Goal: Task Accomplishment & Management: Complete application form

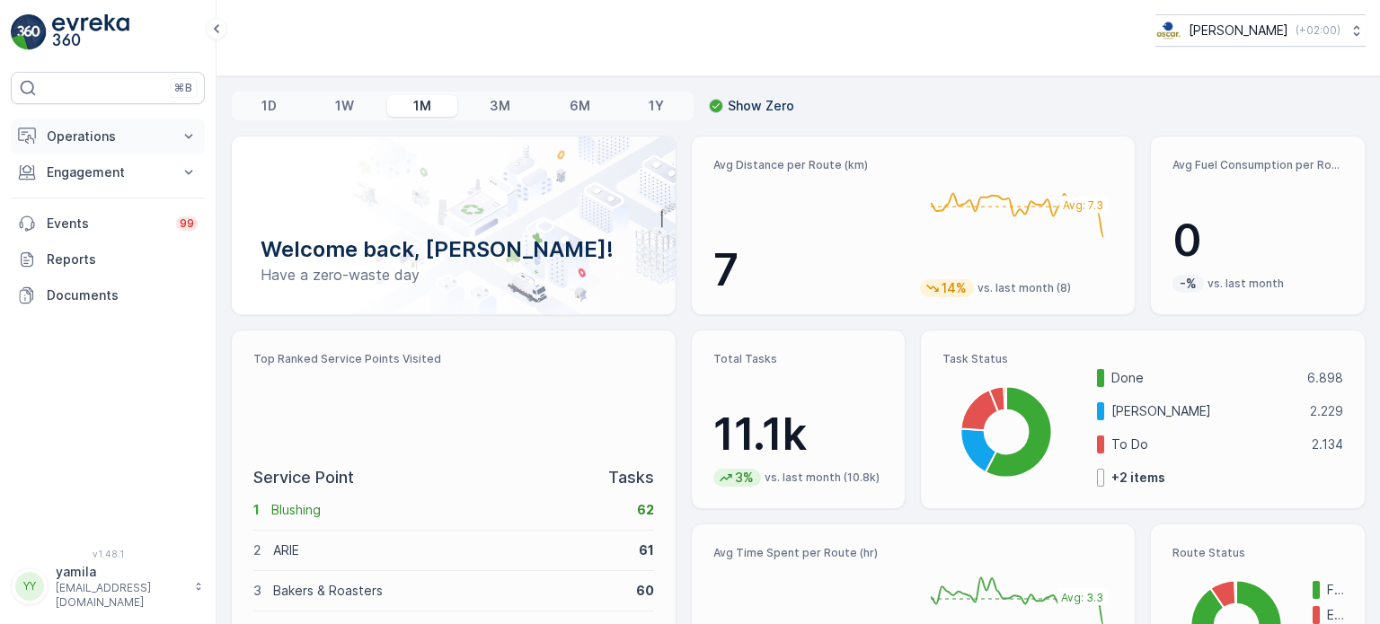
click at [95, 147] on button "Operations" at bounding box center [108, 137] width 194 height 36
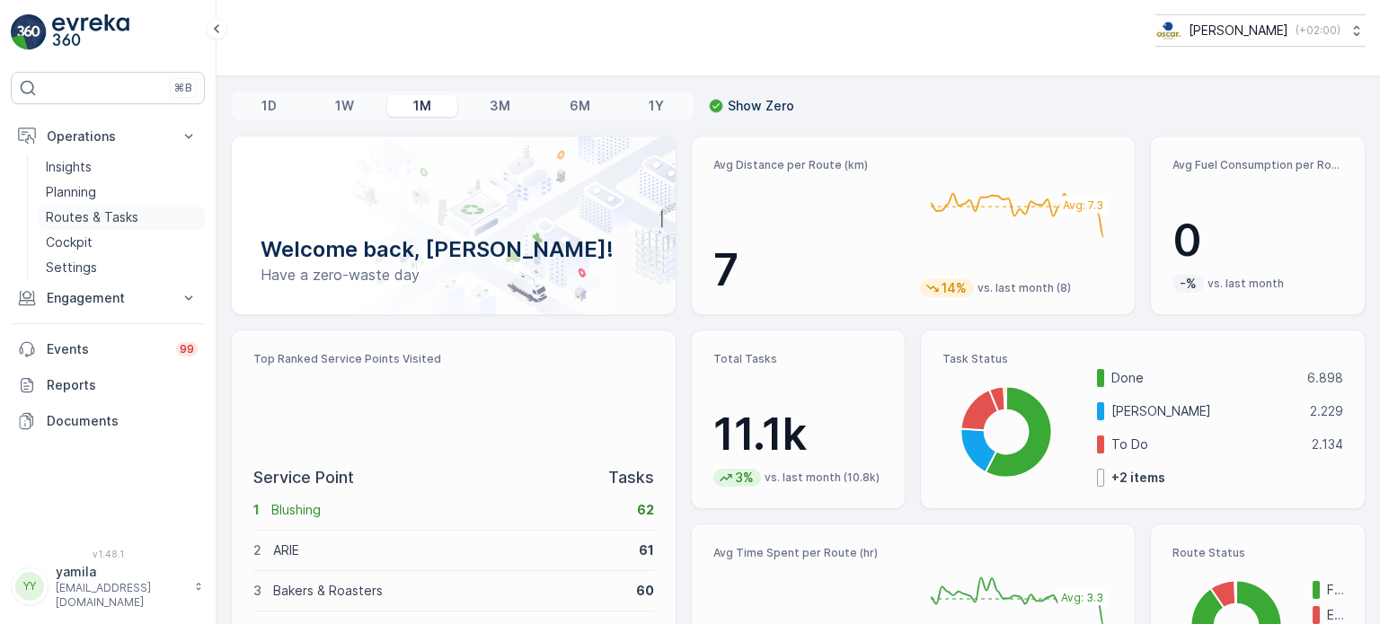
click at [102, 213] on p "Routes & Tasks" at bounding box center [92, 217] width 93 height 18
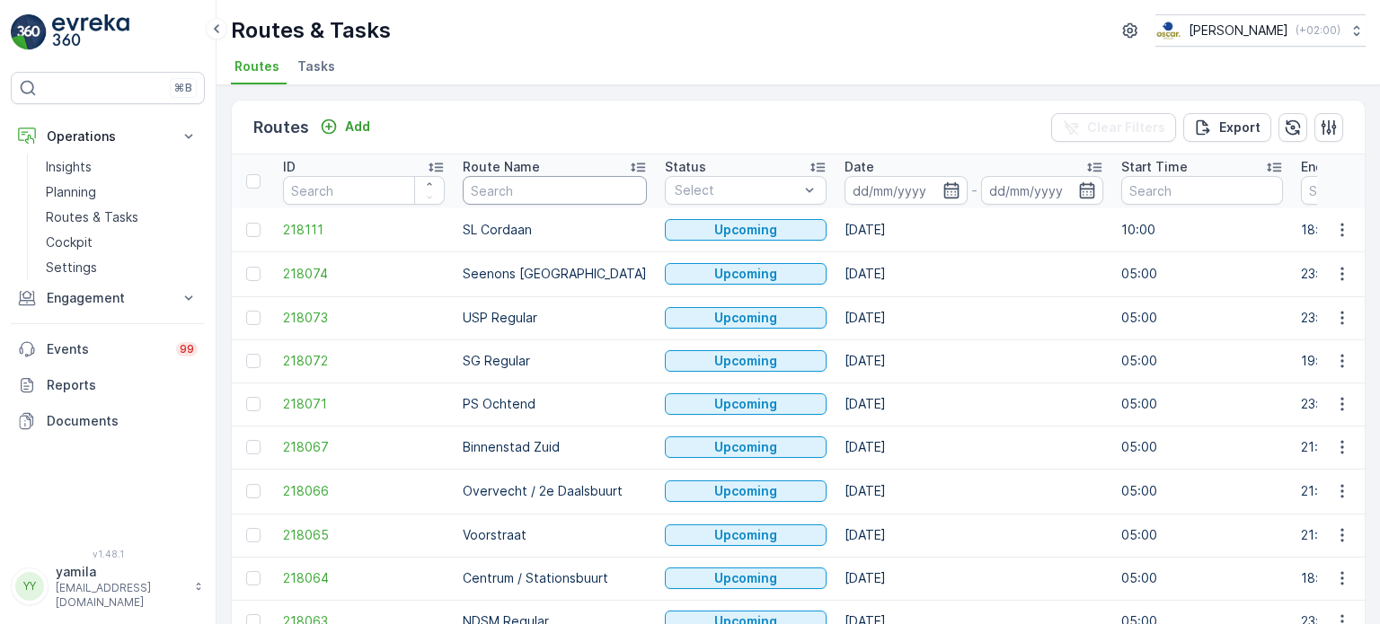
click at [494, 185] on input "text" at bounding box center [555, 190] width 184 height 29
type input "nes"
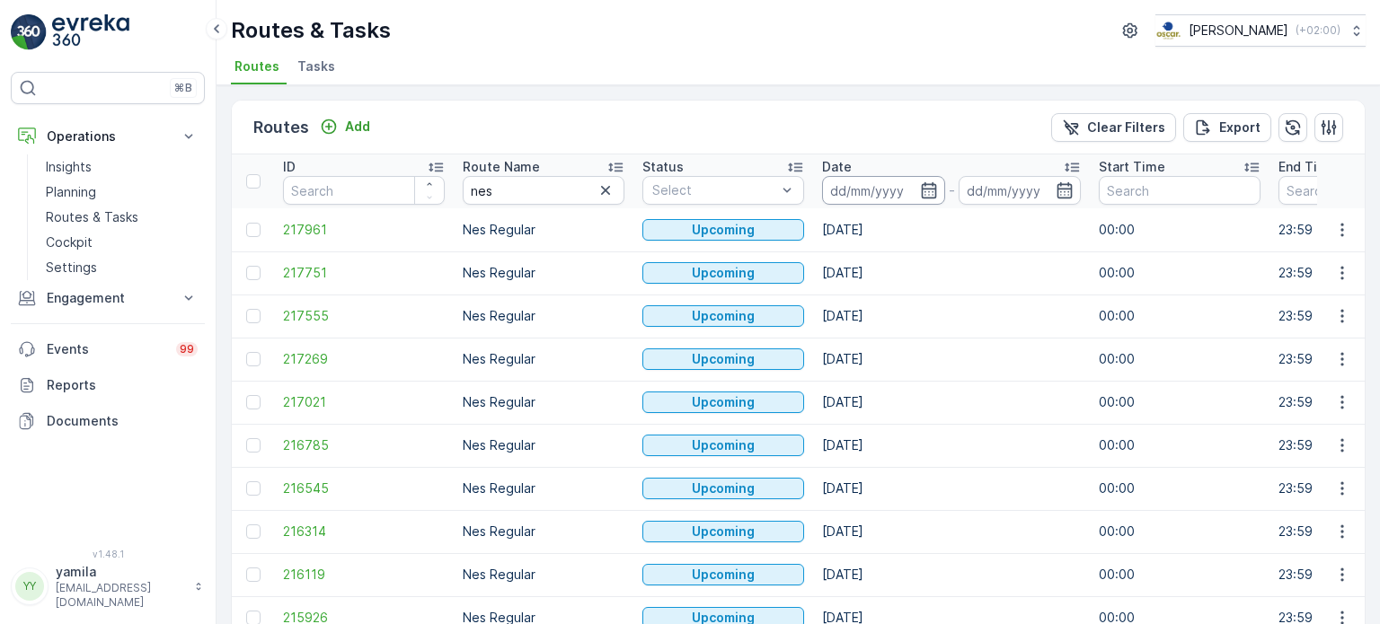
click at [880, 186] on input at bounding box center [883, 190] width 123 height 29
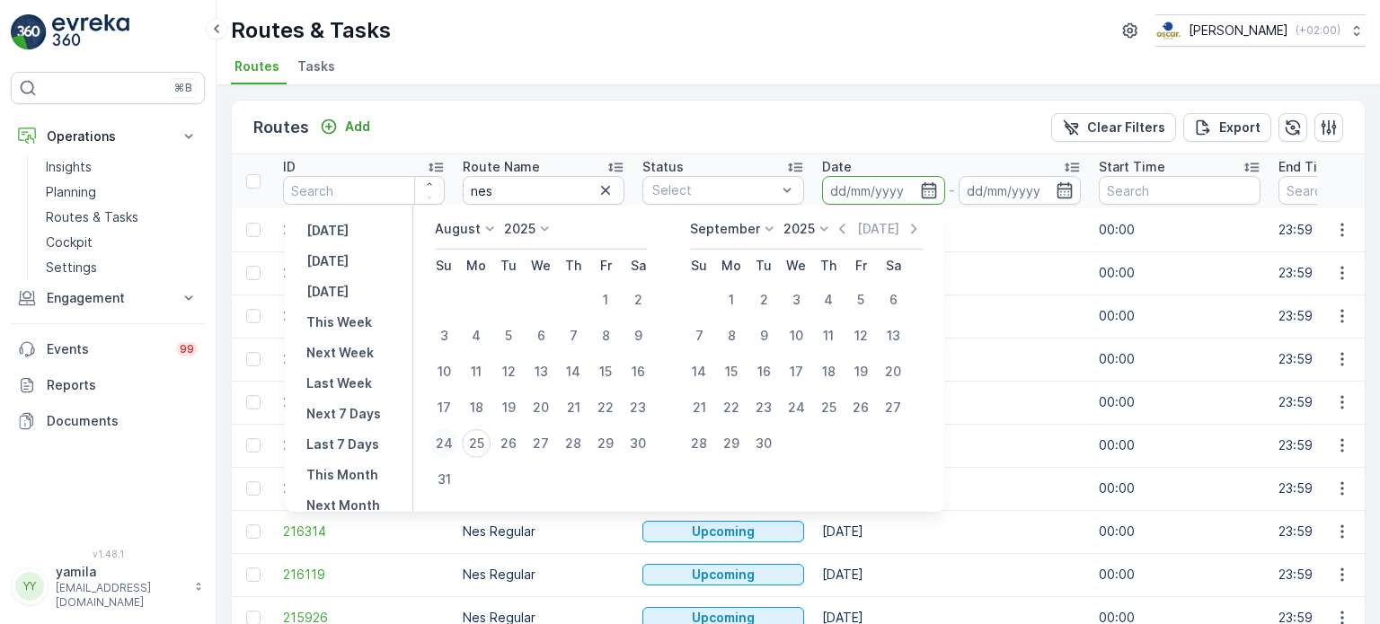
click at [453, 446] on div "24" at bounding box center [443, 443] width 29 height 29
type input "24.08.2025"
click at [453, 446] on div "24" at bounding box center [443, 443] width 29 height 29
type input "24.08.2025"
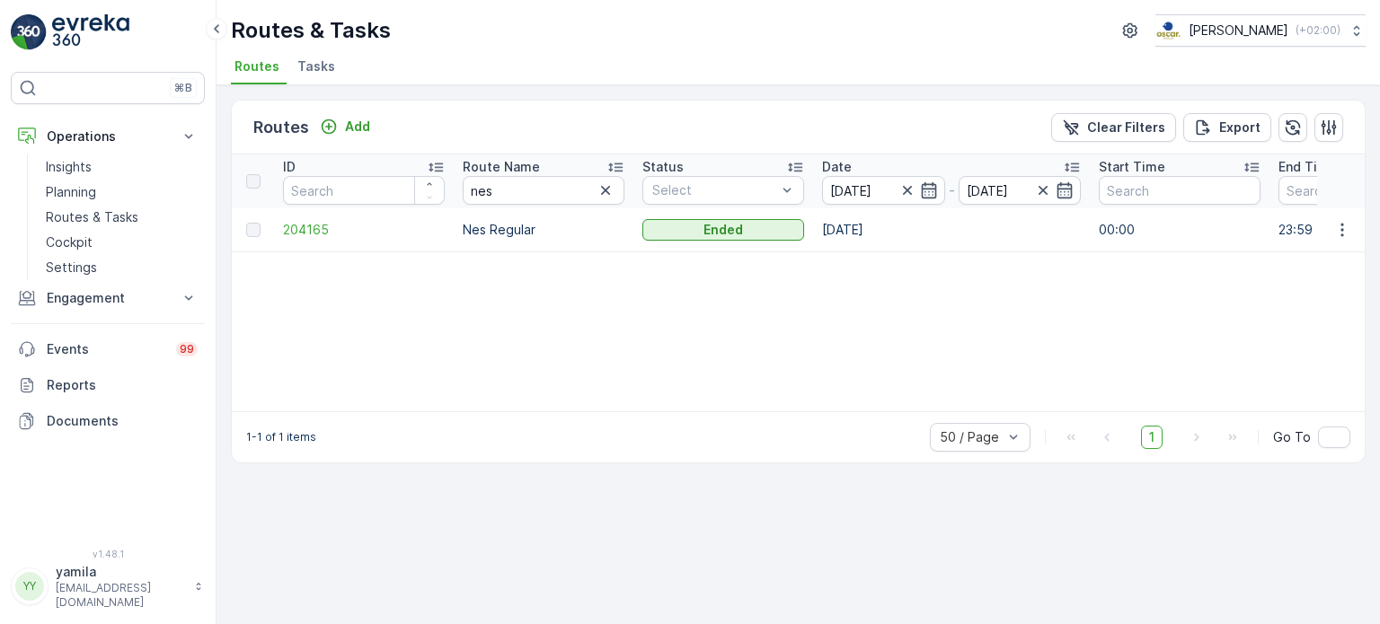
click at [1029, 78] on ul "Routes Tasks" at bounding box center [791, 69] width 1120 height 31
click at [309, 76] on li "Tasks" at bounding box center [318, 69] width 49 height 31
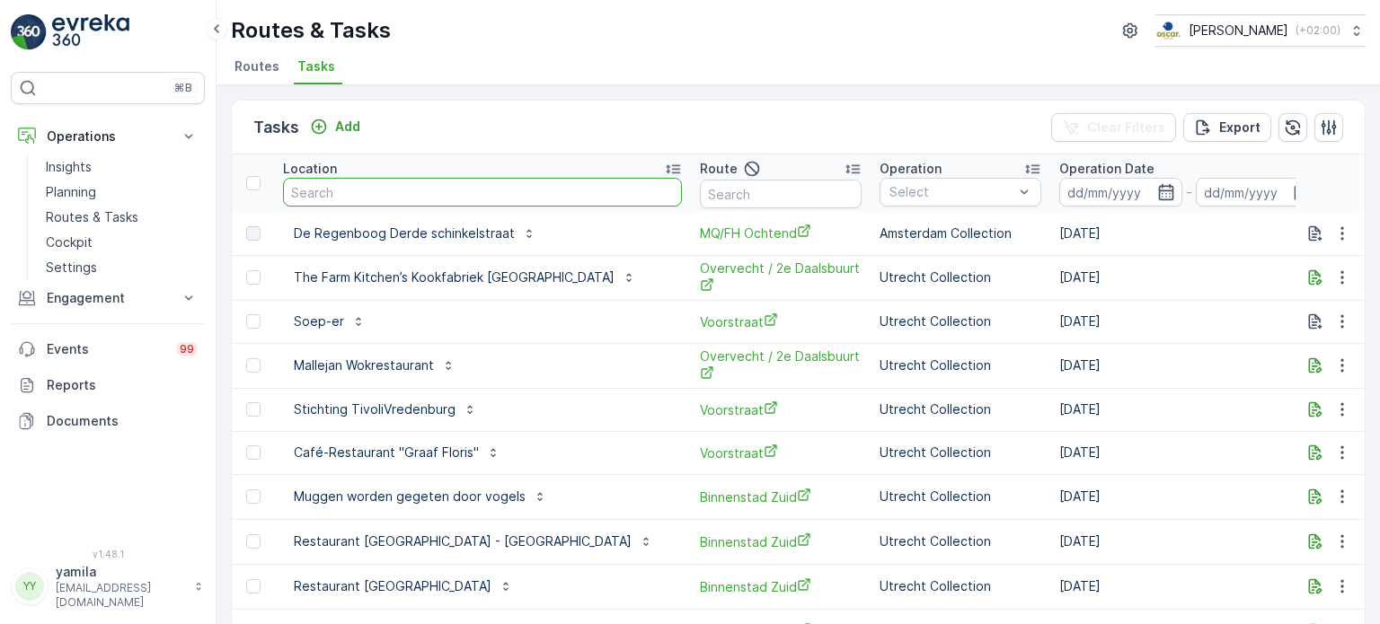
click at [333, 190] on input "text" at bounding box center [482, 192] width 399 height 29
type input "schilder"
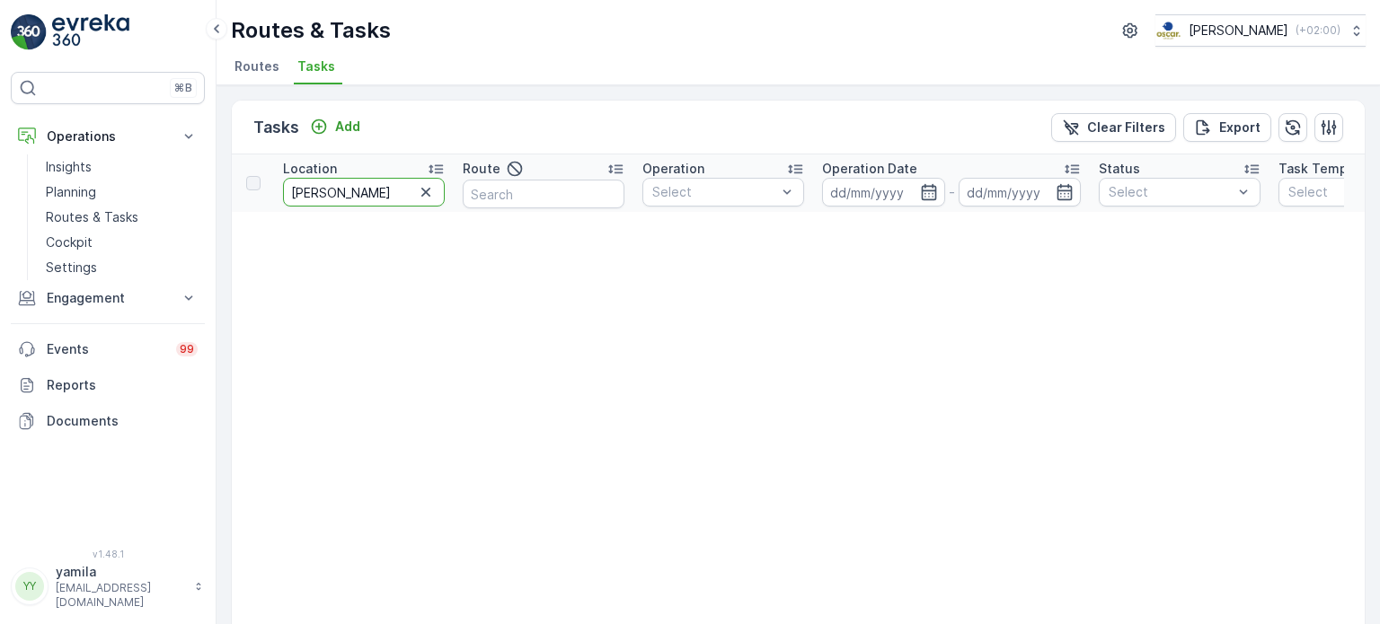
click at [341, 190] on input "schilder" at bounding box center [364, 192] width 162 height 29
click at [340, 190] on input "schilder" at bounding box center [364, 192] width 162 height 29
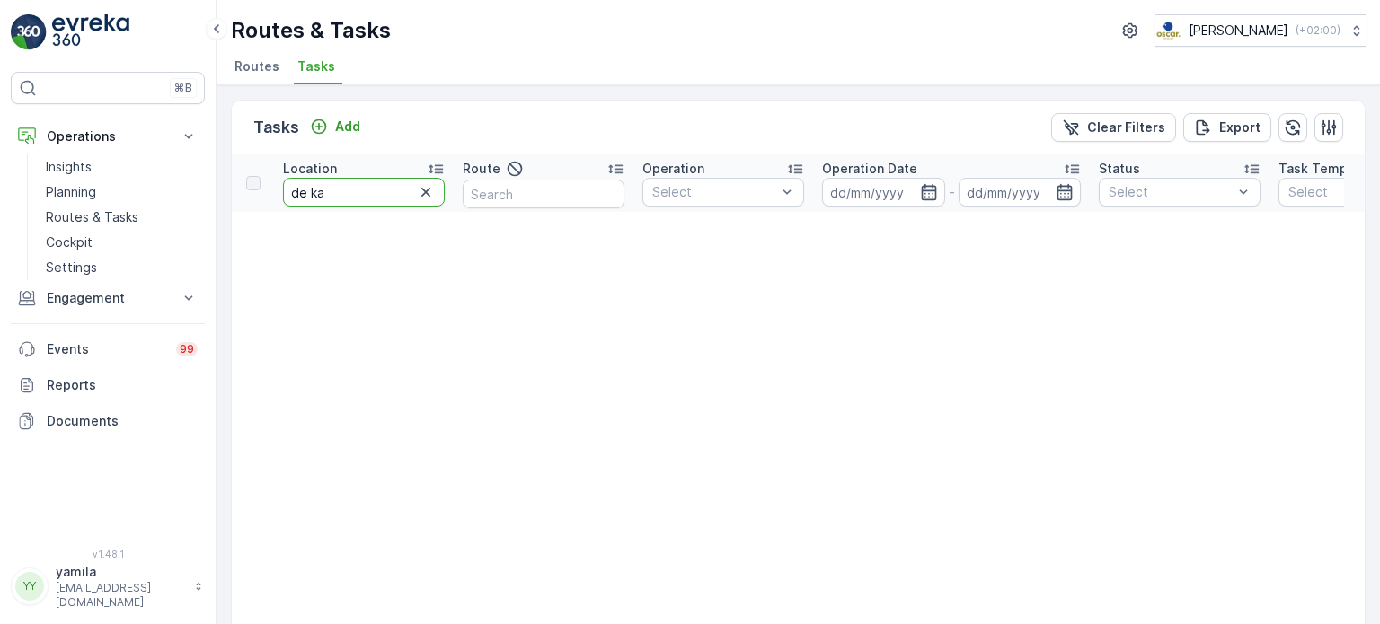
type input "de kaa"
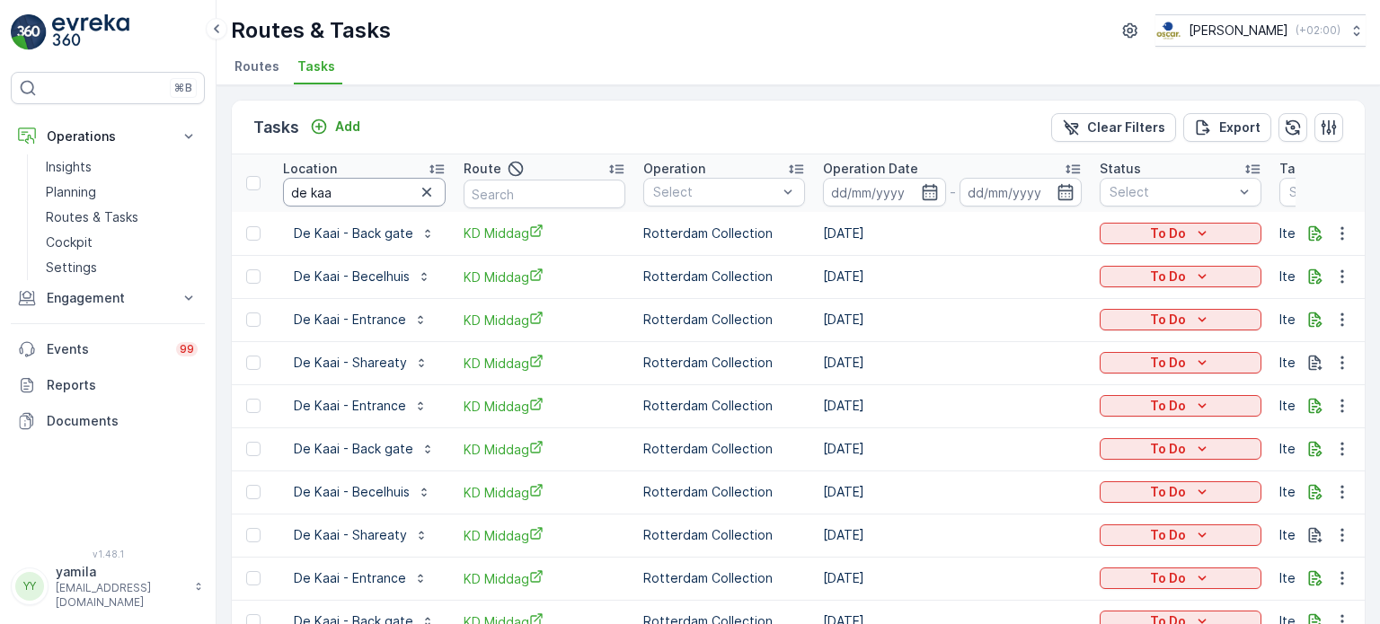
click at [357, 182] on input "de kaa" at bounding box center [364, 192] width 163 height 29
type input "de kaai"
click at [342, 233] on p "De Kaai - Back gate" at bounding box center [353, 234] width 119 height 18
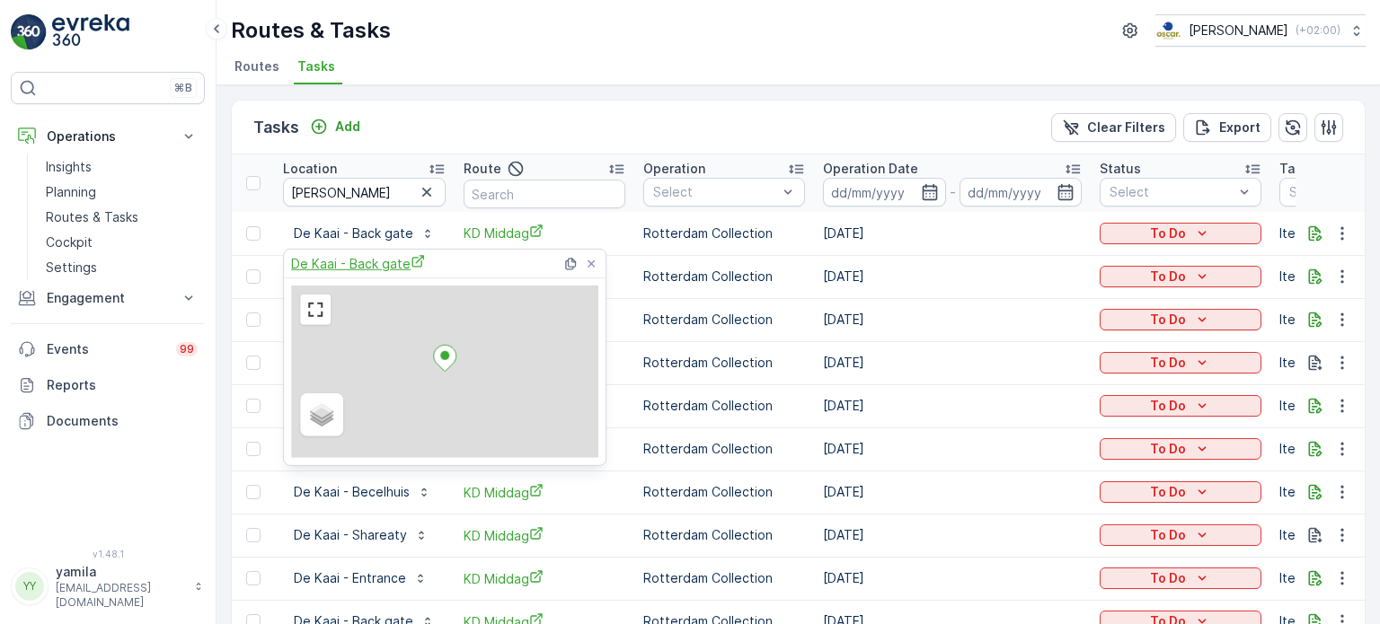
click at [360, 267] on span "De Kaai - Back gate" at bounding box center [358, 263] width 134 height 19
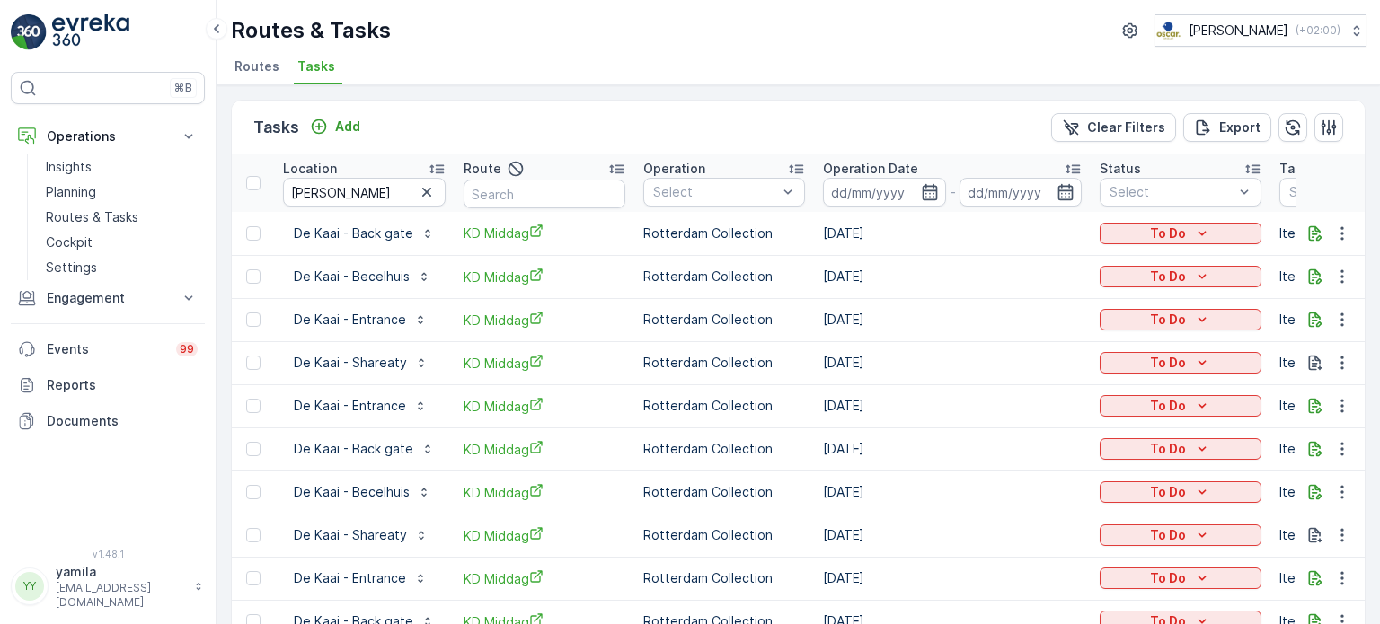
click at [482, 76] on ul "Routes Tasks" at bounding box center [791, 69] width 1120 height 31
click at [80, 232] on link "Cockpit" at bounding box center [122, 242] width 166 height 25
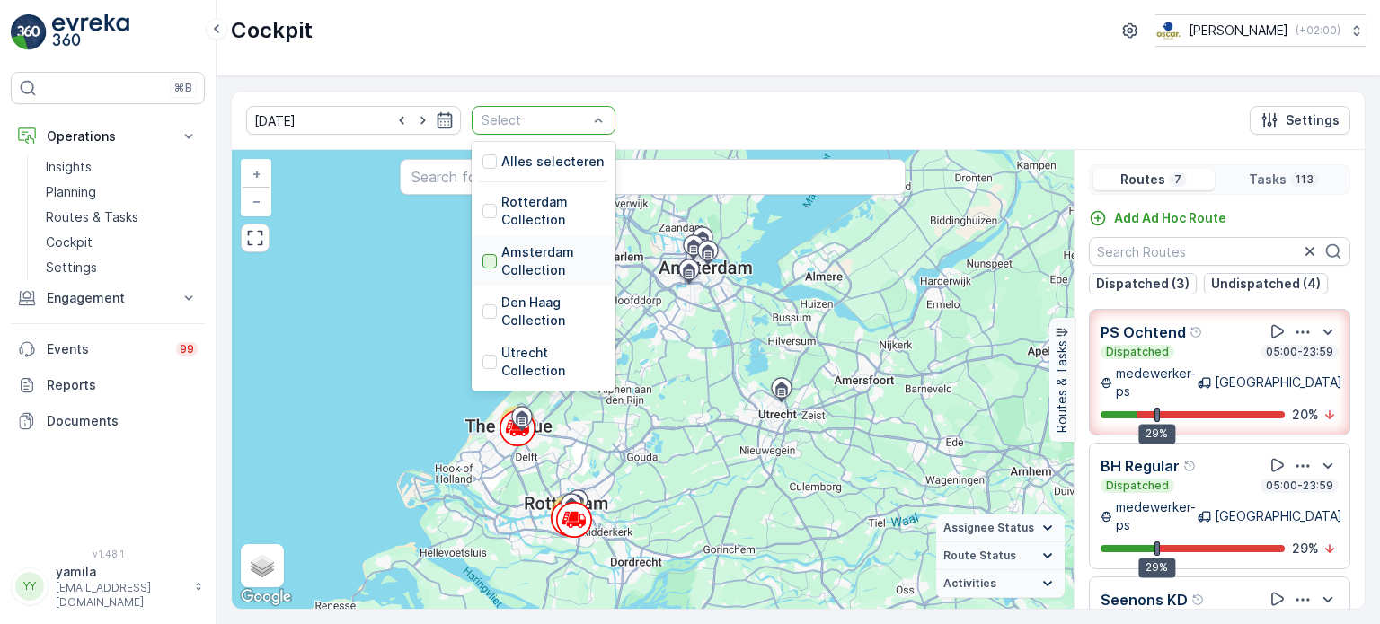
click at [482, 264] on div at bounding box center [489, 261] width 14 height 14
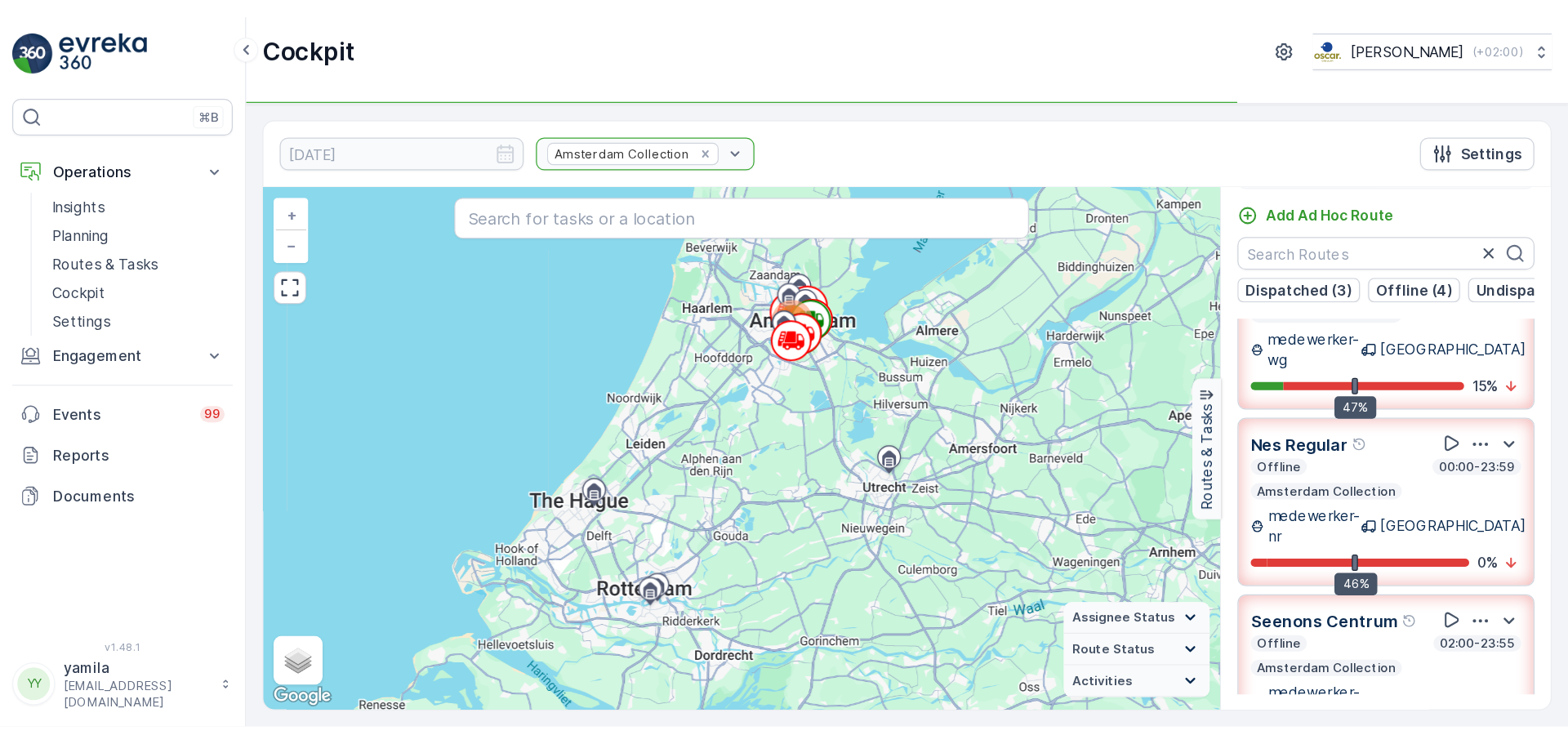
scroll to position [41, 0]
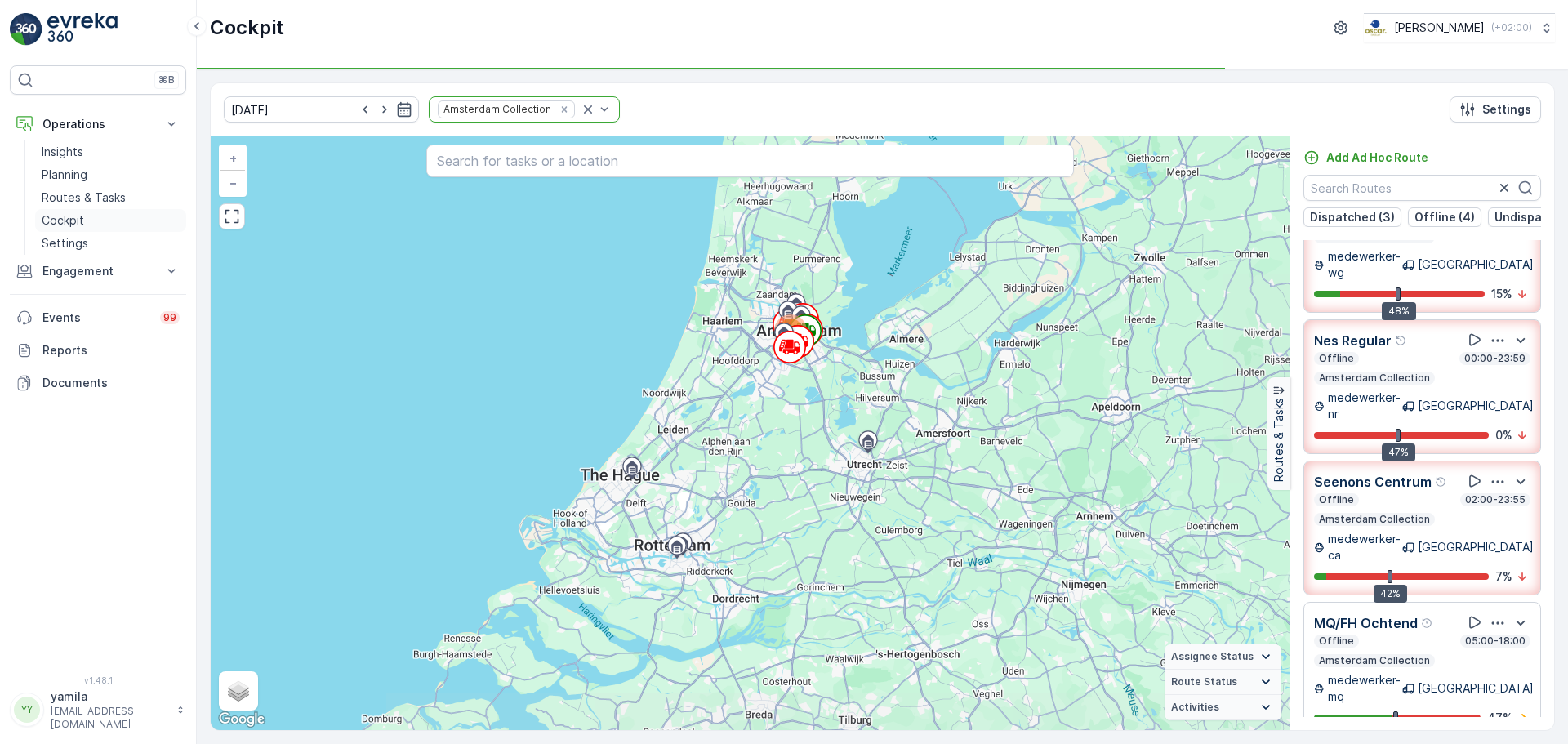
click at [78, 209] on link "Cockpit" at bounding box center [111, 220] width 151 height 23
click at [580, 119] on div at bounding box center [596, 109] width 33 height 25
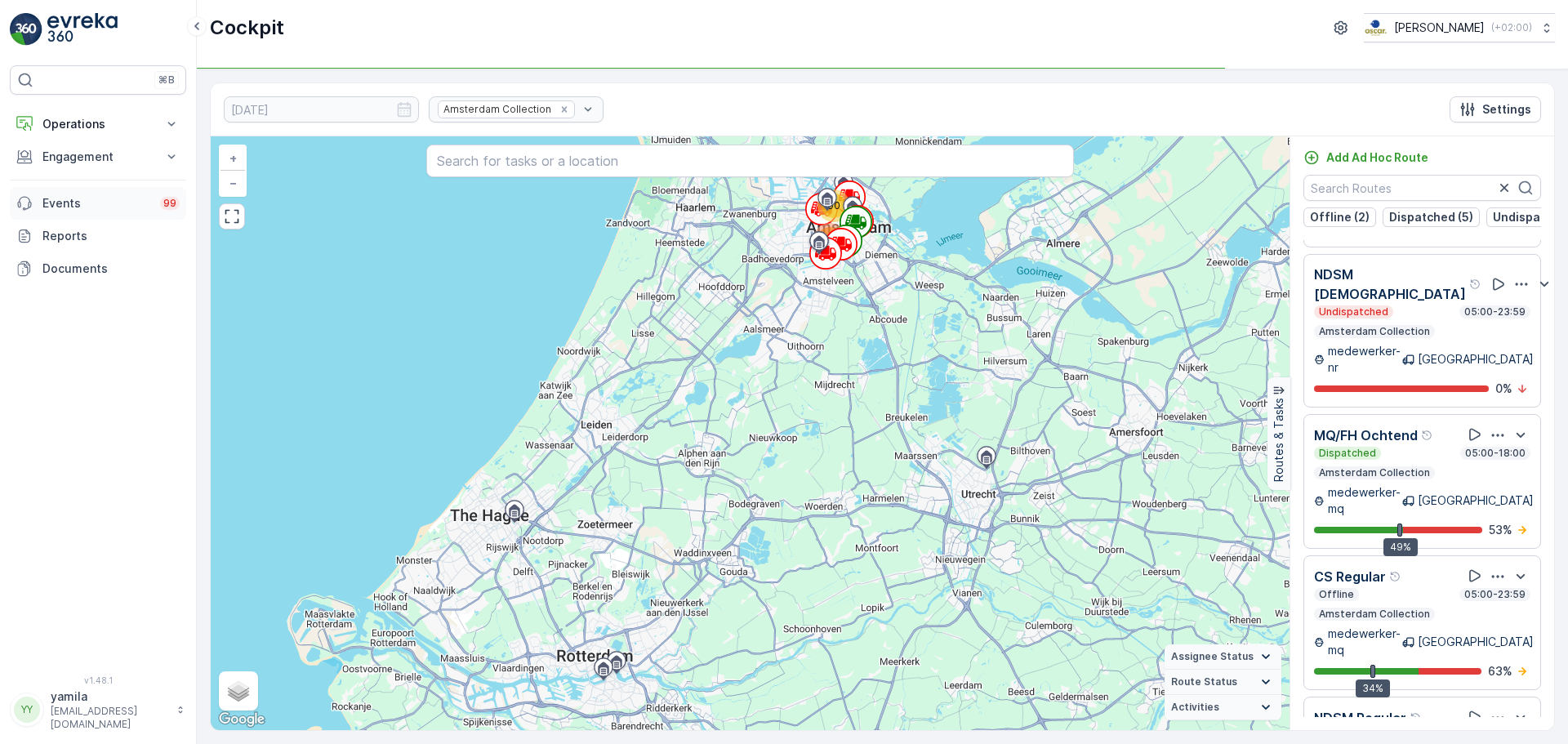
scroll to position [1275, 0]
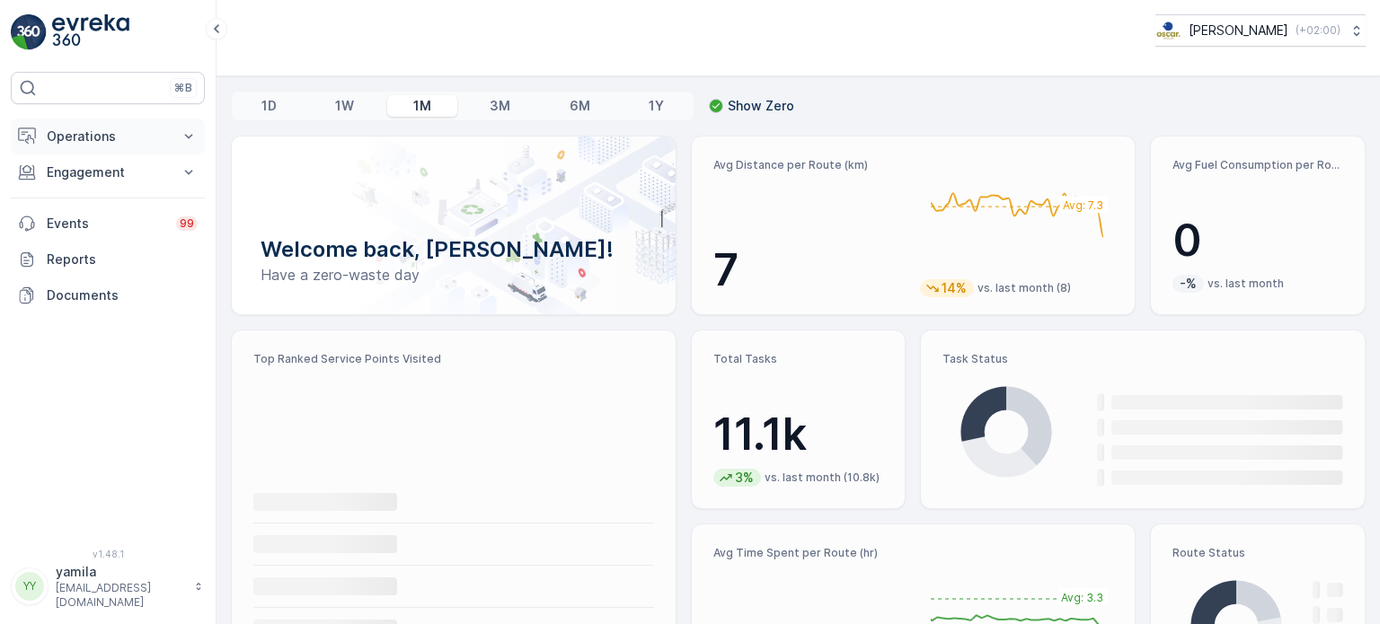
click at [89, 137] on p "Operations" at bounding box center [108, 137] width 122 height 18
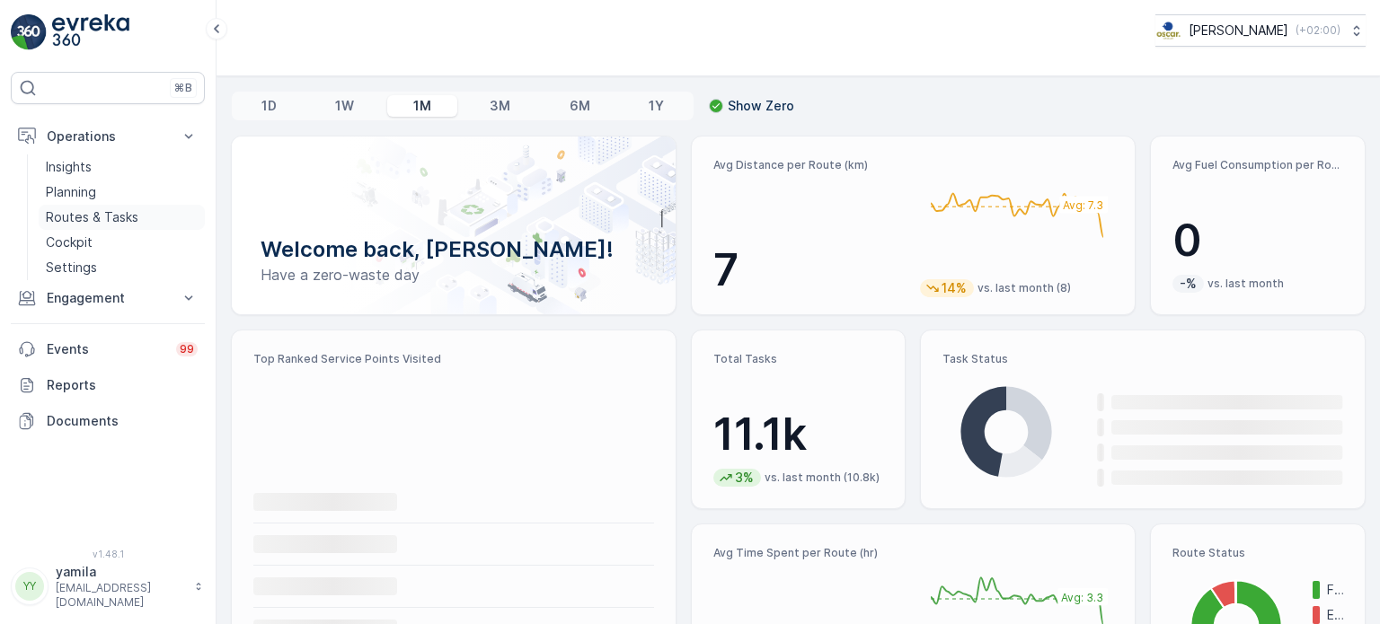
click at [111, 220] on p "Routes & Tasks" at bounding box center [92, 217] width 93 height 18
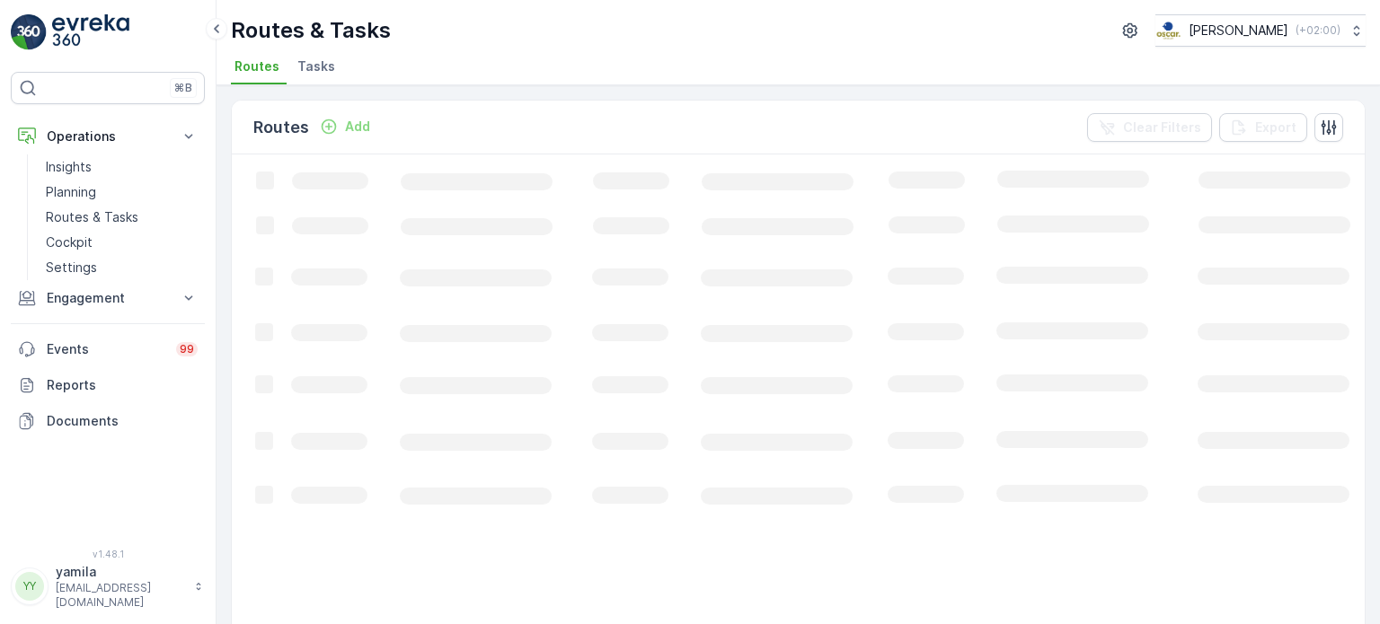
click at [312, 60] on span "Tasks" at bounding box center [316, 66] width 38 height 18
click at [274, 66] on span "Routes" at bounding box center [256, 66] width 45 height 18
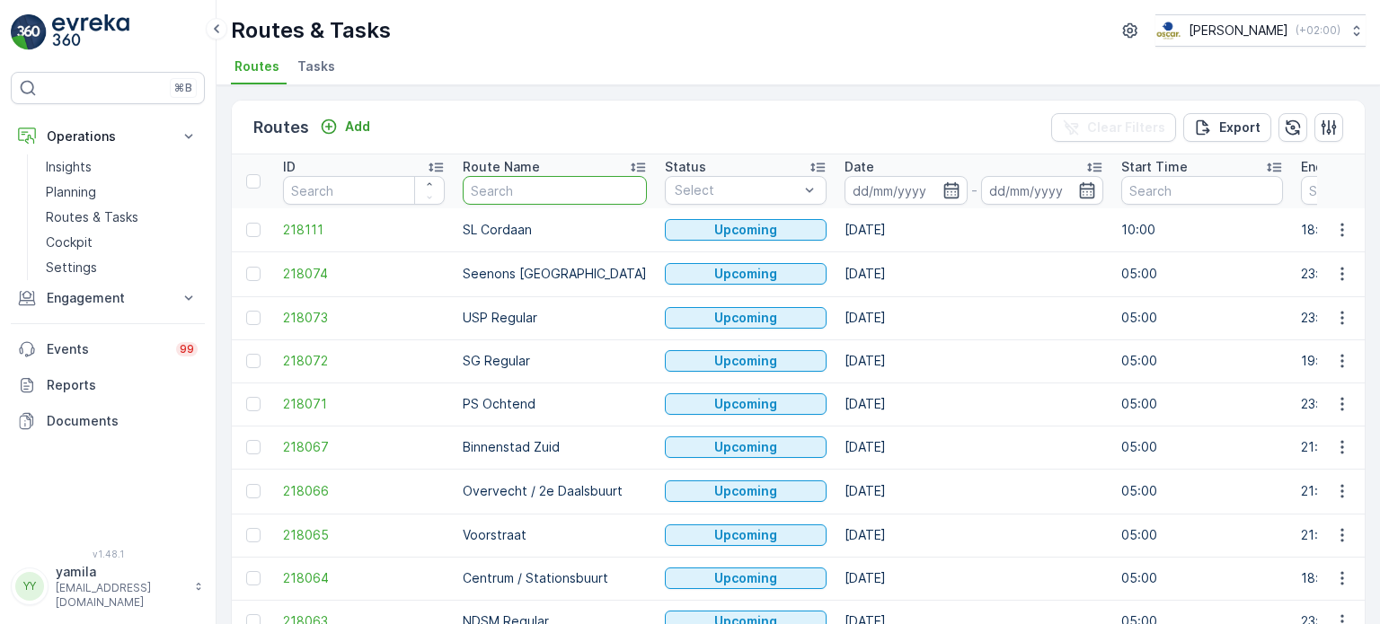
click at [468, 185] on input "text" at bounding box center [555, 190] width 184 height 29
type input "seenons"
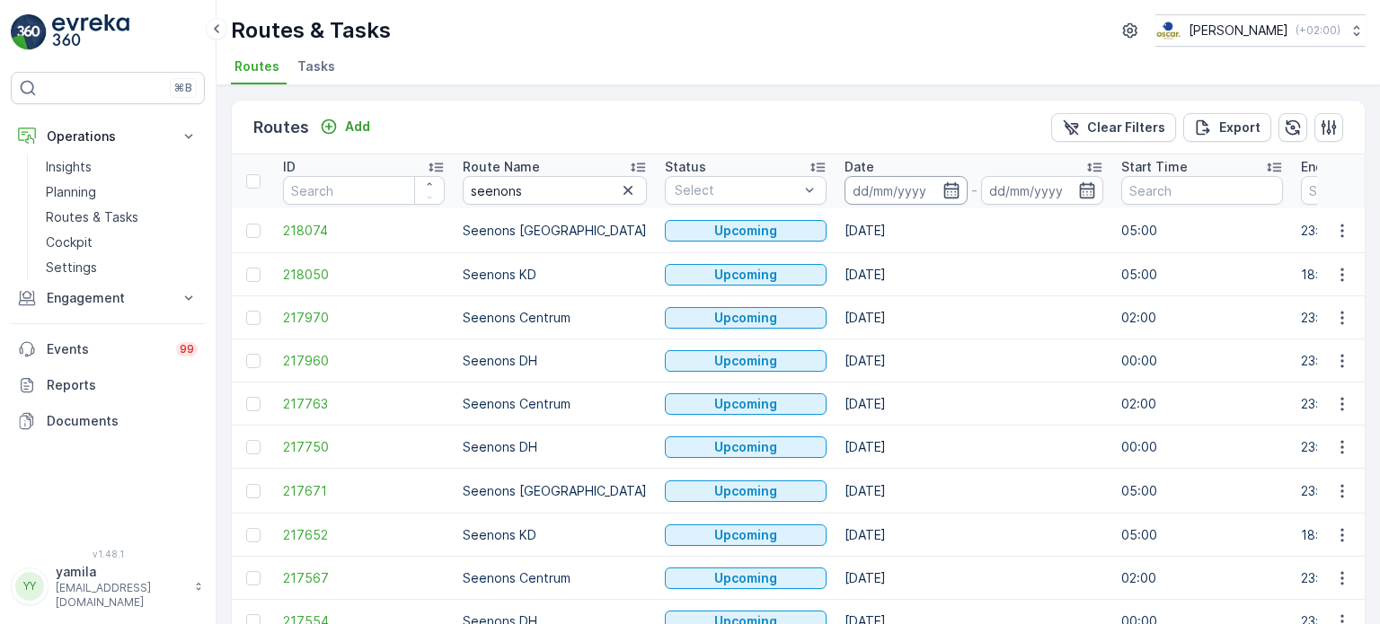
click at [858, 200] on input at bounding box center [906, 190] width 123 height 29
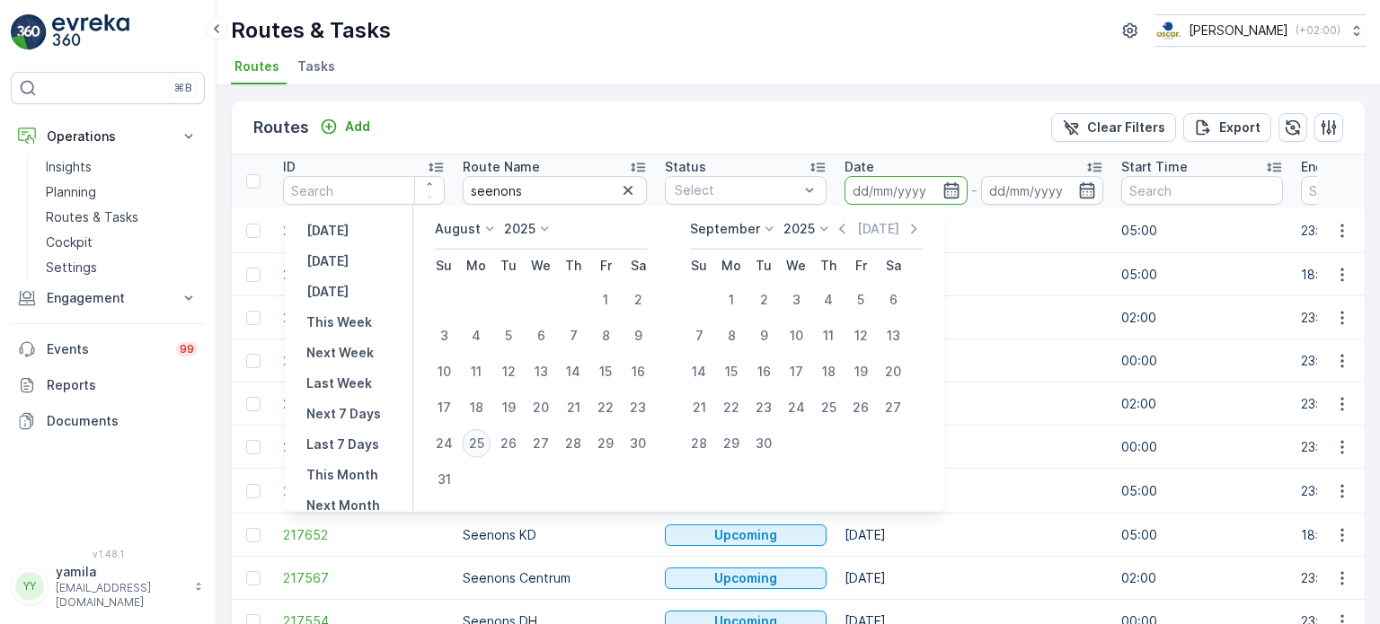
click at [485, 445] on div "25" at bounding box center [476, 443] width 29 height 29
type input "[DATE]"
click at [485, 445] on div "25" at bounding box center [476, 443] width 29 height 29
type input "[DATE]"
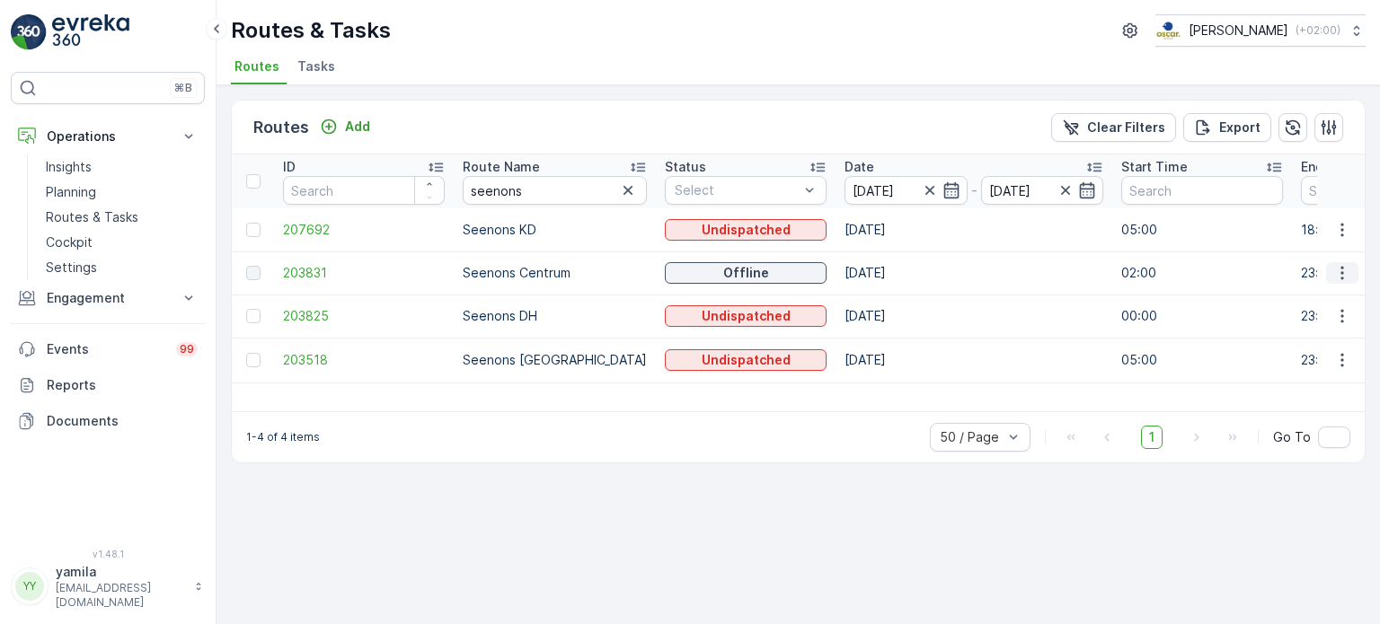
click at [1336, 265] on icon "button" at bounding box center [1342, 273] width 18 height 18
click at [1322, 300] on span "See More Details" at bounding box center [1300, 299] width 104 height 18
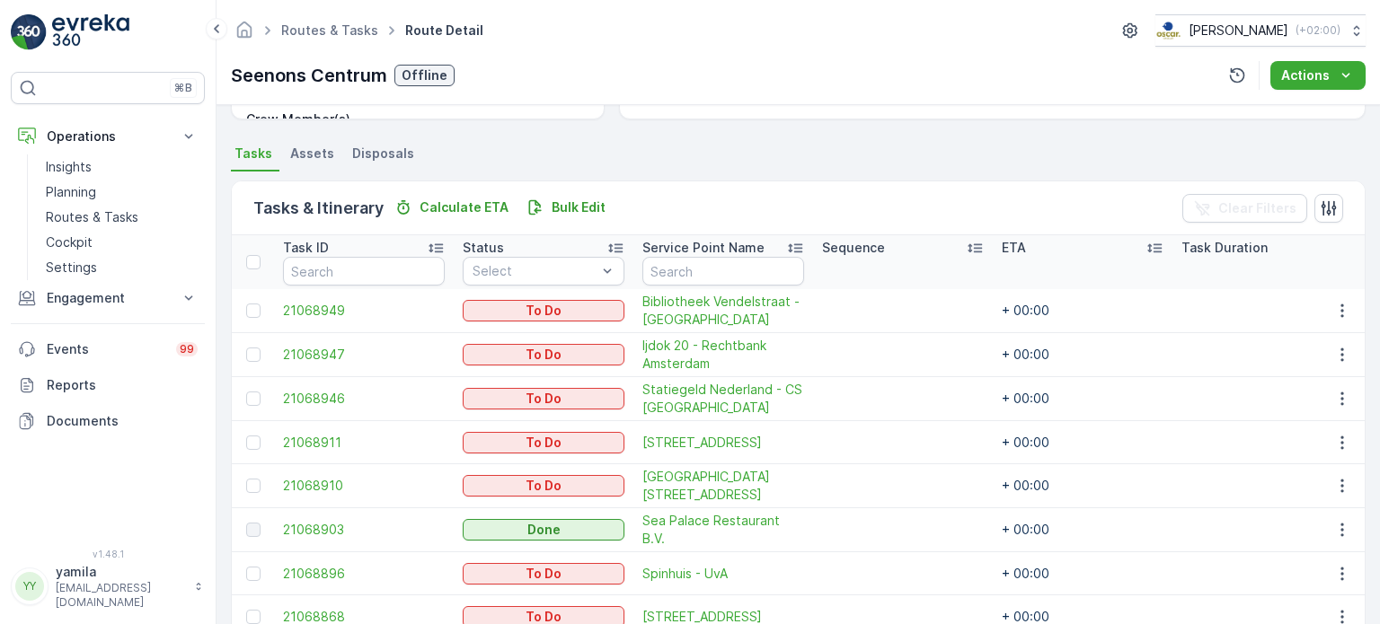
scroll to position [444, 0]
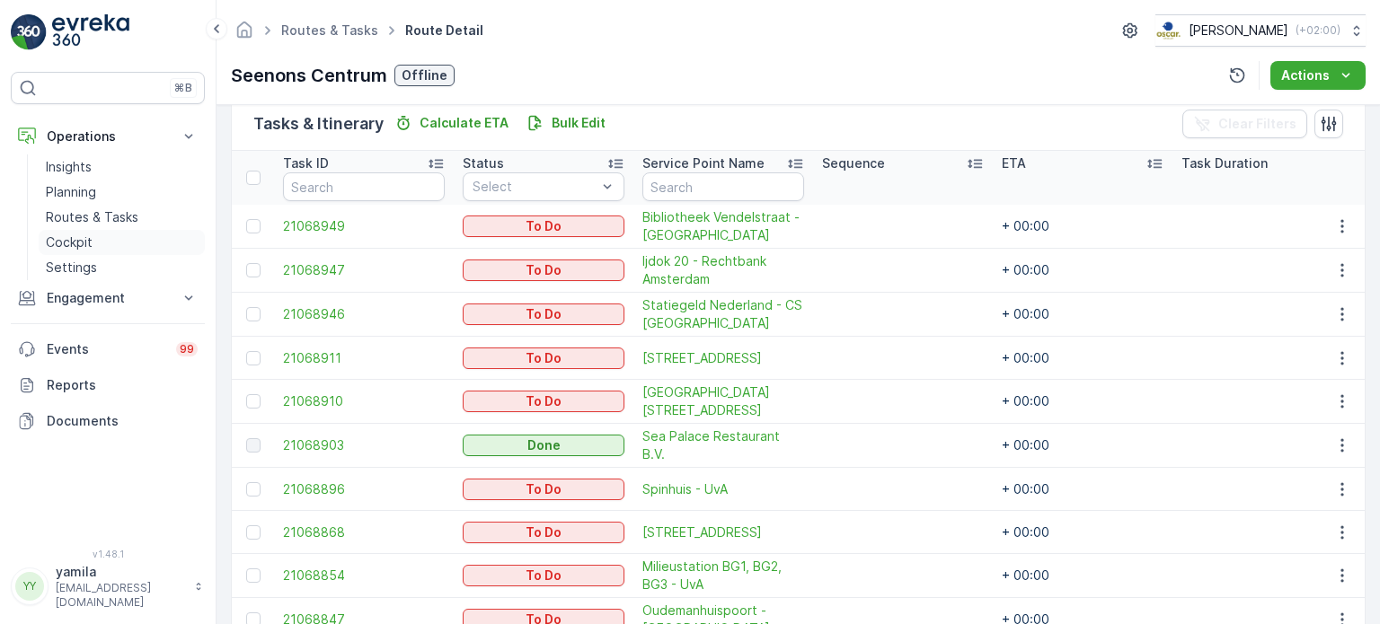
click at [122, 230] on link "Cockpit" at bounding box center [122, 242] width 166 height 25
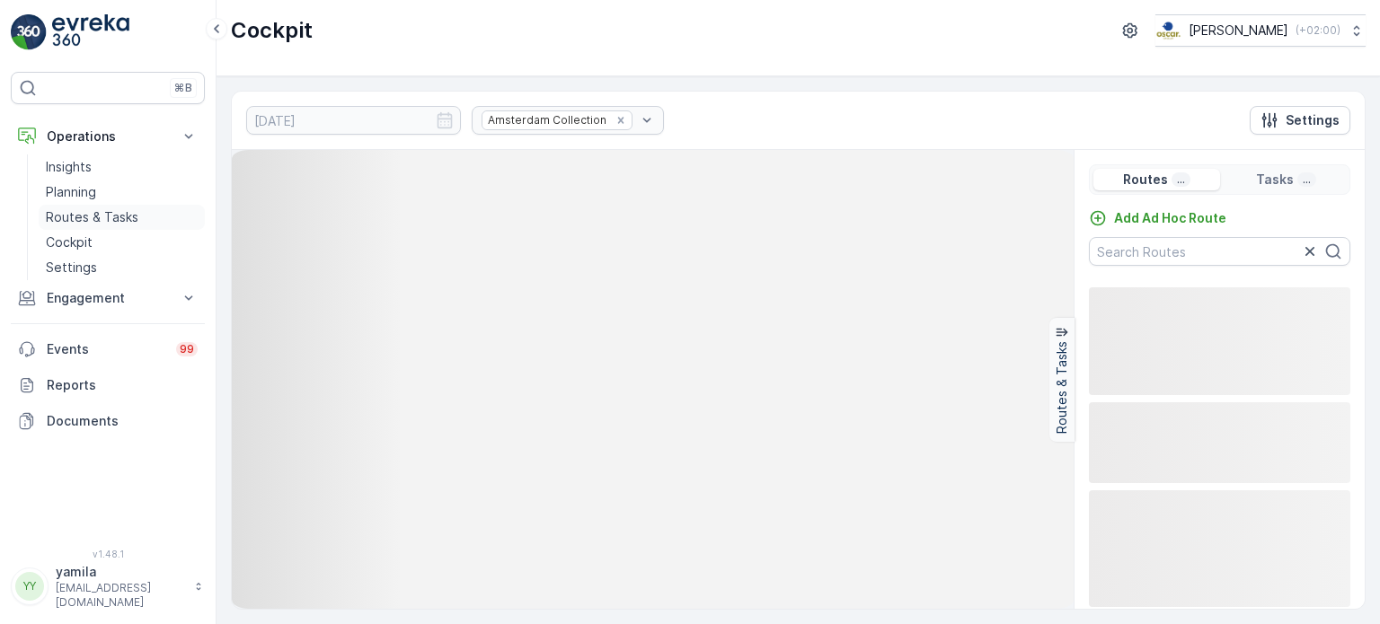
click at [121, 211] on p "Routes & Tasks" at bounding box center [92, 217] width 93 height 18
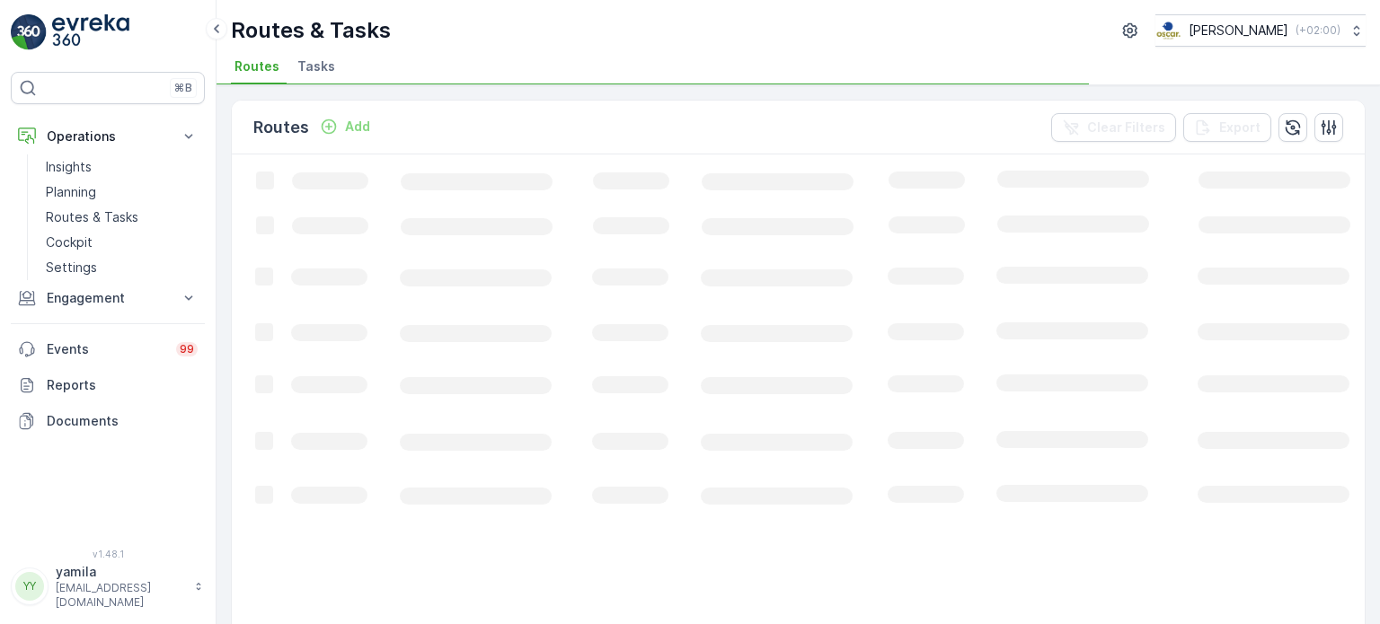
click at [312, 72] on span "Tasks" at bounding box center [316, 66] width 38 height 18
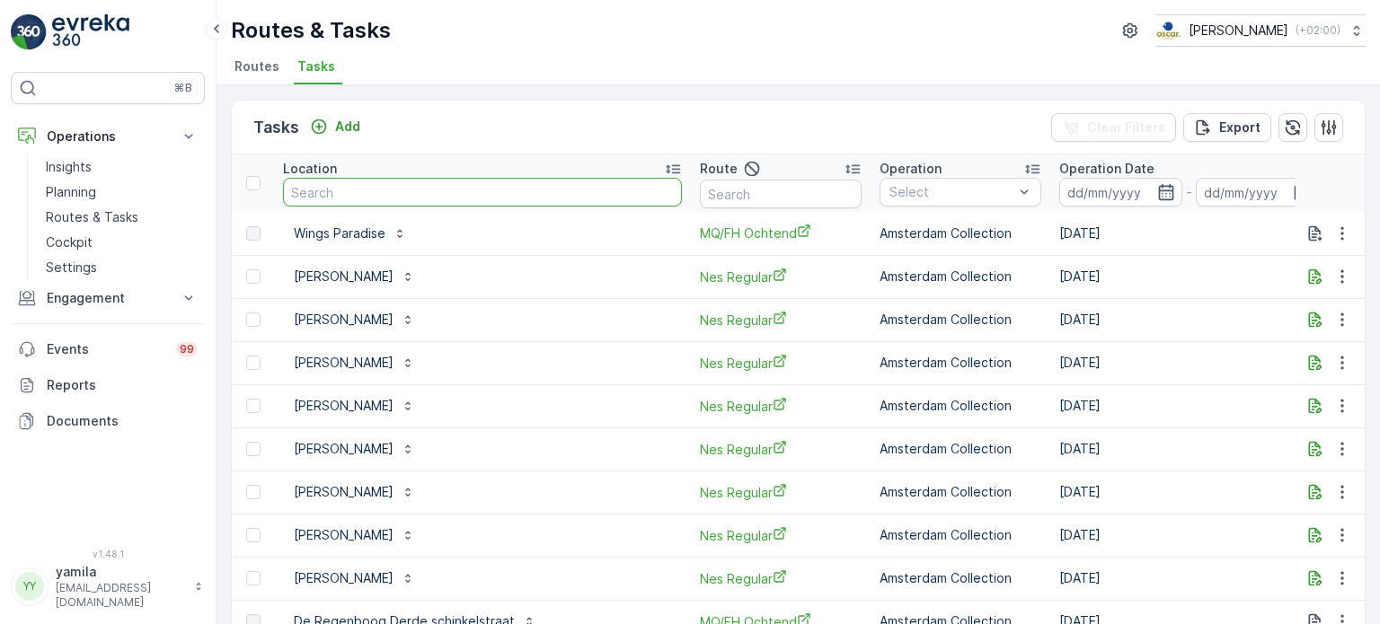
click at [356, 184] on input "text" at bounding box center [482, 192] width 399 height 29
type input "batoni"
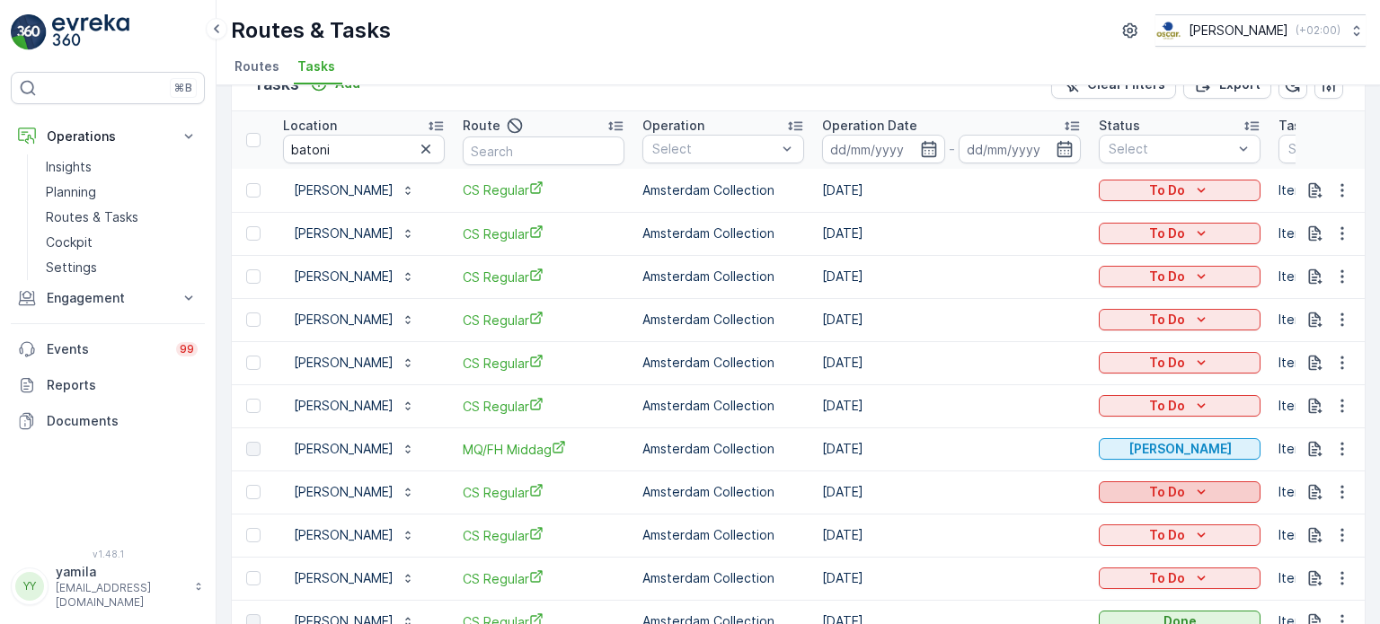
scroll to position [14, 0]
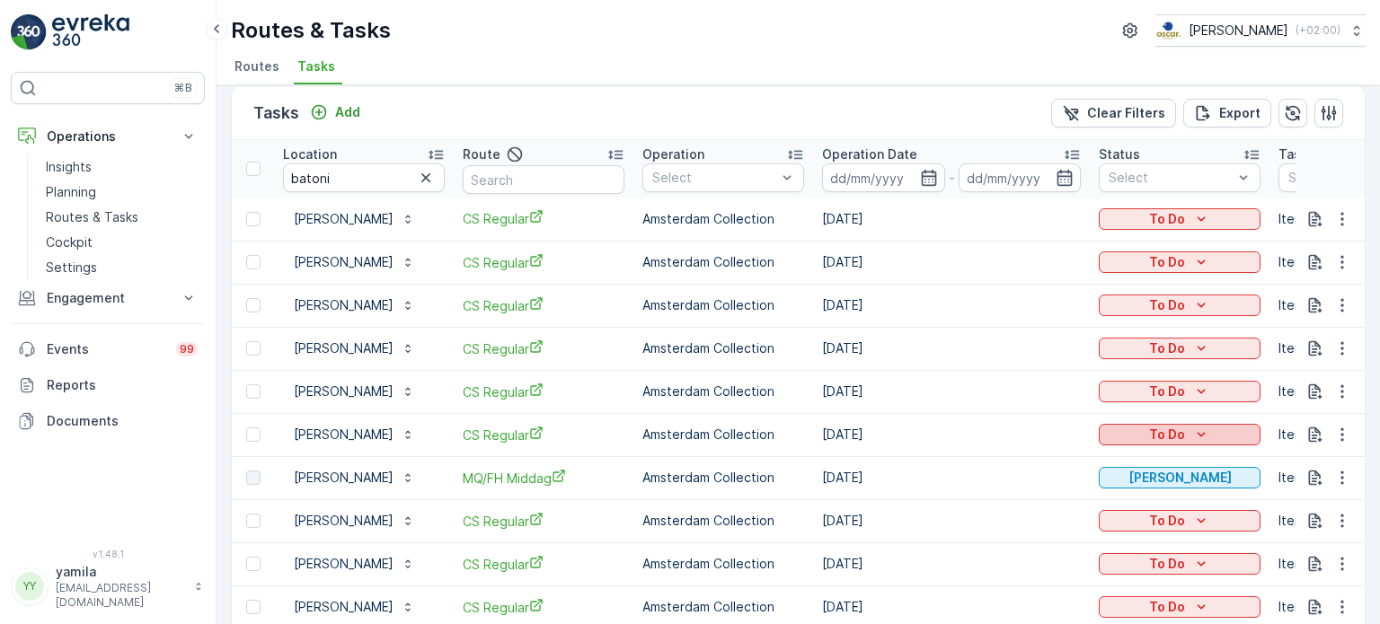
click at [1172, 432] on p "To Do" at bounding box center [1167, 435] width 36 height 18
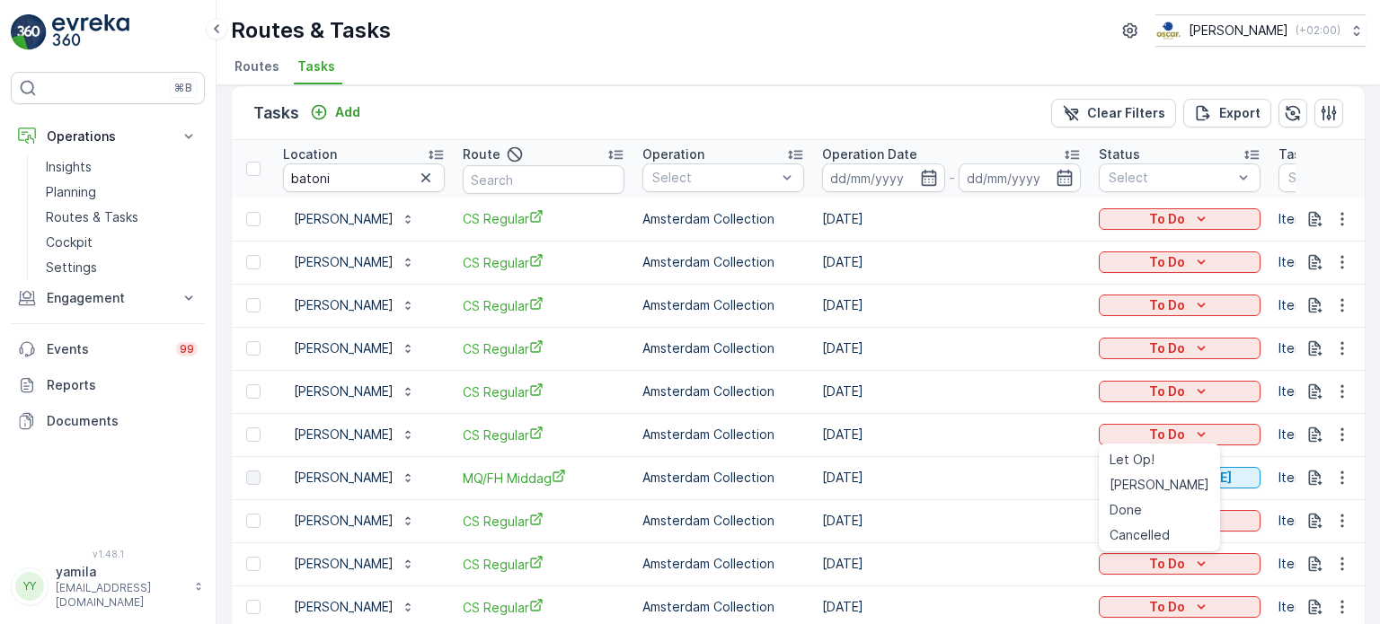
click at [1062, 467] on td "19.08.2025" at bounding box center [951, 477] width 277 height 43
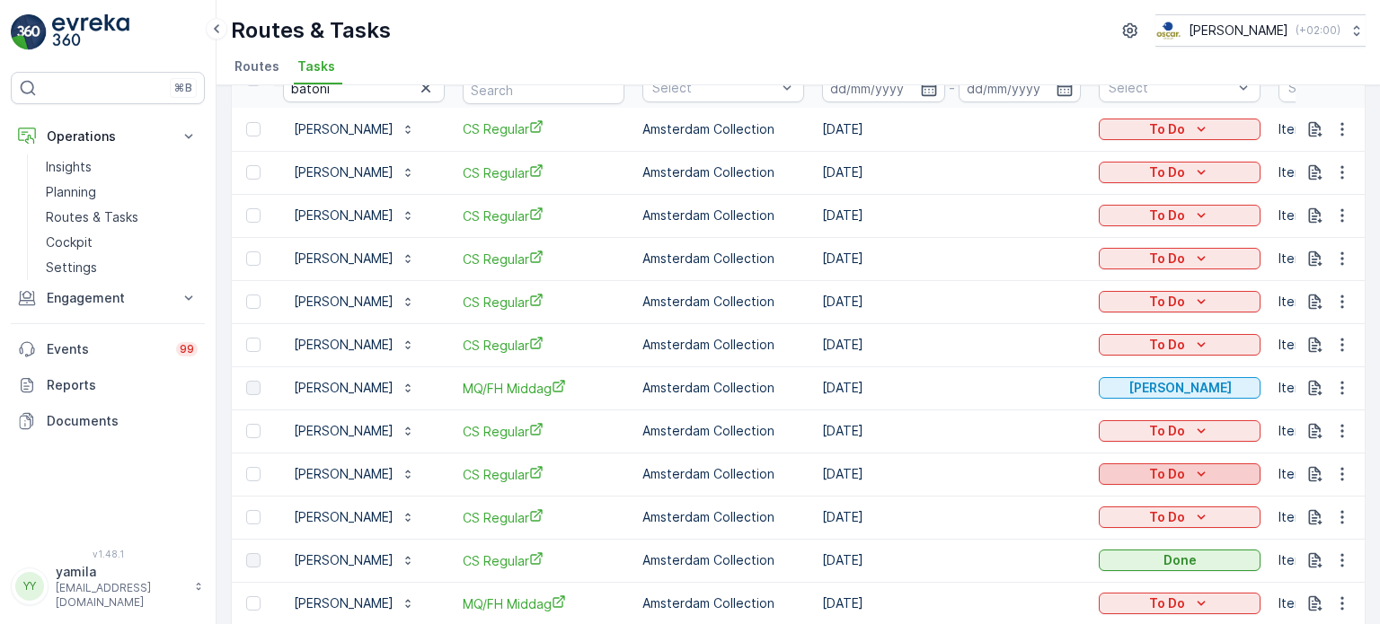
click at [1165, 465] on p "To Do" at bounding box center [1167, 474] width 36 height 18
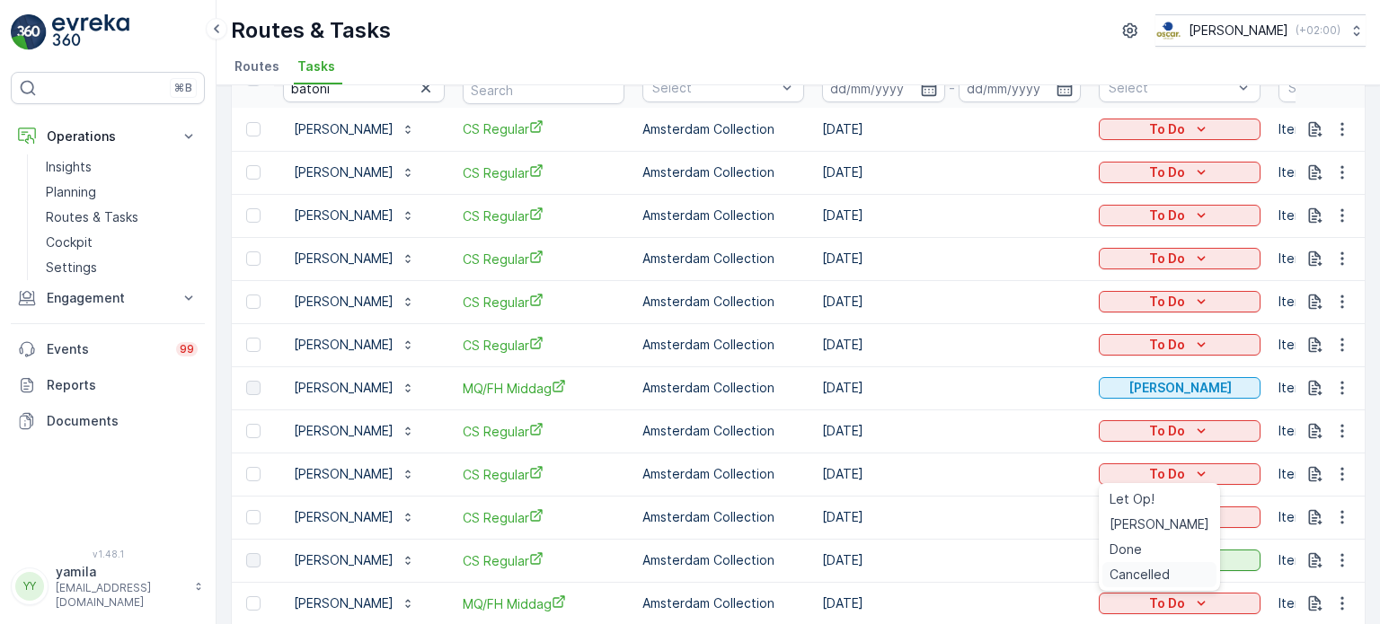
click at [1136, 576] on span "Cancelled" at bounding box center [1140, 575] width 60 height 18
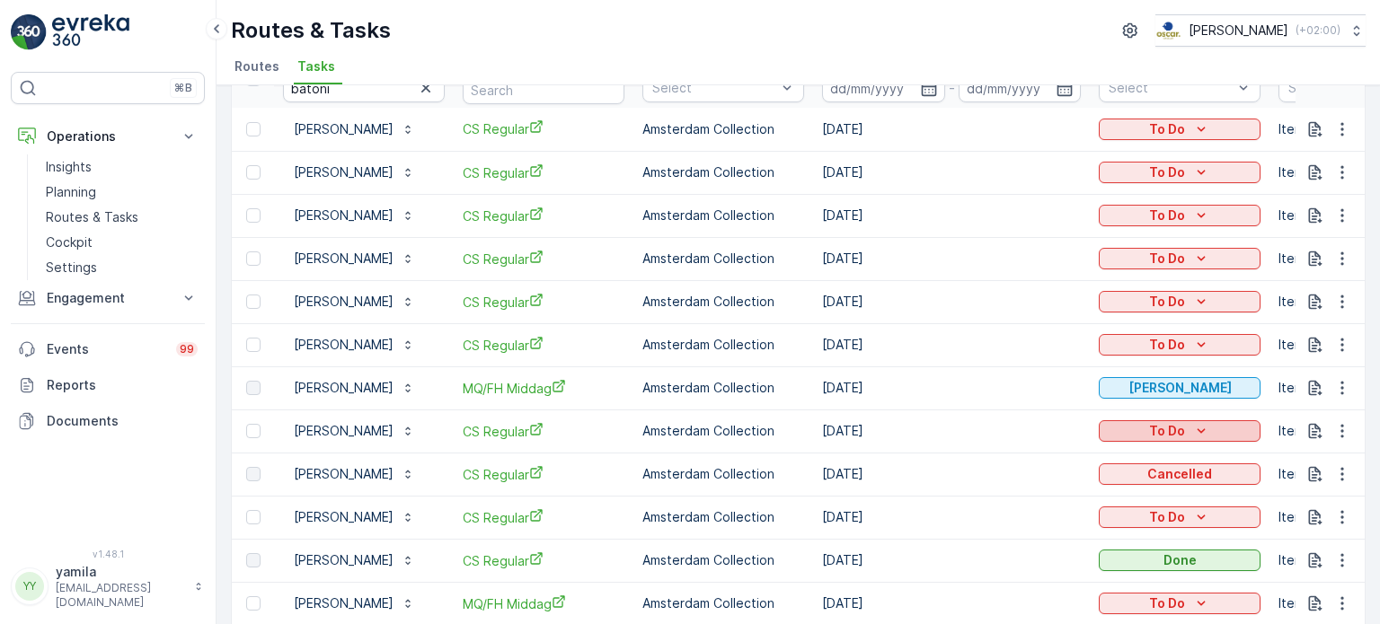
click at [1153, 436] on p "To Do" at bounding box center [1167, 431] width 36 height 18
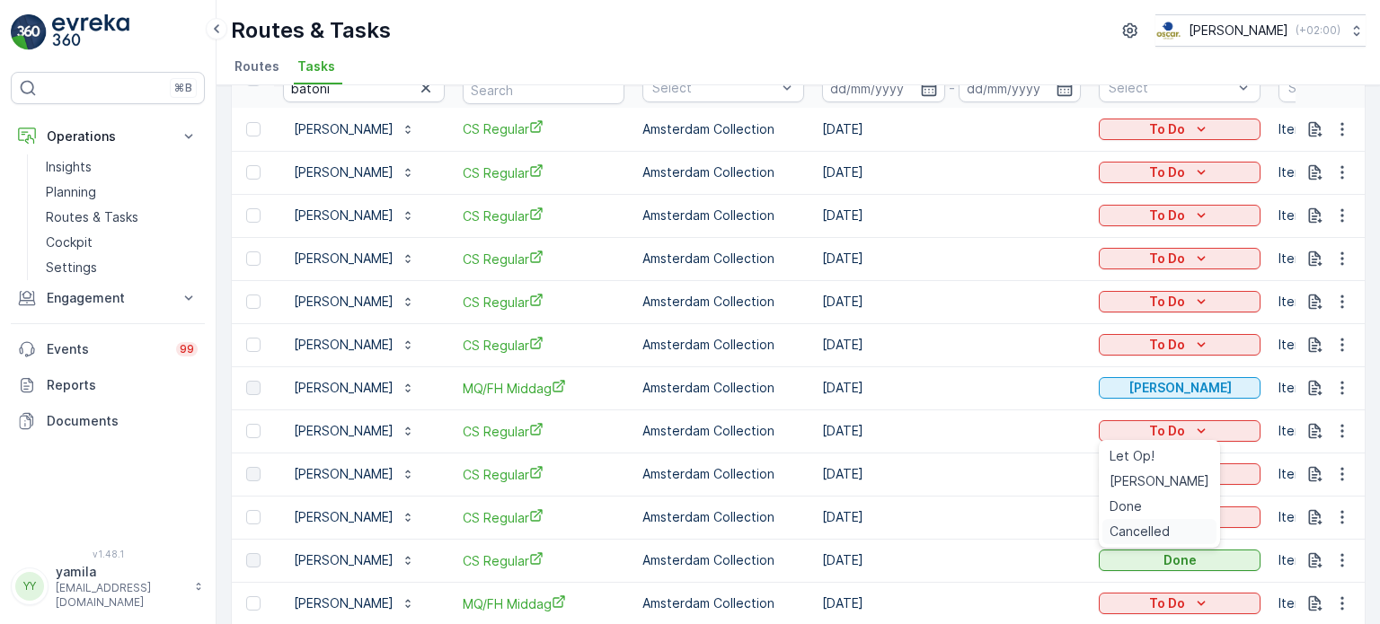
click at [1147, 532] on span "Cancelled" at bounding box center [1140, 532] width 60 height 18
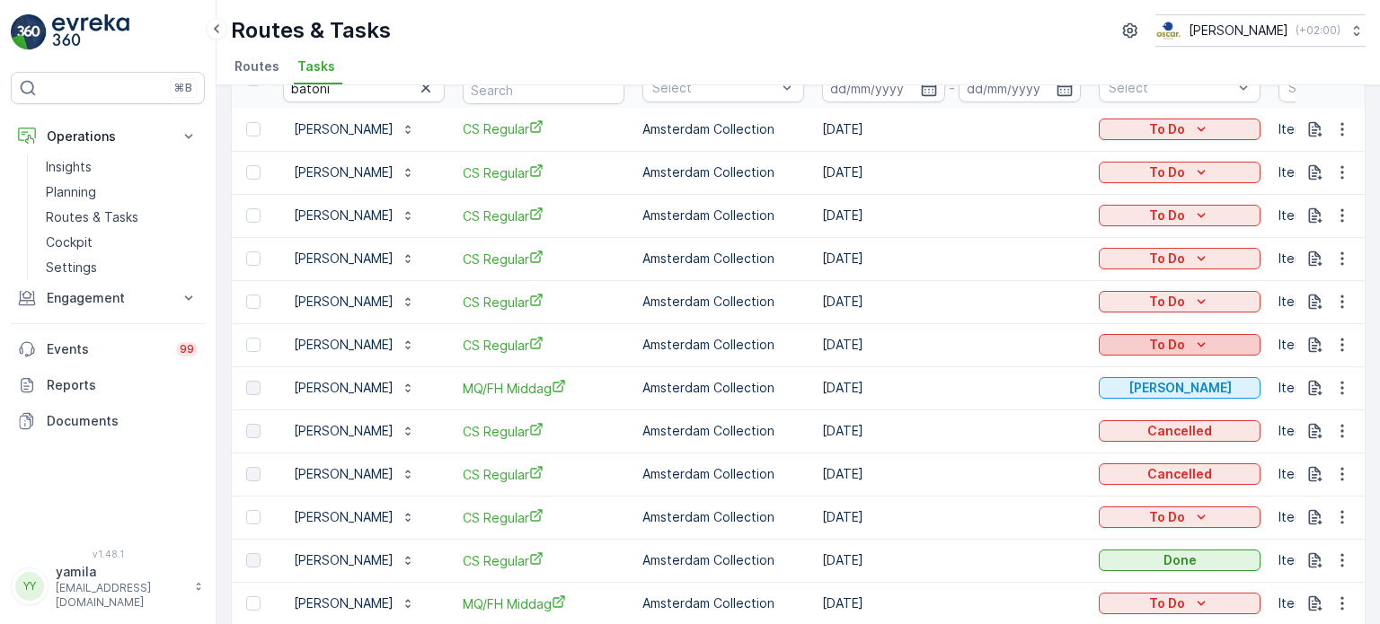
click at [1140, 354] on button "To Do" at bounding box center [1180, 345] width 162 height 22
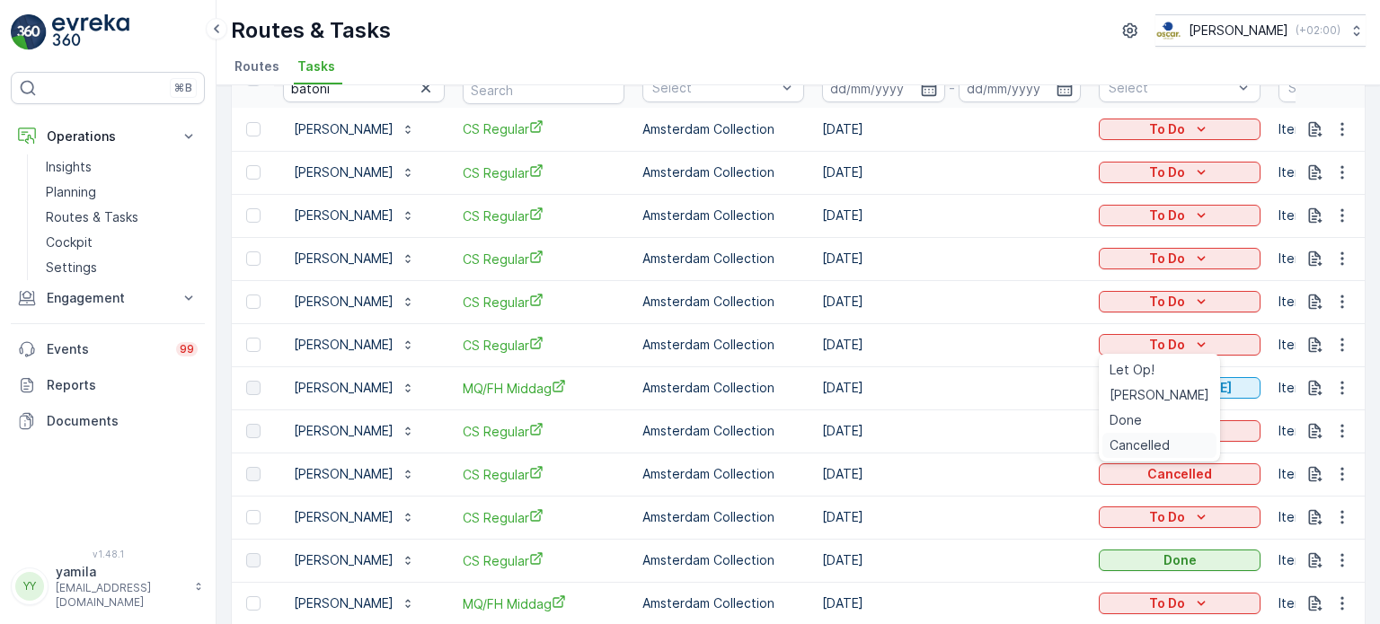
click at [1146, 442] on span "Cancelled" at bounding box center [1140, 446] width 60 height 18
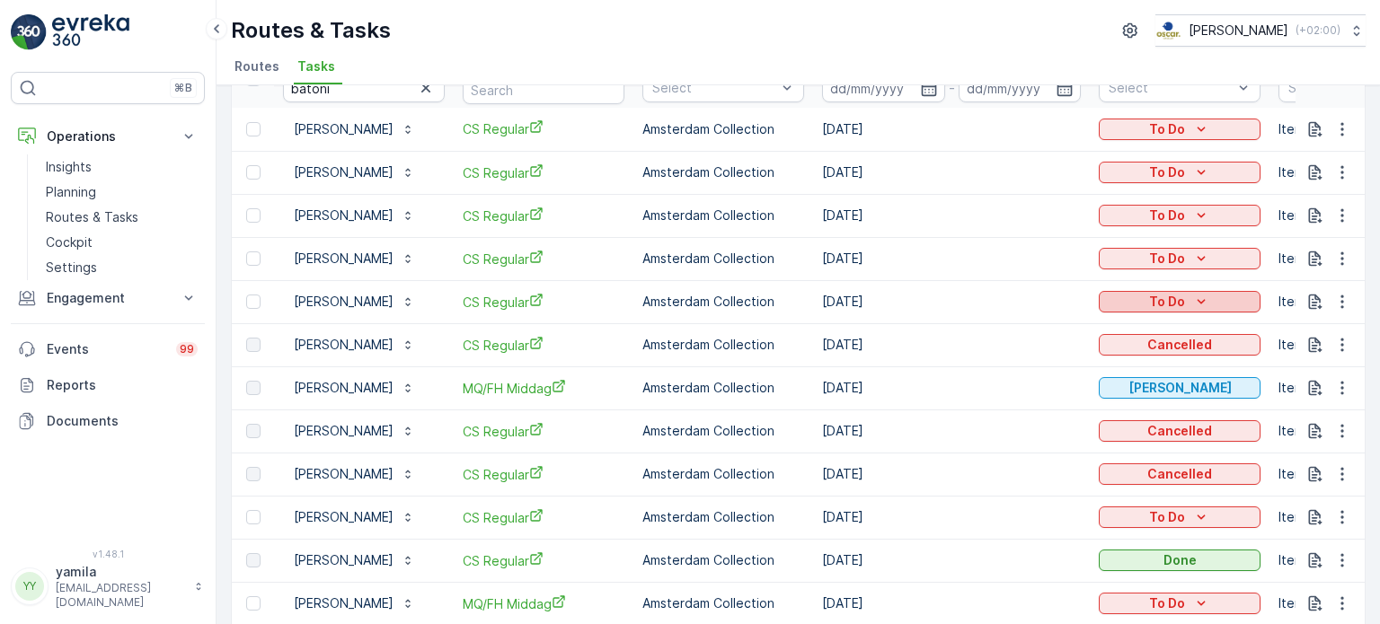
click at [1157, 306] on p "To Do" at bounding box center [1167, 302] width 36 height 18
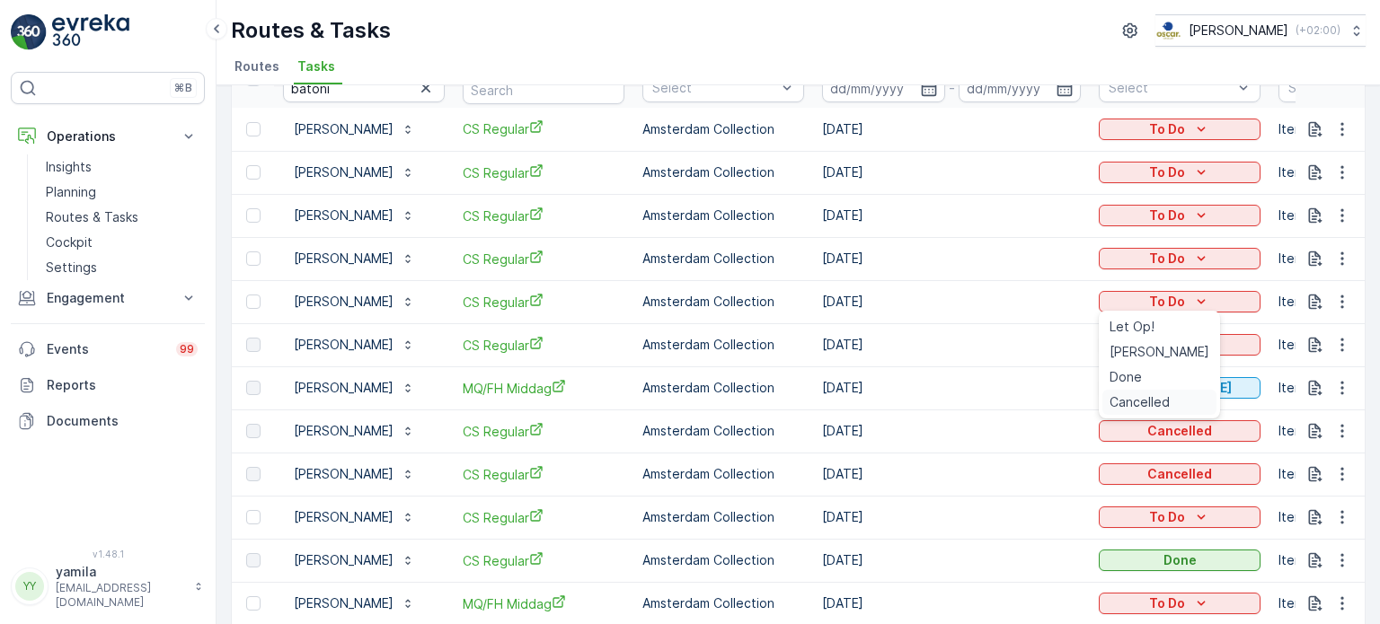
click at [1121, 399] on span "Cancelled" at bounding box center [1140, 403] width 60 height 18
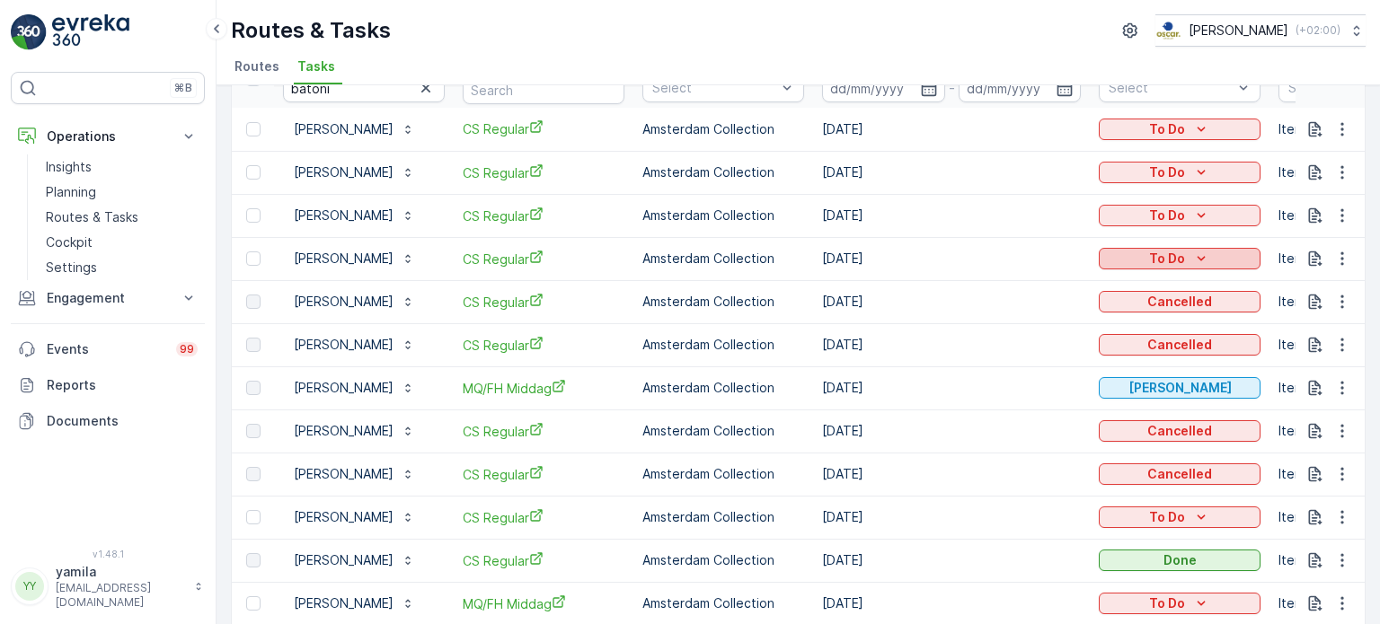
click at [1154, 265] on p "To Do" at bounding box center [1167, 259] width 36 height 18
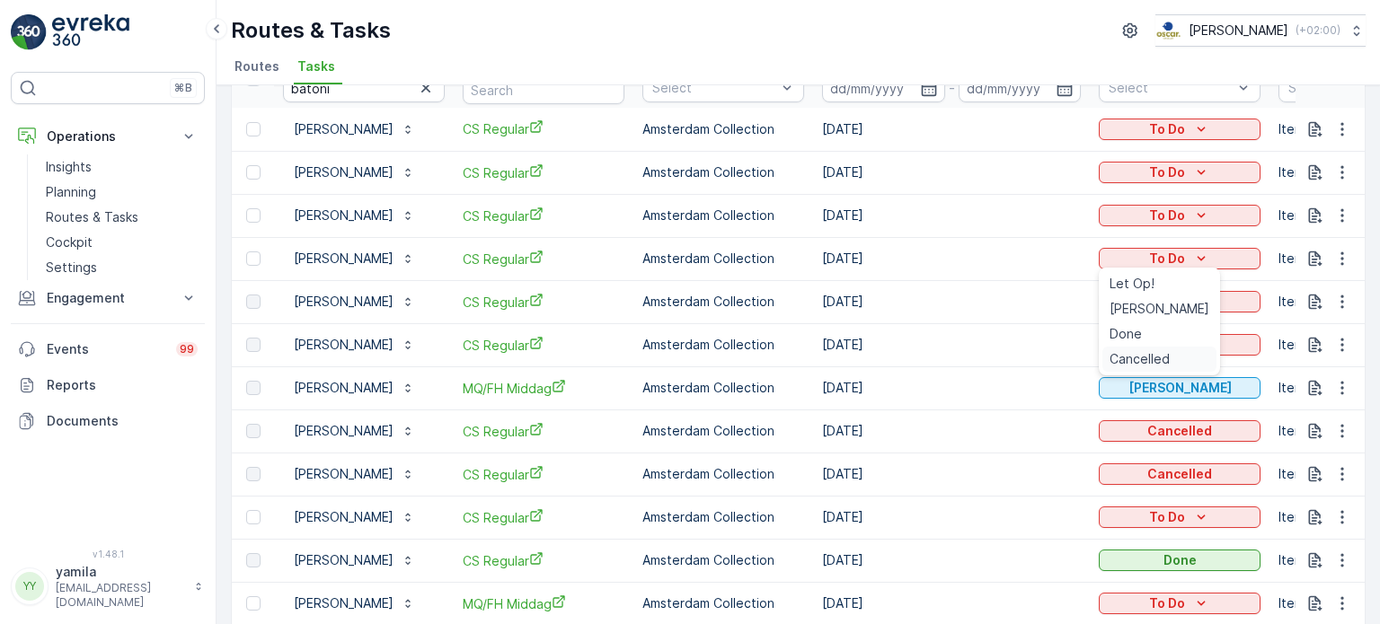
click at [1145, 357] on span "Cancelled" at bounding box center [1140, 359] width 60 height 18
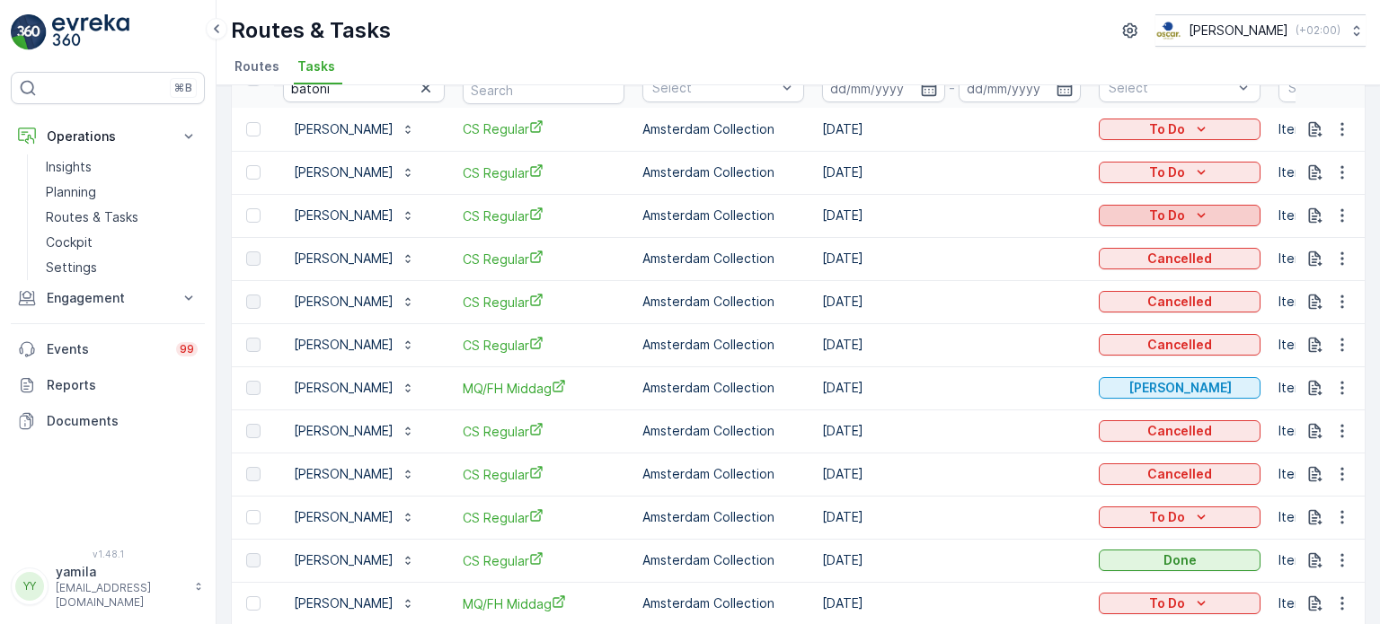
click at [1173, 209] on p "To Do" at bounding box center [1167, 216] width 36 height 18
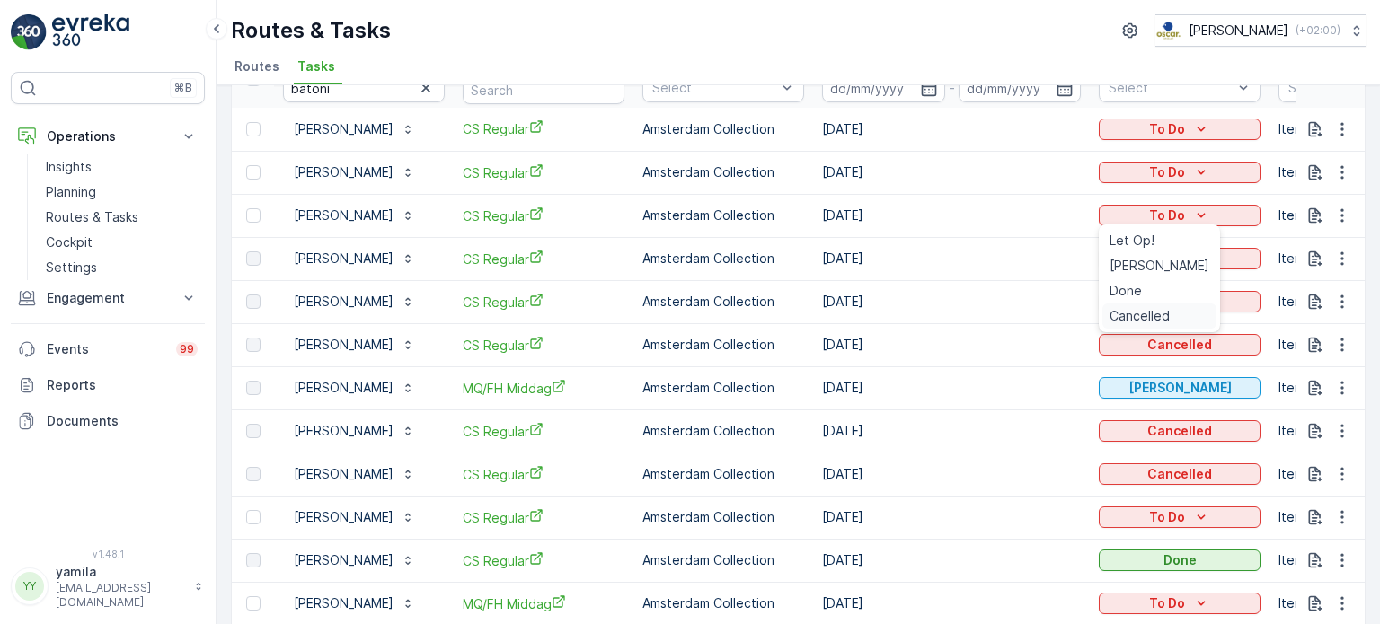
click at [1157, 314] on span "Cancelled" at bounding box center [1140, 316] width 60 height 18
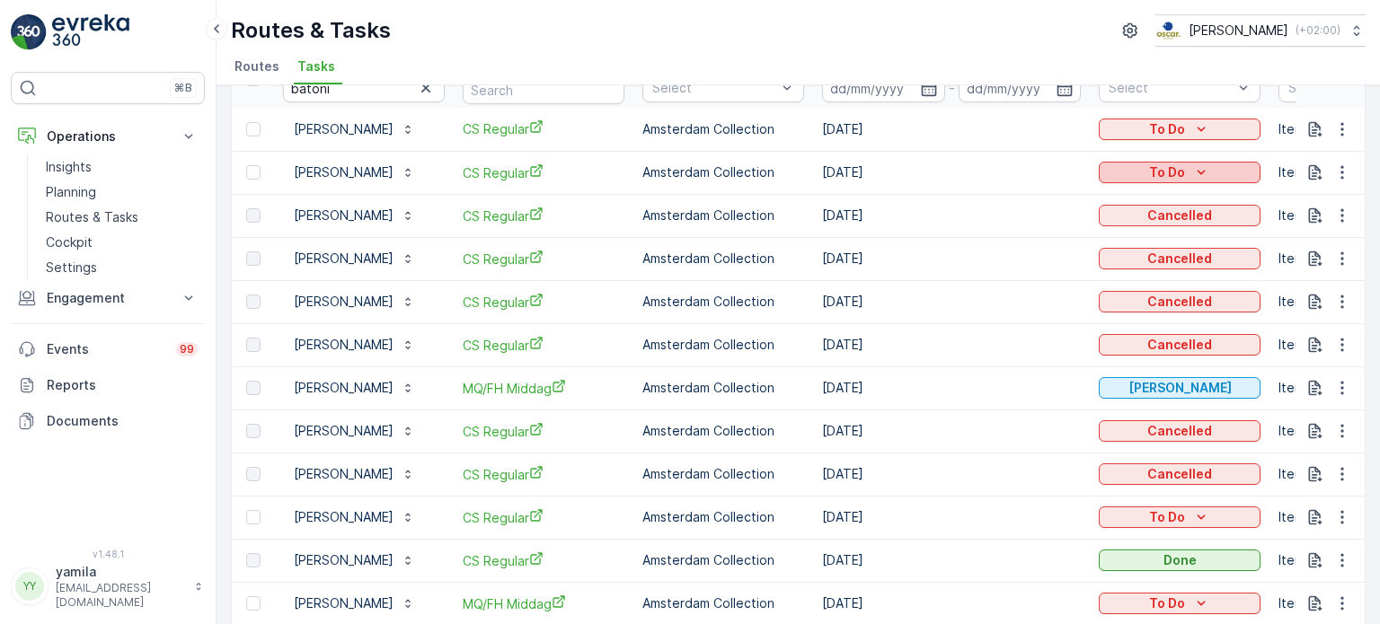
click at [1207, 172] on icon "To Do" at bounding box center [1201, 173] width 18 height 18
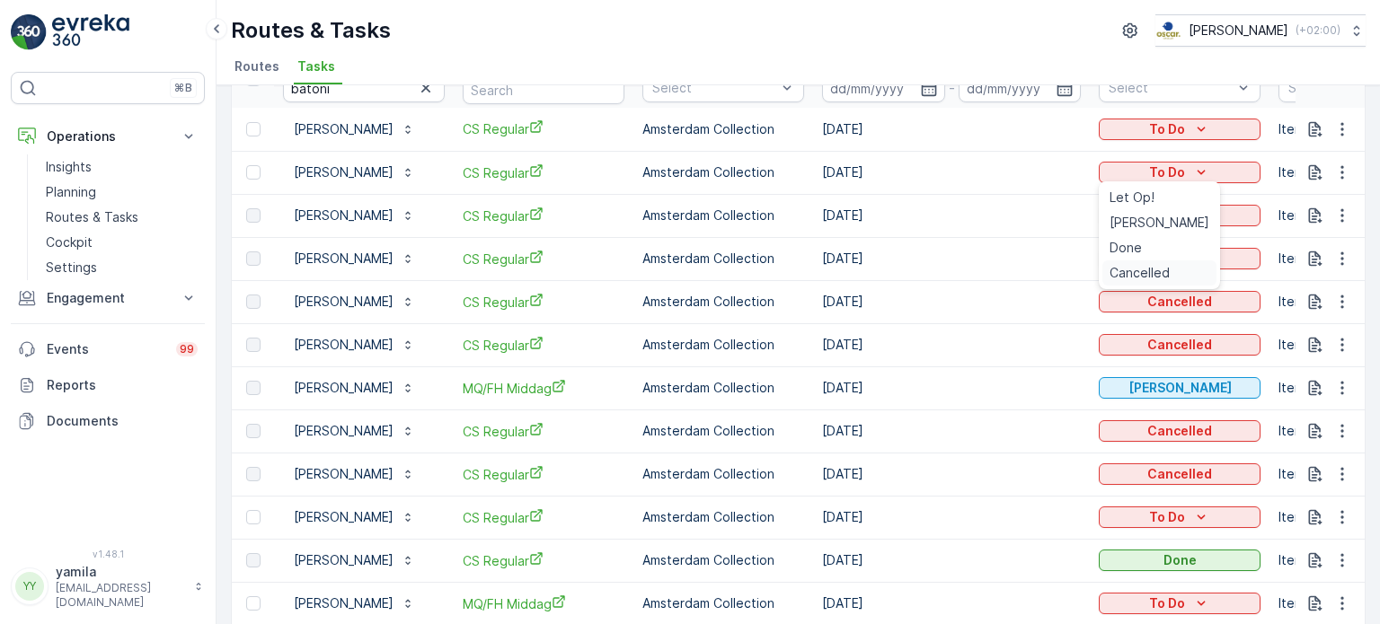
click at [1168, 271] on span "Cancelled" at bounding box center [1140, 273] width 60 height 18
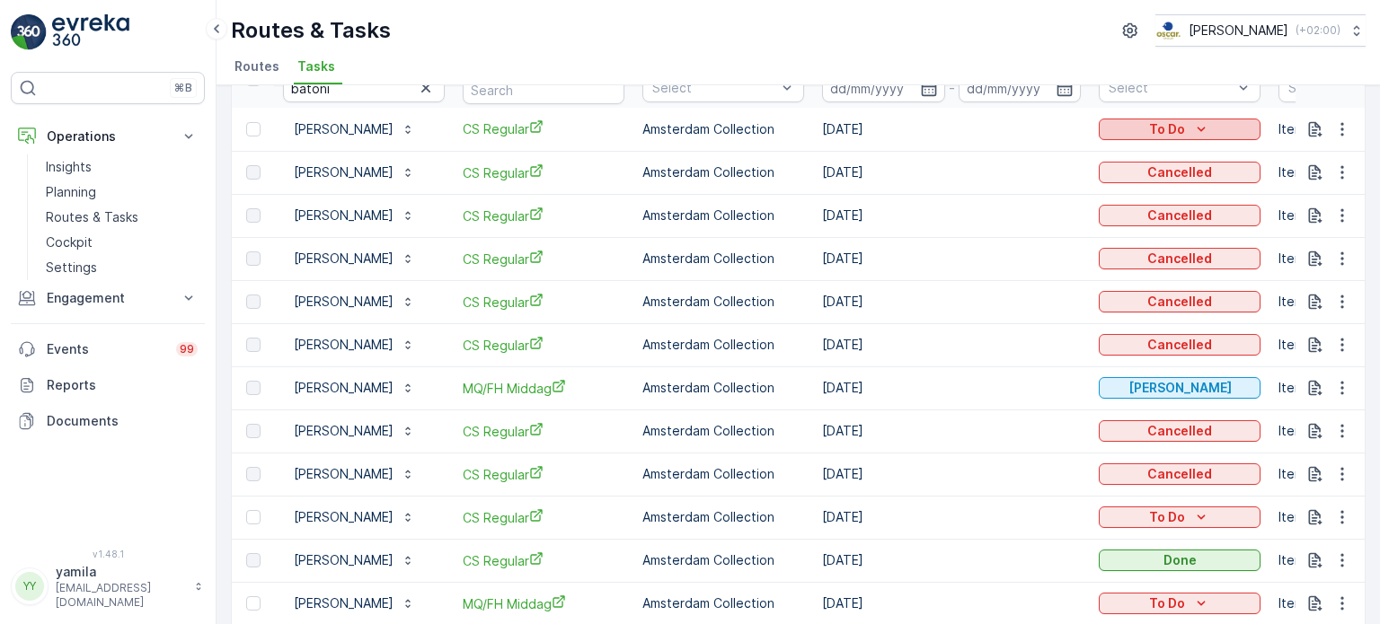
click at [1152, 132] on p "To Do" at bounding box center [1167, 129] width 36 height 18
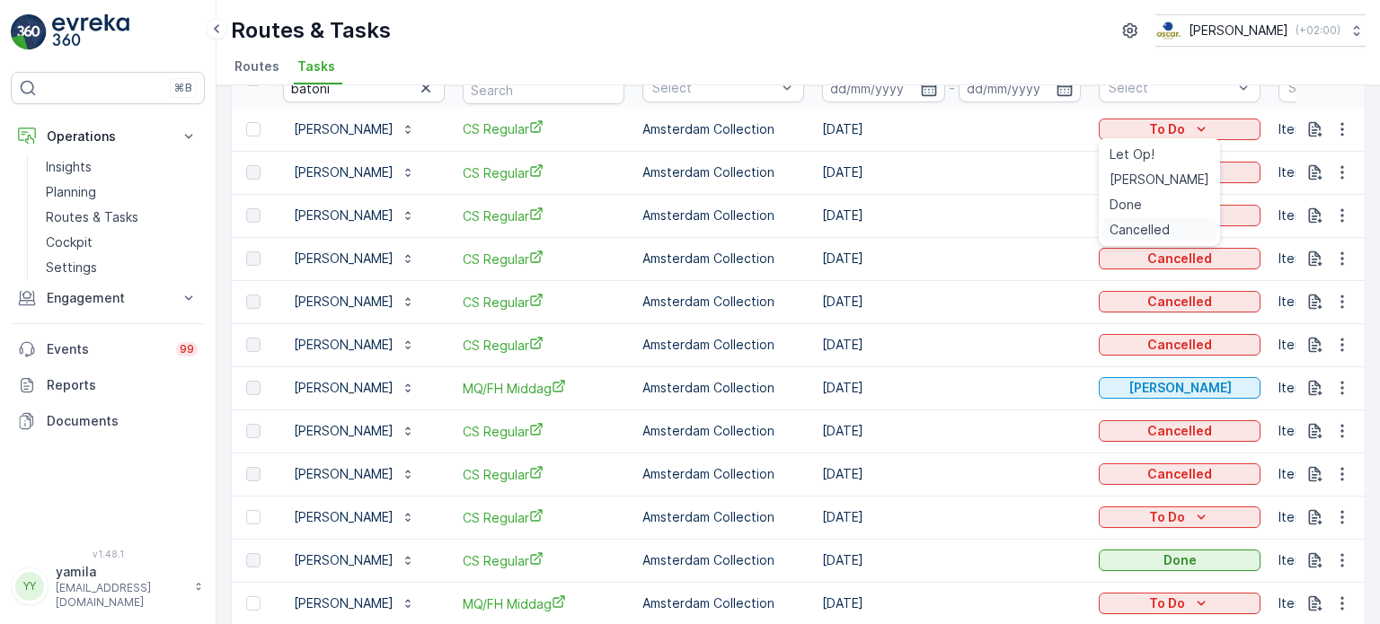
click at [1144, 236] on span "Cancelled" at bounding box center [1140, 230] width 60 height 18
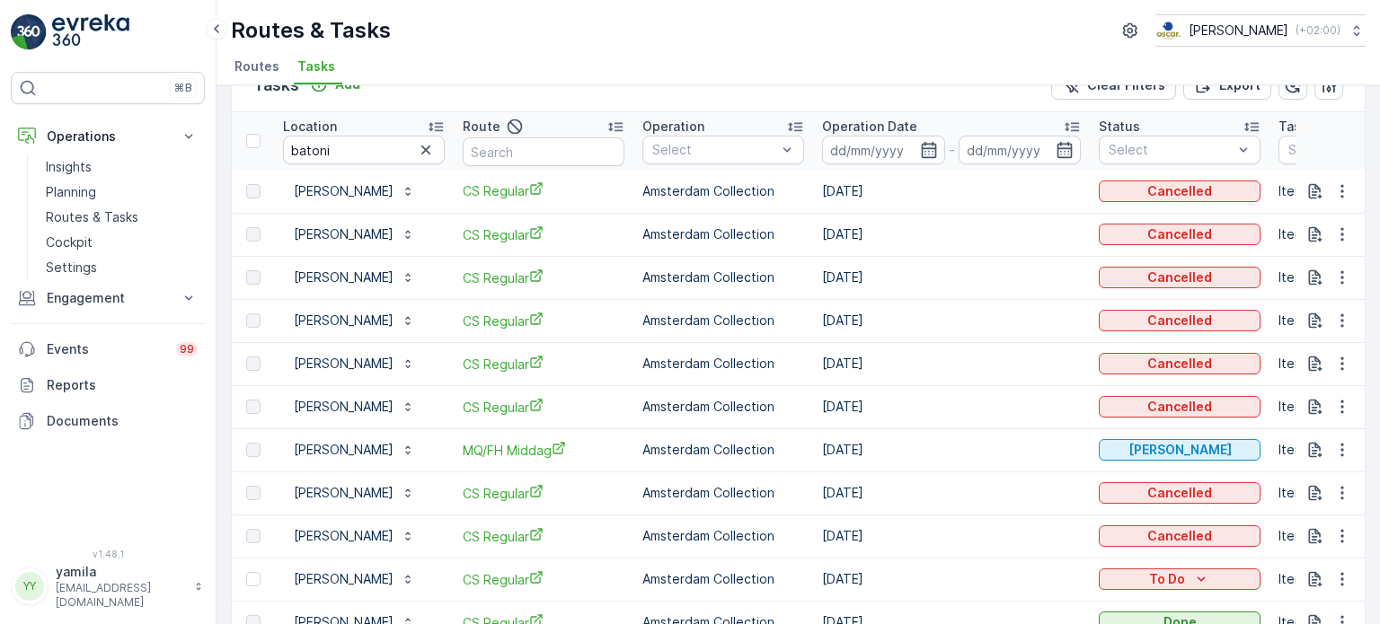
scroll to position [14, 0]
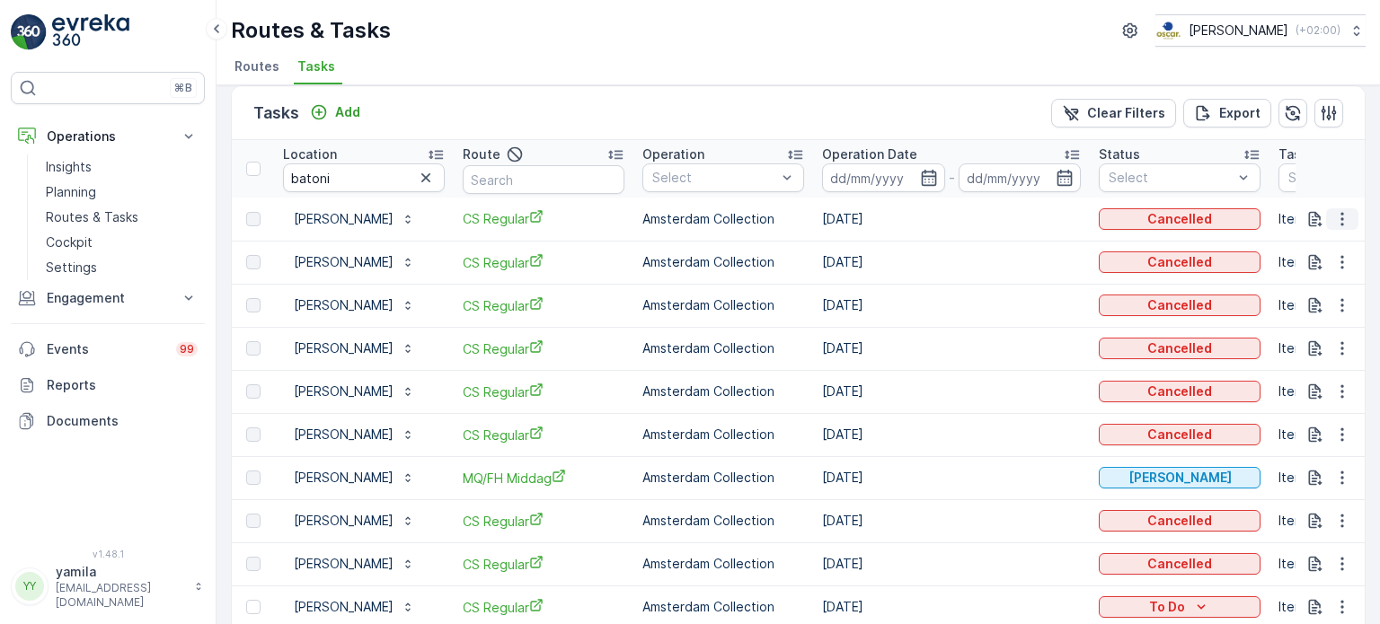
click at [1340, 226] on icon "button" at bounding box center [1342, 219] width 18 height 18
click at [347, 111] on p "Add" at bounding box center [347, 112] width 25 height 18
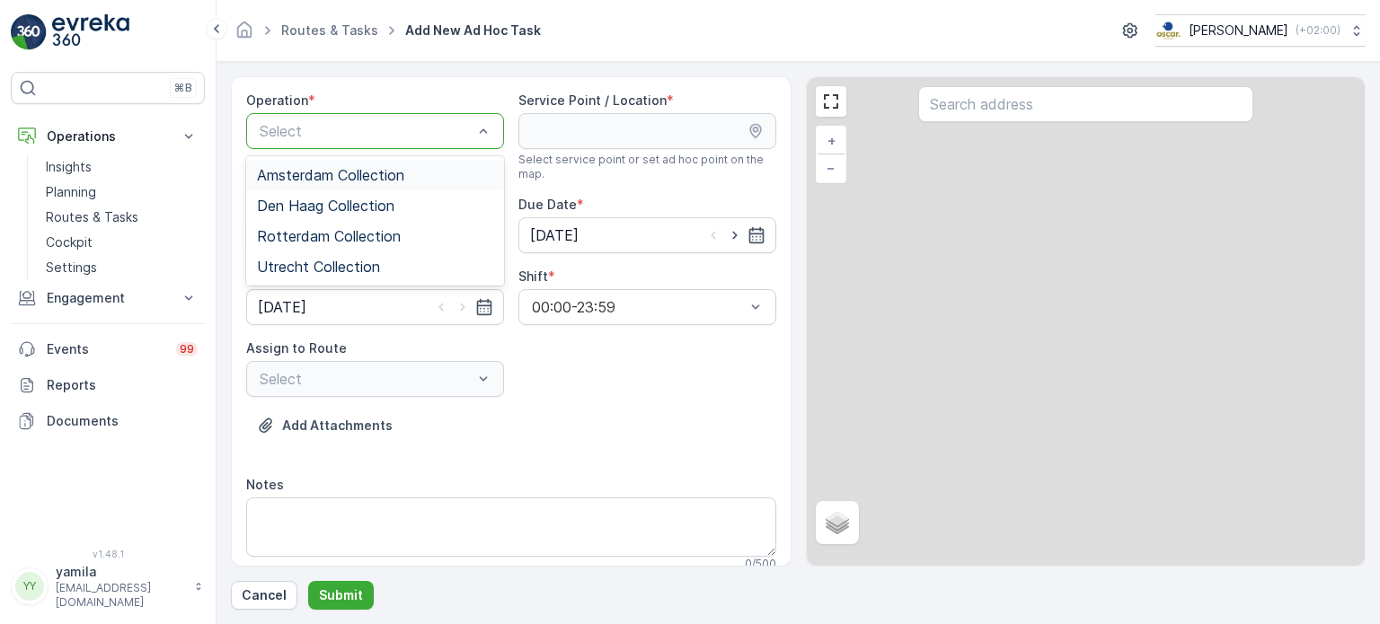
click at [321, 127] on div at bounding box center [366, 131] width 217 height 16
click at [320, 179] on span "Amsterdam Collection" at bounding box center [330, 175] width 147 height 16
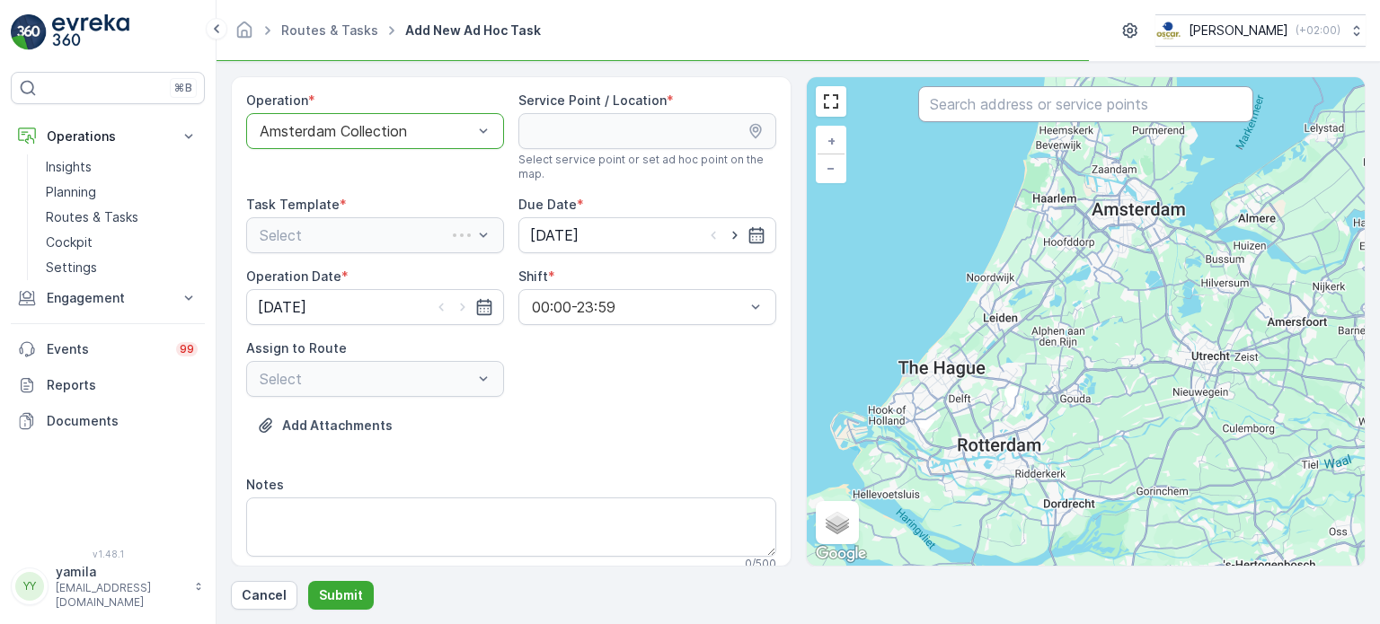
click at [965, 111] on input "text" at bounding box center [1085, 104] width 335 height 36
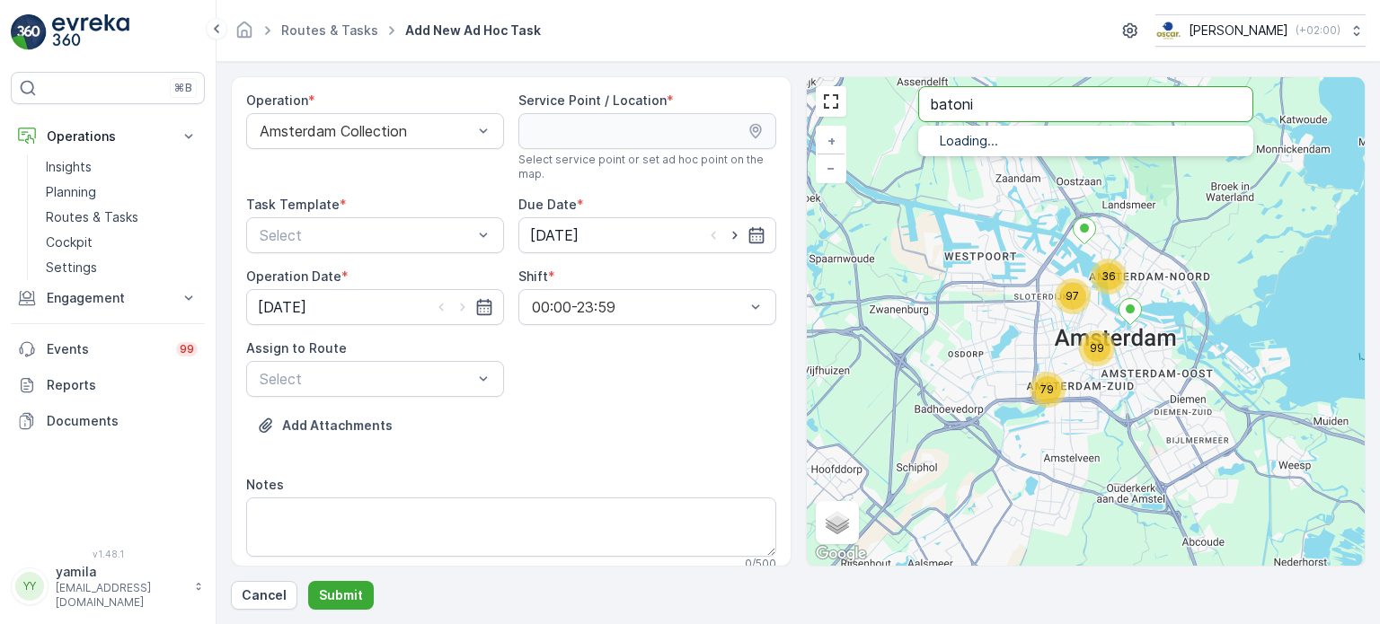
type input "batoni"
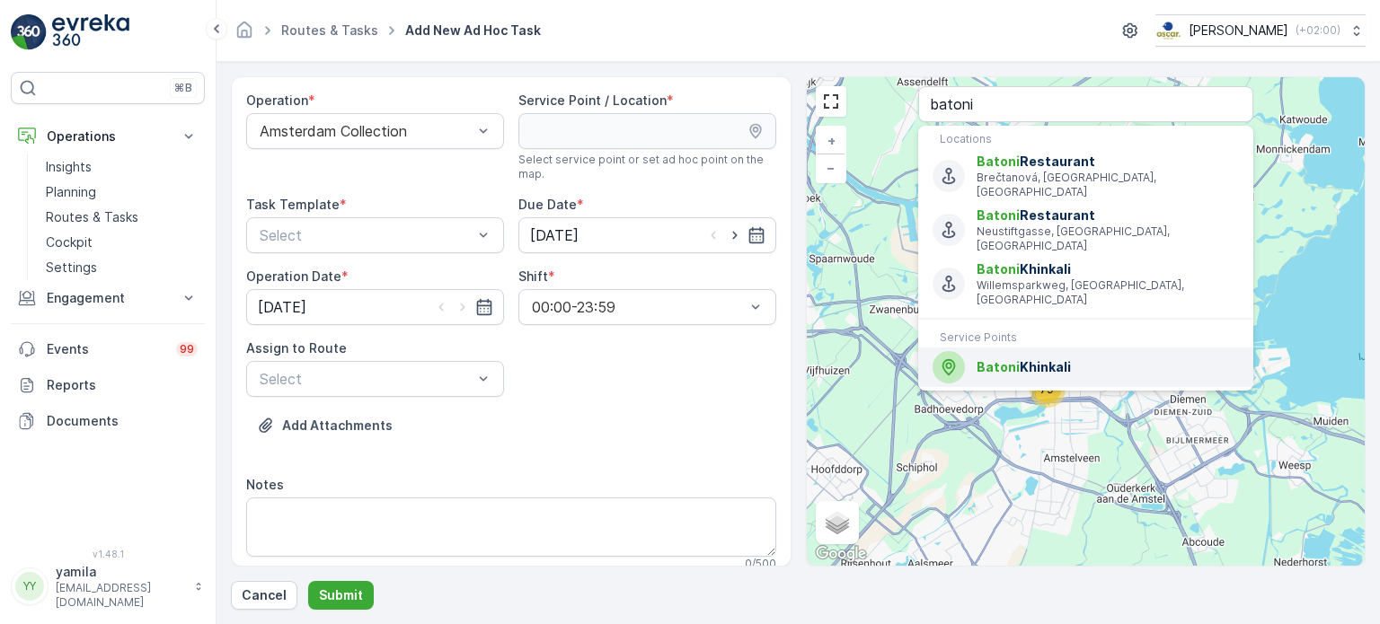
click at [999, 359] on span "Batoni" at bounding box center [998, 366] width 43 height 15
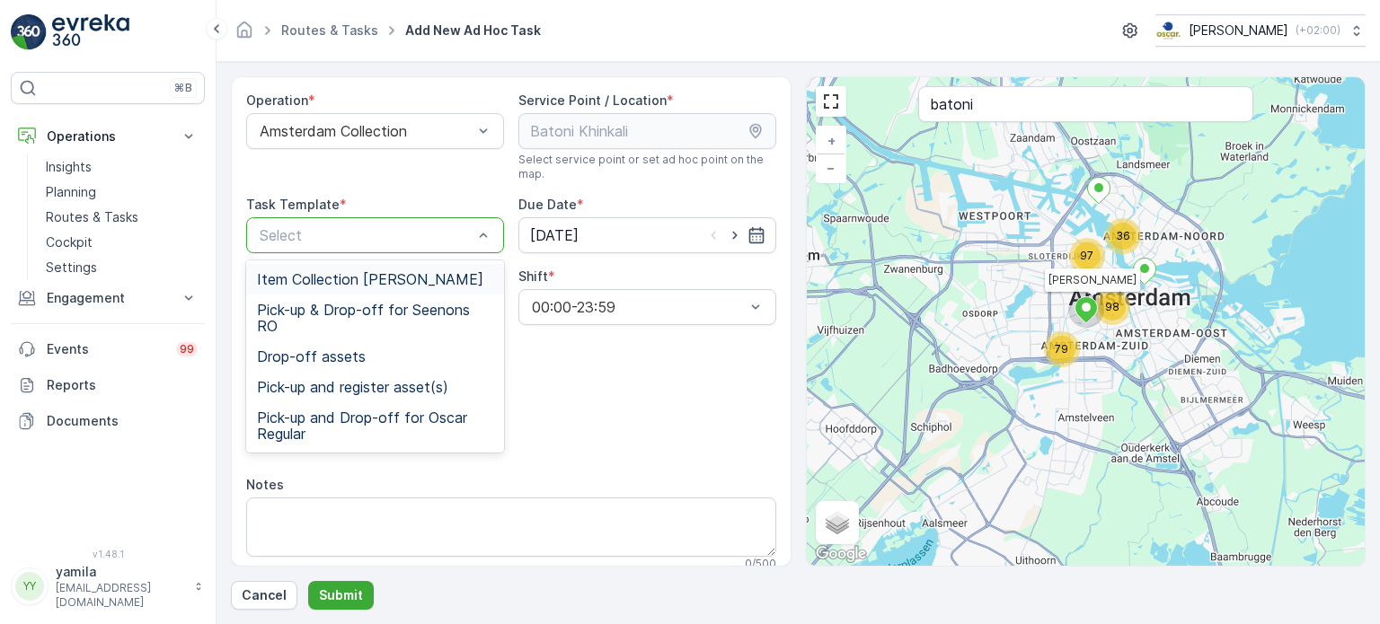
click at [358, 229] on div at bounding box center [366, 235] width 217 height 16
click at [345, 269] on div "Item Collection Oscar Regulier" at bounding box center [375, 279] width 258 height 31
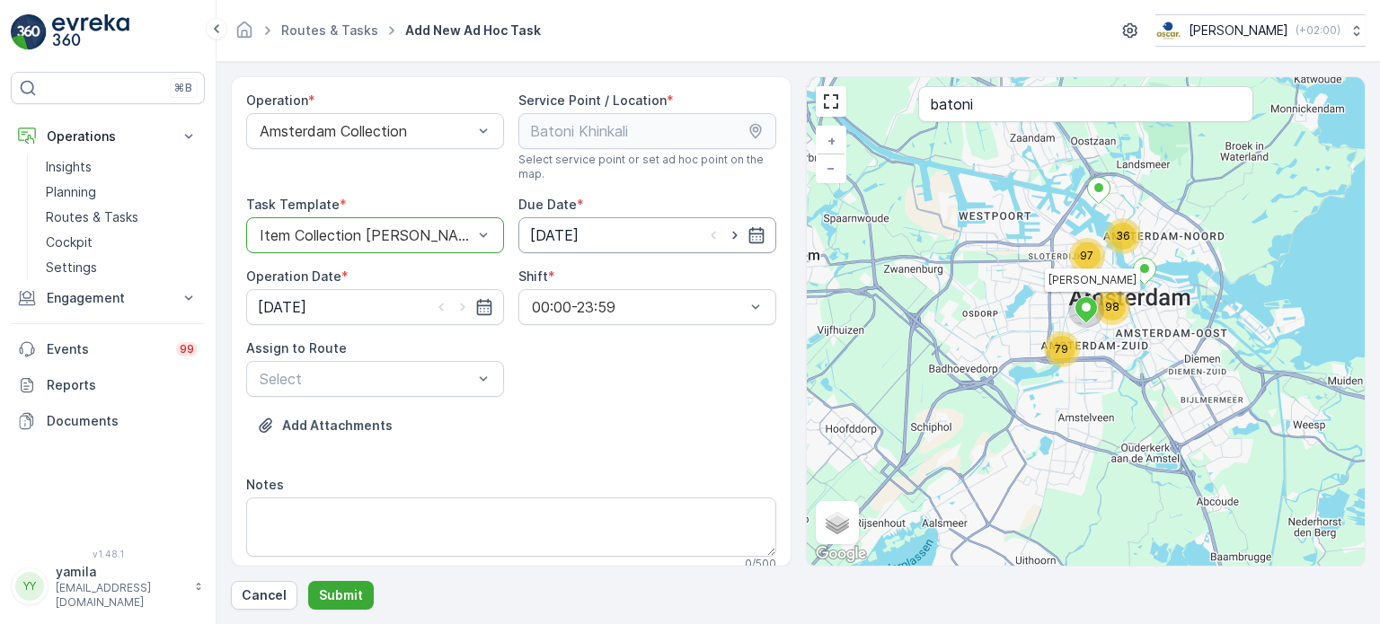
click at [659, 243] on input "[DATE]" at bounding box center [647, 235] width 258 height 36
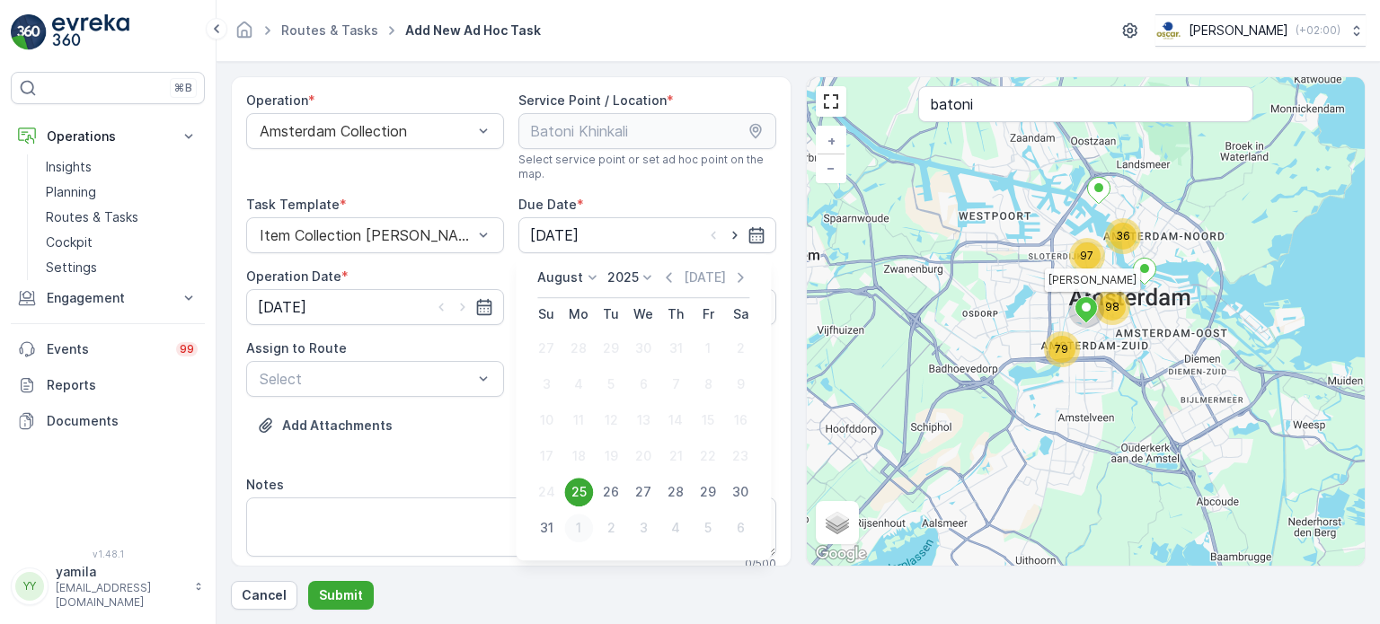
click at [582, 531] on div "1" at bounding box center [578, 528] width 29 height 29
type input "01.09.2025"
click at [428, 314] on input "[DATE]" at bounding box center [375, 307] width 258 height 36
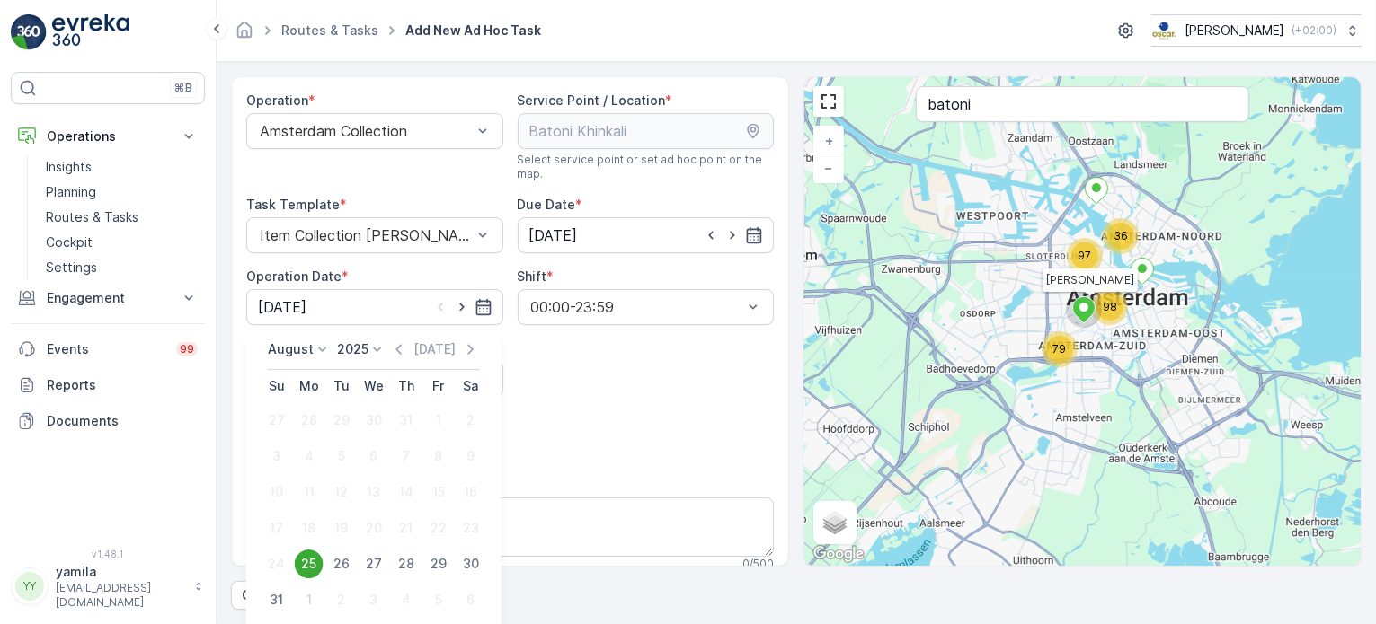
click at [300, 594] on div "1" at bounding box center [309, 600] width 29 height 29
type input "01.09.2025"
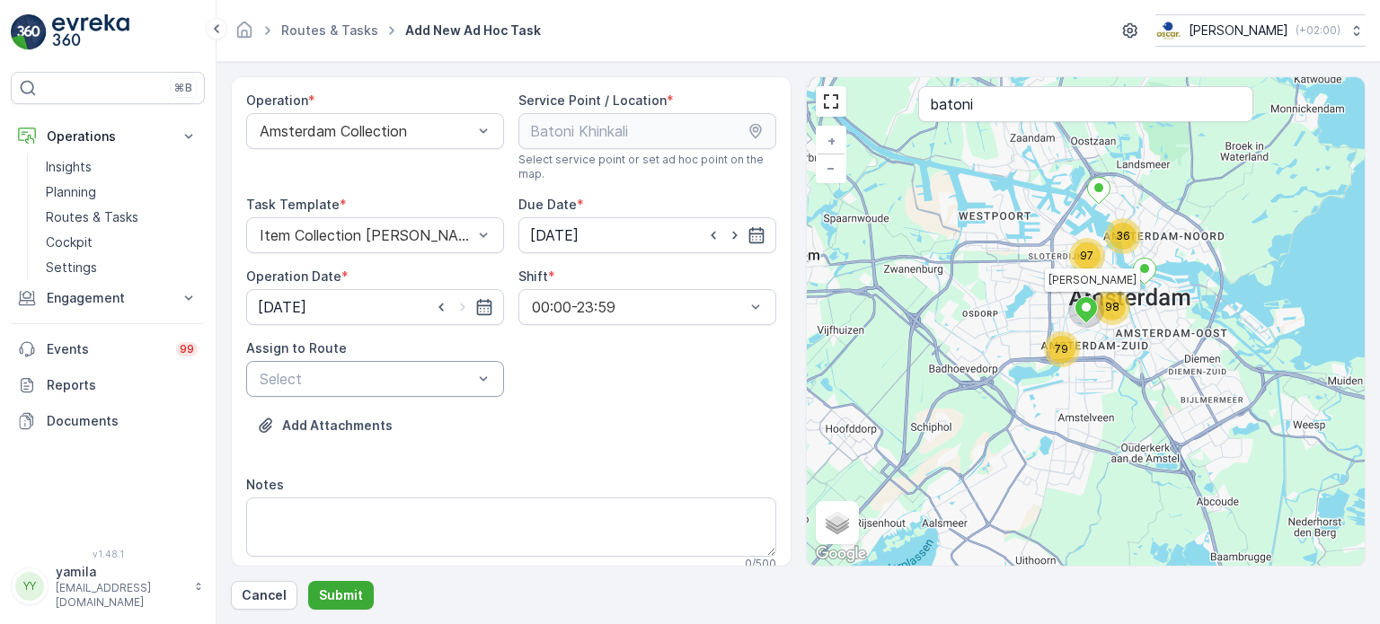
click at [358, 384] on div at bounding box center [366, 379] width 217 height 16
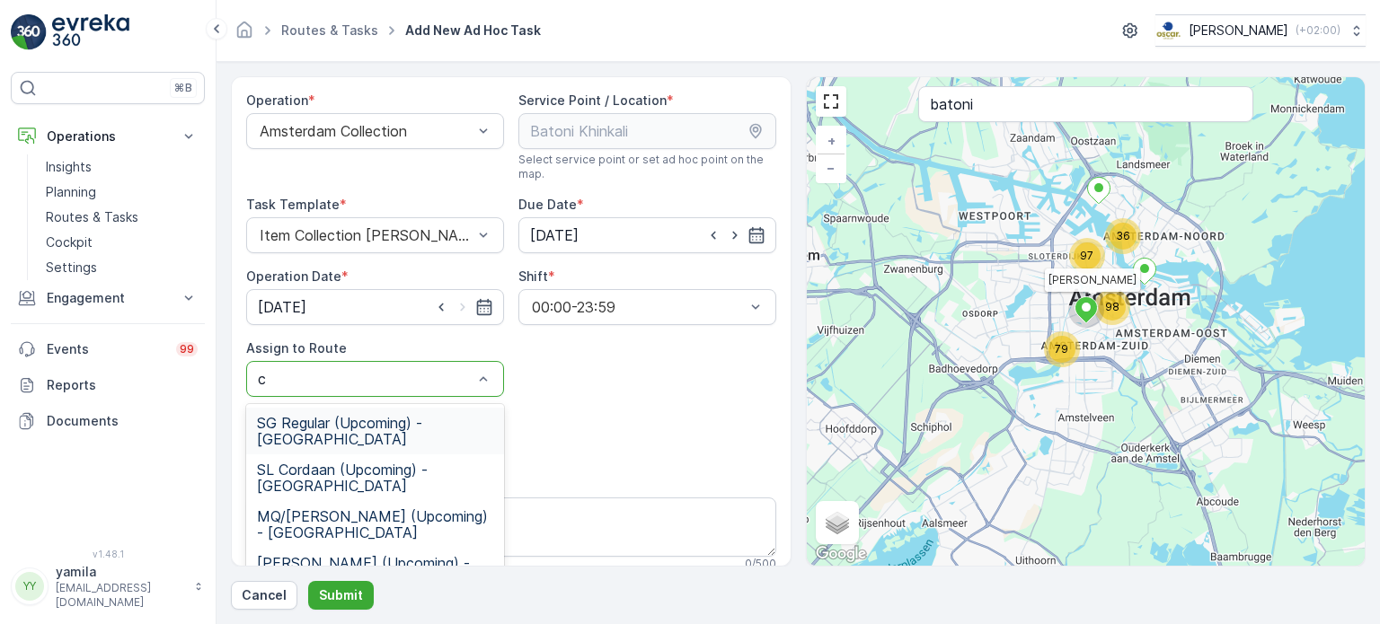
type input "cs"
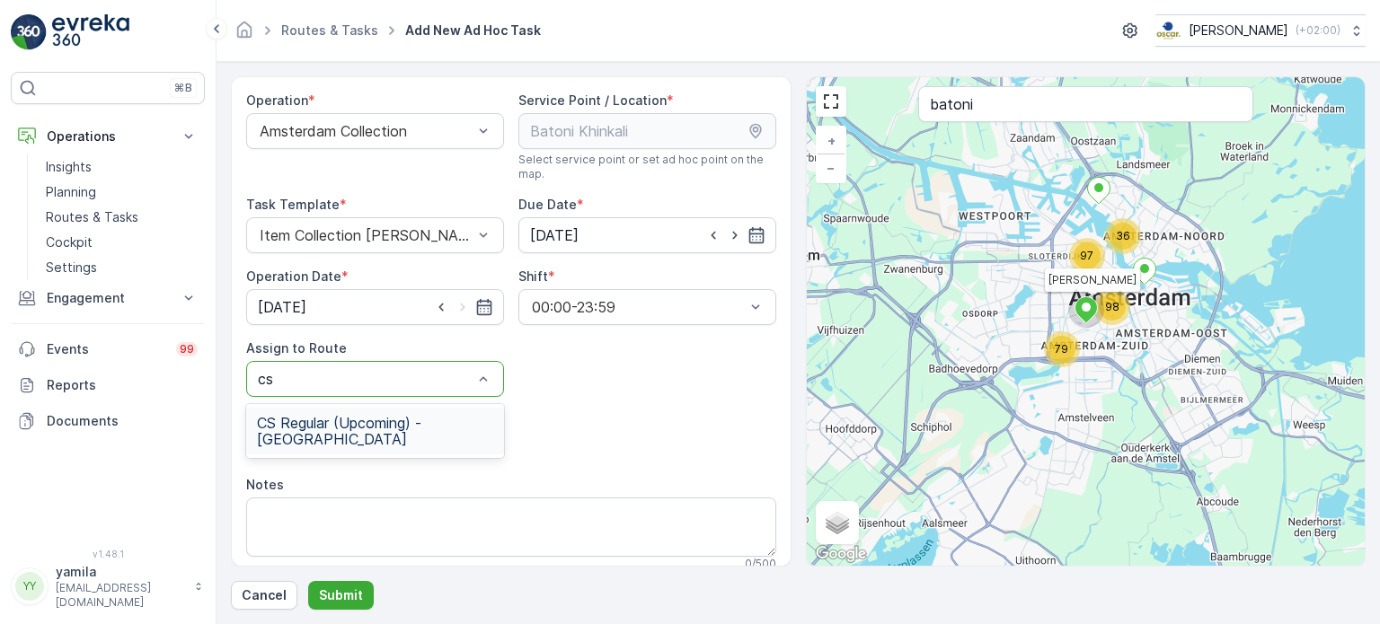
click at [344, 433] on span "CS Regular (Upcoming) - Amsterdam" at bounding box center [375, 431] width 236 height 32
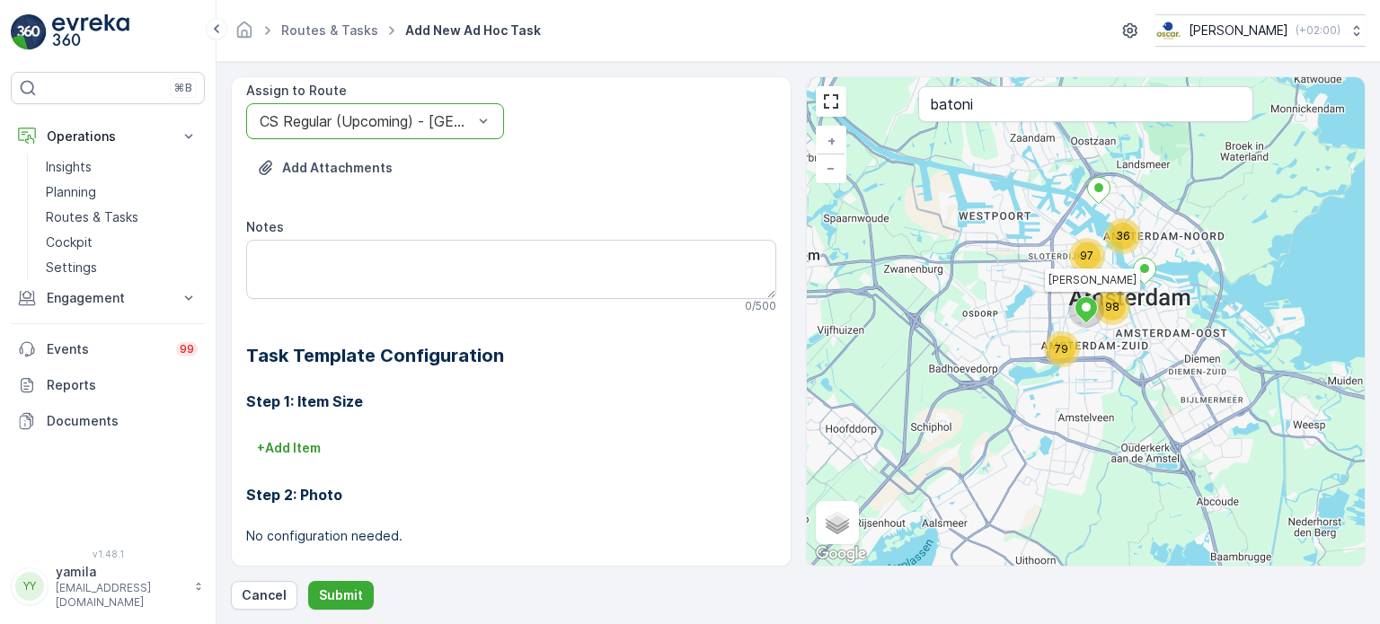
scroll to position [270, 0]
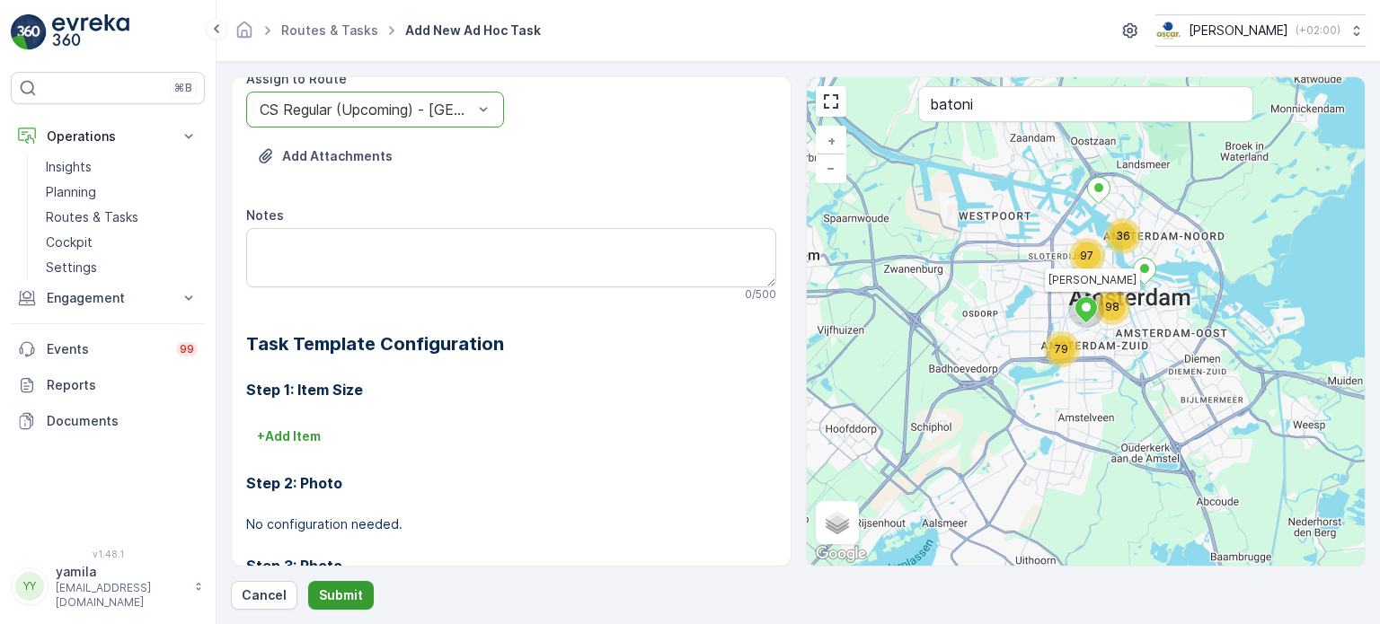
click at [336, 592] on p "Submit" at bounding box center [341, 596] width 44 height 18
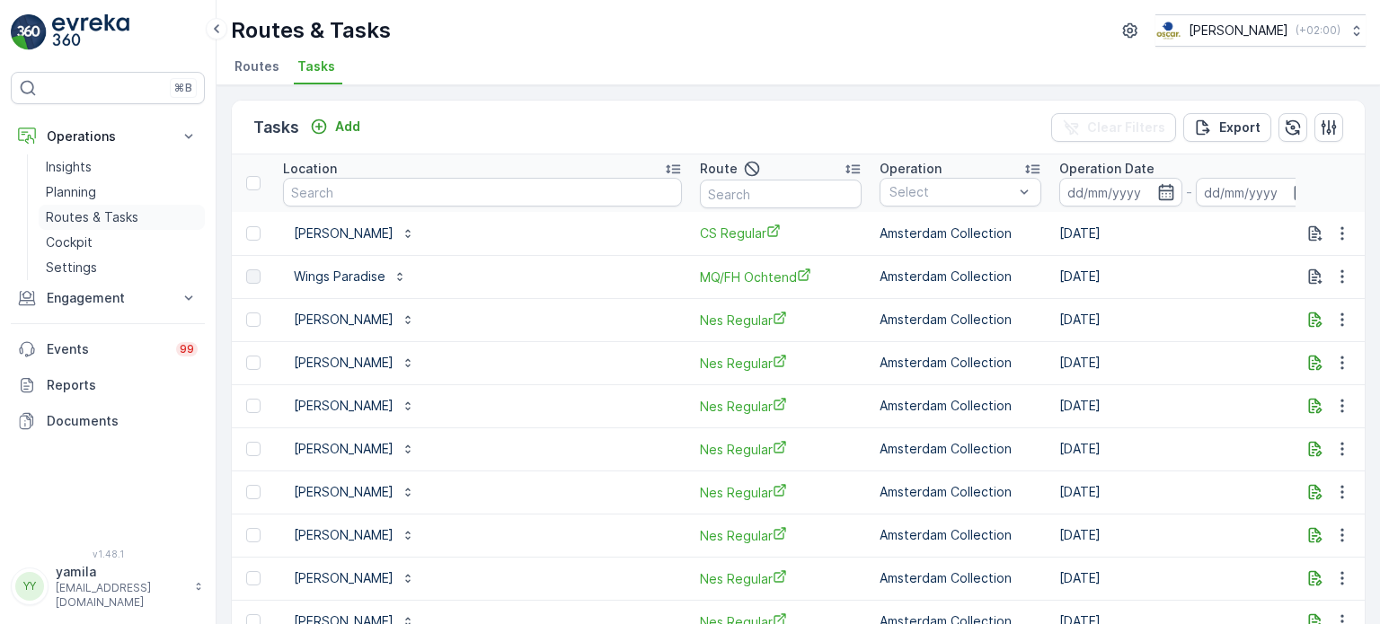
click at [108, 223] on p "Routes & Tasks" at bounding box center [92, 217] width 93 height 18
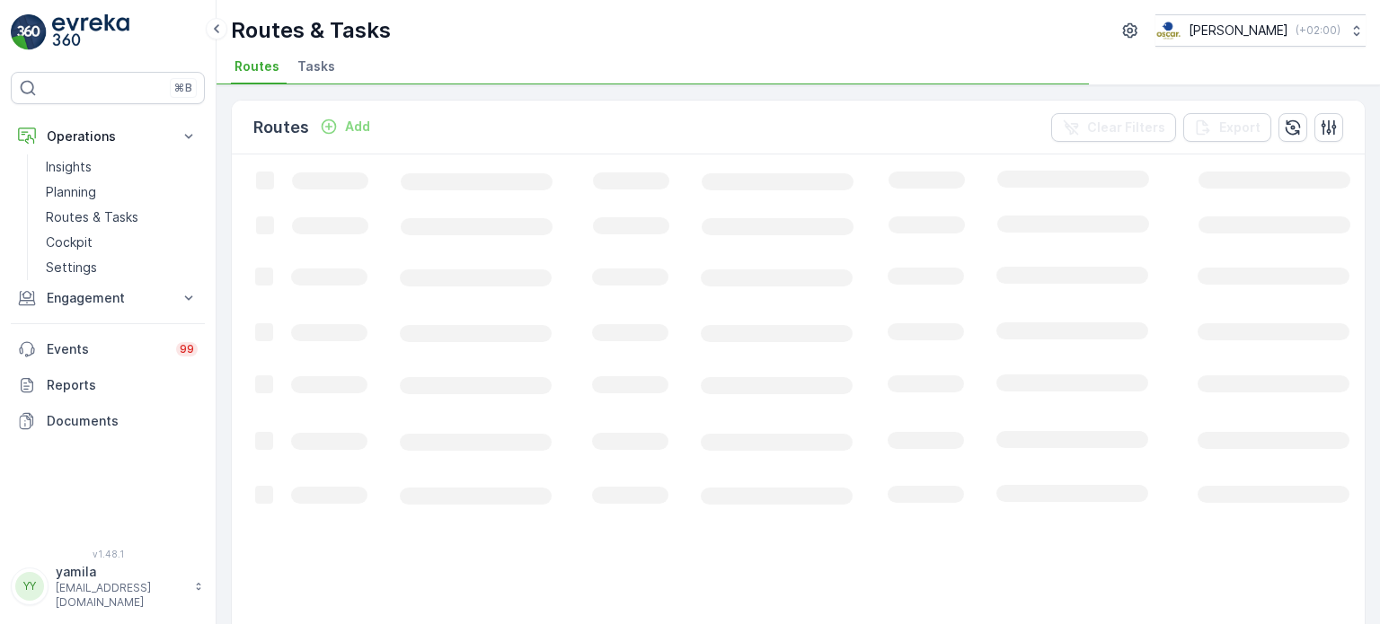
drag, startPoint x: 348, startPoint y: 78, endPoint x: 321, endPoint y: 66, distance: 29.4
click at [321, 66] on ul "Routes Tasks" at bounding box center [791, 69] width 1120 height 31
click at [321, 66] on span "Tasks" at bounding box center [316, 66] width 38 height 18
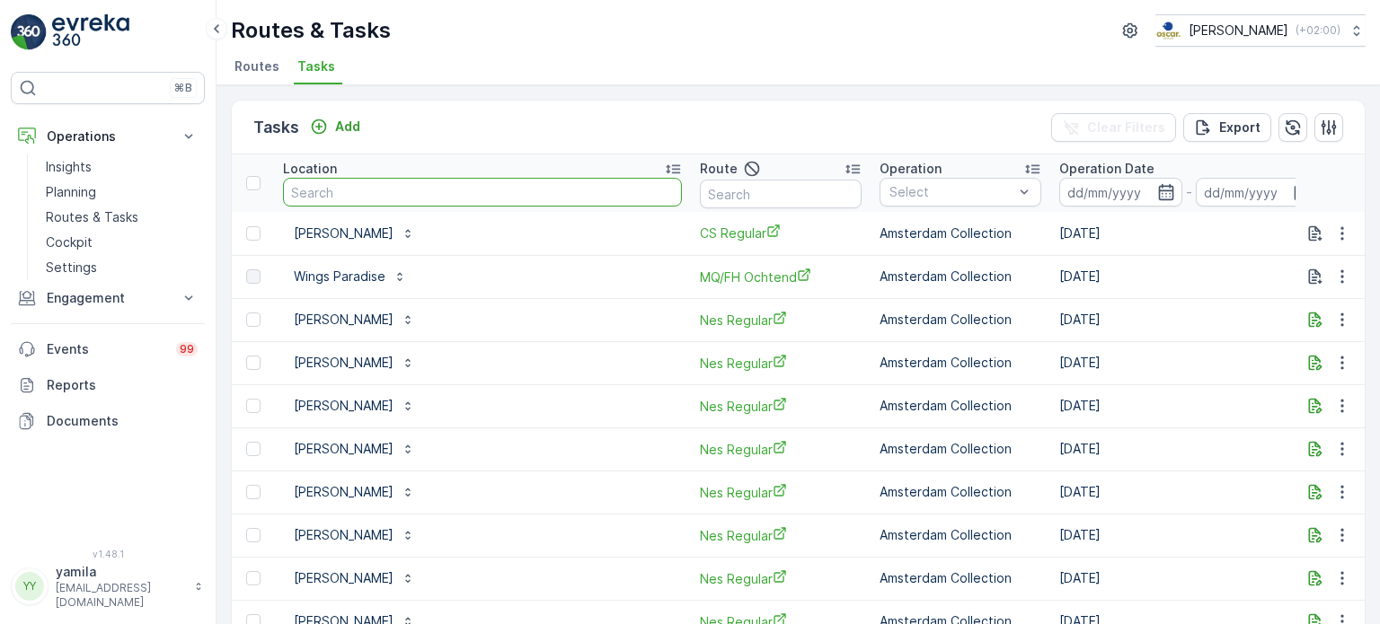
click at [361, 203] on input "text" at bounding box center [482, 192] width 399 height 29
type input "next"
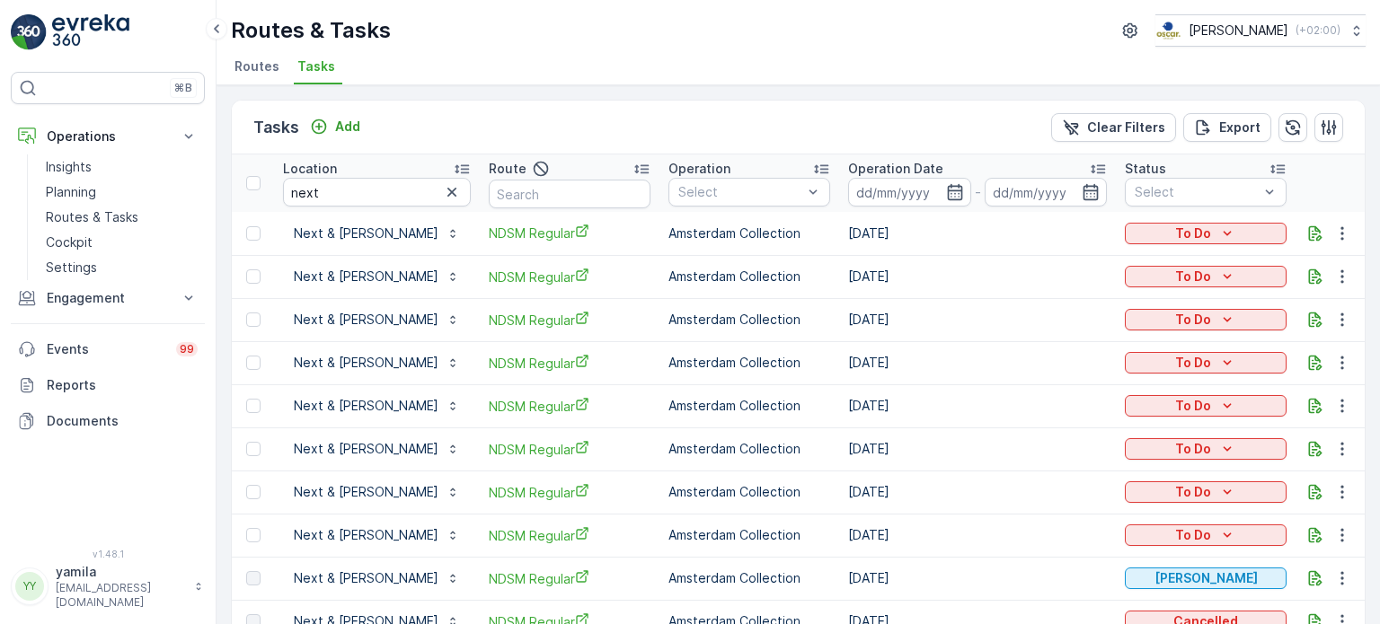
click at [268, 63] on span "Routes" at bounding box center [256, 66] width 45 height 18
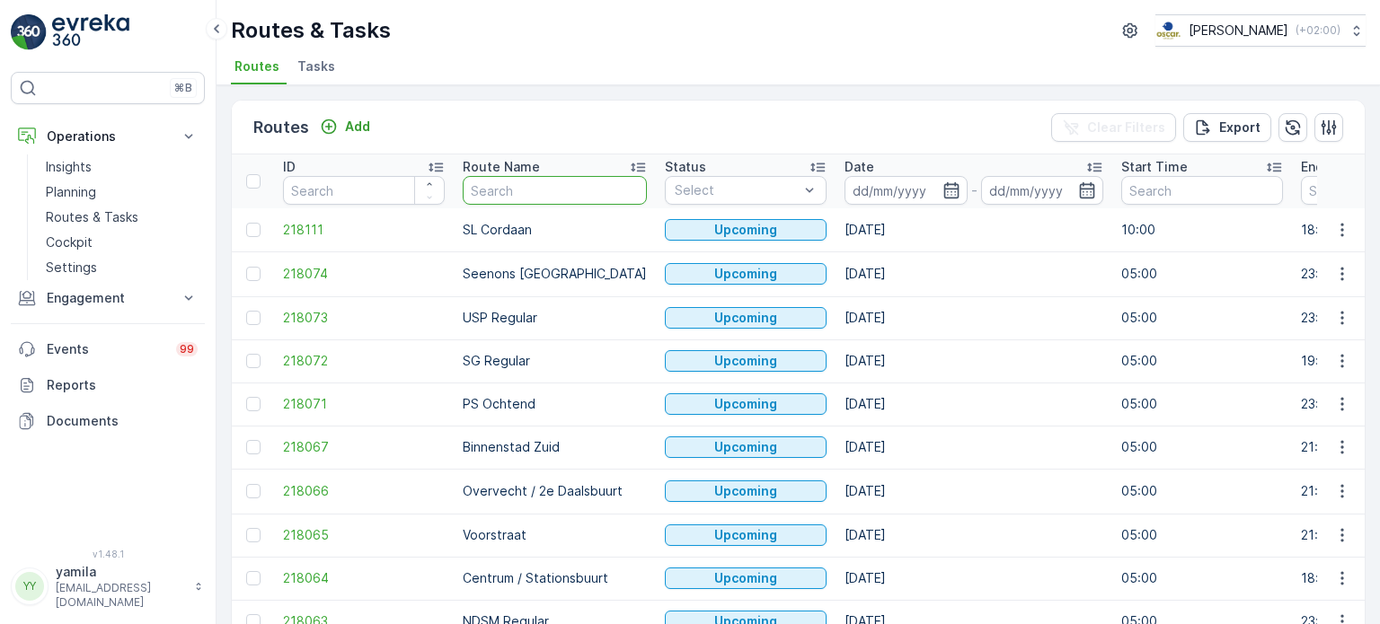
click at [496, 179] on input "text" at bounding box center [555, 190] width 184 height 29
type input "rokin"
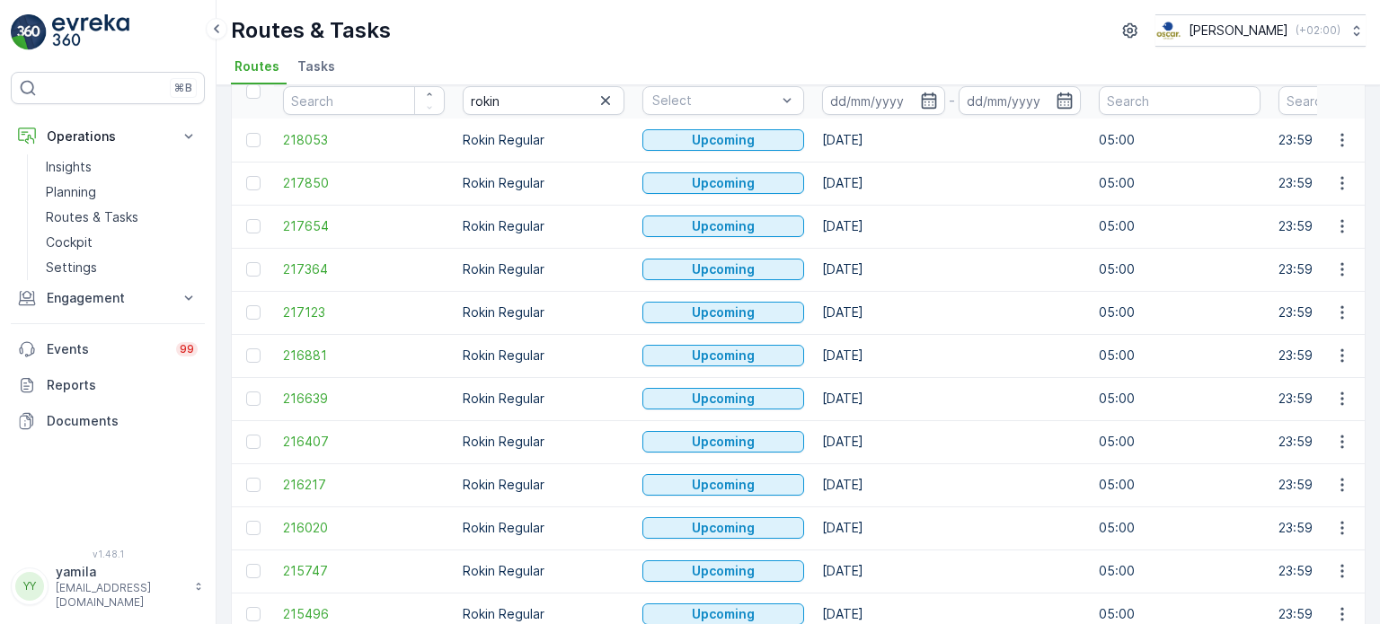
scroll to position [92, 0]
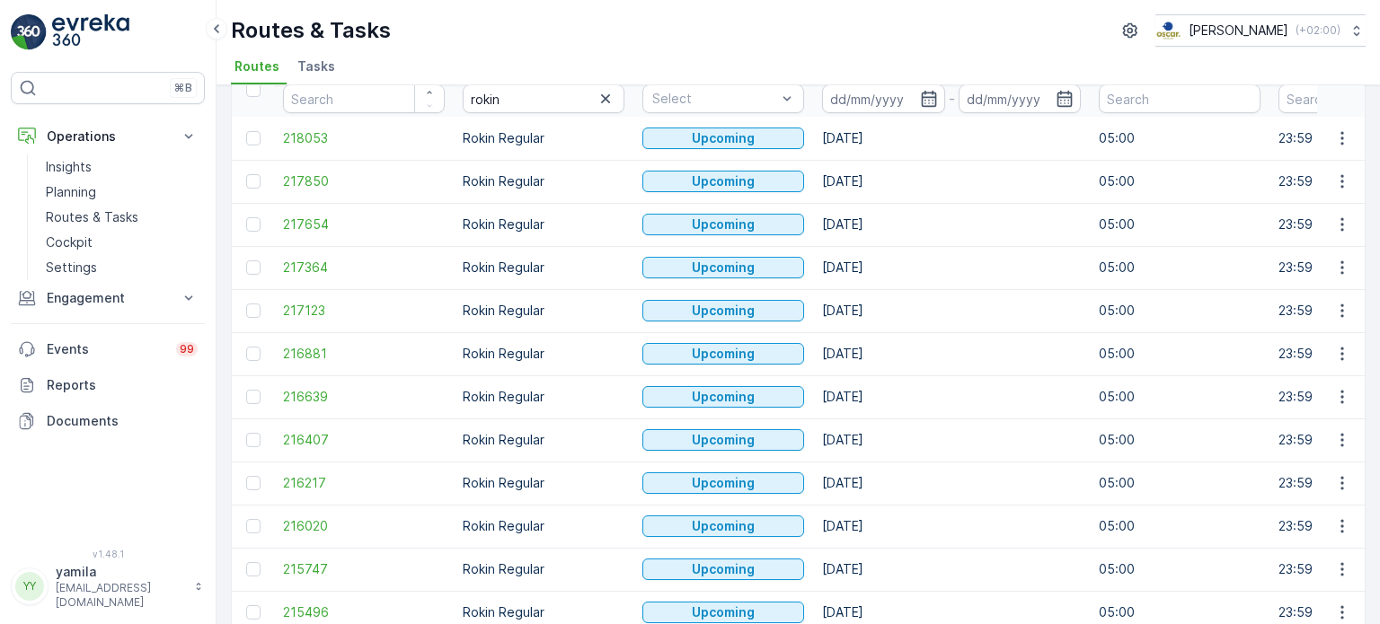
click at [884, 111] on th "Date -" at bounding box center [951, 90] width 277 height 54
click at [886, 105] on input at bounding box center [883, 98] width 123 height 29
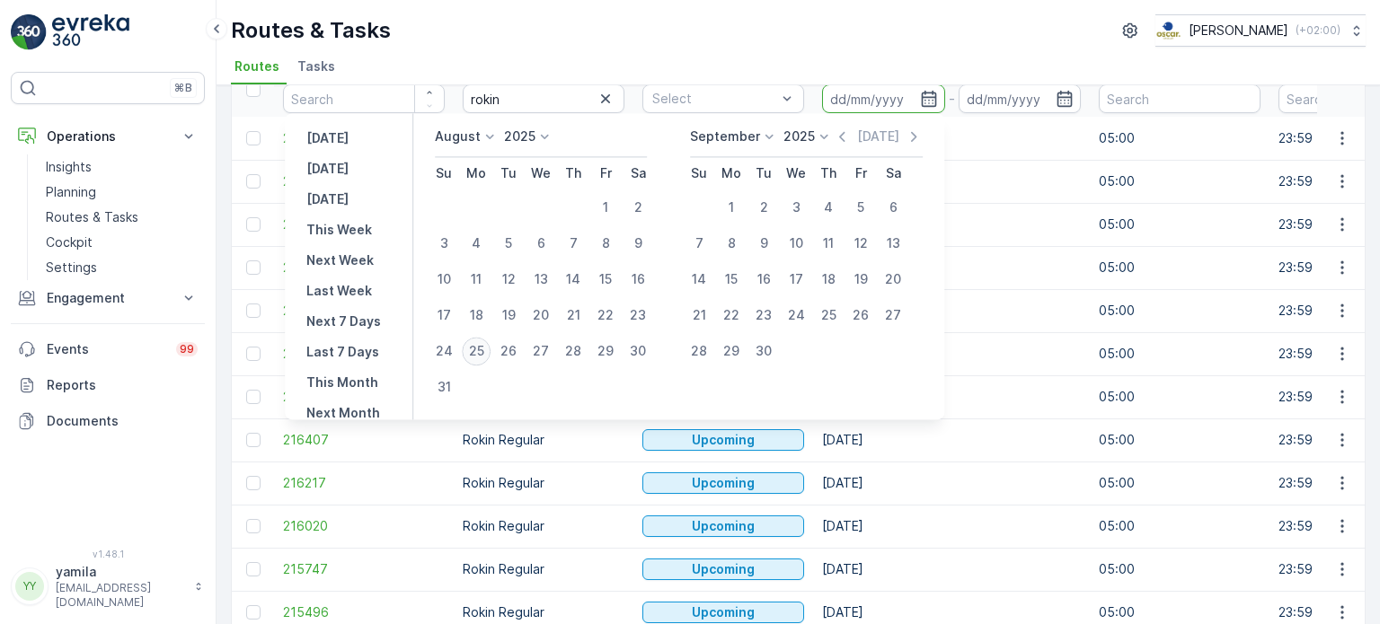
click at [483, 349] on div "25" at bounding box center [476, 351] width 29 height 29
type input "[DATE]"
click at [483, 349] on div "25" at bounding box center [476, 351] width 29 height 29
type input "[DATE]"
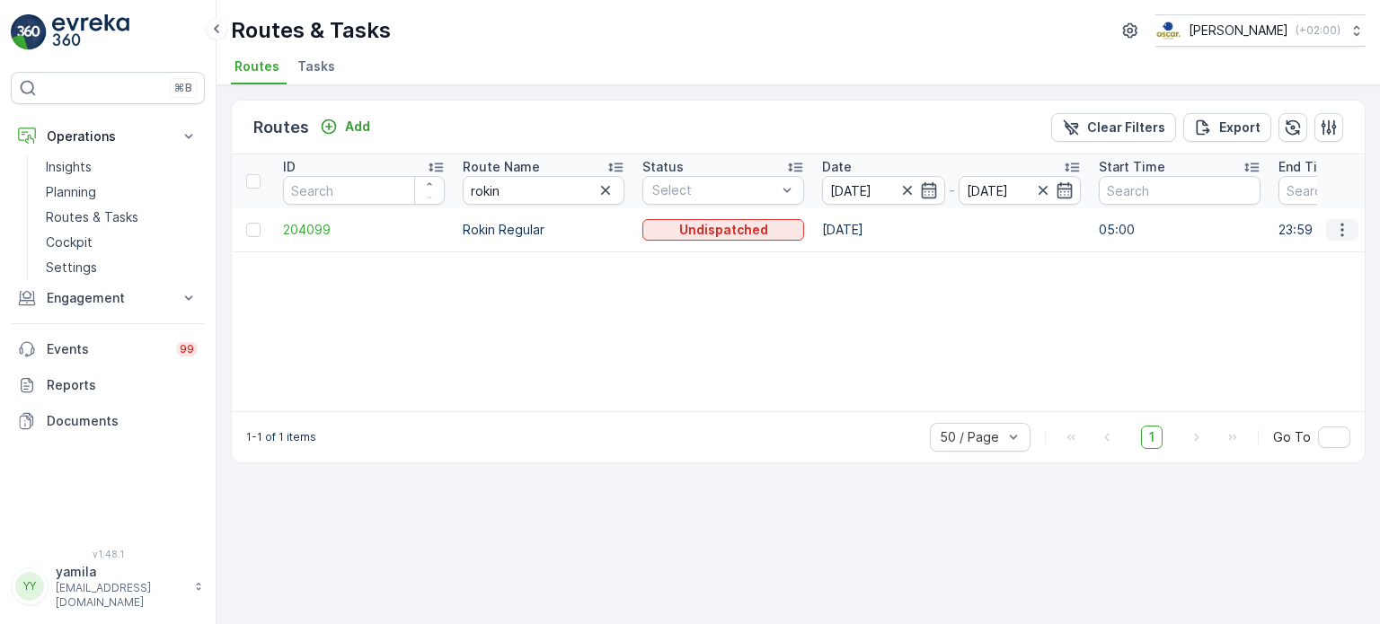
drag, startPoint x: 1336, startPoint y: 243, endPoint x: 1347, endPoint y: 226, distance: 20.2
click at [1347, 226] on td at bounding box center [1341, 229] width 49 height 43
click at [1347, 226] on icon "button" at bounding box center [1342, 230] width 18 height 18
click at [1315, 255] on span "See More Details" at bounding box center [1300, 255] width 104 height 18
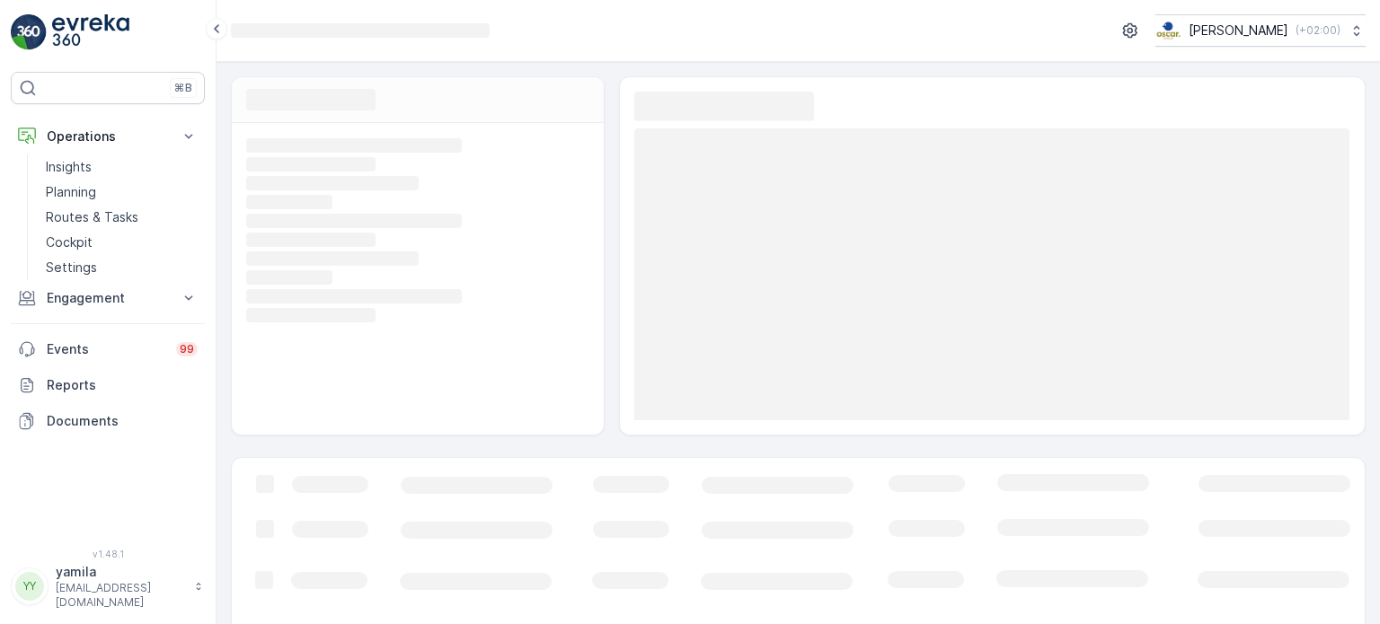
scroll to position [206, 0]
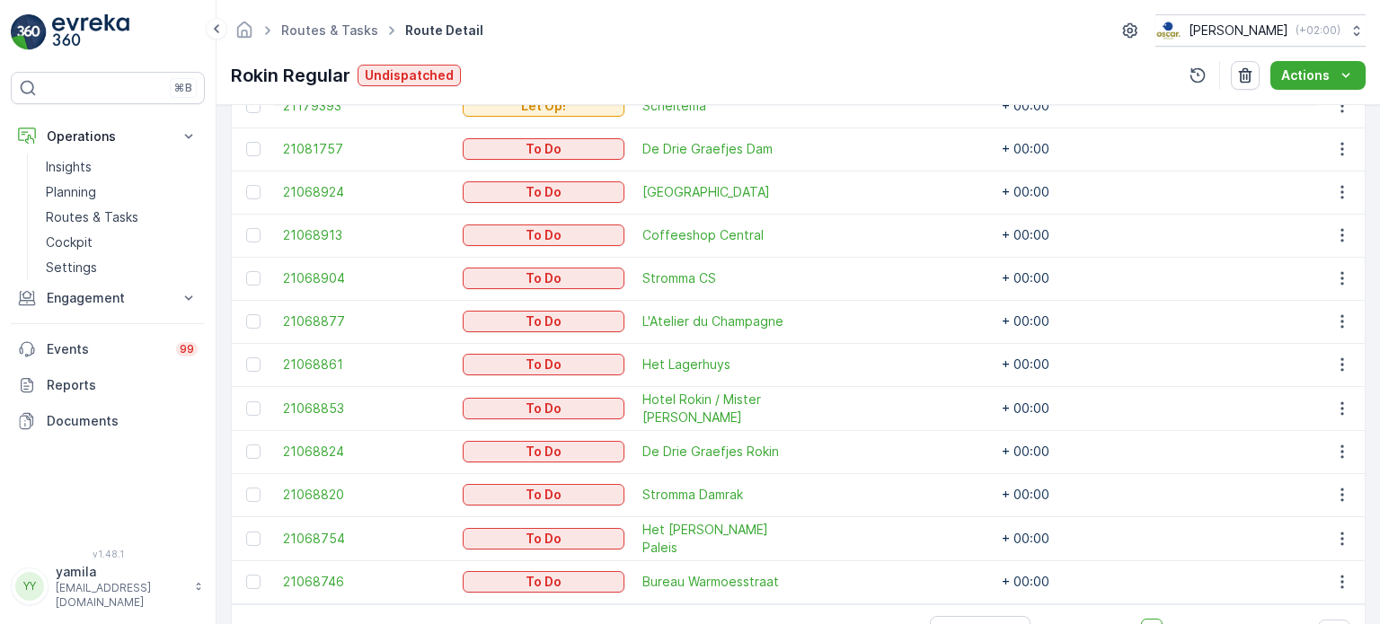
scroll to position [592, 0]
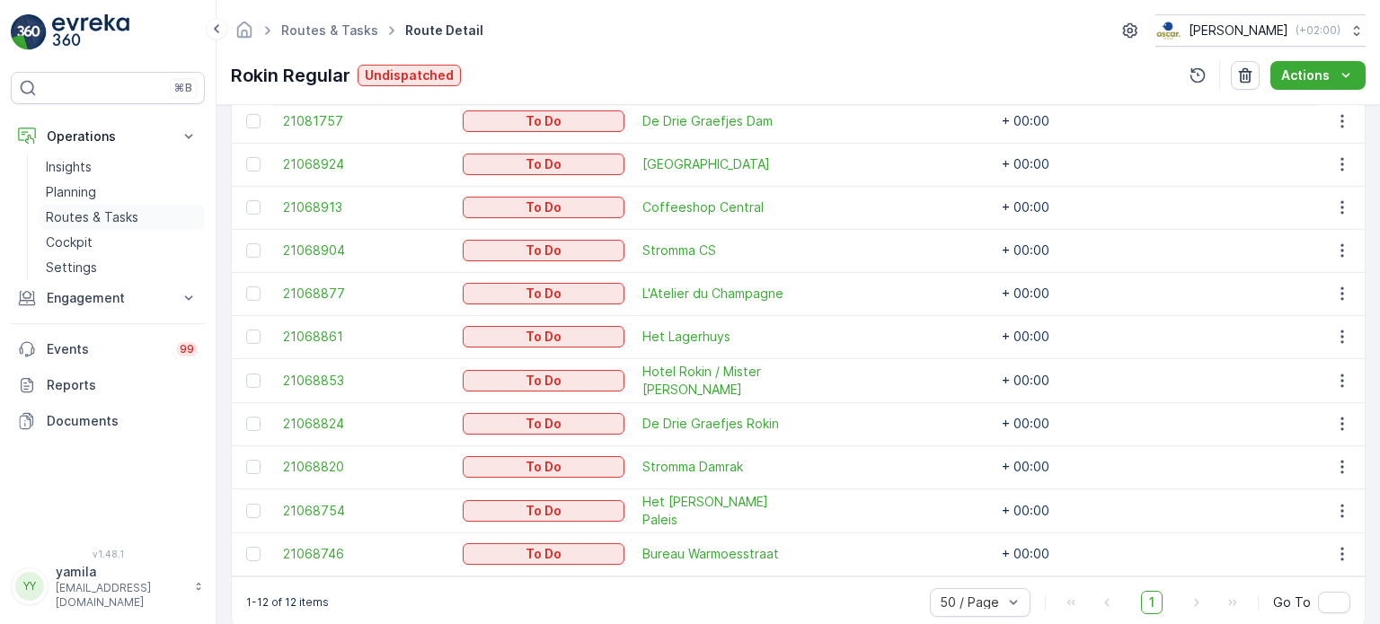
click at [120, 228] on link "Routes & Tasks" at bounding box center [122, 217] width 166 height 25
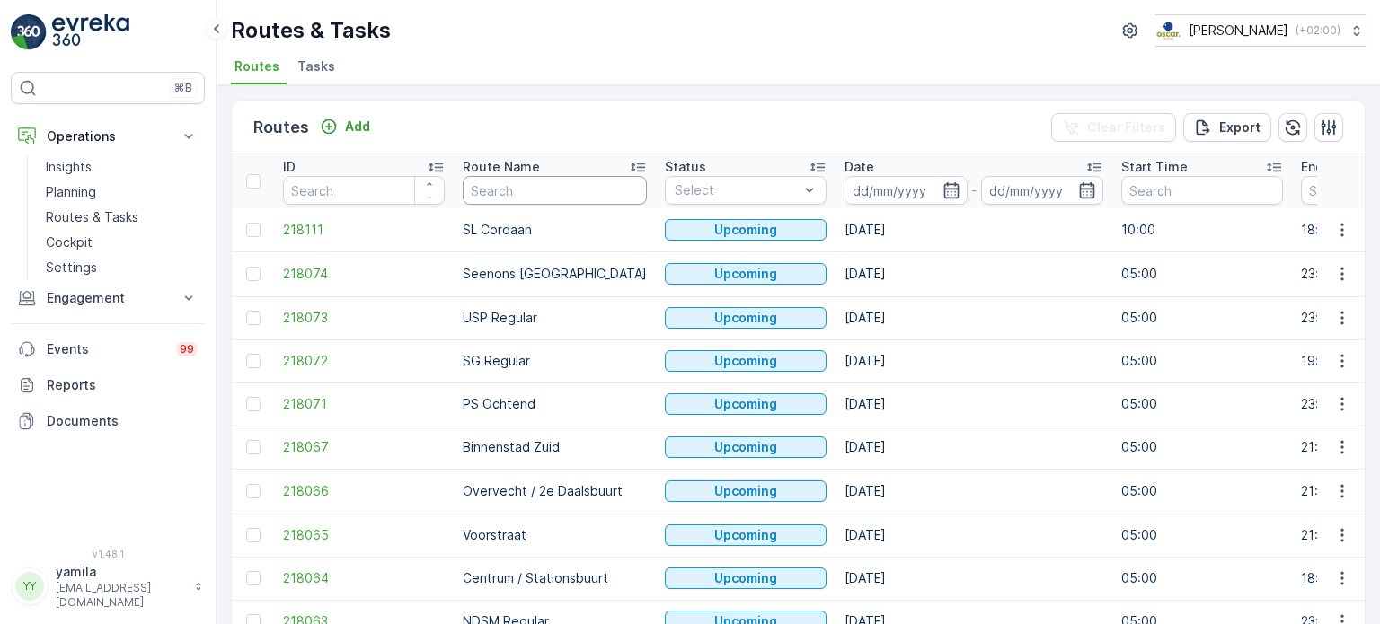
click at [500, 198] on input "text" at bounding box center [555, 190] width 184 height 29
type input "h"
type input "ndsm"
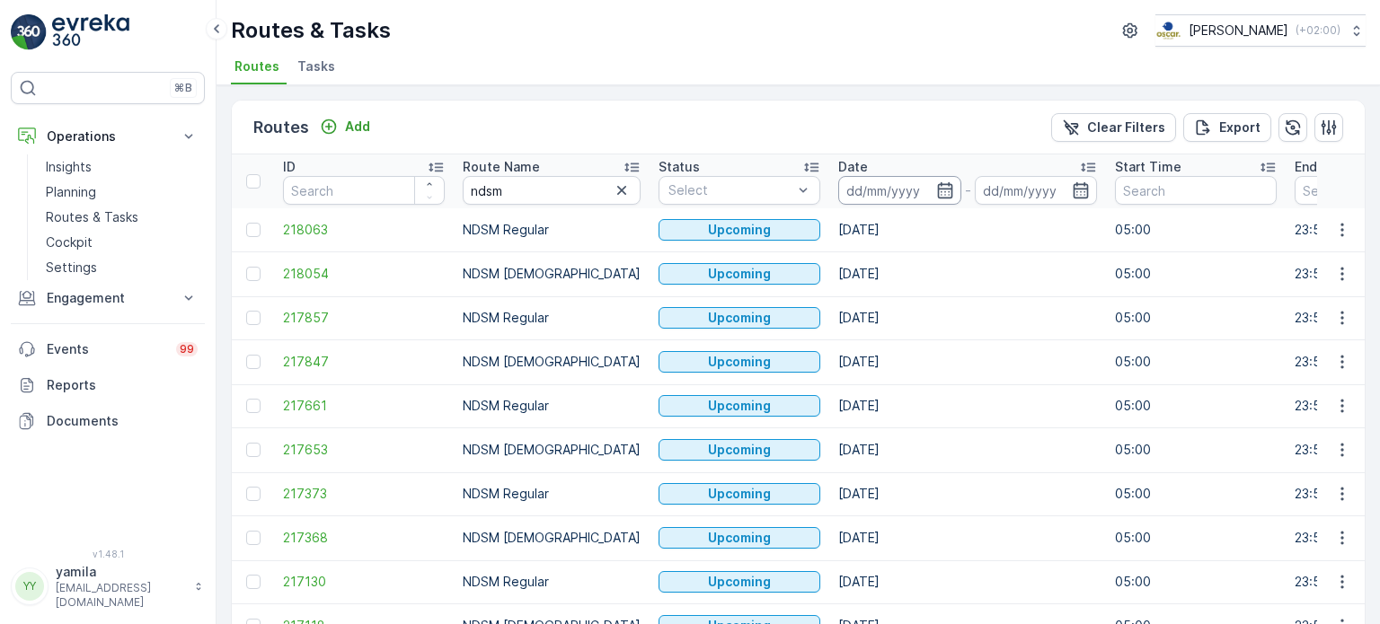
click at [845, 183] on input at bounding box center [899, 190] width 123 height 29
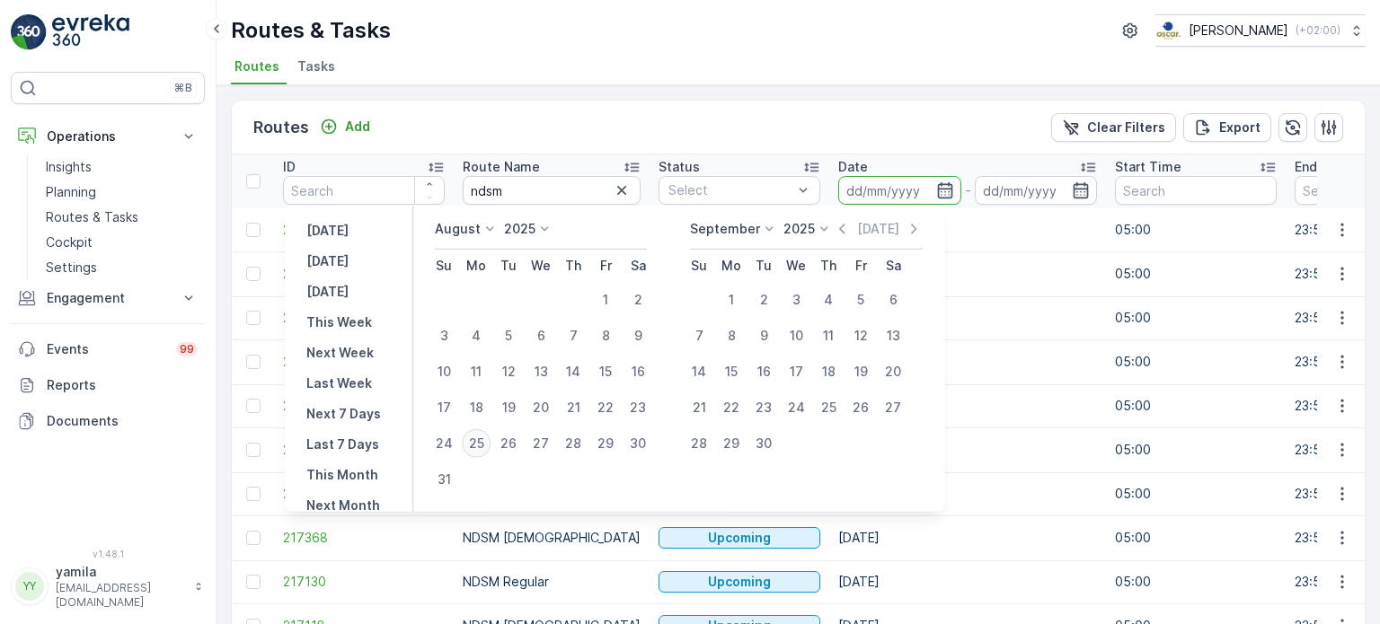
click at [478, 441] on div "25" at bounding box center [476, 443] width 29 height 29
type input "[DATE]"
click at [478, 441] on div "25" at bounding box center [476, 443] width 29 height 29
type input "[DATE]"
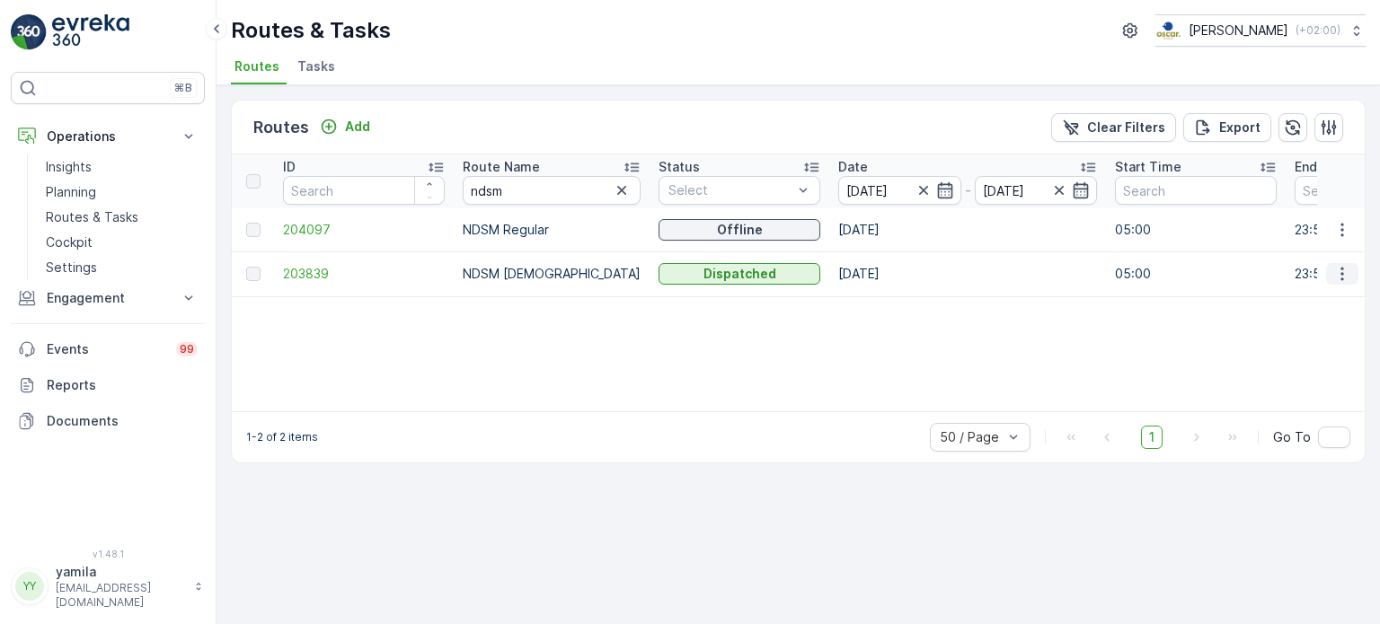
click at [1343, 278] on icon "button" at bounding box center [1341, 274] width 3 height 13
click at [1326, 295] on span "See More Details" at bounding box center [1300, 299] width 104 height 18
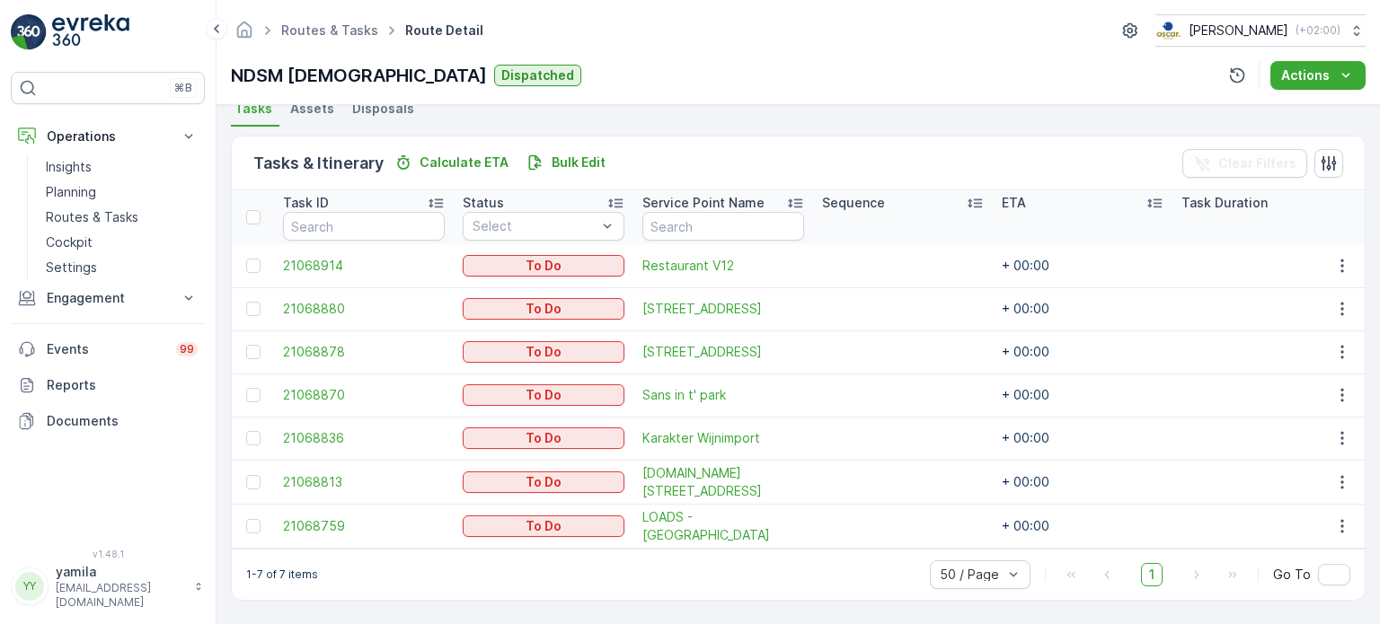
scroll to position [410, 0]
click at [1336, 298] on button "button" at bounding box center [1342, 309] width 32 height 22
click at [1261, 319] on div "See More Details" at bounding box center [1313, 329] width 136 height 25
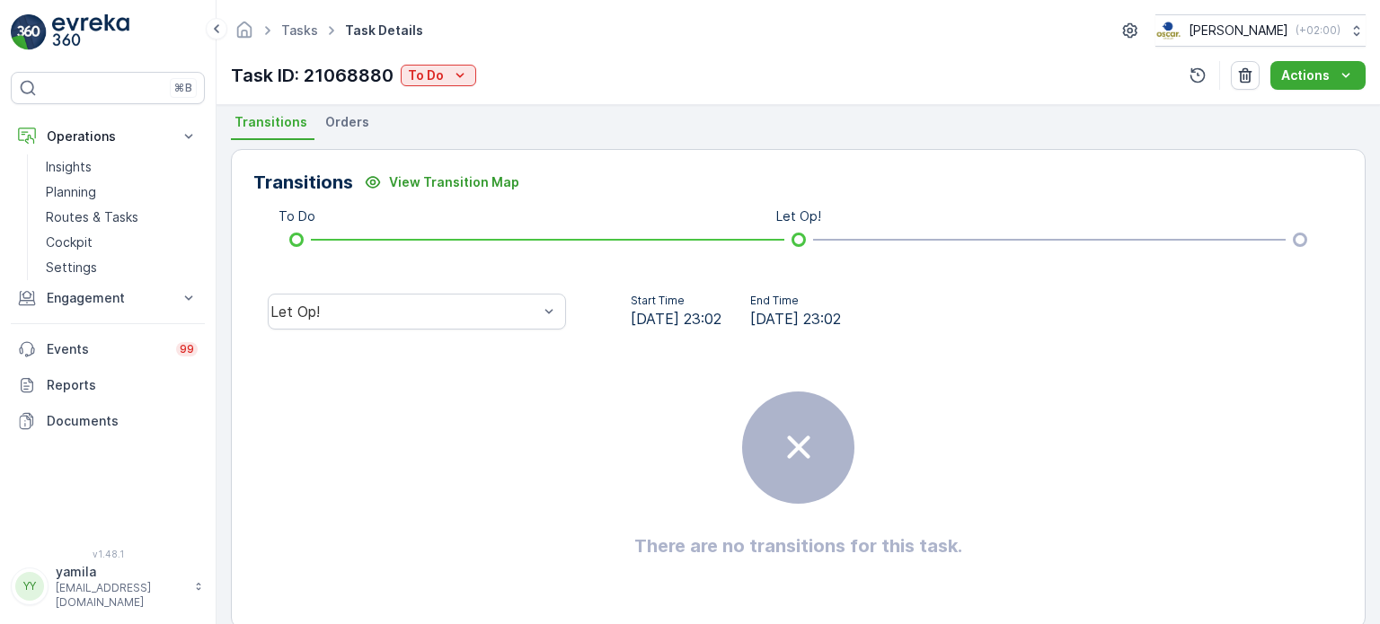
scroll to position [417, 0]
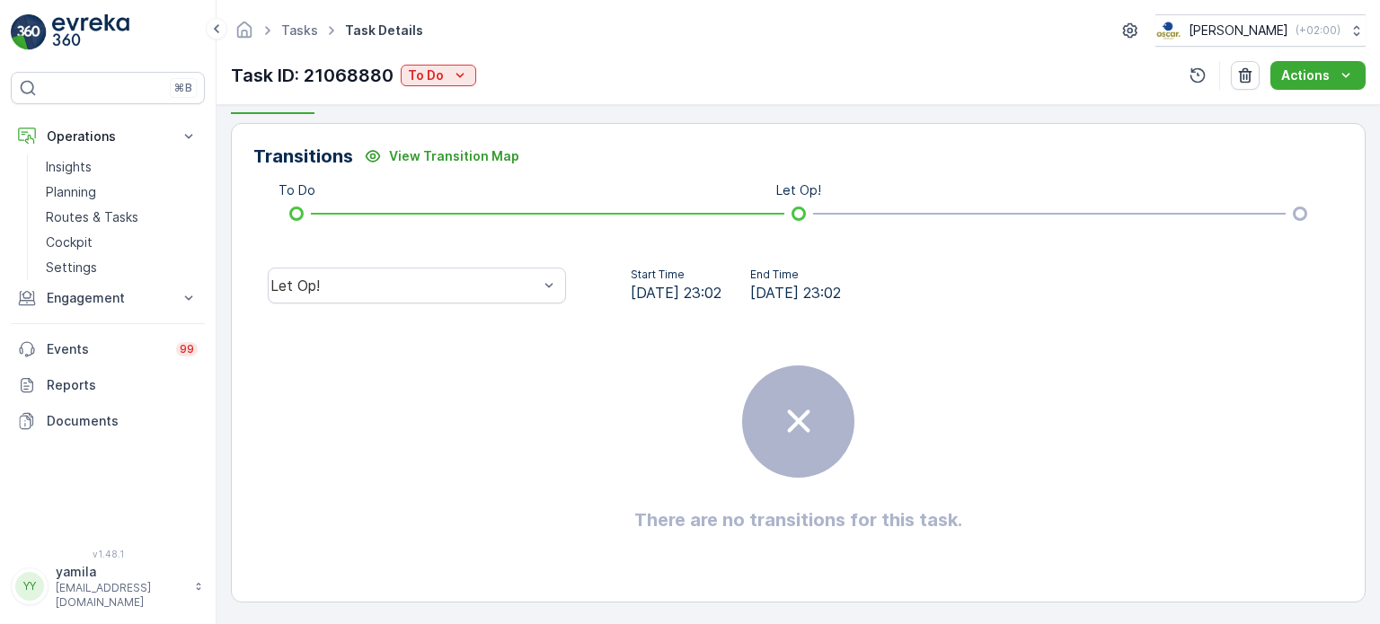
click at [391, 305] on div "Let Op!" at bounding box center [416, 285] width 327 height 57
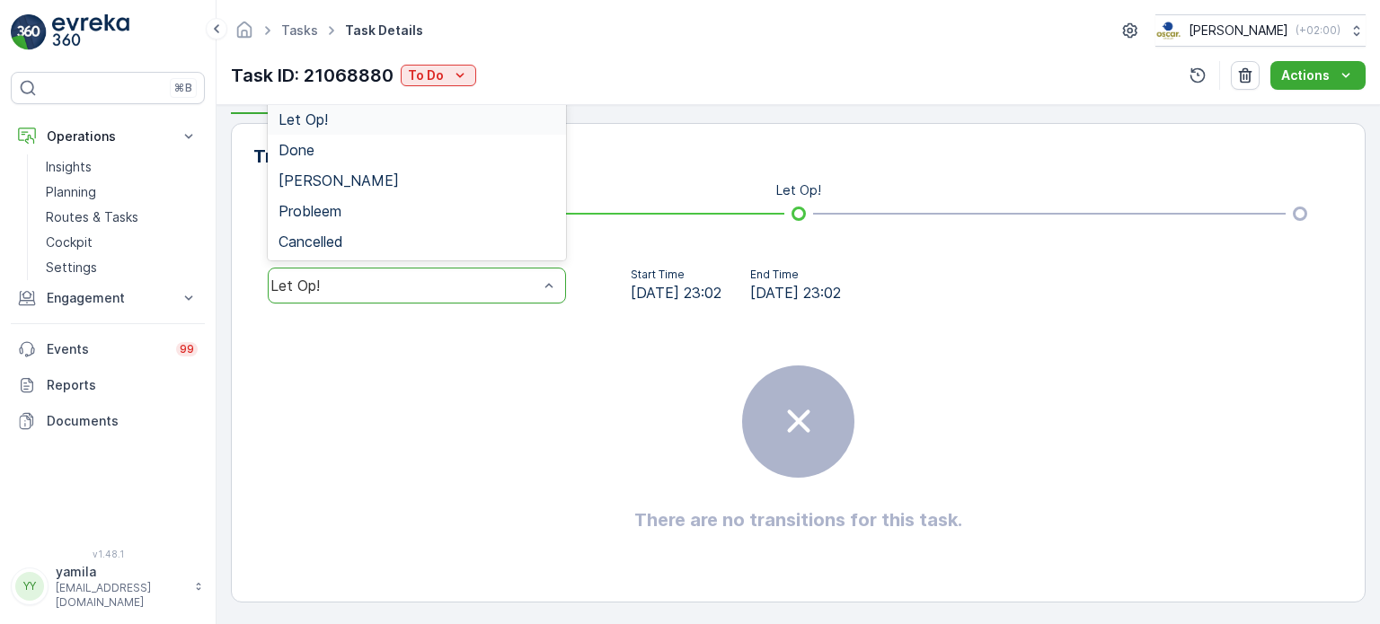
click at [389, 298] on div "Let Op!" at bounding box center [417, 286] width 298 height 36
click at [428, 149] on div "Done" at bounding box center [417, 150] width 277 height 16
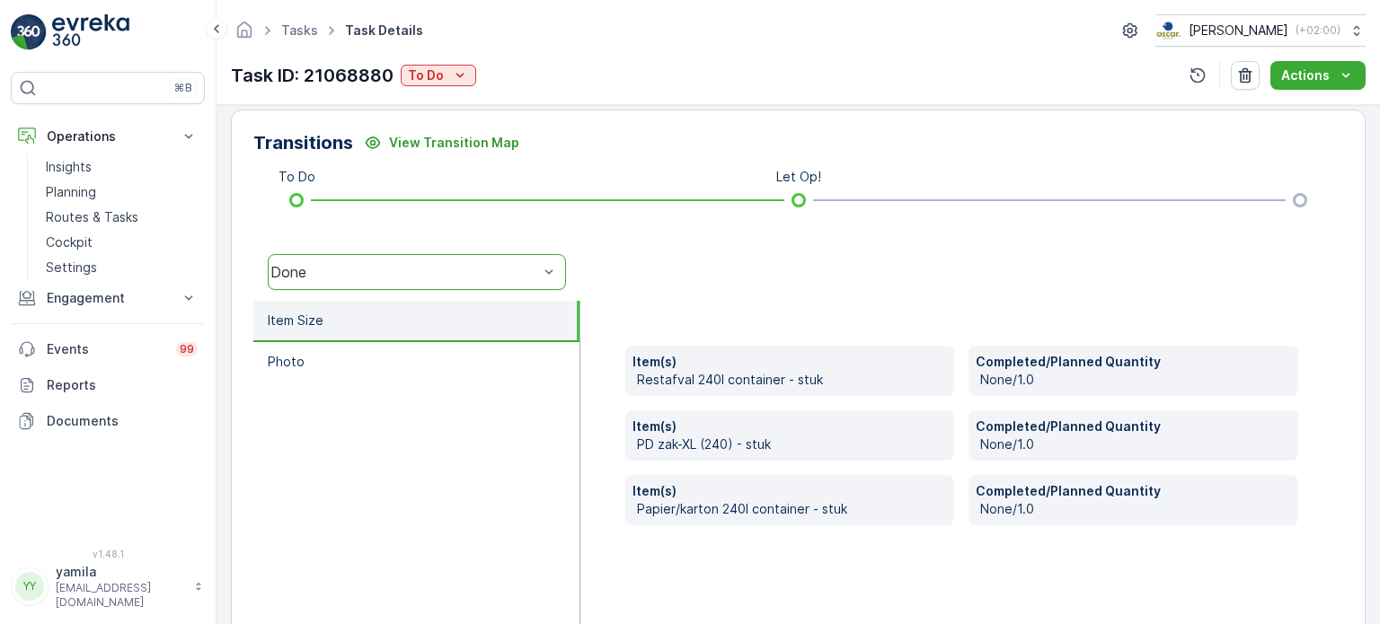
scroll to position [431, 0]
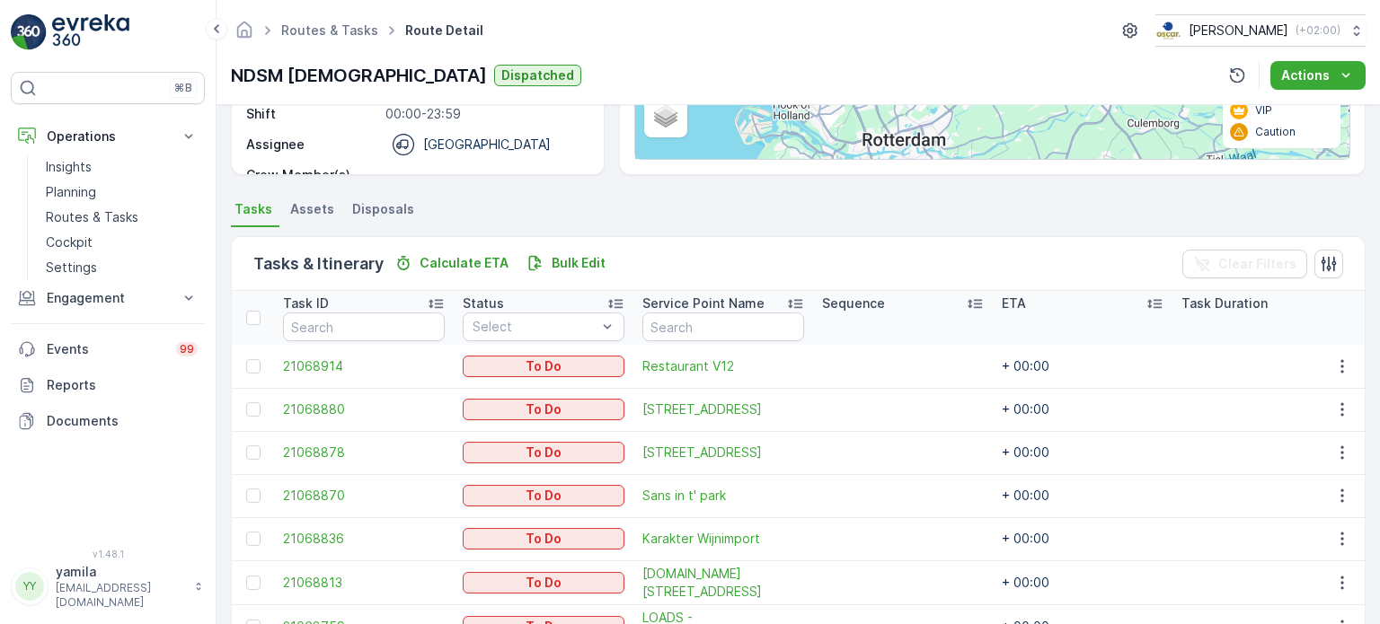
scroll to position [410, 0]
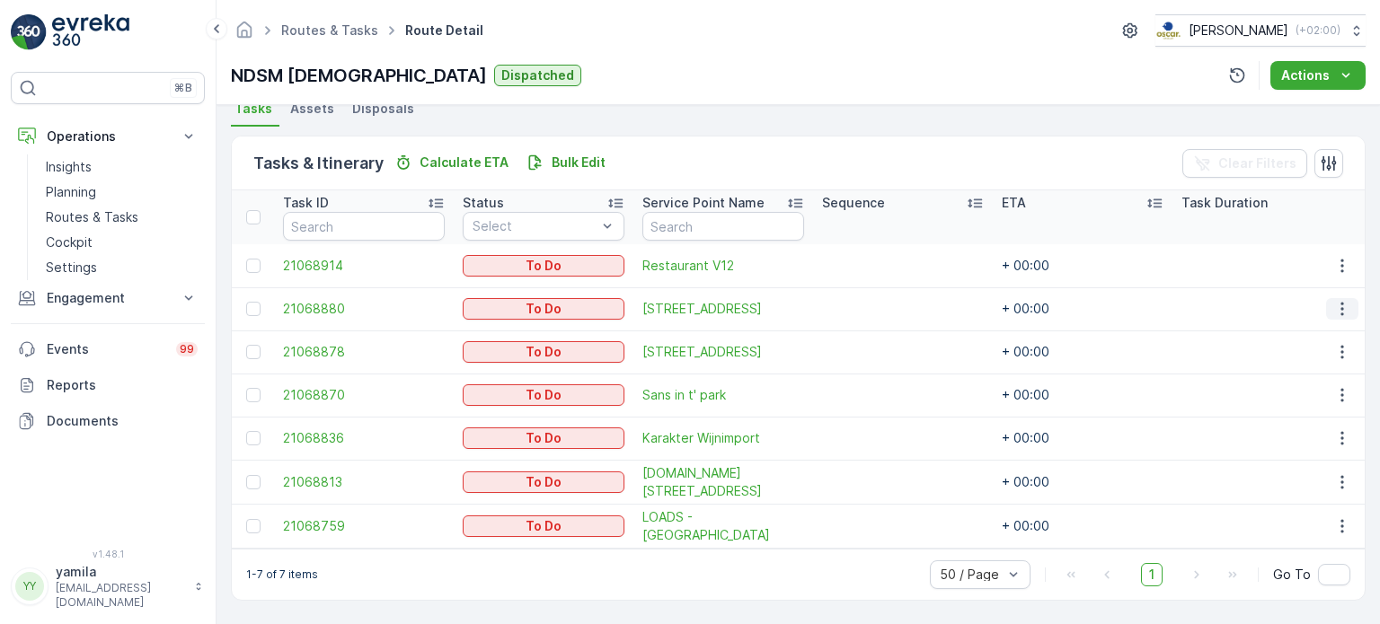
click at [1338, 312] on button "button" at bounding box center [1342, 309] width 32 height 22
click at [1301, 327] on span "See More Details" at bounding box center [1304, 330] width 104 height 18
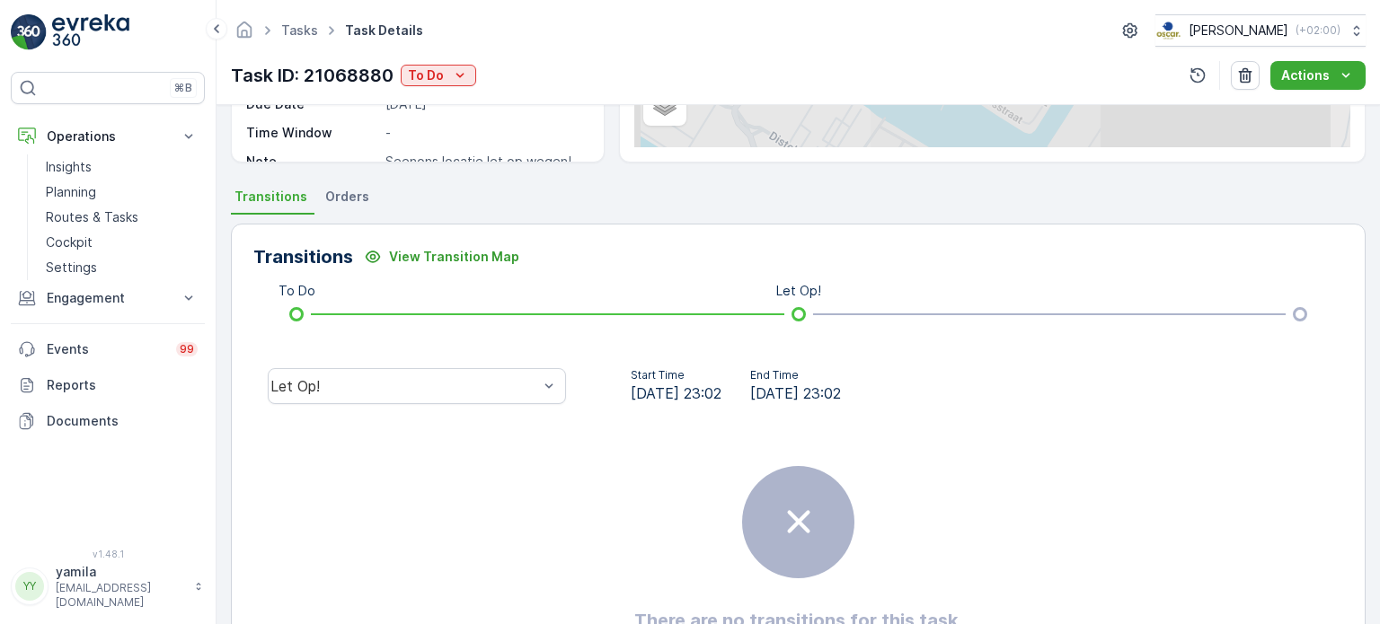
scroll to position [417, 0]
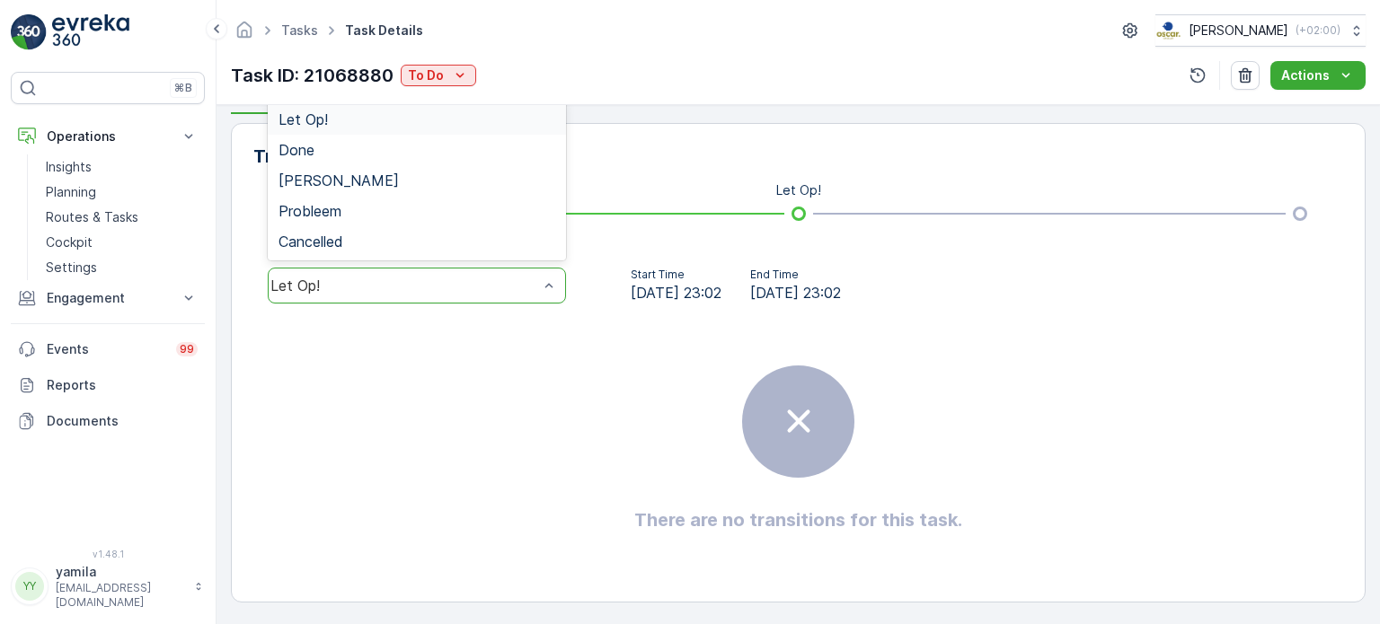
click at [412, 278] on div "Let Op!" at bounding box center [404, 286] width 271 height 16
click at [392, 149] on div "Done" at bounding box center [417, 150] width 277 height 16
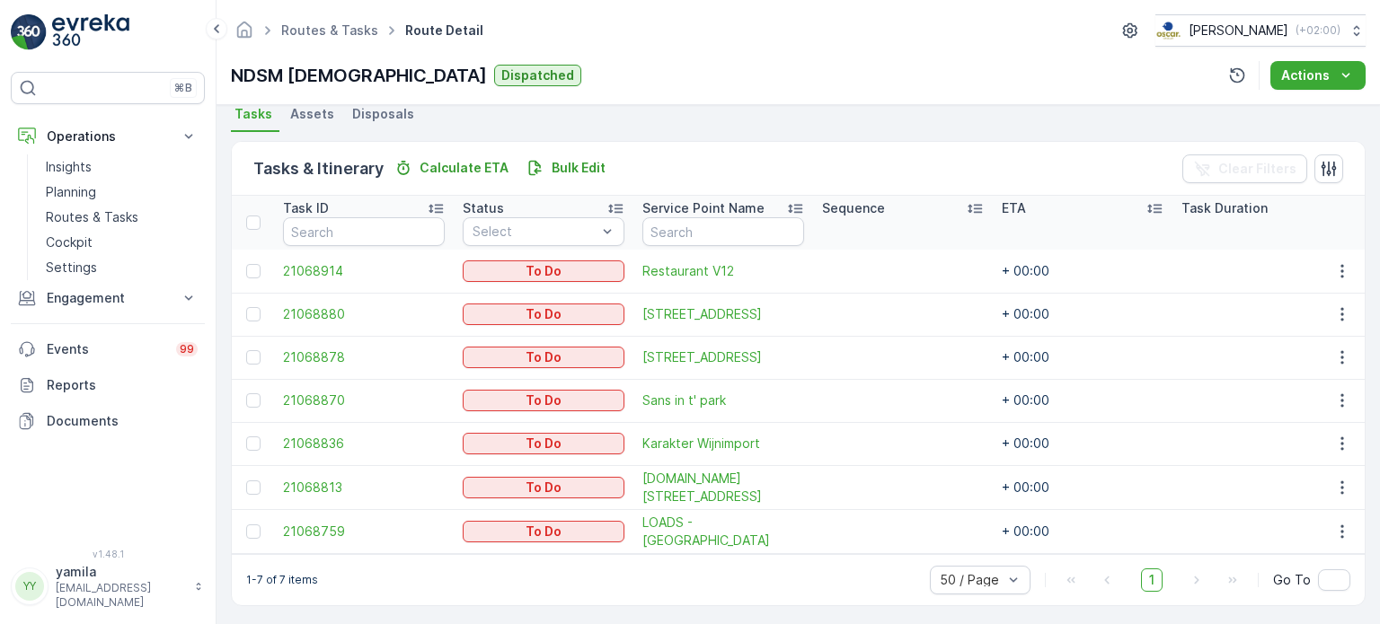
scroll to position [410, 0]
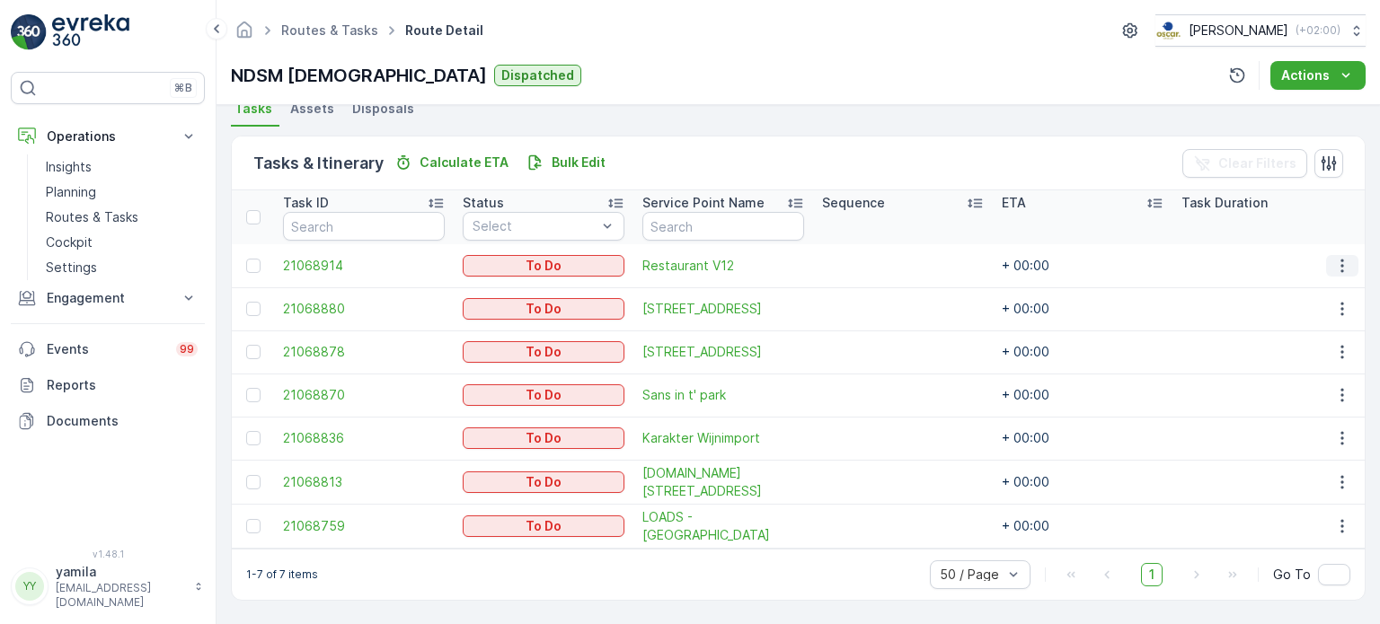
click at [1333, 258] on icon "button" at bounding box center [1342, 266] width 18 height 18
click at [1322, 270] on td at bounding box center [1341, 265] width 49 height 43
click at [1333, 267] on icon "button" at bounding box center [1342, 266] width 18 height 18
click at [1326, 288] on span "See More Details" at bounding box center [1304, 286] width 104 height 18
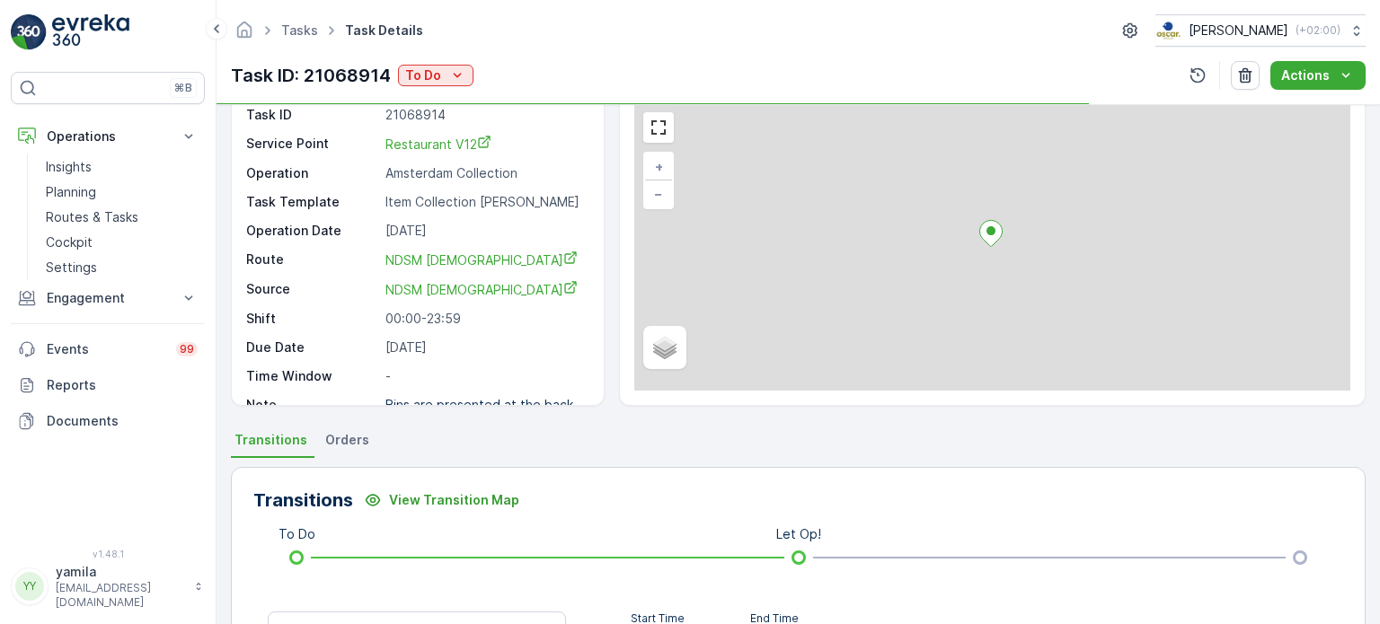
scroll to position [180, 0]
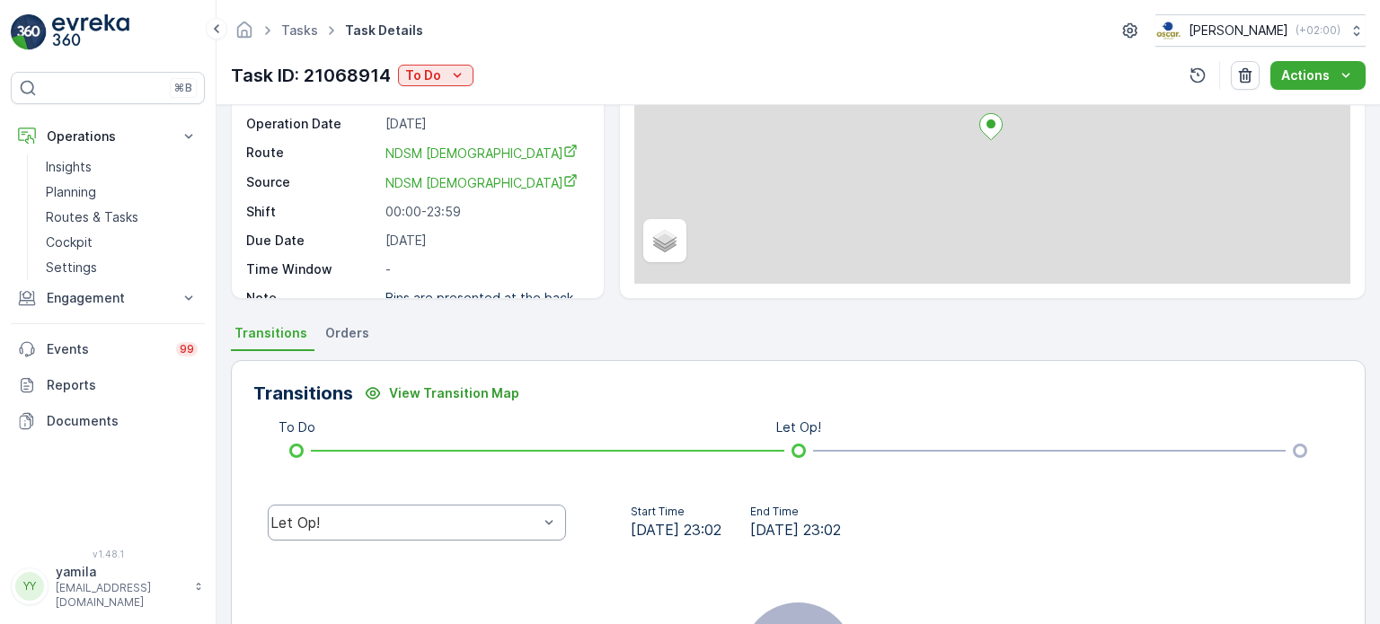
click at [354, 517] on div "Let Op!" at bounding box center [417, 523] width 298 height 36
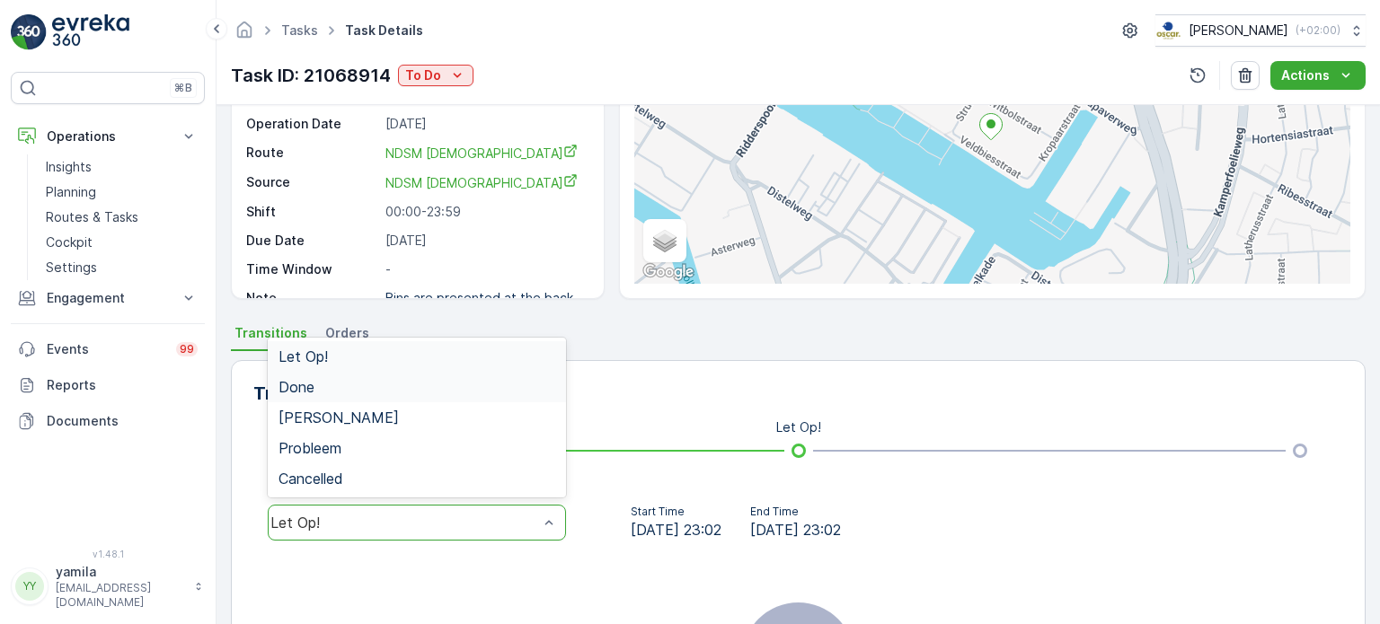
click at [333, 375] on div "Done" at bounding box center [417, 387] width 298 height 31
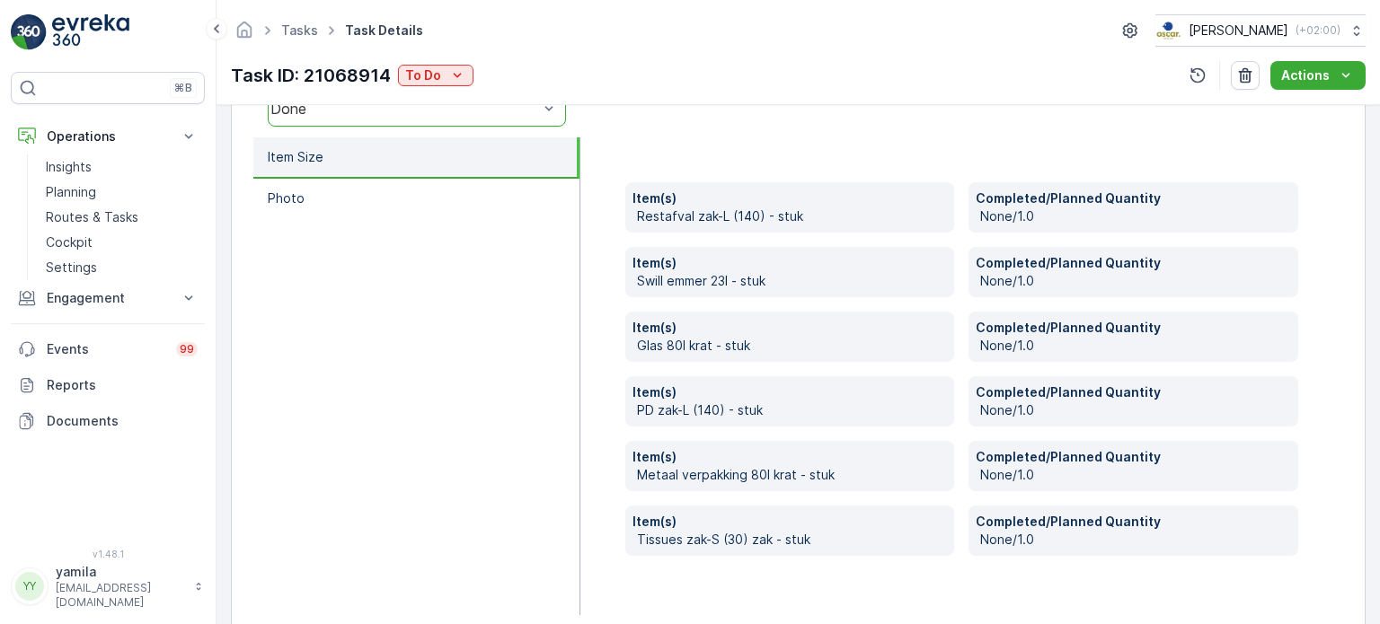
scroll to position [625, 0]
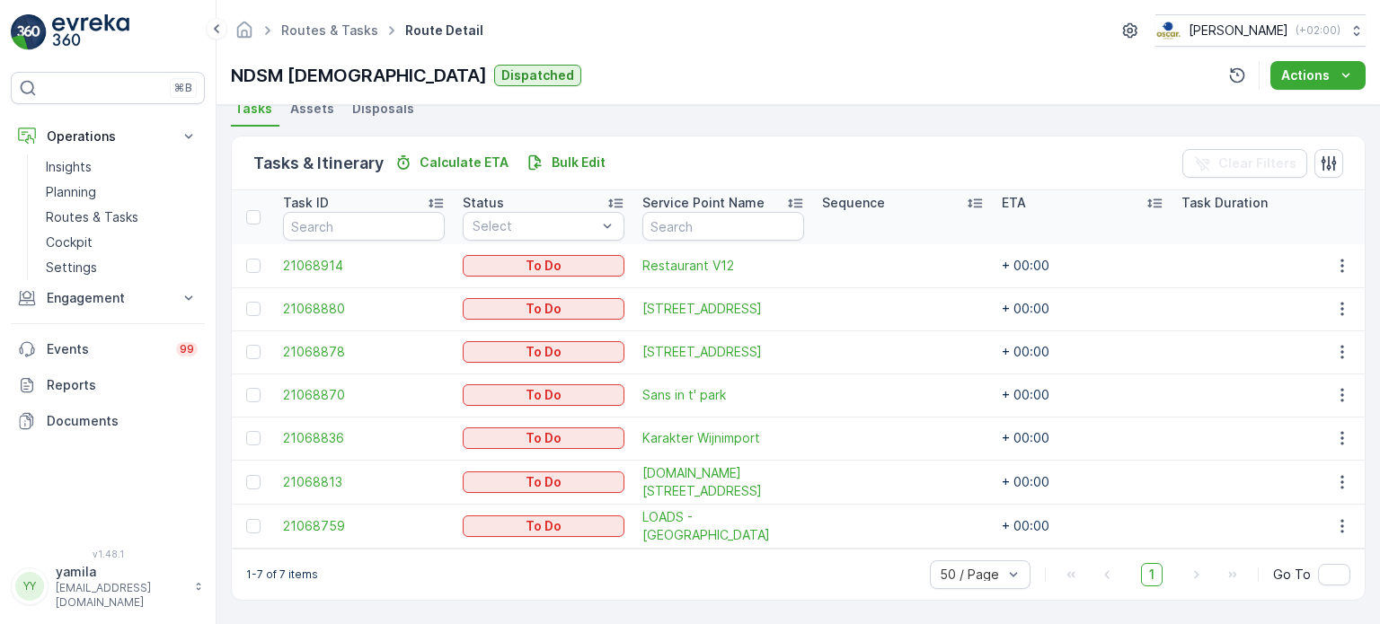
scroll to position [410, 0]
click at [1339, 305] on icon "button" at bounding box center [1342, 309] width 18 height 18
click at [1316, 332] on span "See More Details" at bounding box center [1304, 330] width 104 height 18
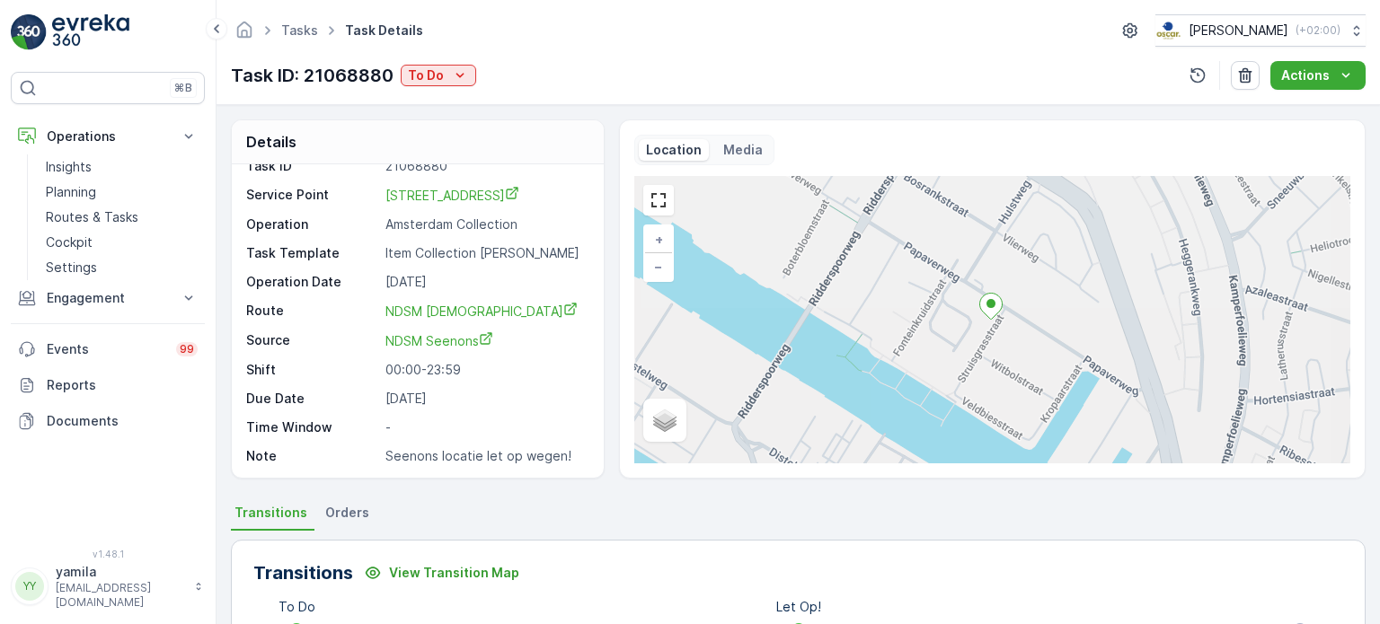
scroll to position [180, 0]
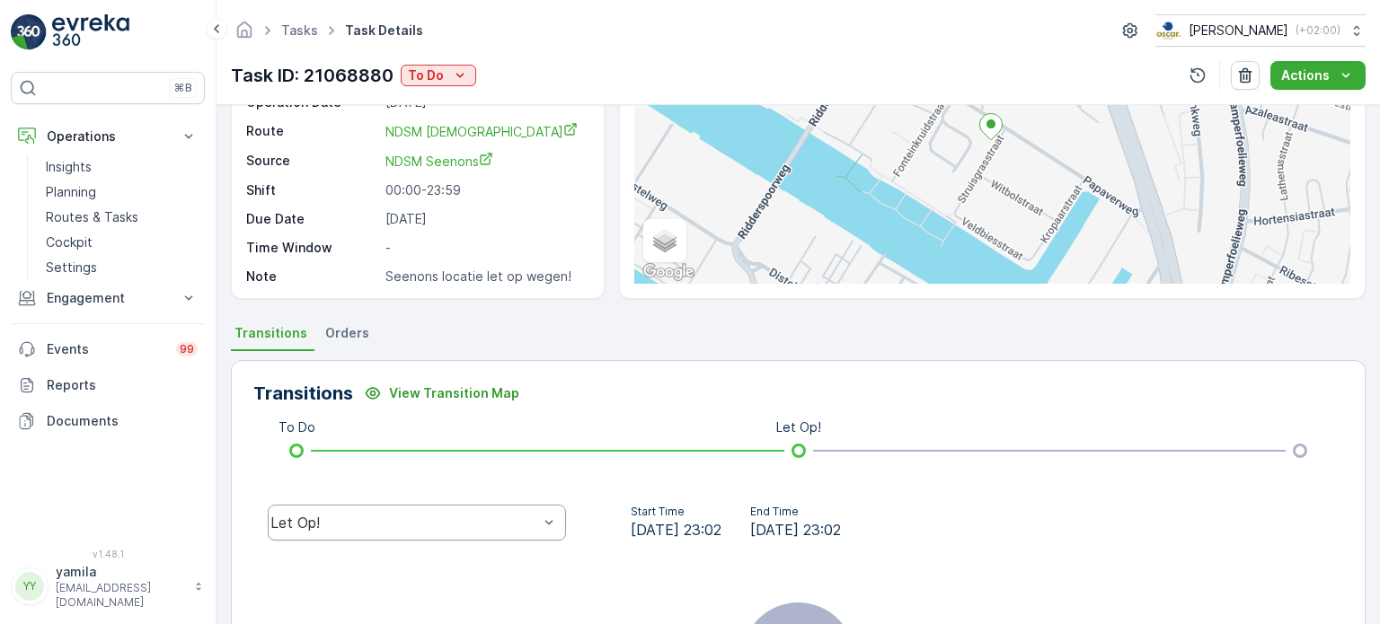
click at [368, 536] on div "Let Op!" at bounding box center [417, 523] width 298 height 36
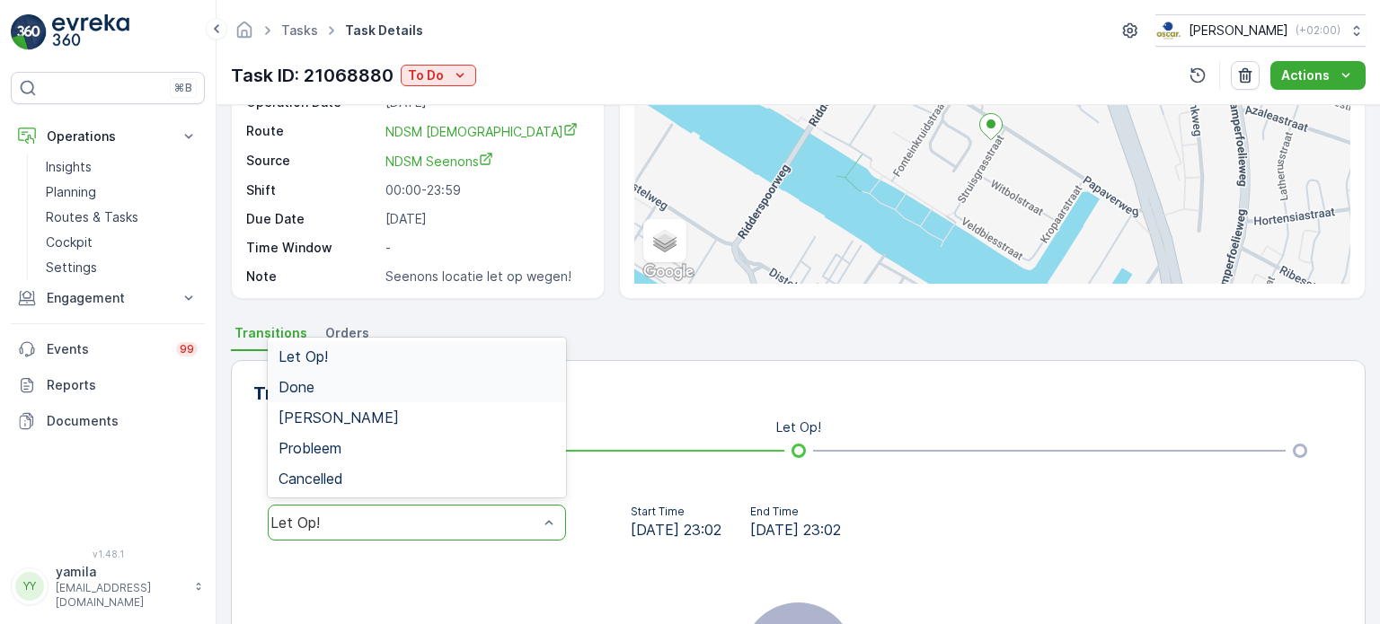
click at [341, 394] on div "Done" at bounding box center [417, 387] width 298 height 31
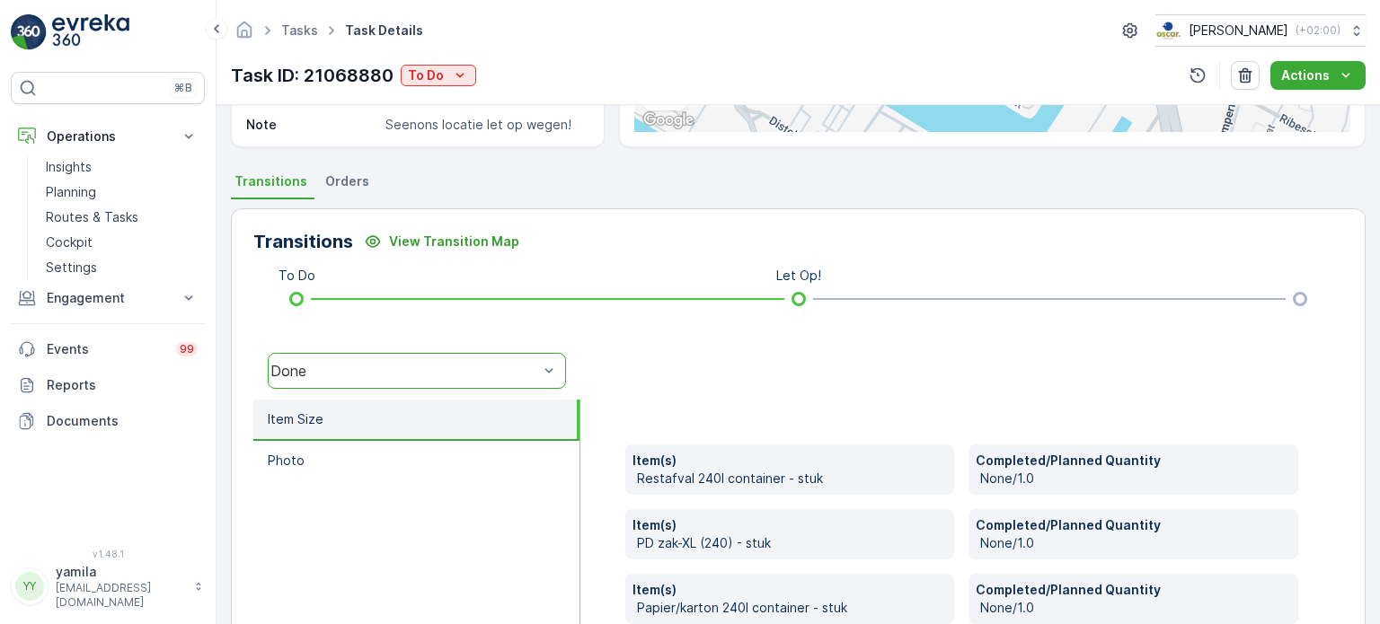
scroll to position [507, 0]
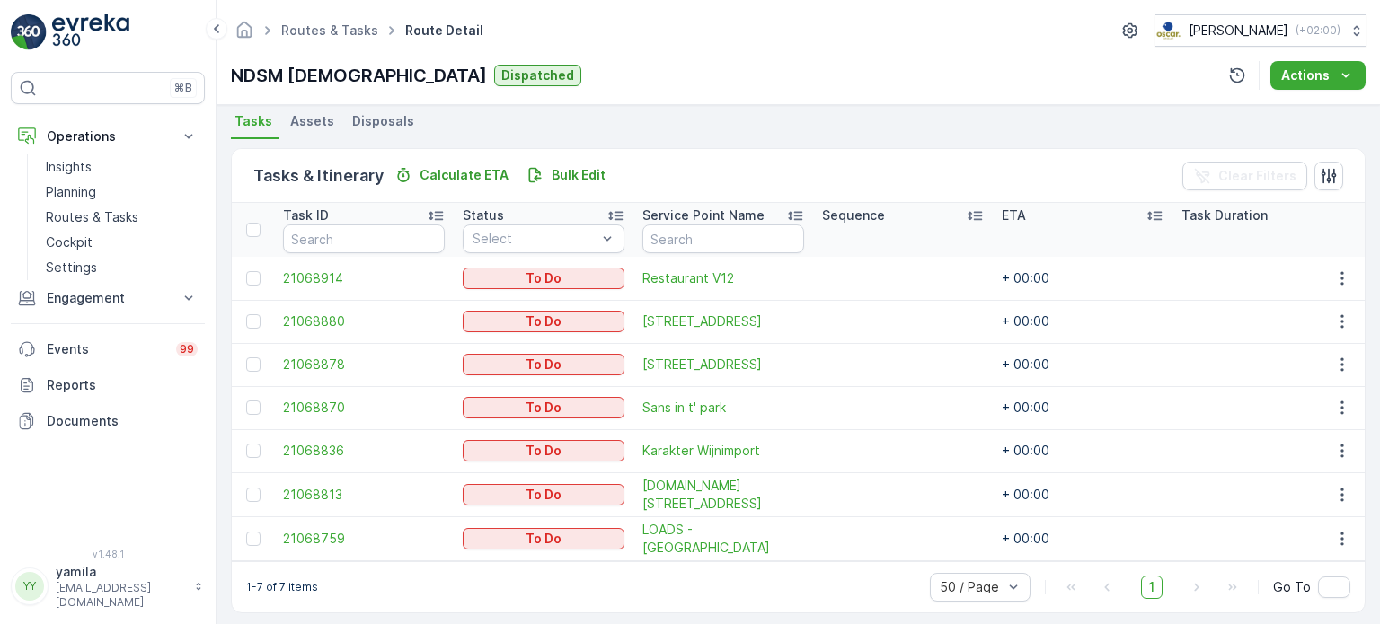
scroll to position [410, 0]
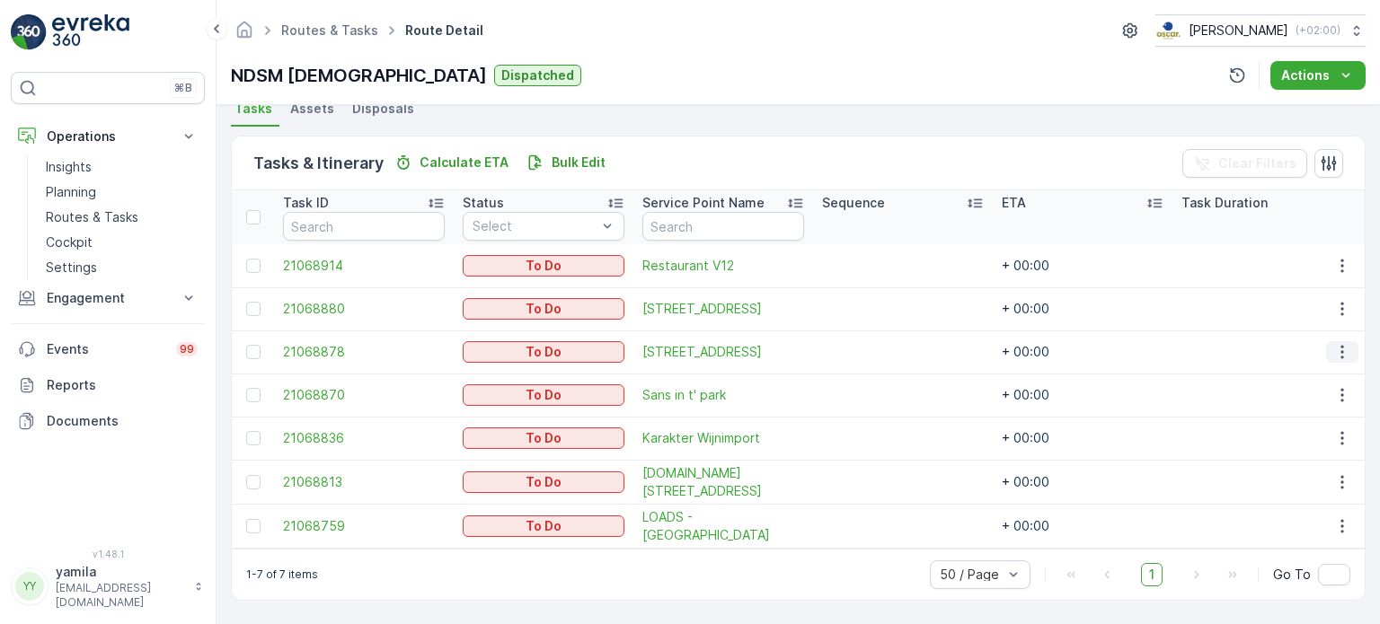
click at [1333, 348] on icon "button" at bounding box center [1342, 352] width 18 height 18
click at [1322, 360] on div "See More Details" at bounding box center [1313, 372] width 136 height 25
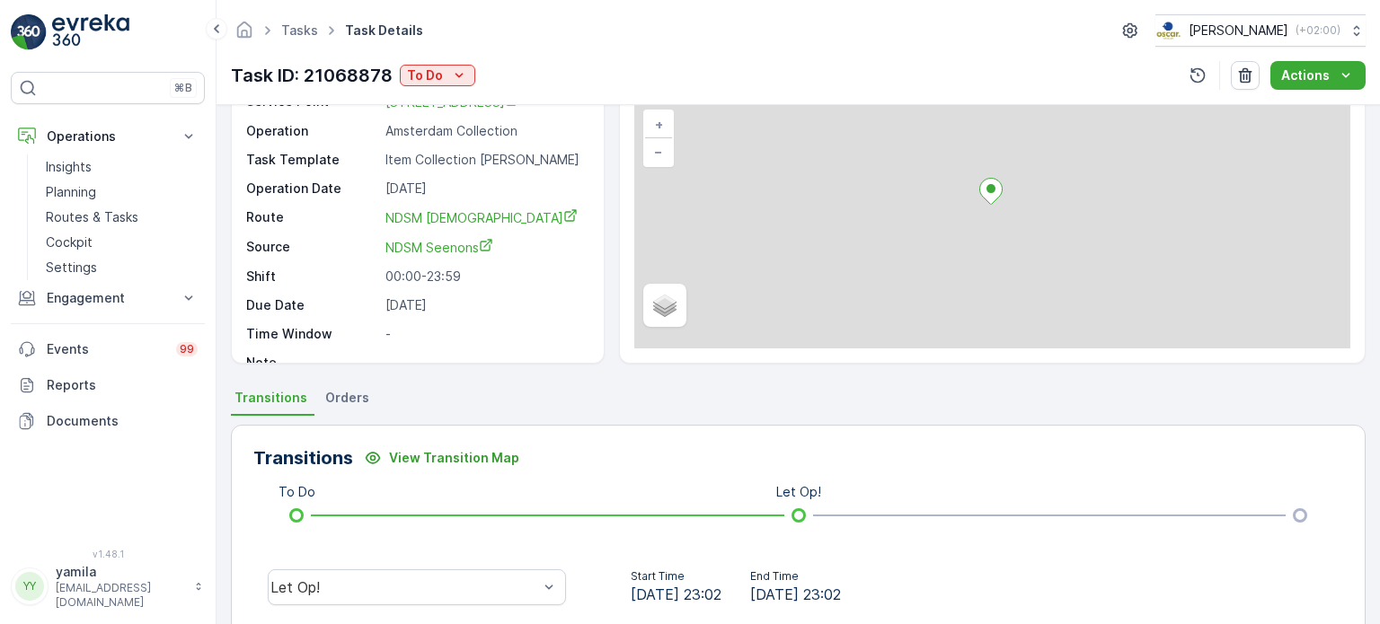
scroll to position [180, 0]
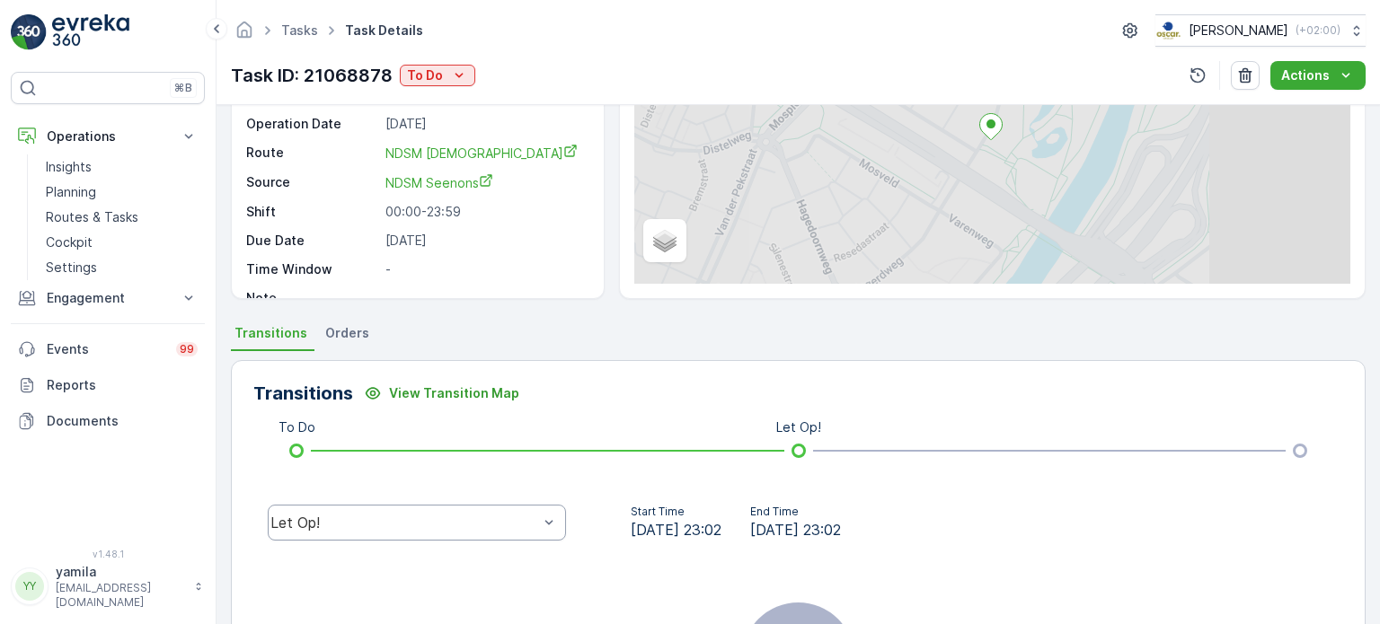
click at [411, 510] on div "Let Op!" at bounding box center [417, 523] width 298 height 36
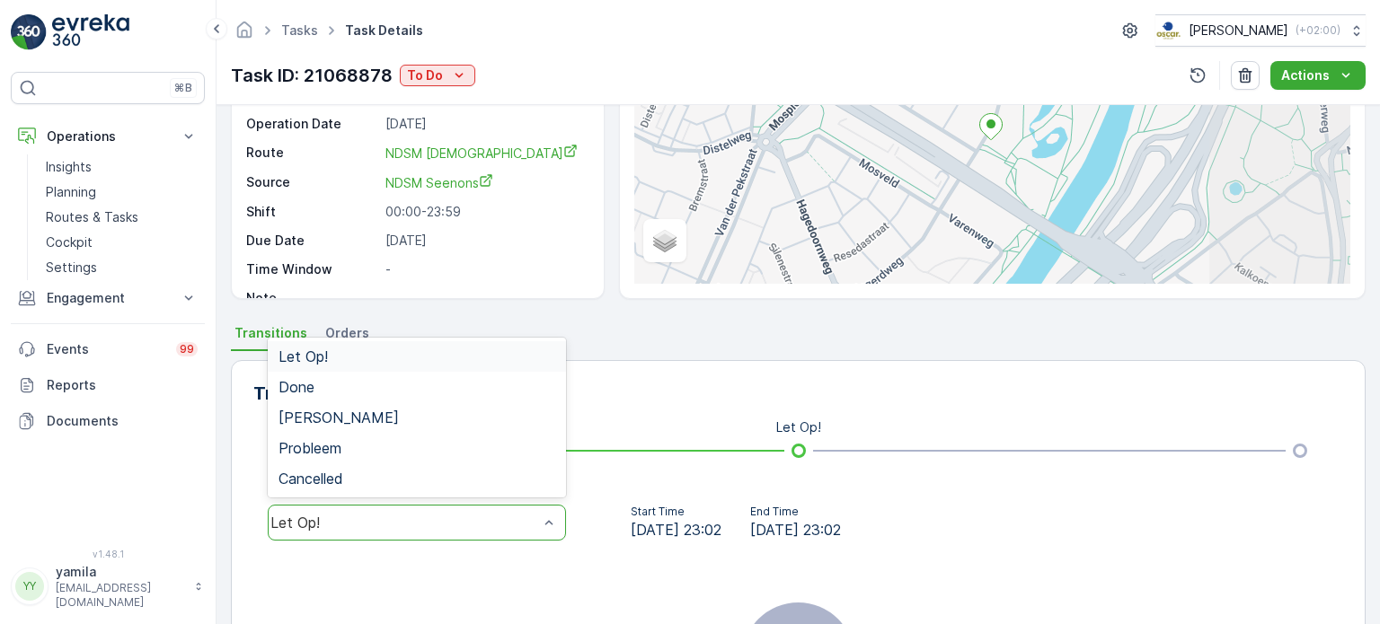
click at [412, 536] on div "Let Op!" at bounding box center [417, 523] width 298 height 36
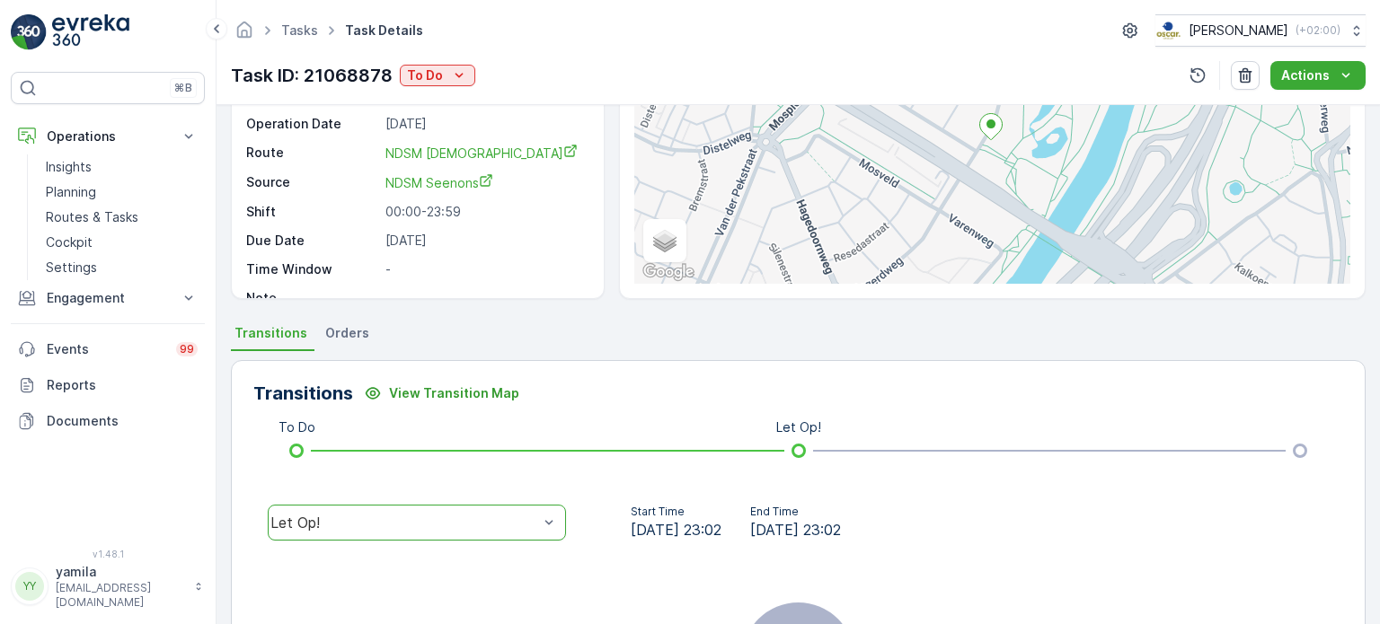
click at [389, 529] on div "Let Op!" at bounding box center [404, 523] width 268 height 16
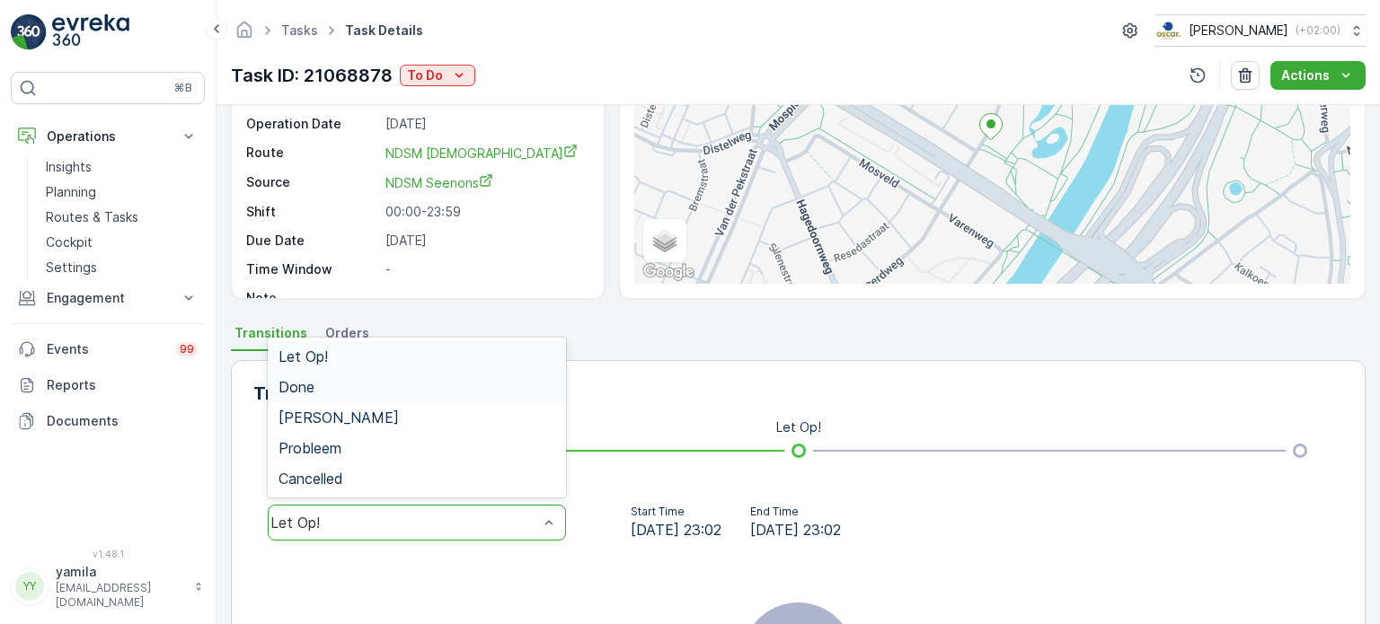
click at [348, 388] on div "Done" at bounding box center [417, 387] width 277 height 16
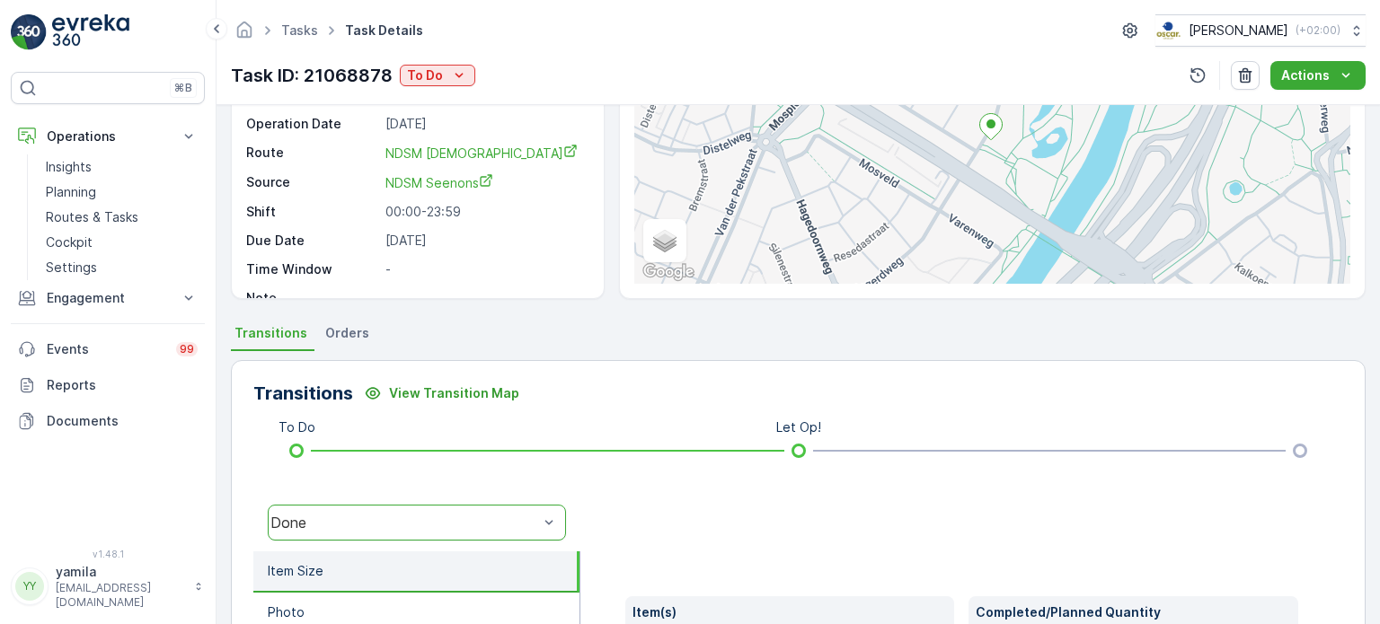
scroll to position [507, 0]
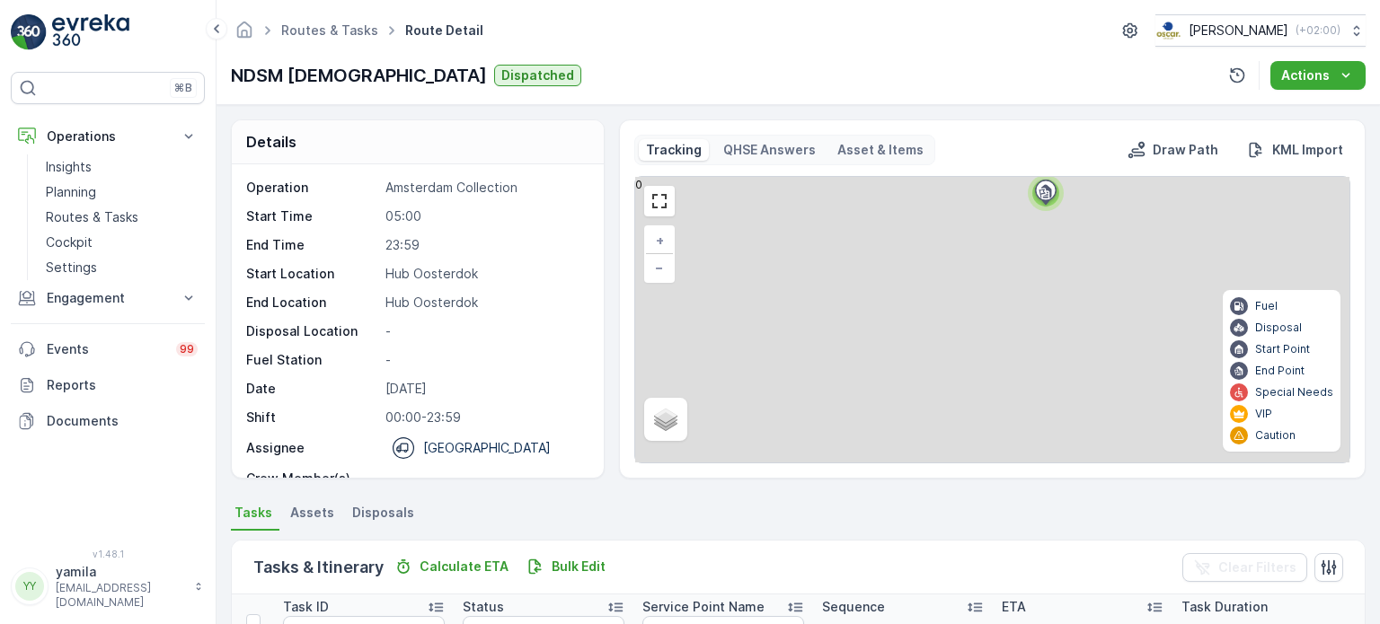
scroll to position [359, 0]
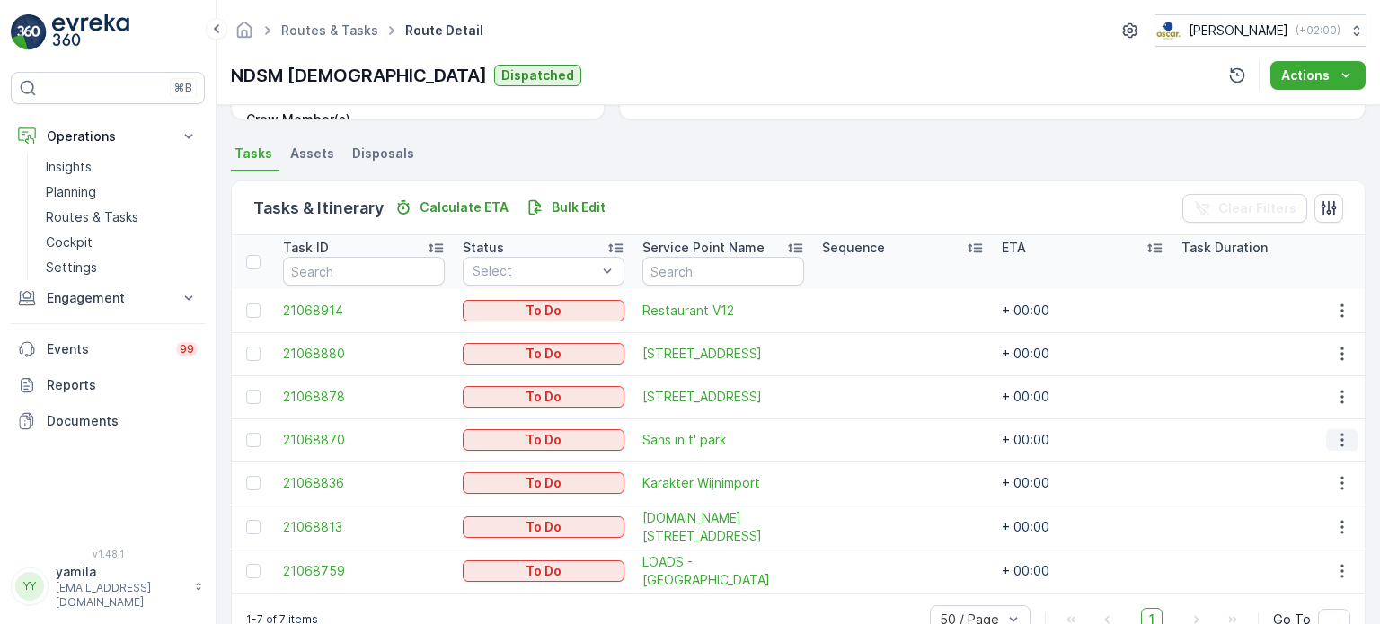
click at [1346, 446] on icon "button" at bounding box center [1342, 440] width 18 height 18
click at [1266, 459] on span "See More Details" at bounding box center [1304, 466] width 104 height 18
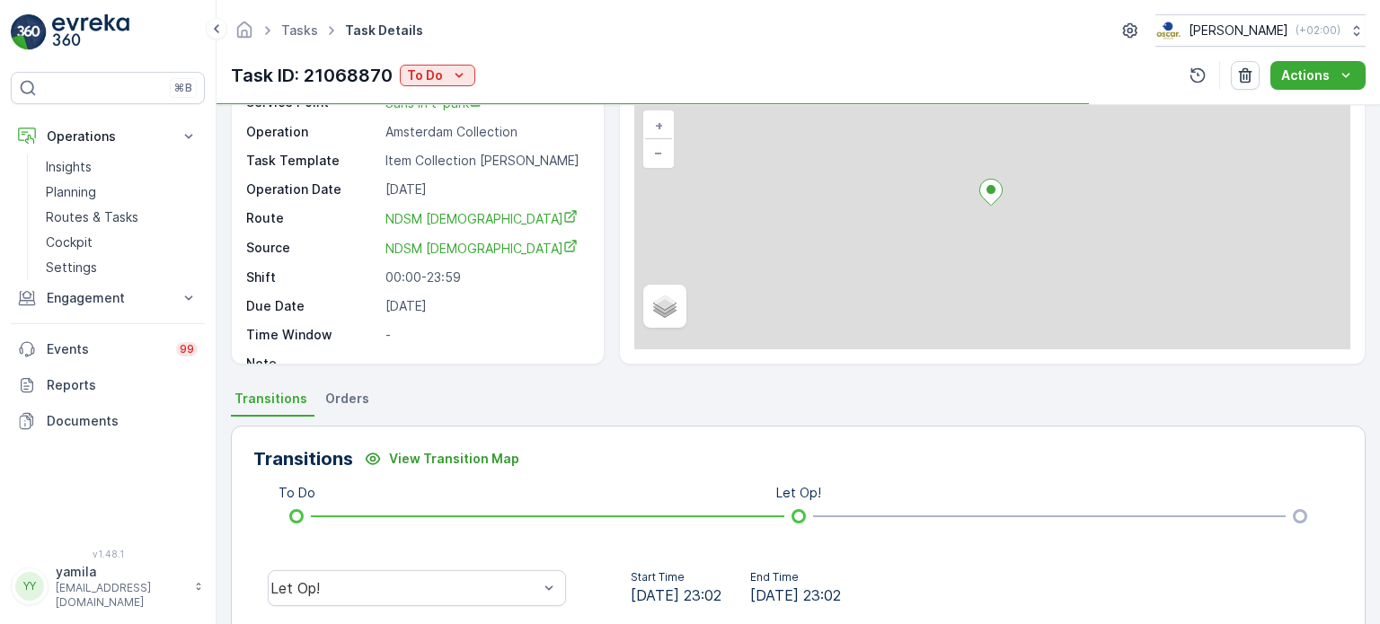
scroll to position [270, 0]
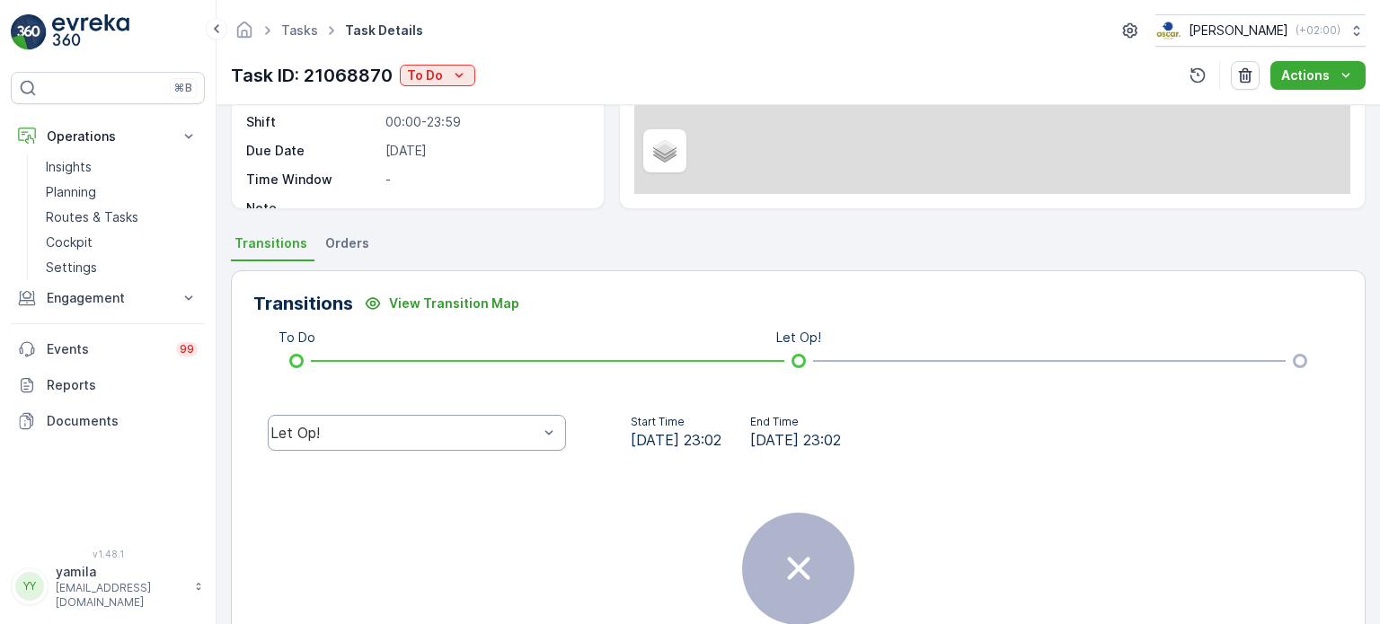
click at [367, 447] on div "Let Op!" at bounding box center [417, 433] width 298 height 36
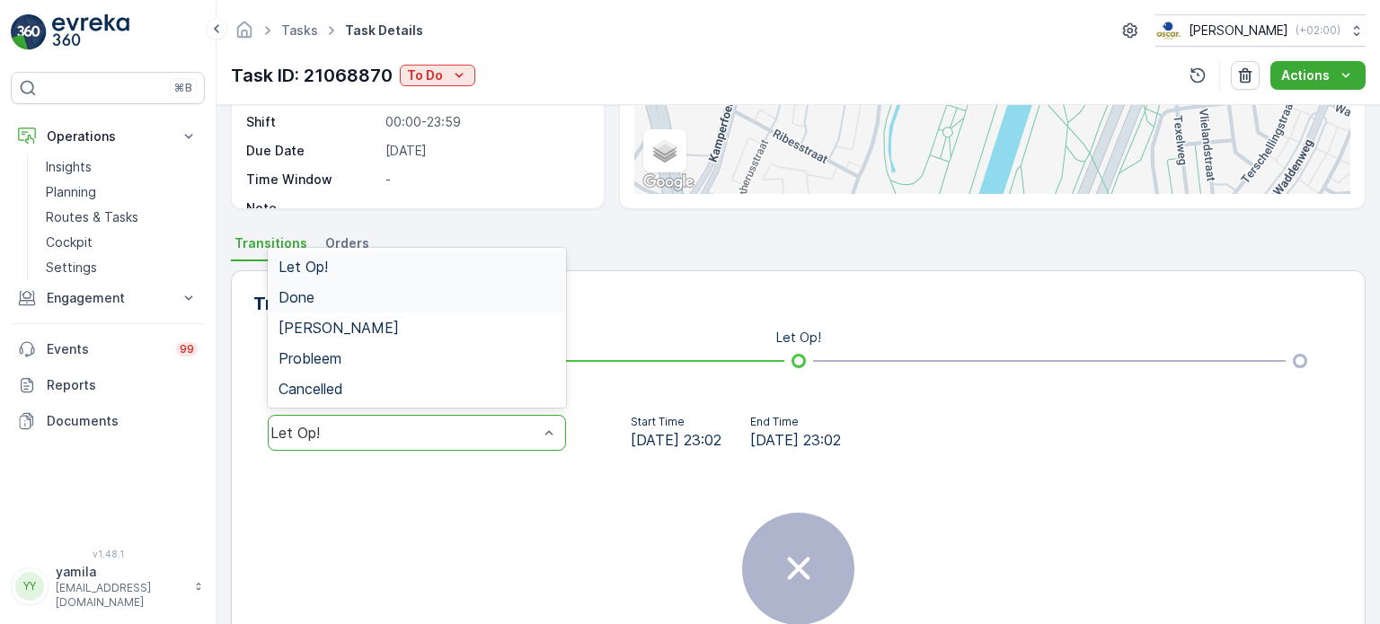
click at [368, 307] on div "Done" at bounding box center [417, 297] width 298 height 31
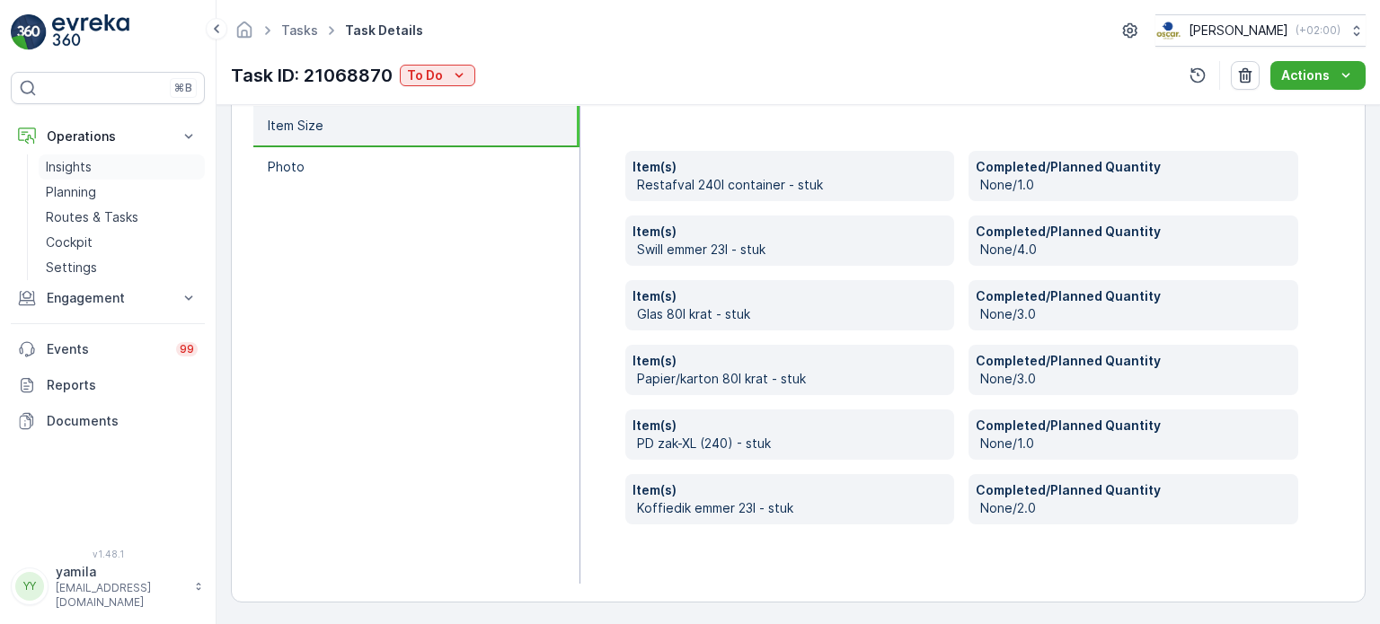
scroll to position [86, 0]
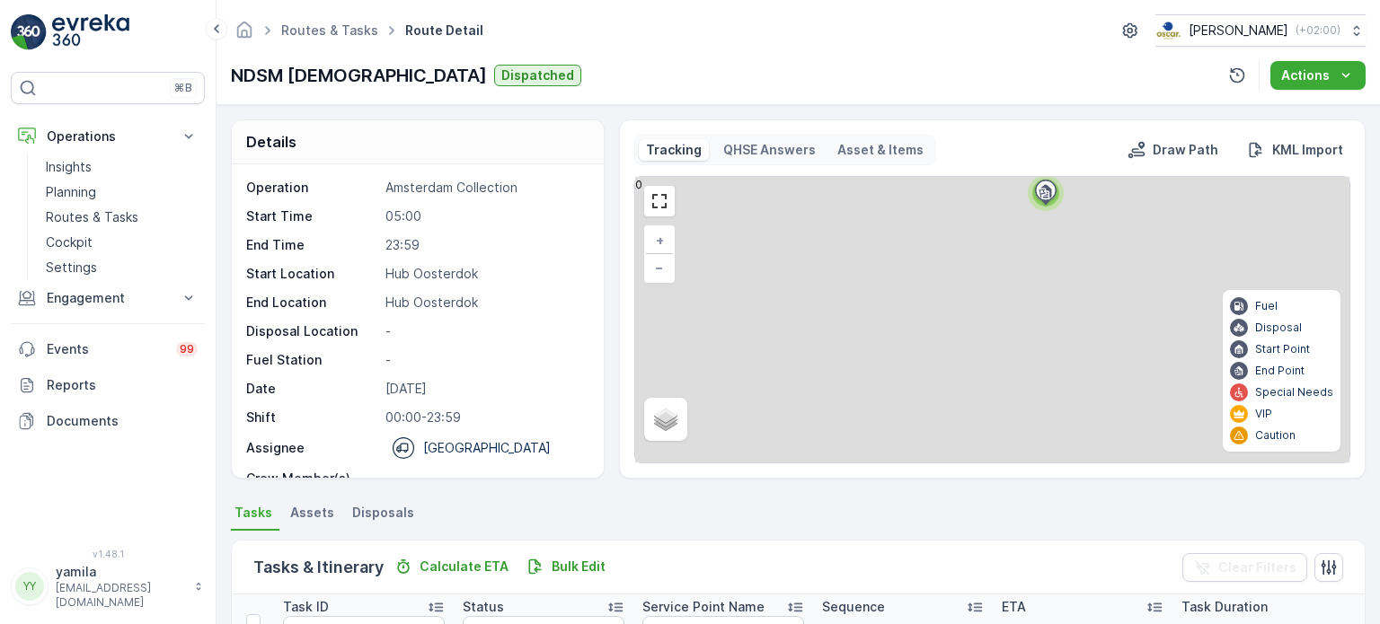
scroll to position [410, 0]
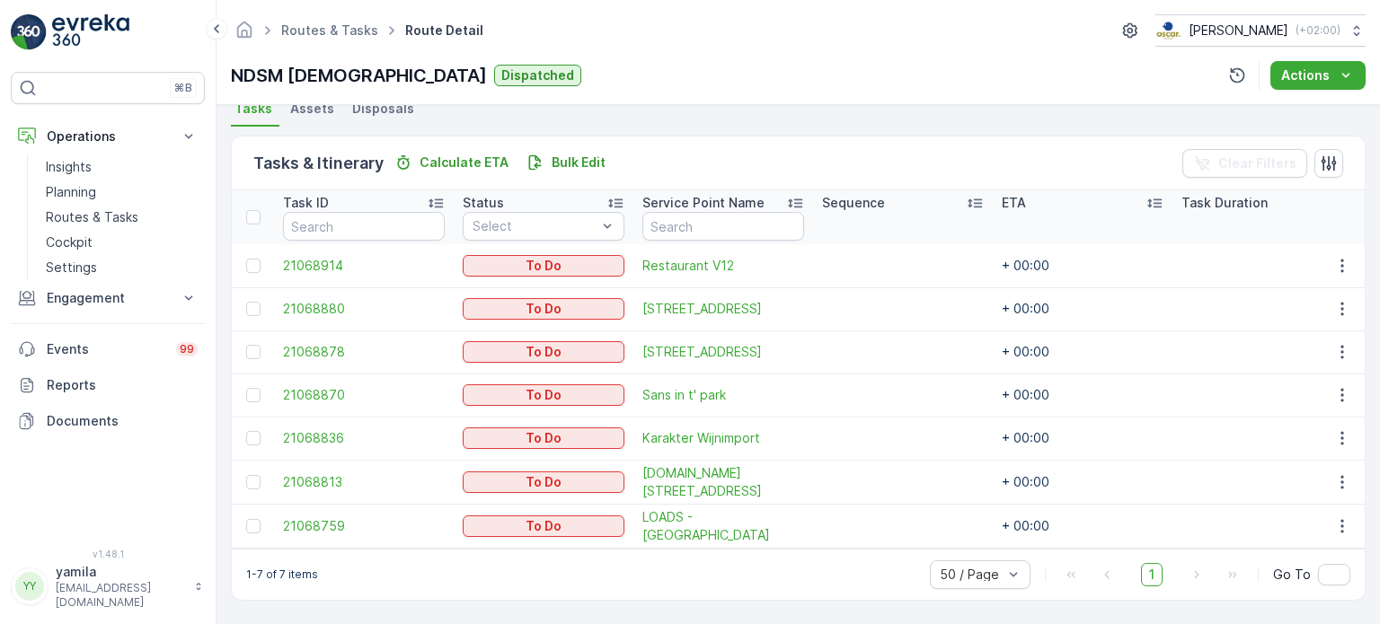
drag, startPoint x: 1330, startPoint y: 431, endPoint x: 1322, endPoint y: 440, distance: 12.1
click at [1333, 431] on icon "button" at bounding box center [1342, 438] width 18 height 18
click at [1315, 457] on span "See More Details" at bounding box center [1304, 459] width 104 height 18
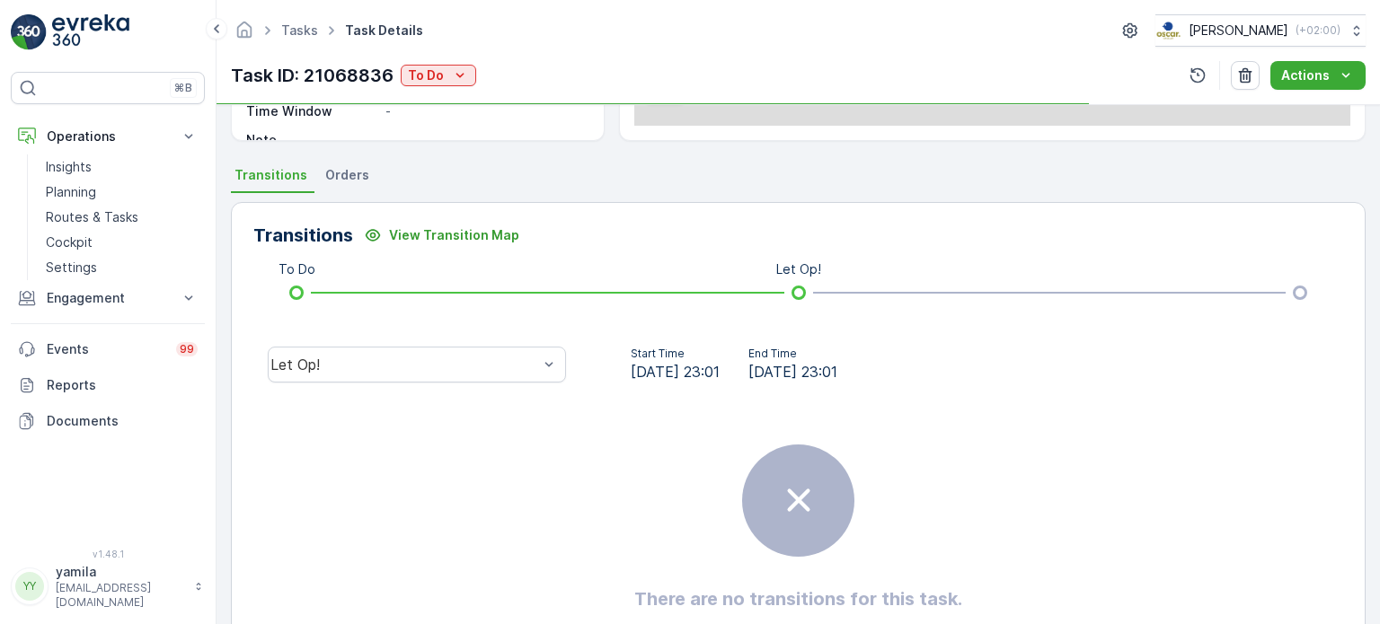
scroll to position [359, 0]
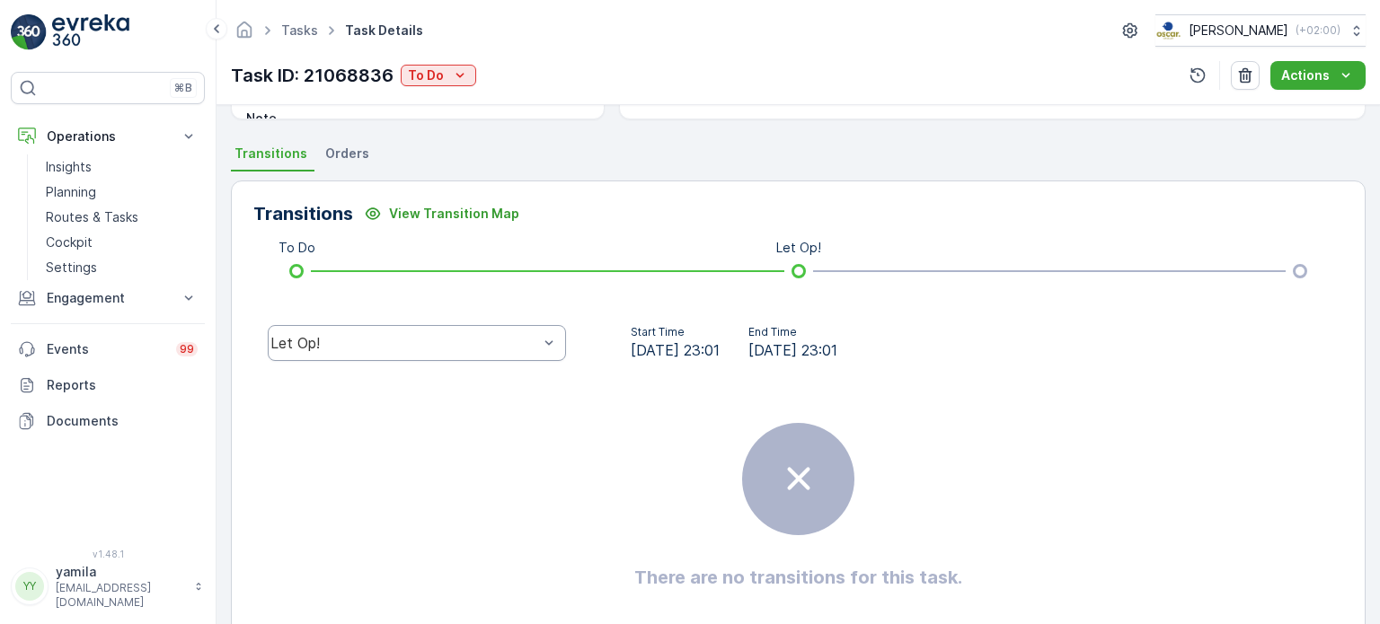
click at [402, 351] on div "Let Op!" at bounding box center [417, 343] width 298 height 36
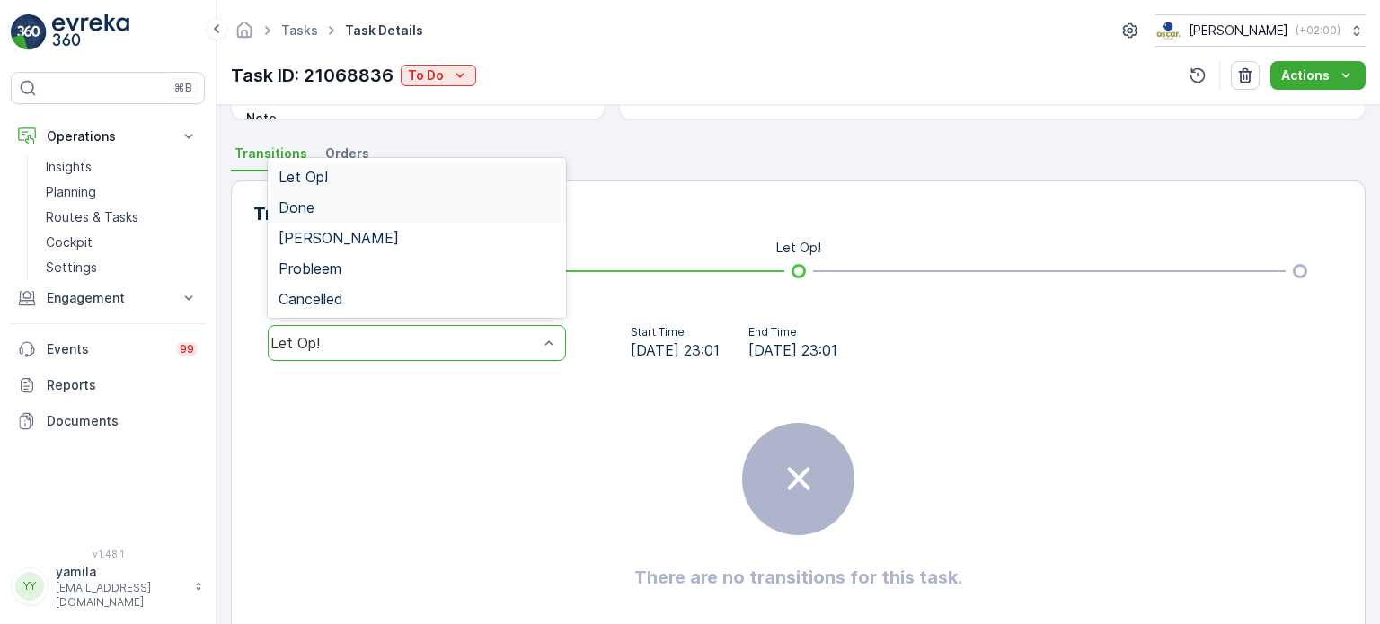
click at [345, 209] on div "Done" at bounding box center [417, 207] width 277 height 16
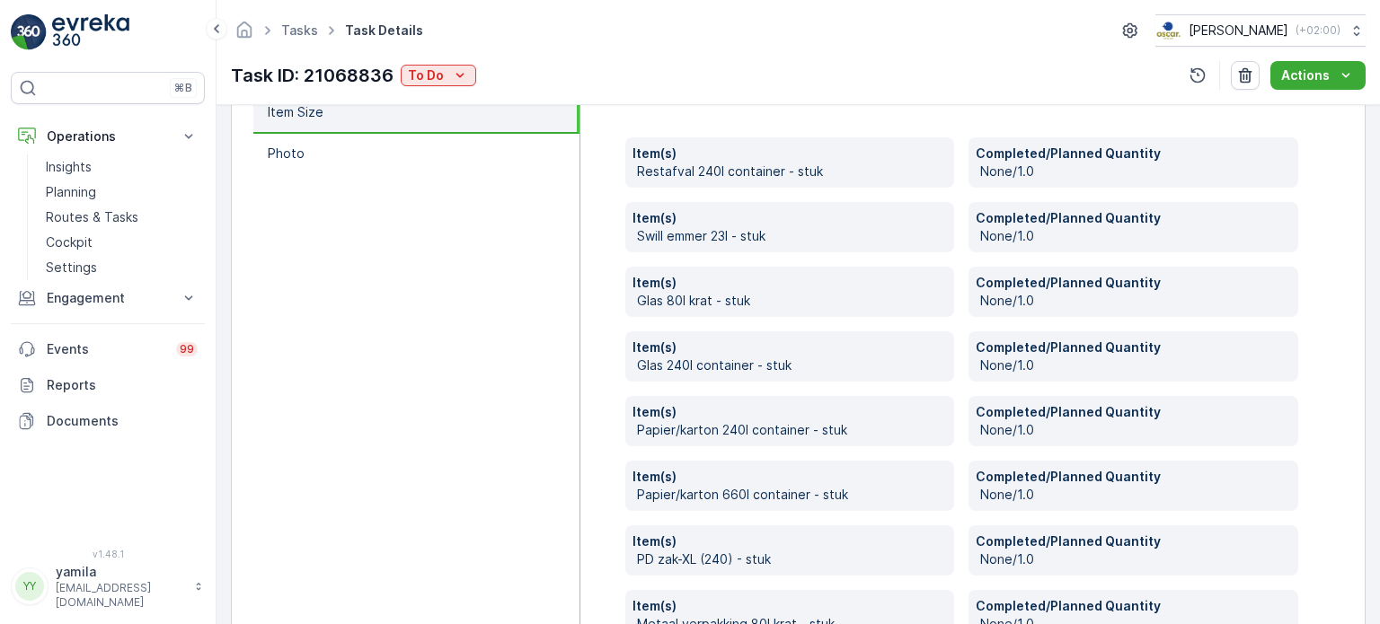
scroll to position [629, 0]
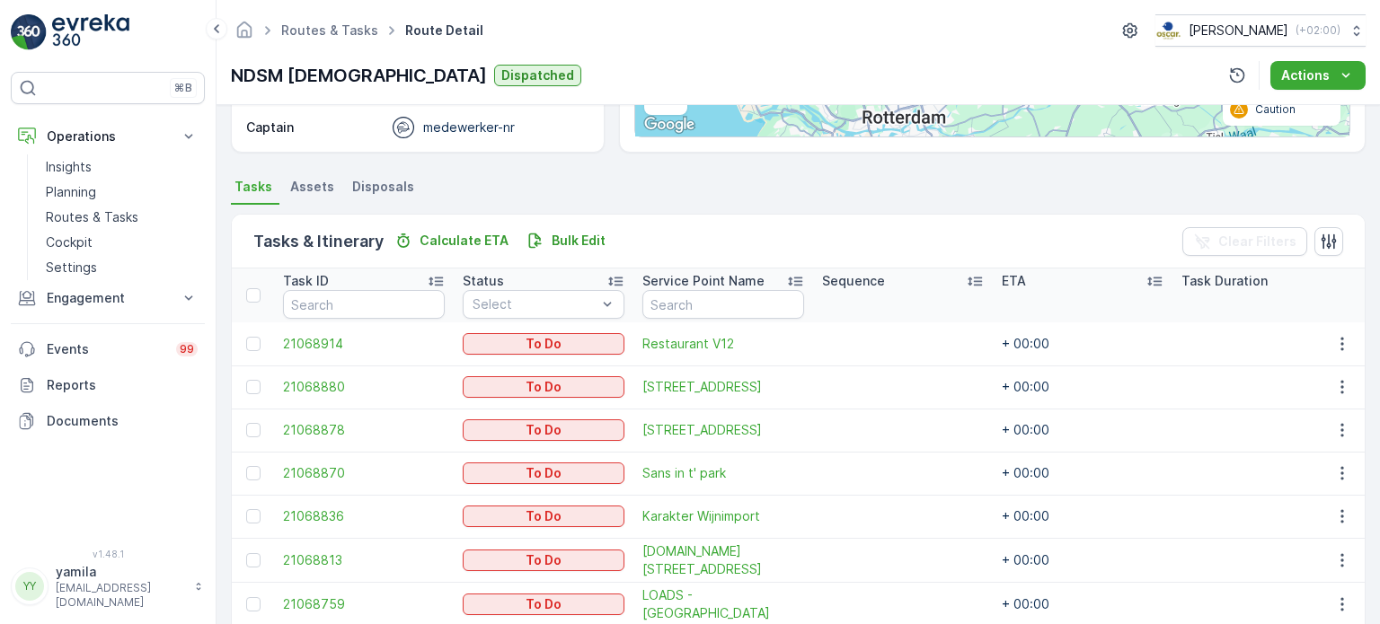
scroll to position [410, 0]
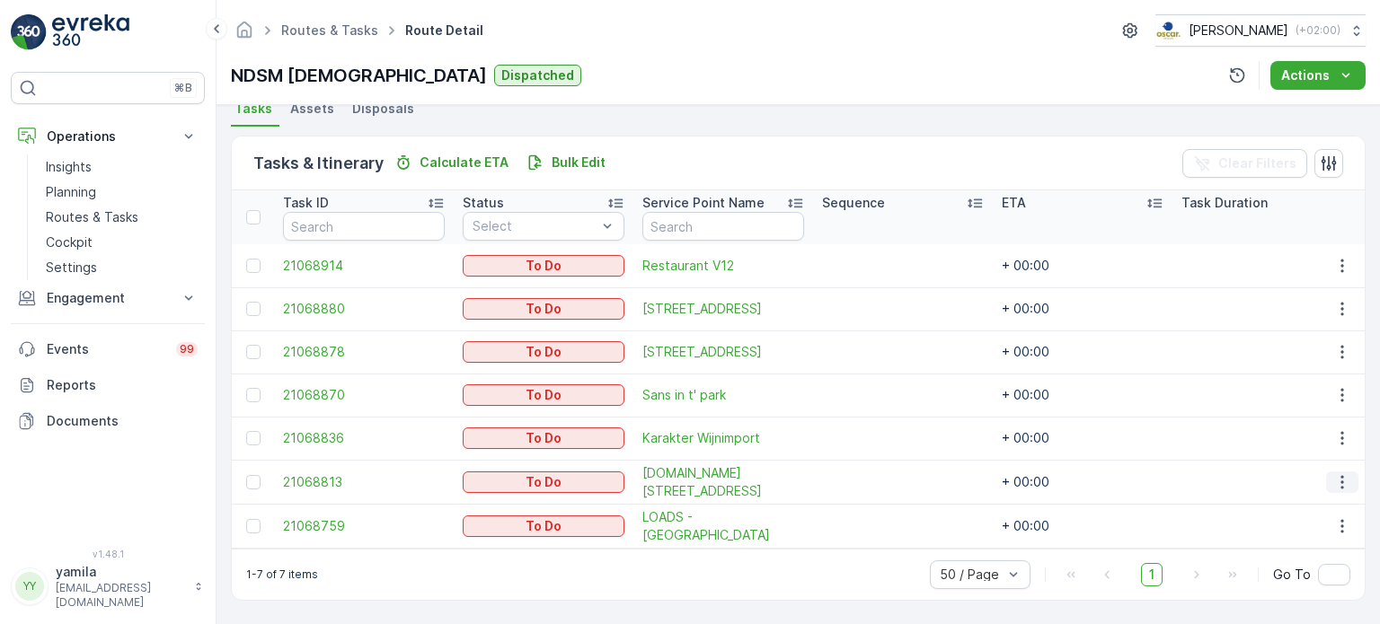
click at [1337, 476] on icon "button" at bounding box center [1342, 482] width 18 height 18
click at [1290, 333] on span "See More Details" at bounding box center [1304, 340] width 104 height 18
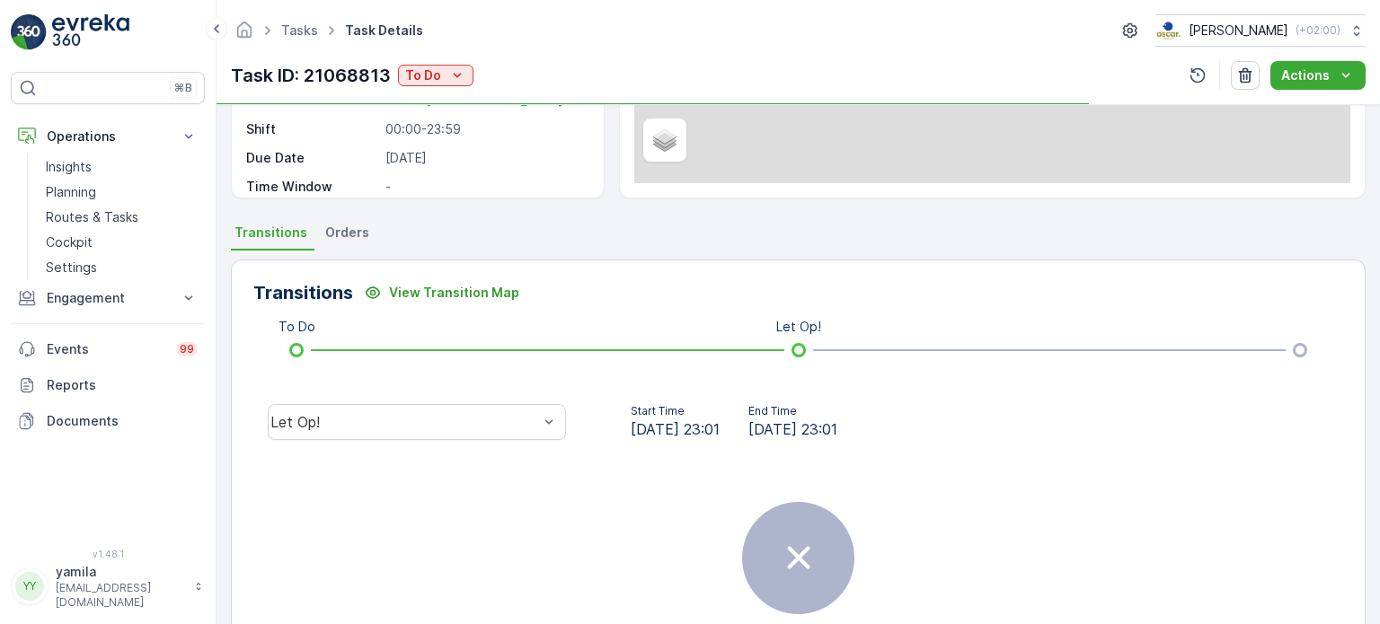
scroll to position [359, 0]
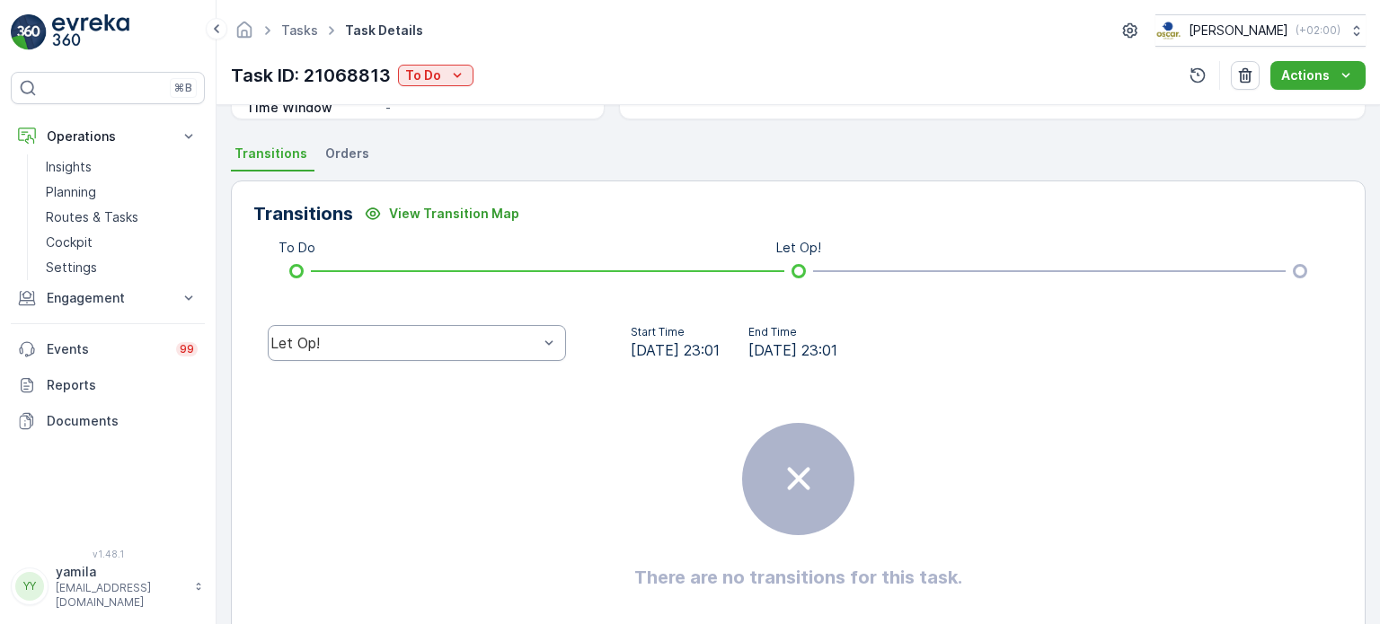
click at [341, 343] on div "Let Op!" at bounding box center [404, 343] width 268 height 16
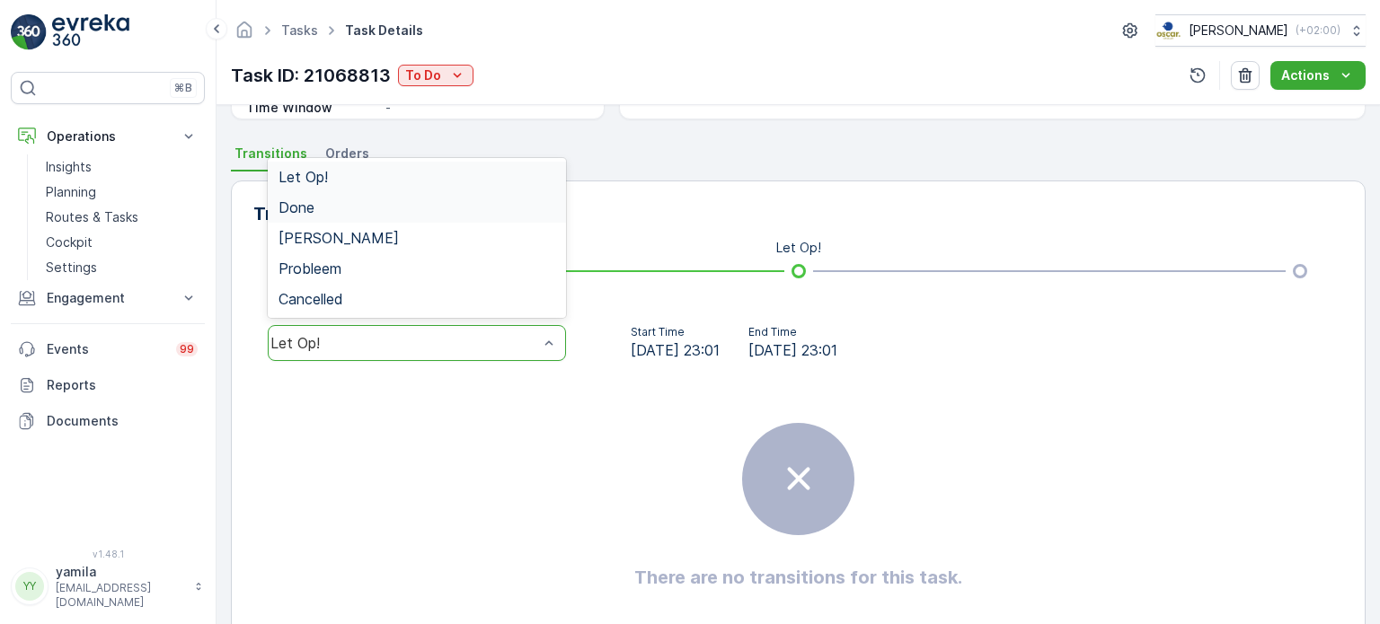
click at [309, 192] on div "Done" at bounding box center [417, 207] width 298 height 31
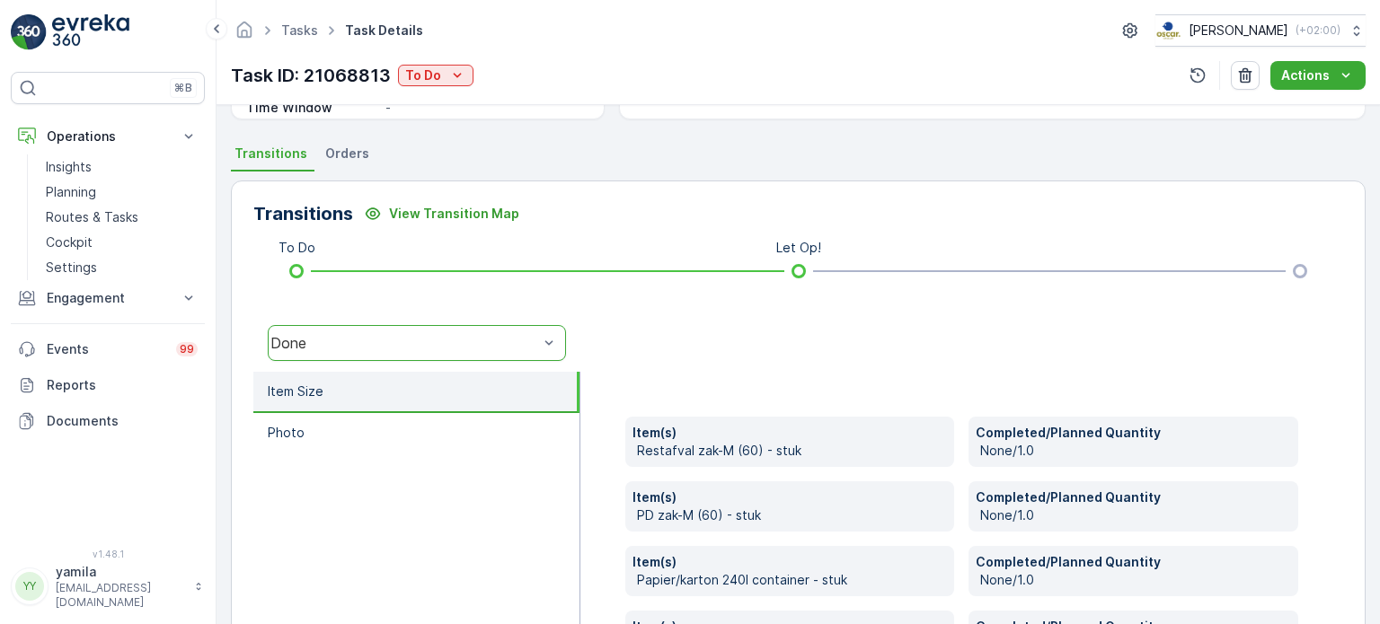
scroll to position [561, 0]
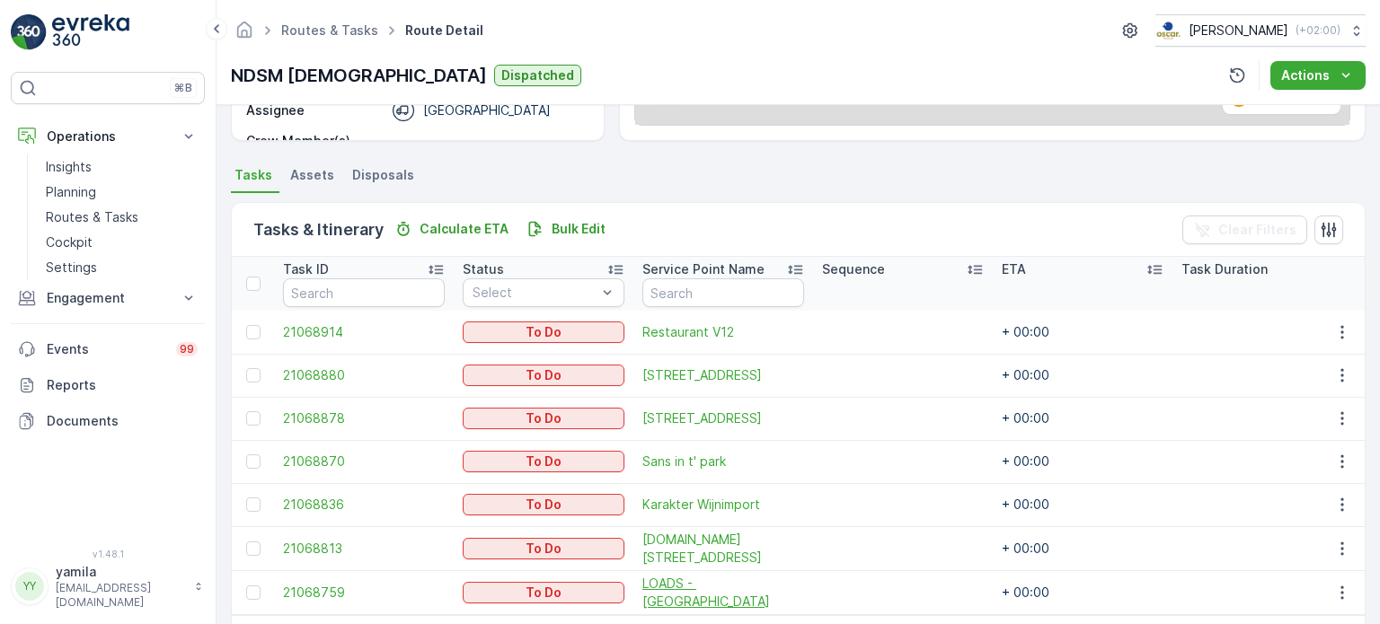
scroll to position [410, 0]
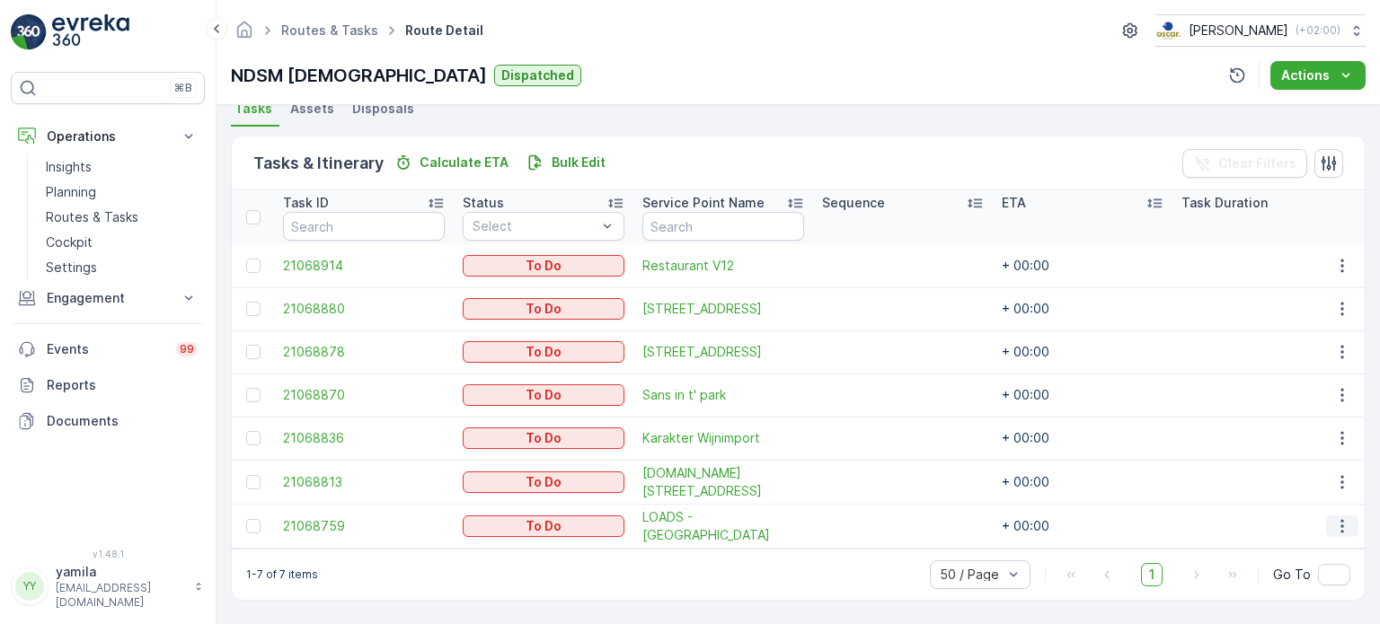
click at [1333, 525] on icon "button" at bounding box center [1342, 526] width 18 height 18
click at [1270, 385] on span "See More Details" at bounding box center [1304, 383] width 104 height 18
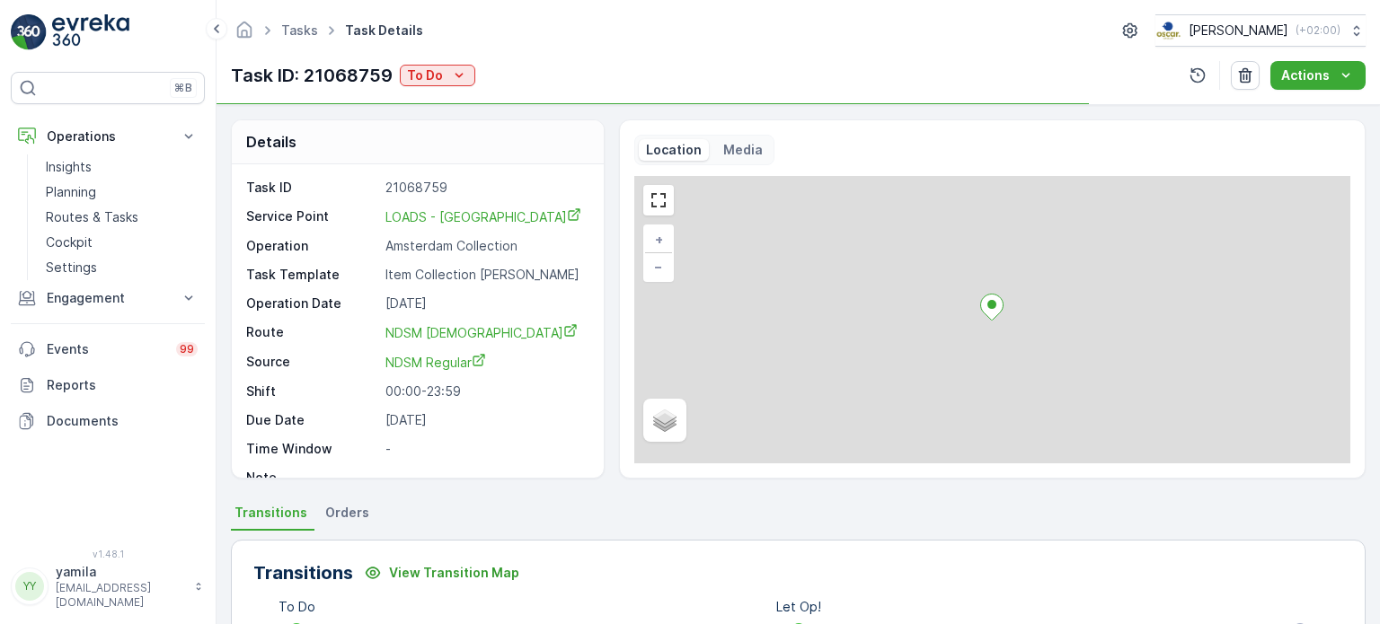
scroll to position [359, 0]
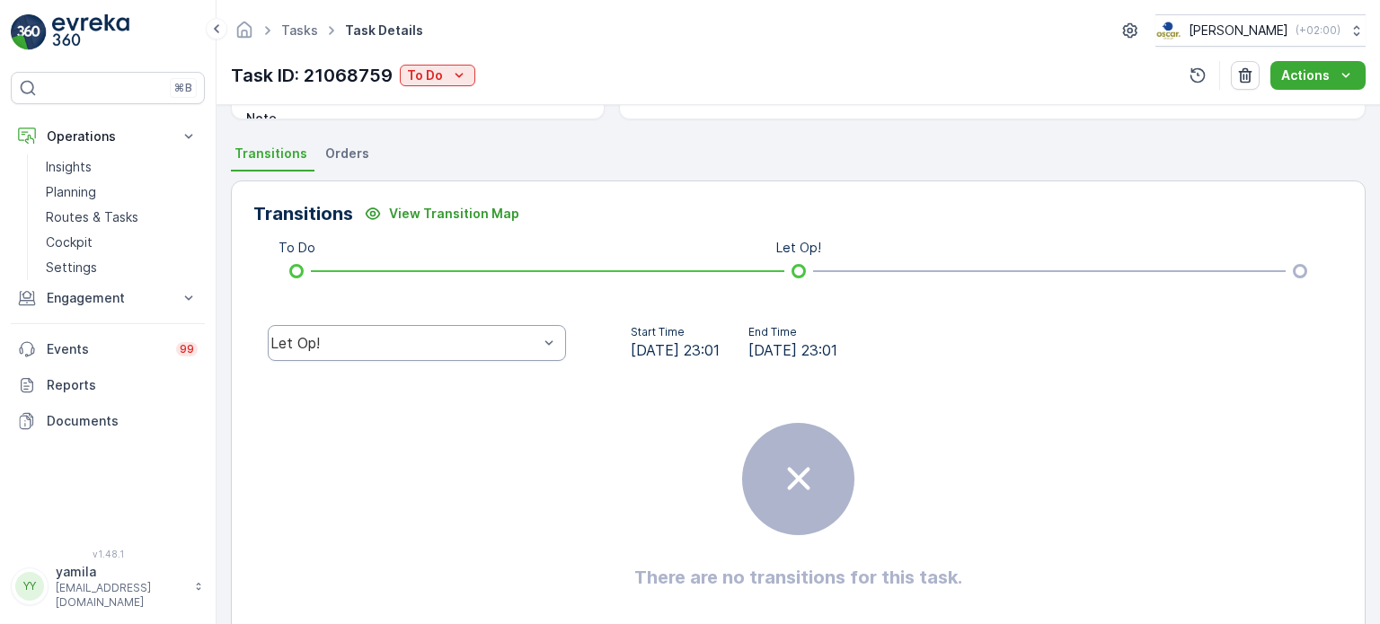
click at [329, 351] on div "Let Op!" at bounding box center [417, 343] width 298 height 36
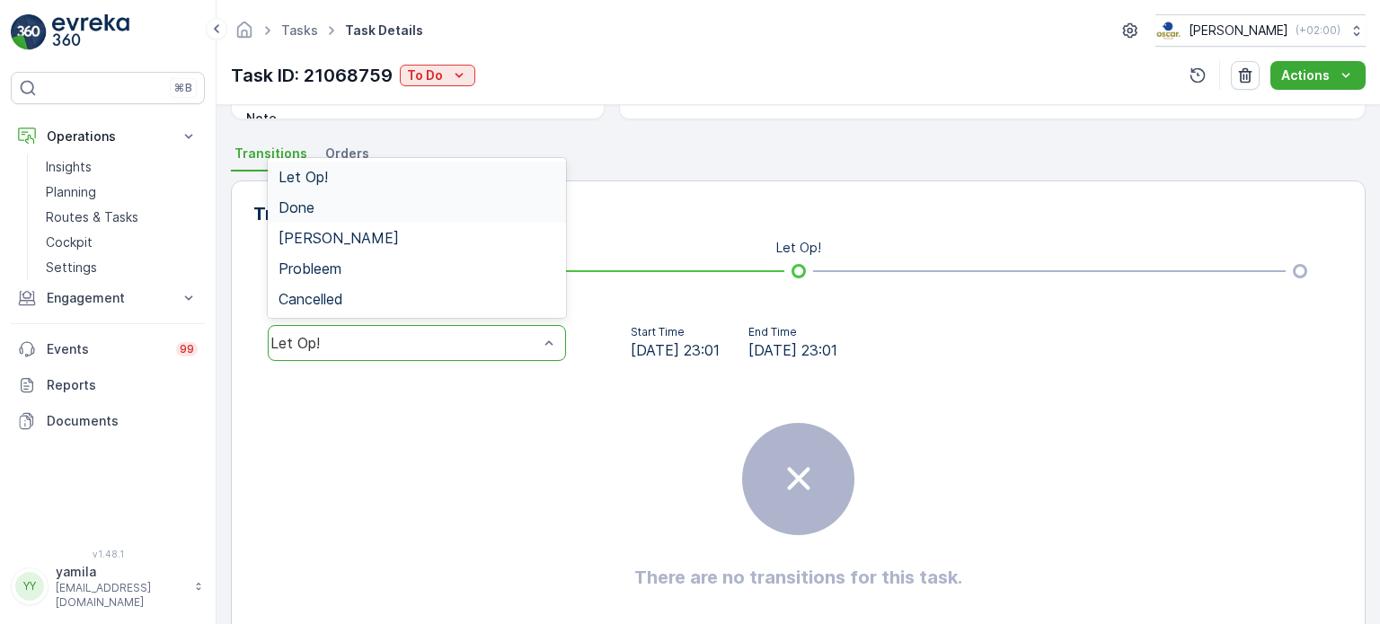
click at [315, 200] on div "Done" at bounding box center [417, 207] width 277 height 16
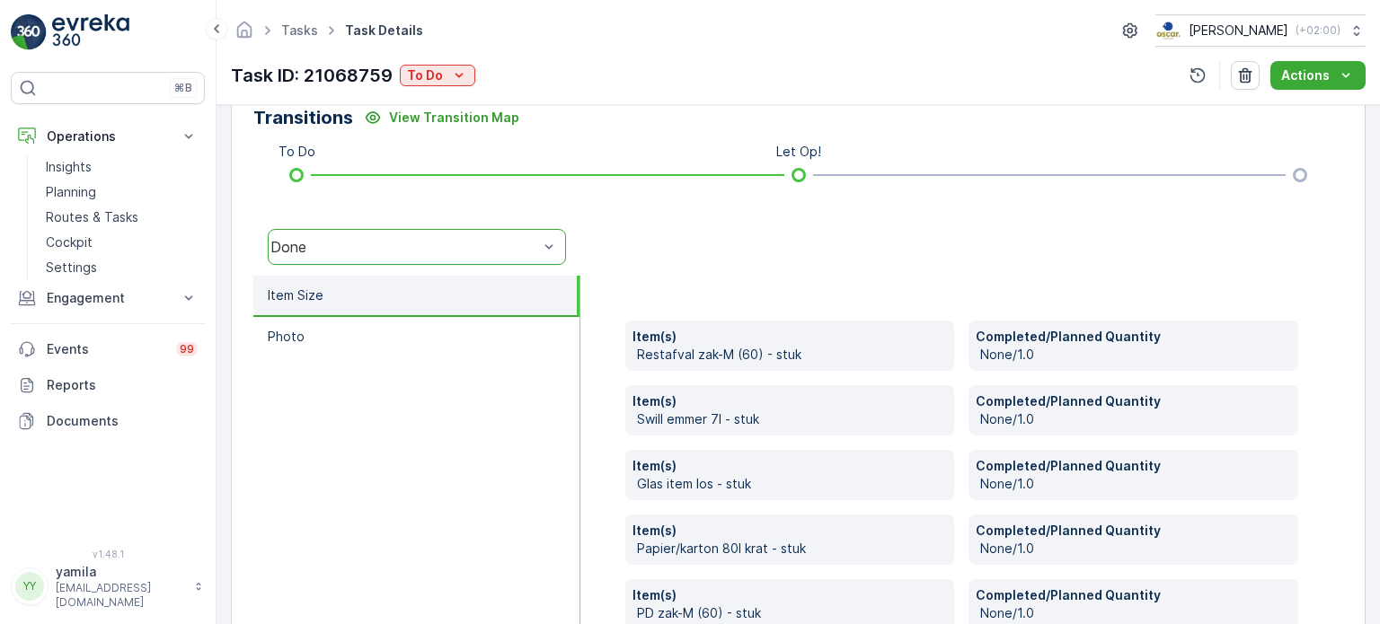
scroll to position [561, 0]
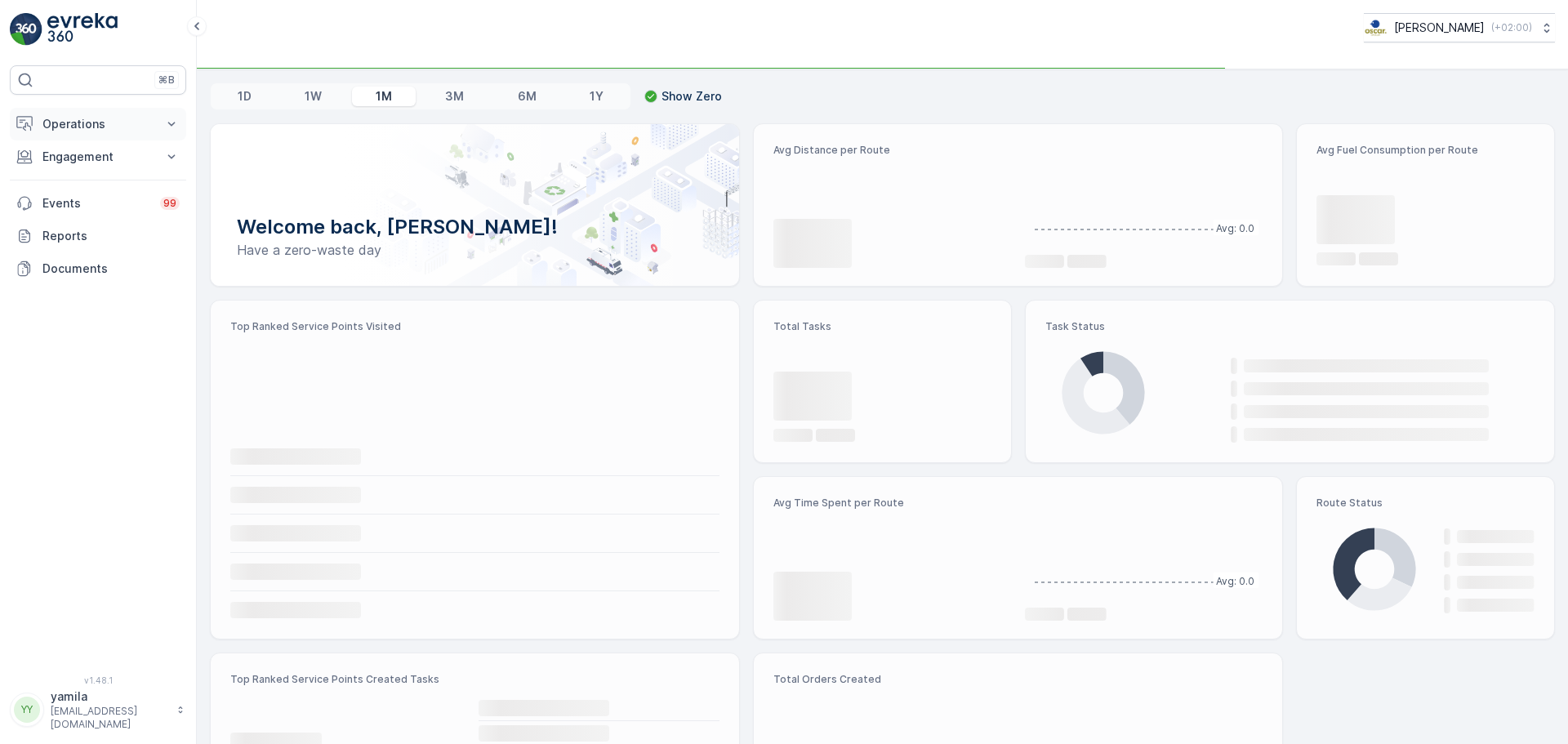
click at [87, 130] on p "Operations" at bounding box center [98, 125] width 111 height 16
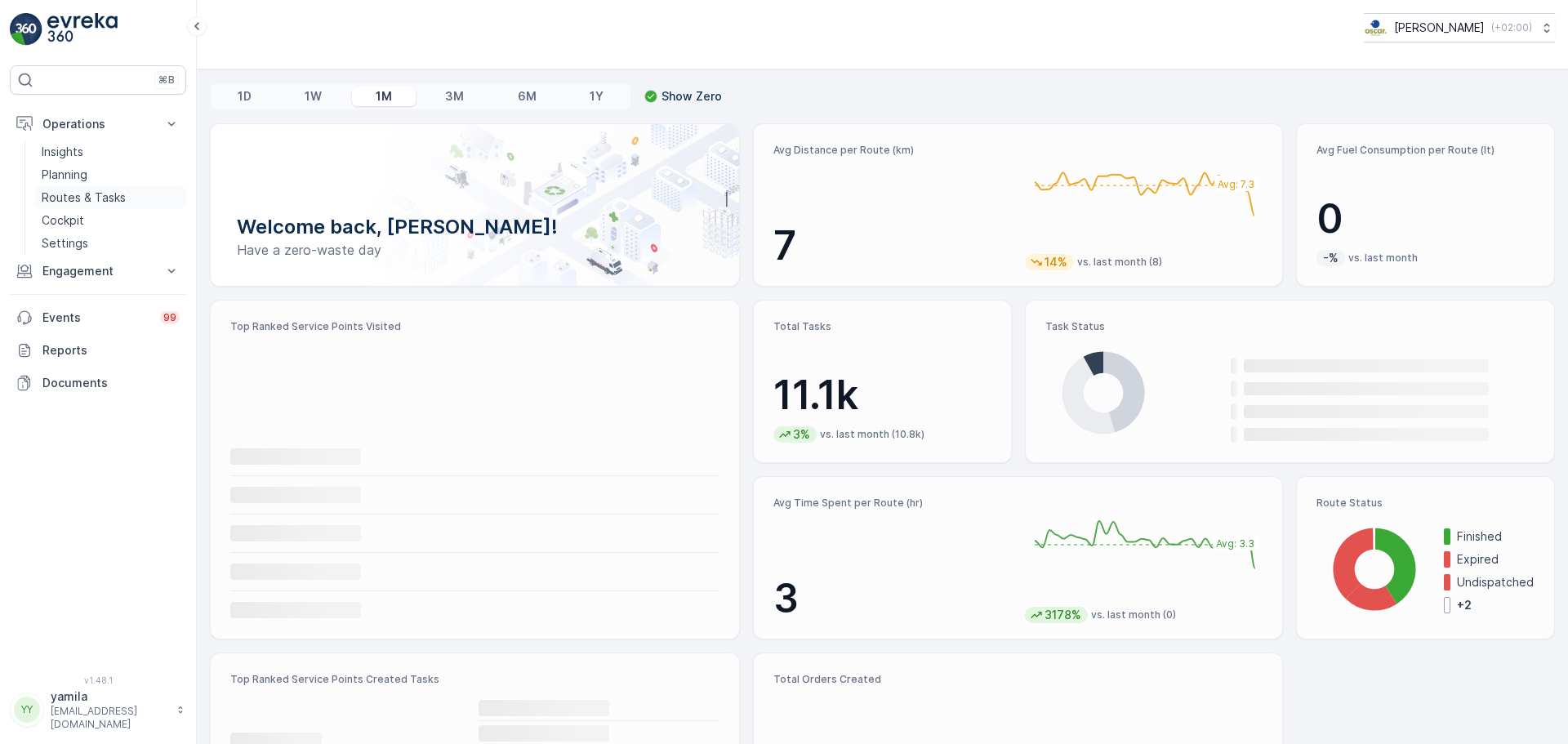
click at [105, 203] on p "Routes & Tasks" at bounding box center [84, 197] width 85 height 16
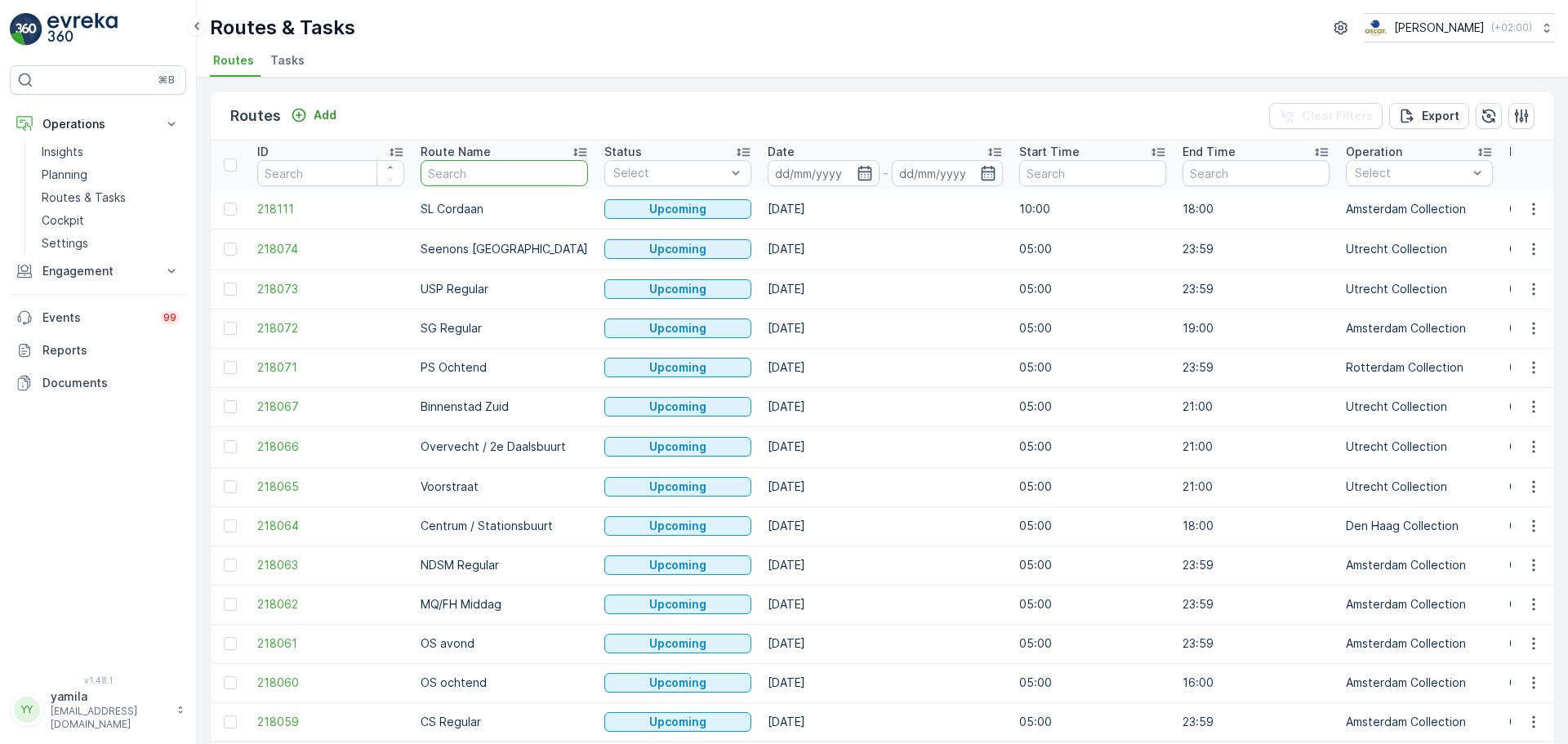
click at [458, 171] on input "text" at bounding box center [504, 173] width 167 height 26
type input "lombok"
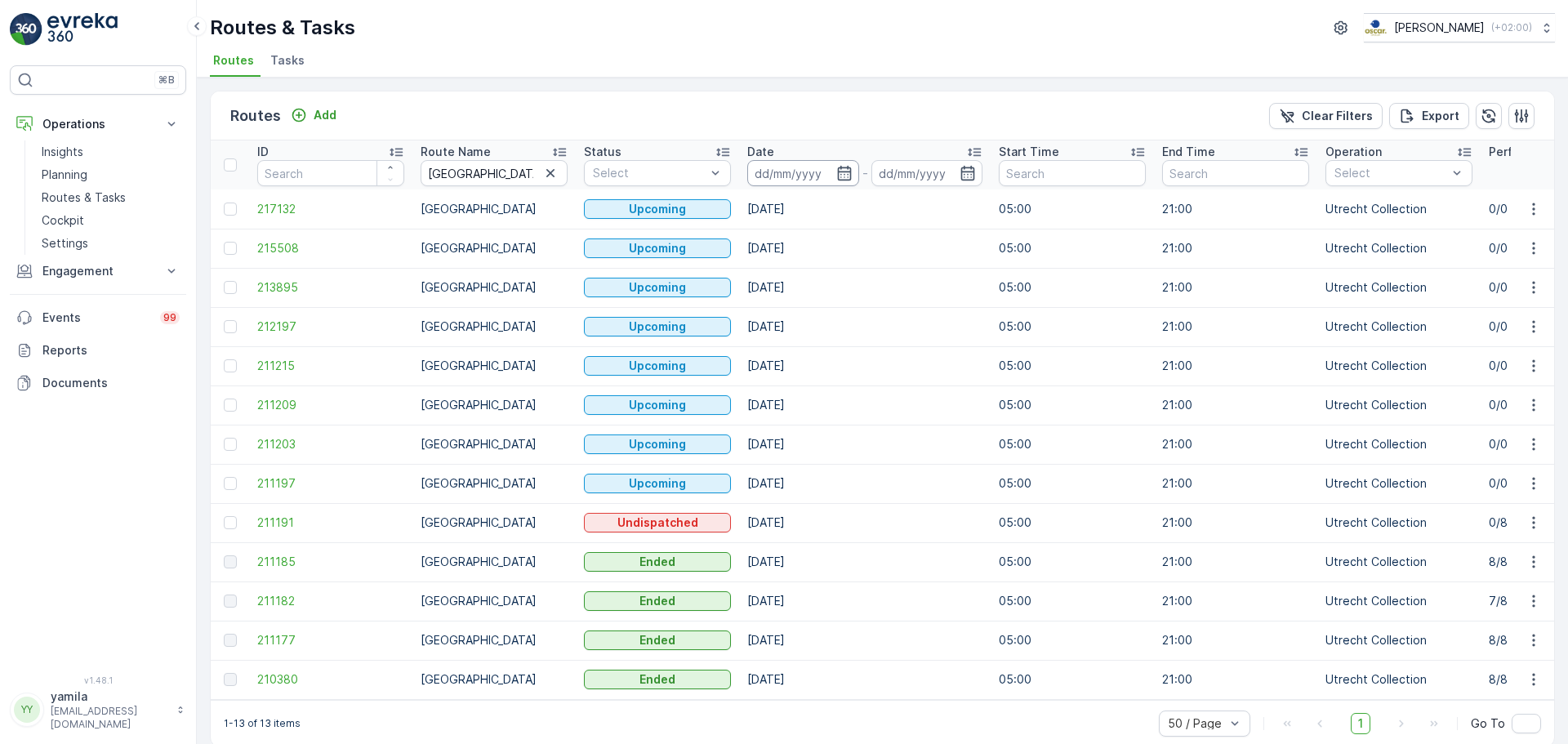
click at [789, 171] on input at bounding box center [803, 173] width 112 height 26
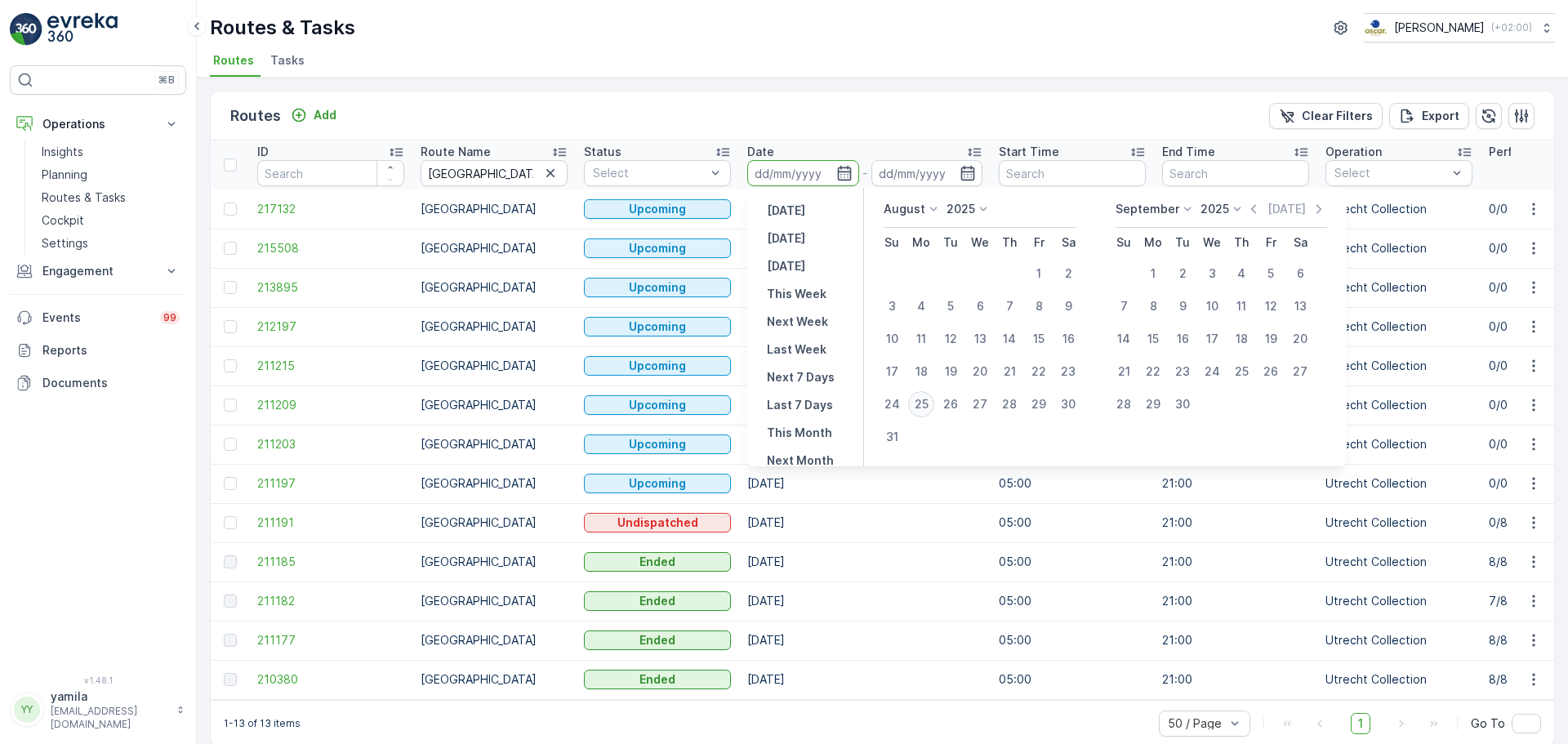
click at [921, 407] on div "25" at bounding box center [921, 404] width 26 height 26
type input "[DATE]"
click at [921, 407] on div "25" at bounding box center [921, 404] width 26 height 26
type input "[DATE]"
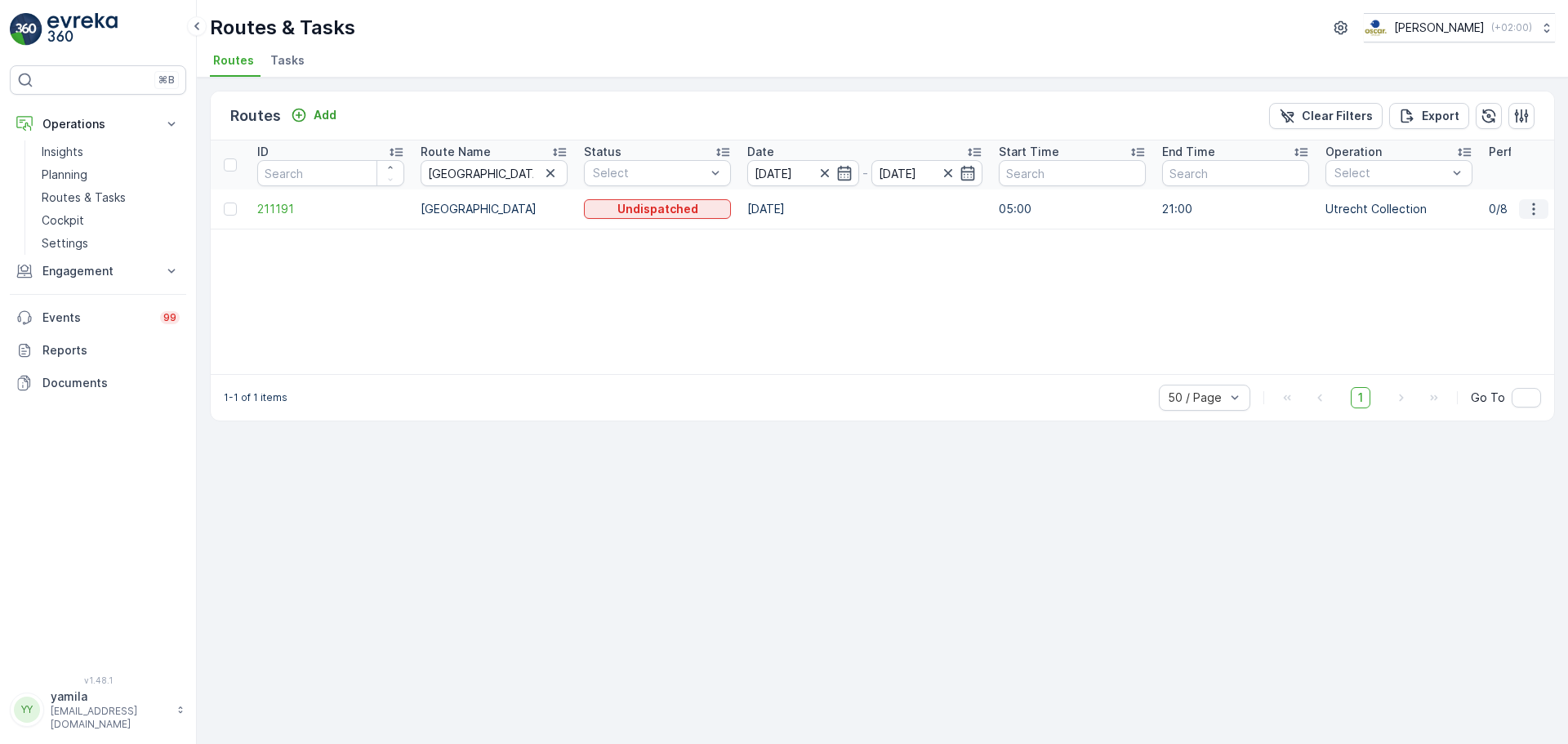
click at [1537, 211] on icon "button" at bounding box center [1533, 209] width 16 height 16
click at [1520, 230] on span "See More Details" at bounding box center [1495, 234] width 95 height 16
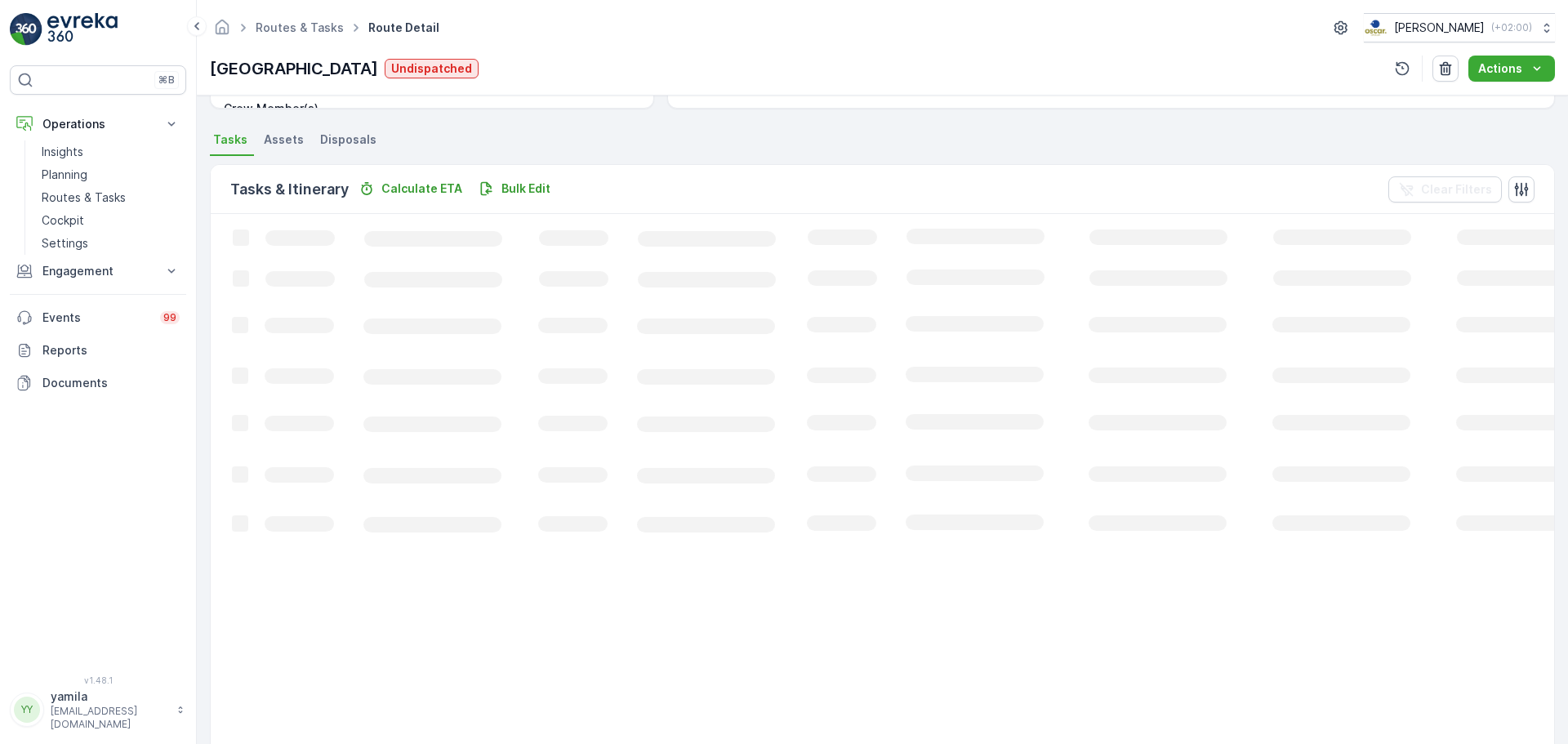
scroll to position [229, 0]
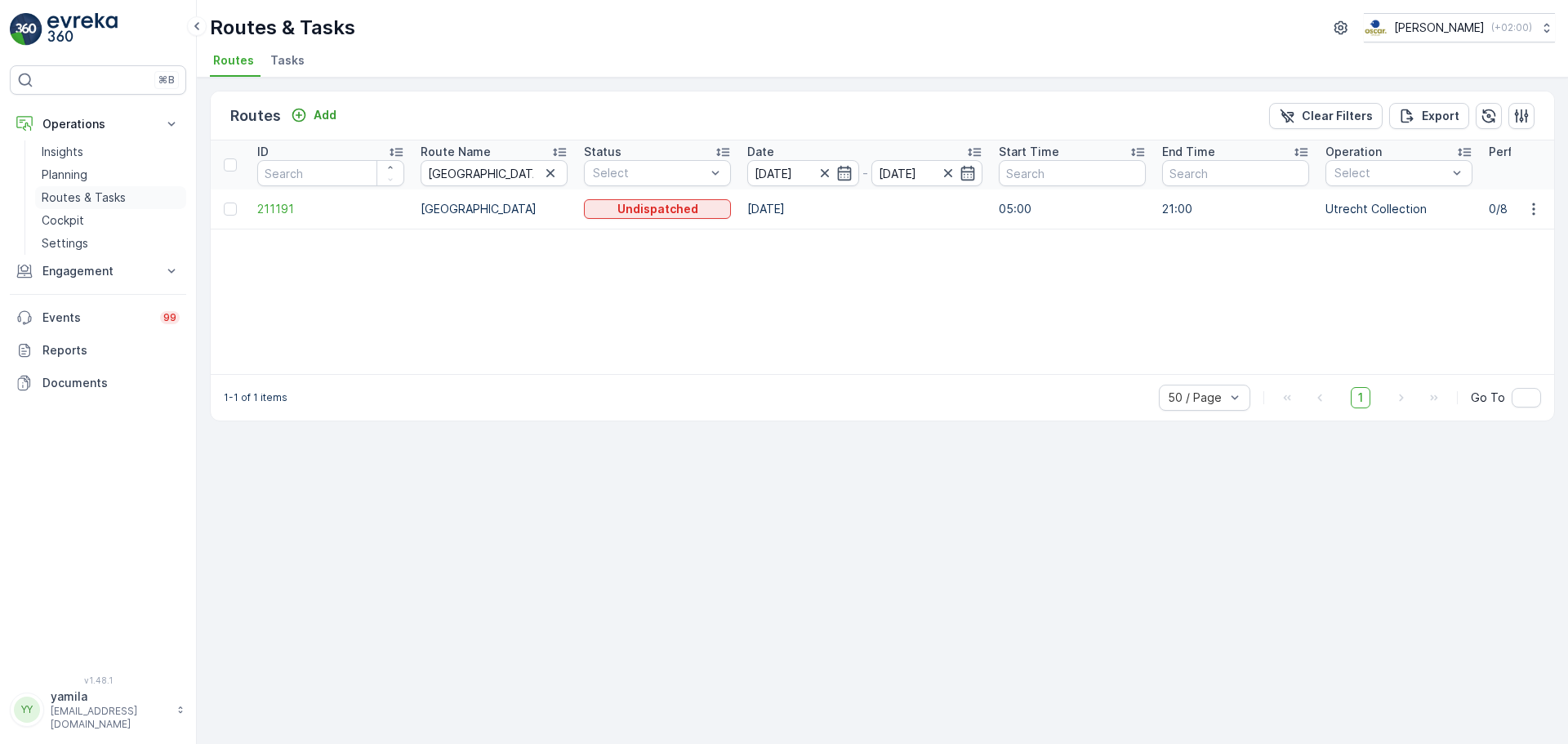
click at [126, 198] on link "Routes & Tasks" at bounding box center [111, 197] width 151 height 23
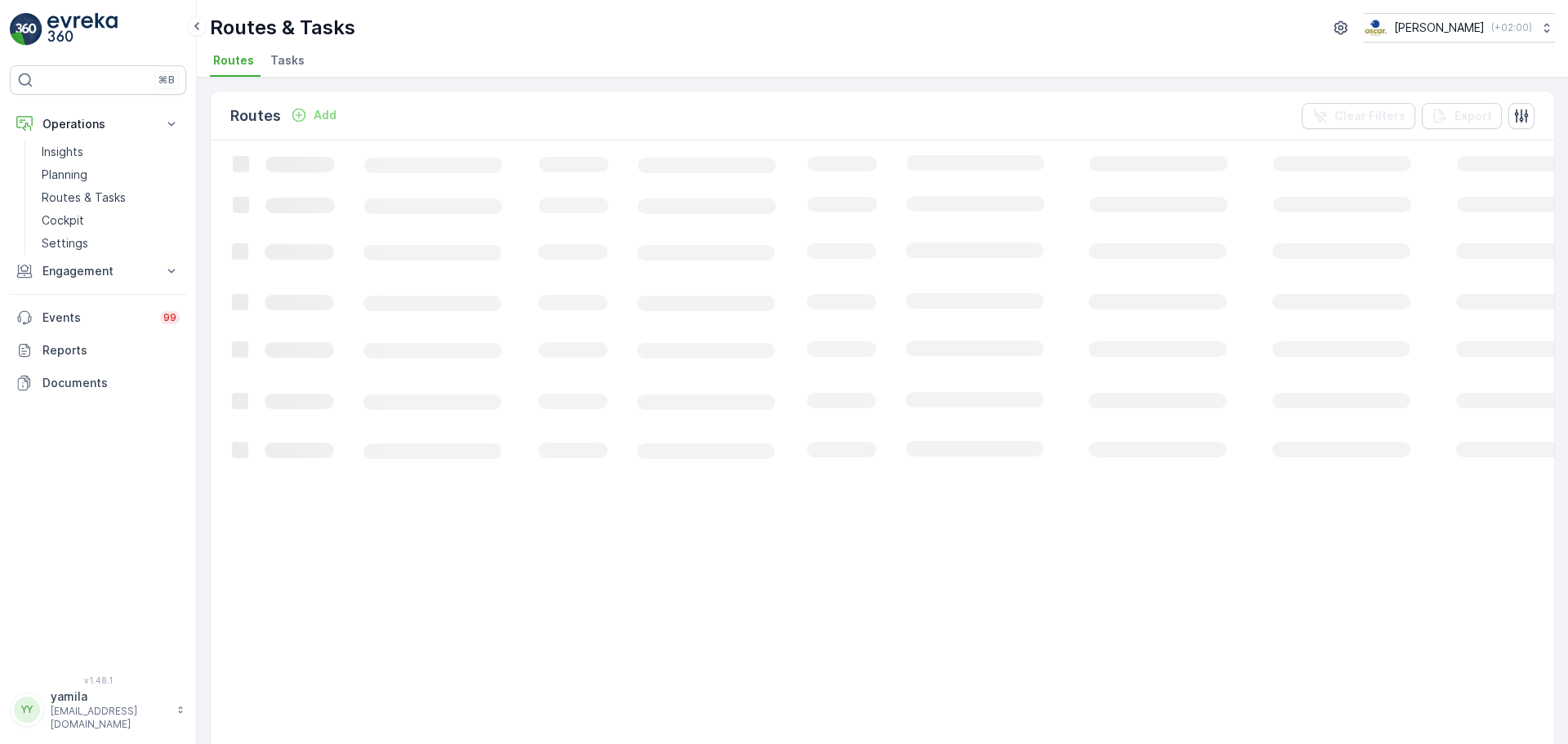
click at [294, 68] on span "Tasks" at bounding box center [287, 60] width 35 height 16
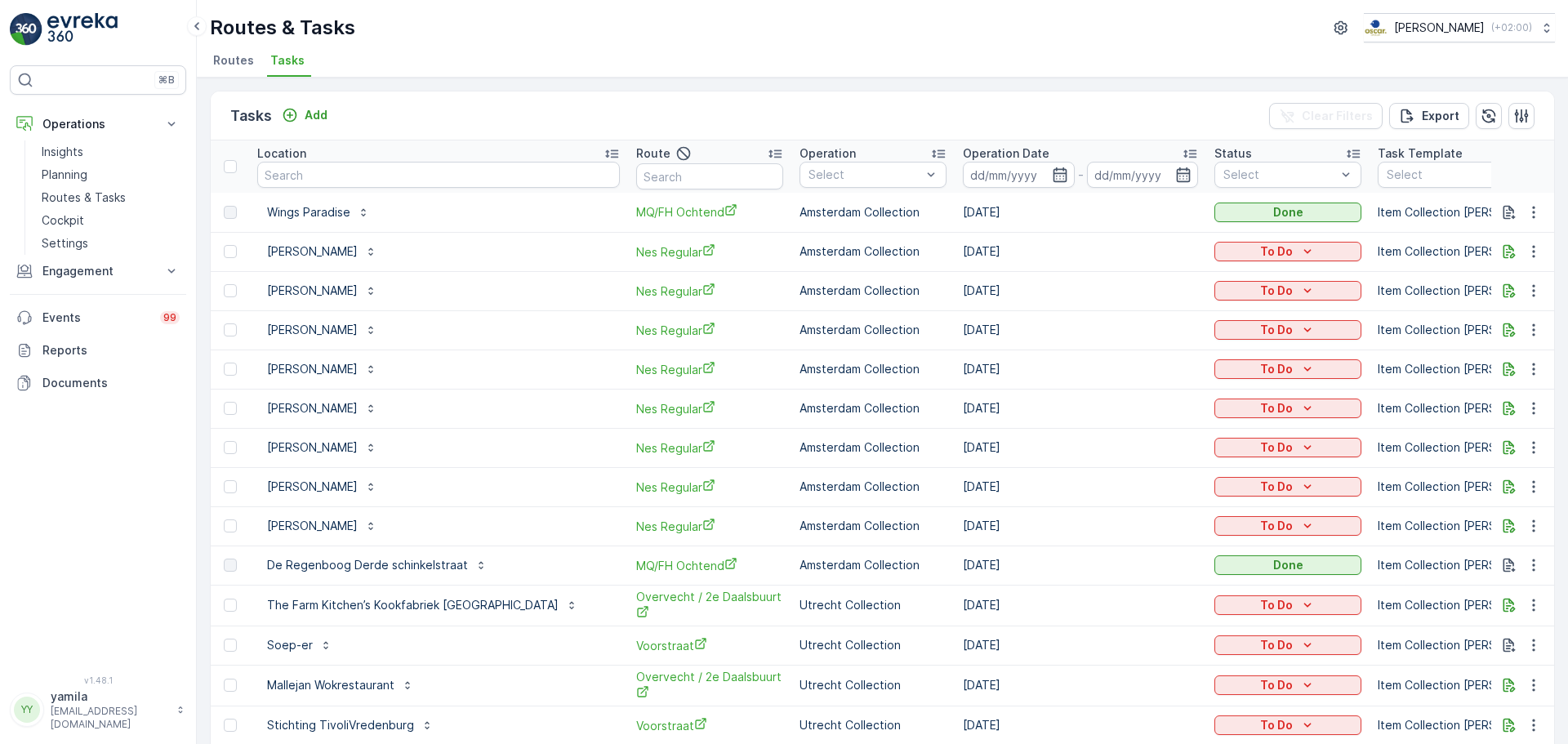
click at [335, 181] on input "text" at bounding box center [438, 175] width 363 height 26
type input "goesting"
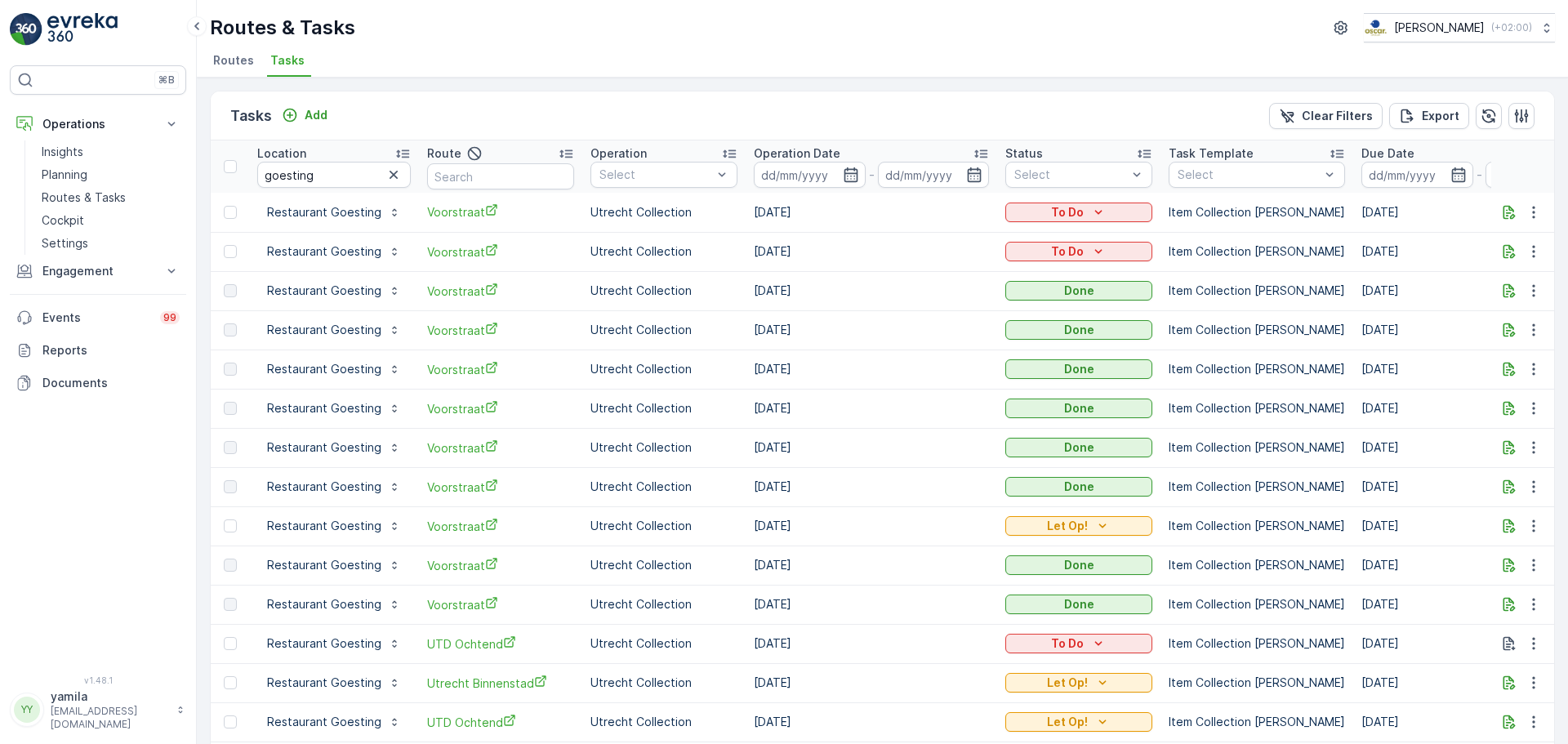
drag, startPoint x: 305, startPoint y: 120, endPoint x: 473, endPoint y: 93, distance: 170.2
click at [473, 93] on div "Tasks Add Clear Filters Export" at bounding box center [883, 116] width 1343 height 49
click at [105, 191] on p "Routes & Tasks" at bounding box center [84, 197] width 85 height 16
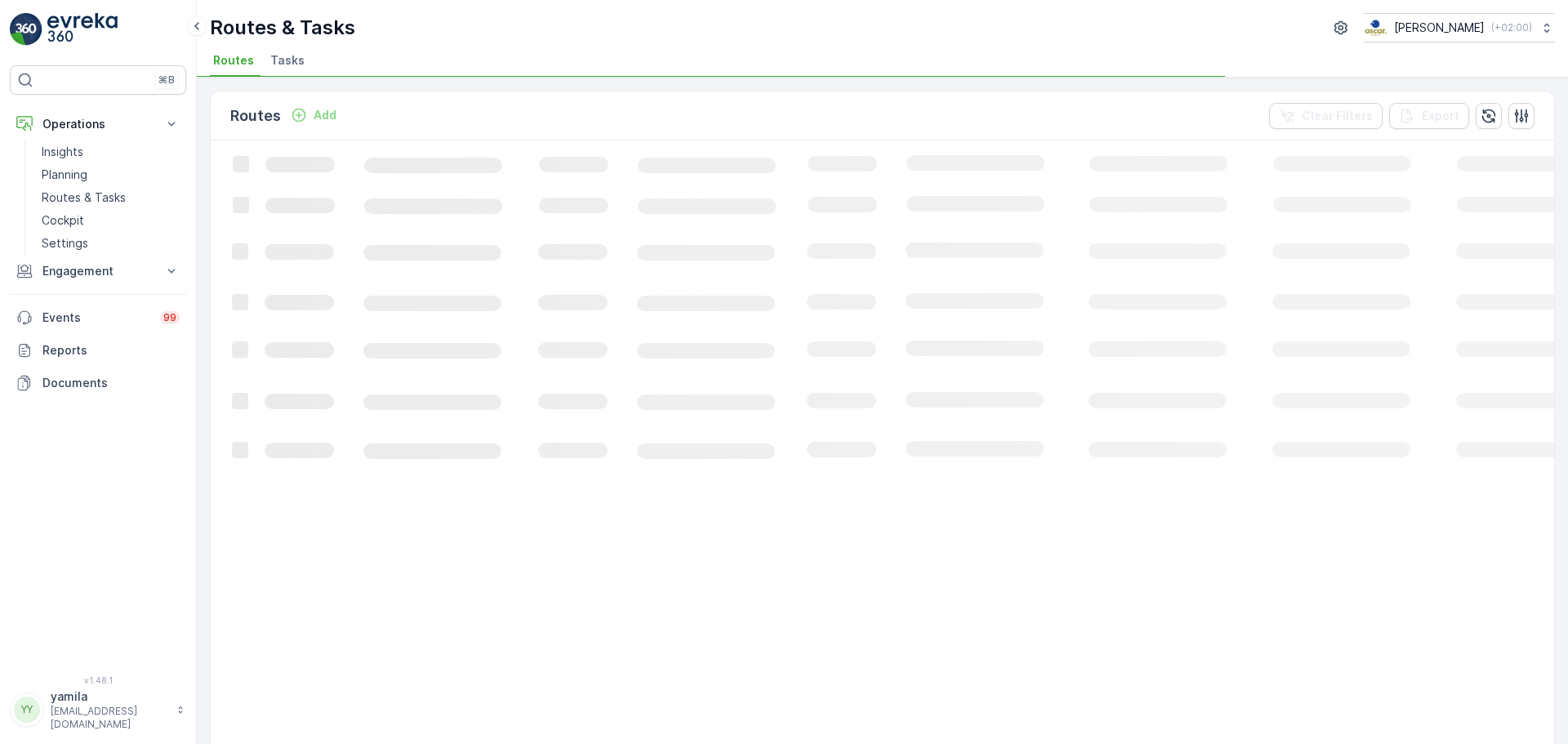
click at [294, 58] on span "Tasks" at bounding box center [287, 60] width 35 height 16
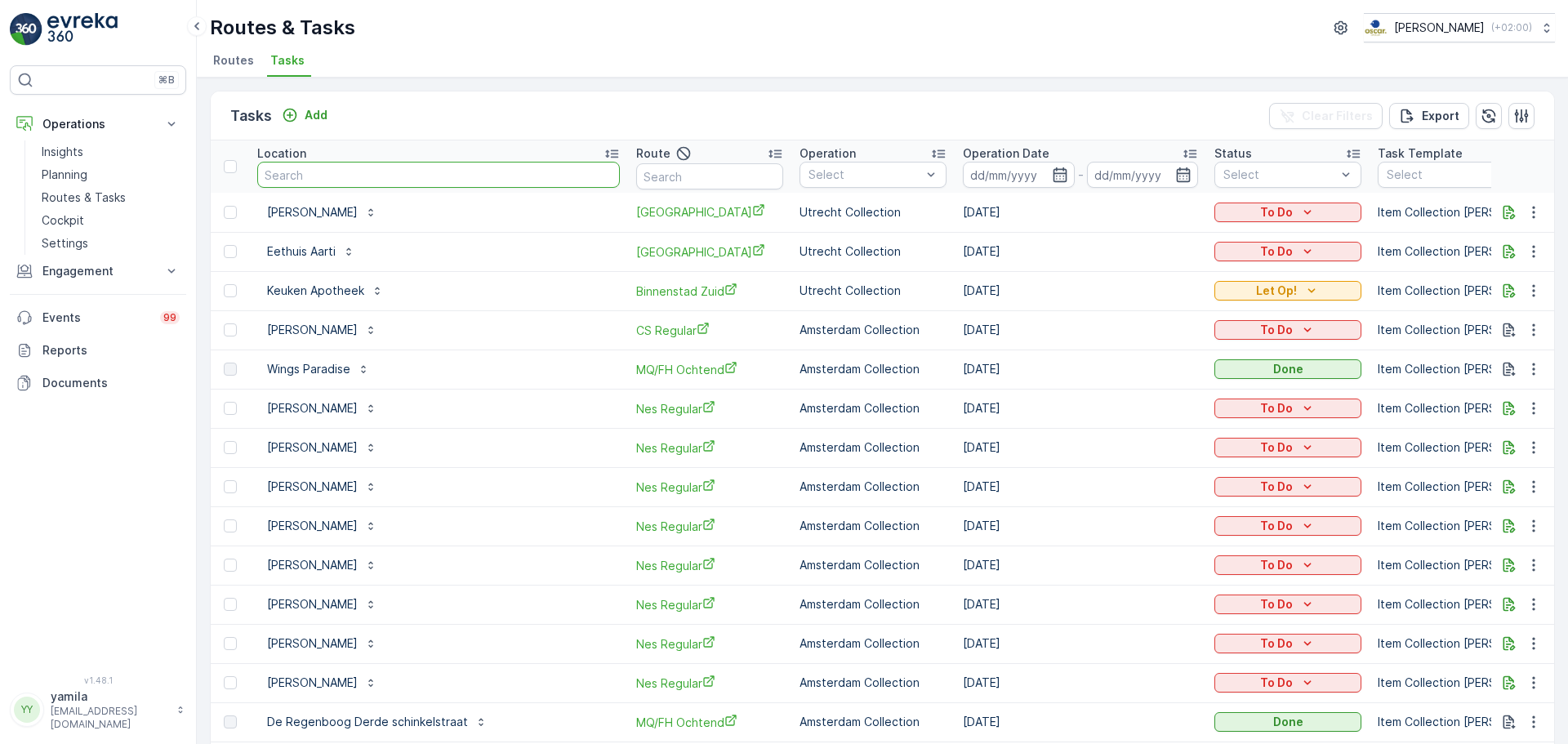
click at [309, 184] on input "text" at bounding box center [438, 175] width 363 height 26
type input "dept"
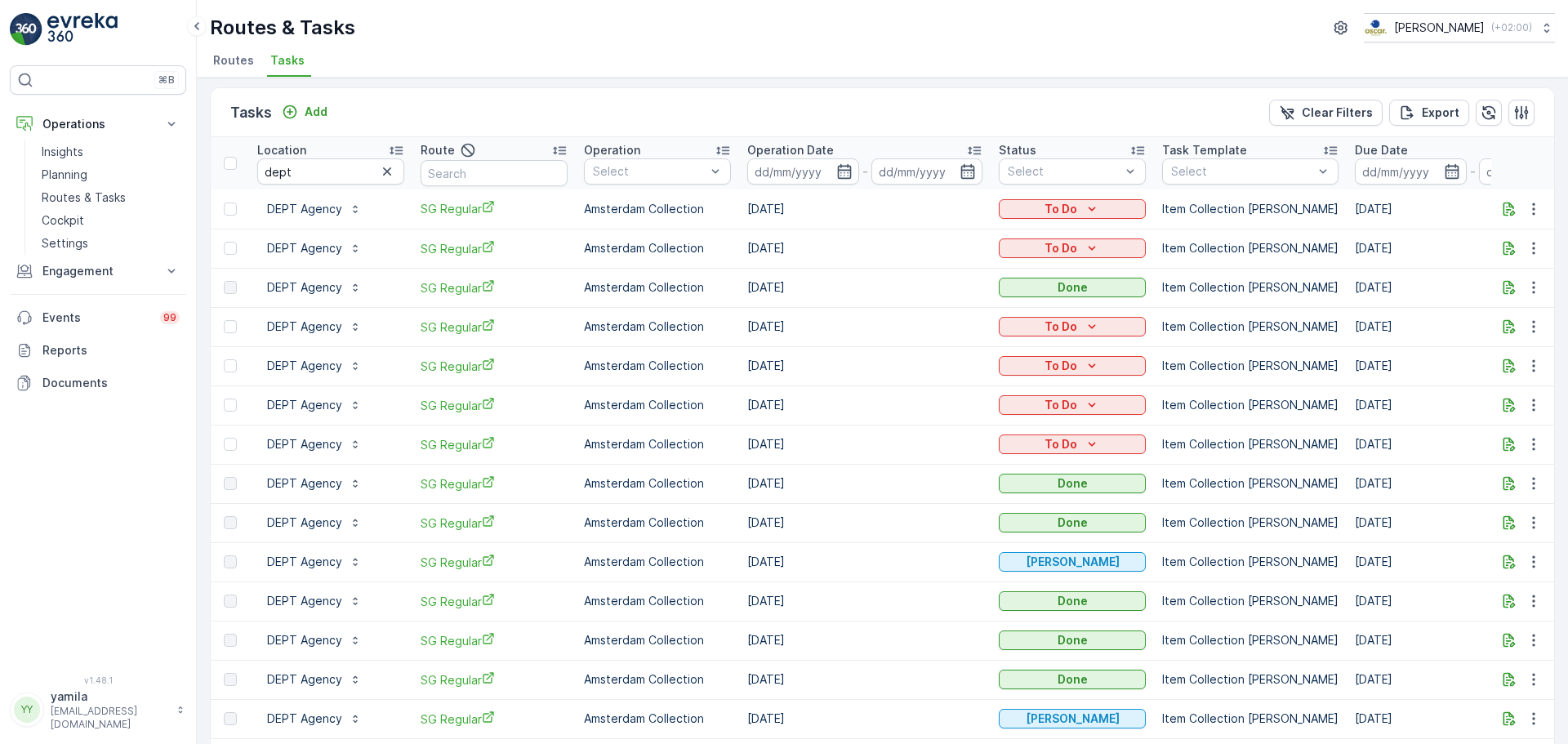
scroll to position [4, 0]
click at [95, 189] on p "Routes & Tasks" at bounding box center [84, 197] width 85 height 16
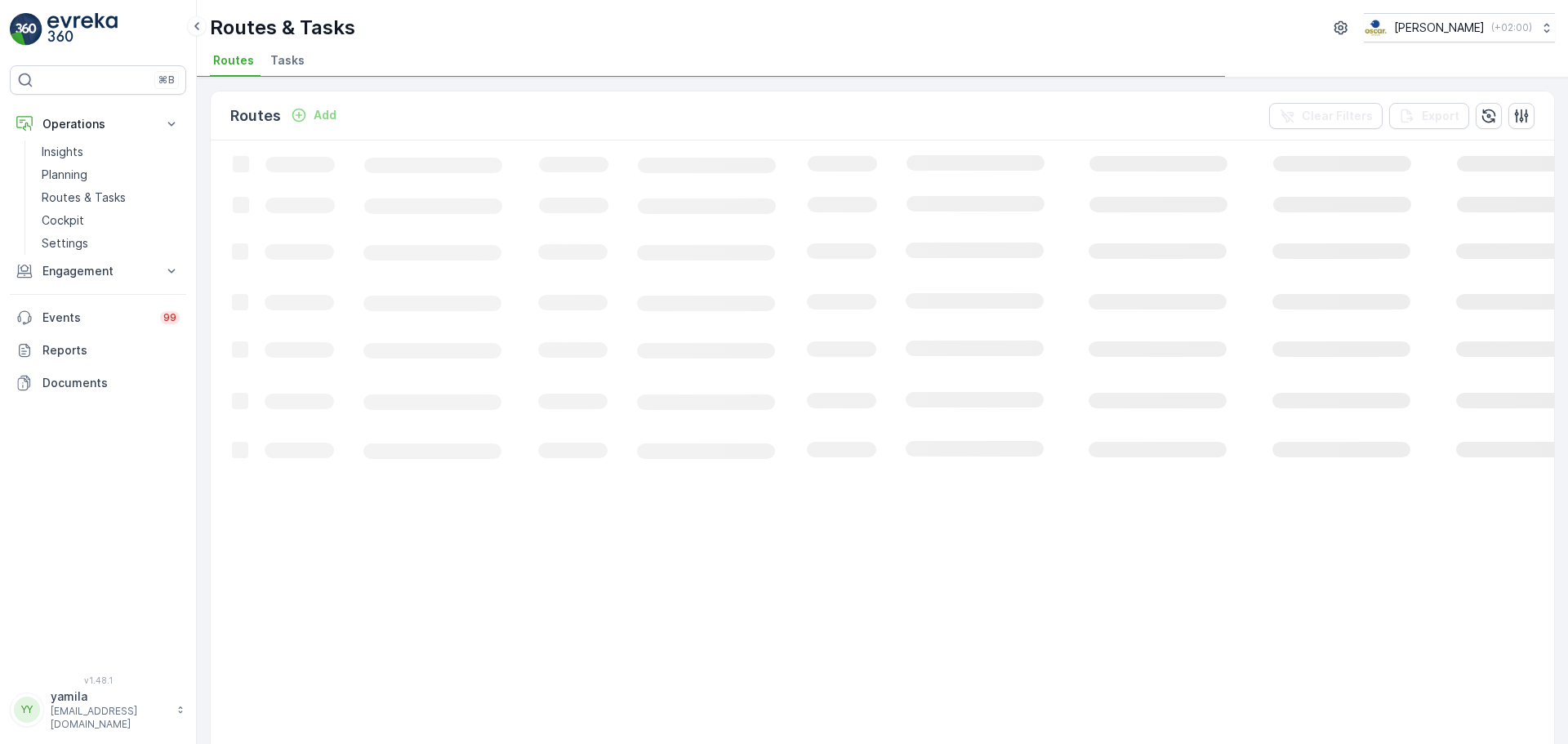
click at [279, 74] on li "Tasks" at bounding box center [289, 63] width 45 height 28
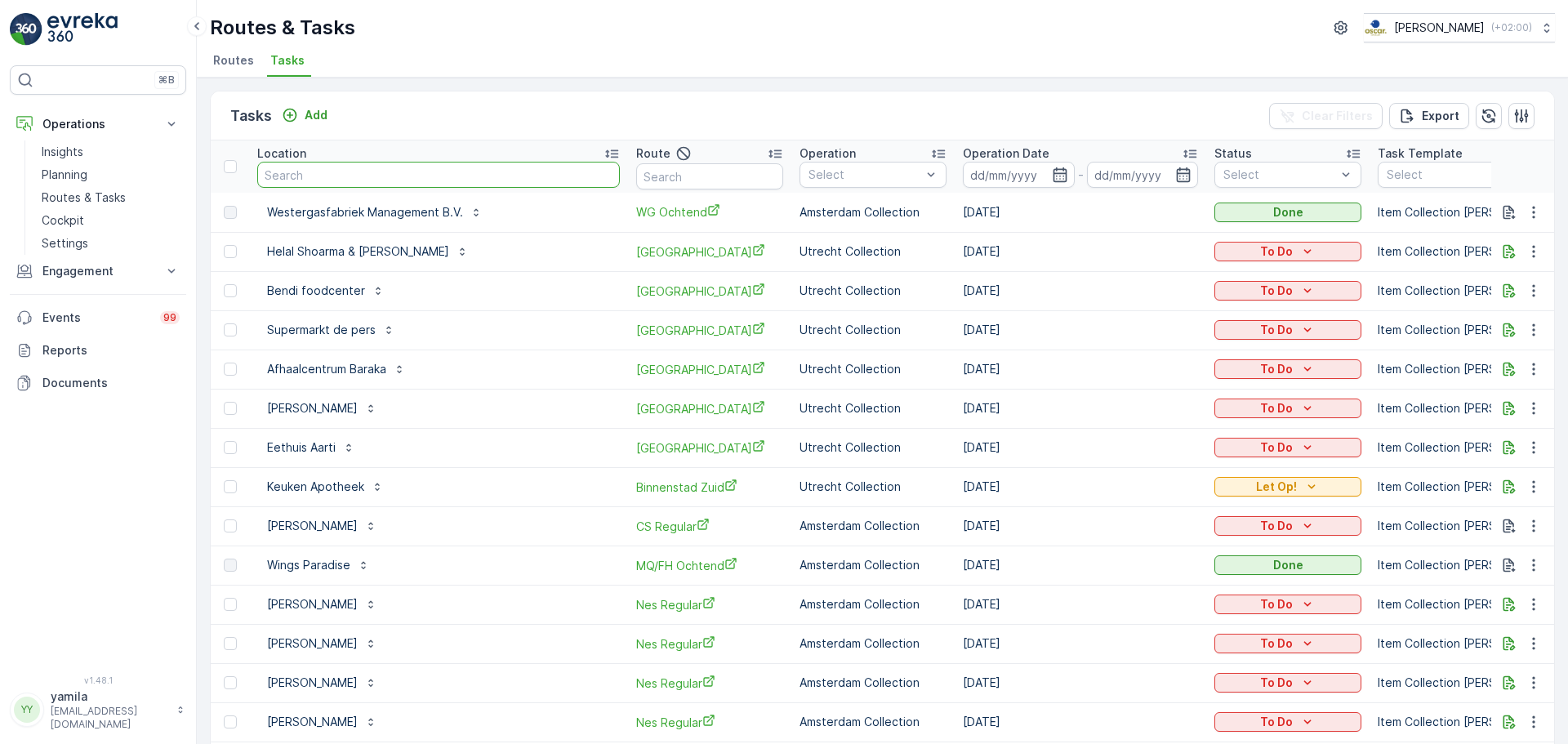
click at [315, 175] on input "text" at bounding box center [438, 175] width 363 height 26
type input "rino"
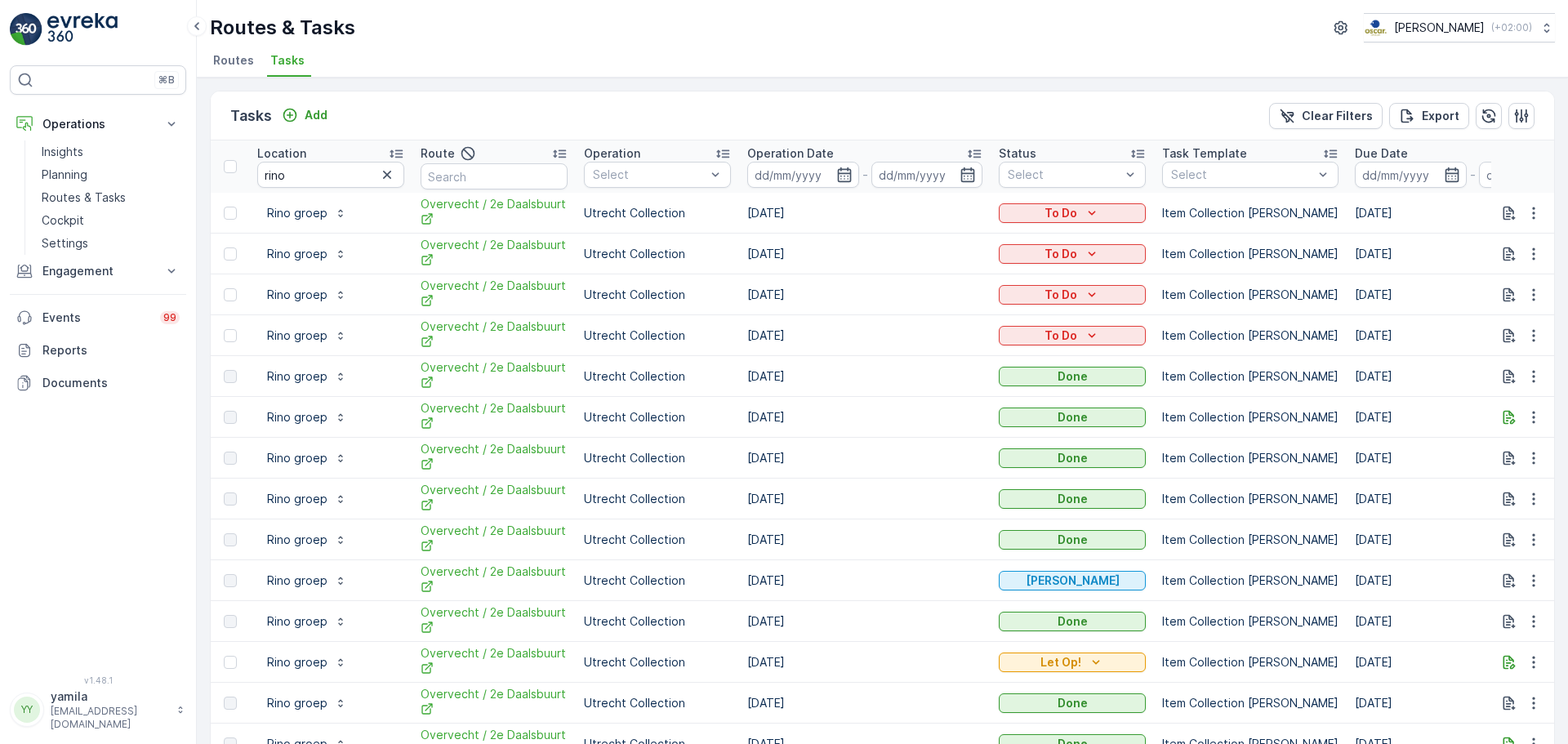
click at [307, 105] on div "Tasks Add" at bounding box center [282, 116] width 104 height 23
click at [312, 122] on p "Add" at bounding box center [315, 116] width 23 height 16
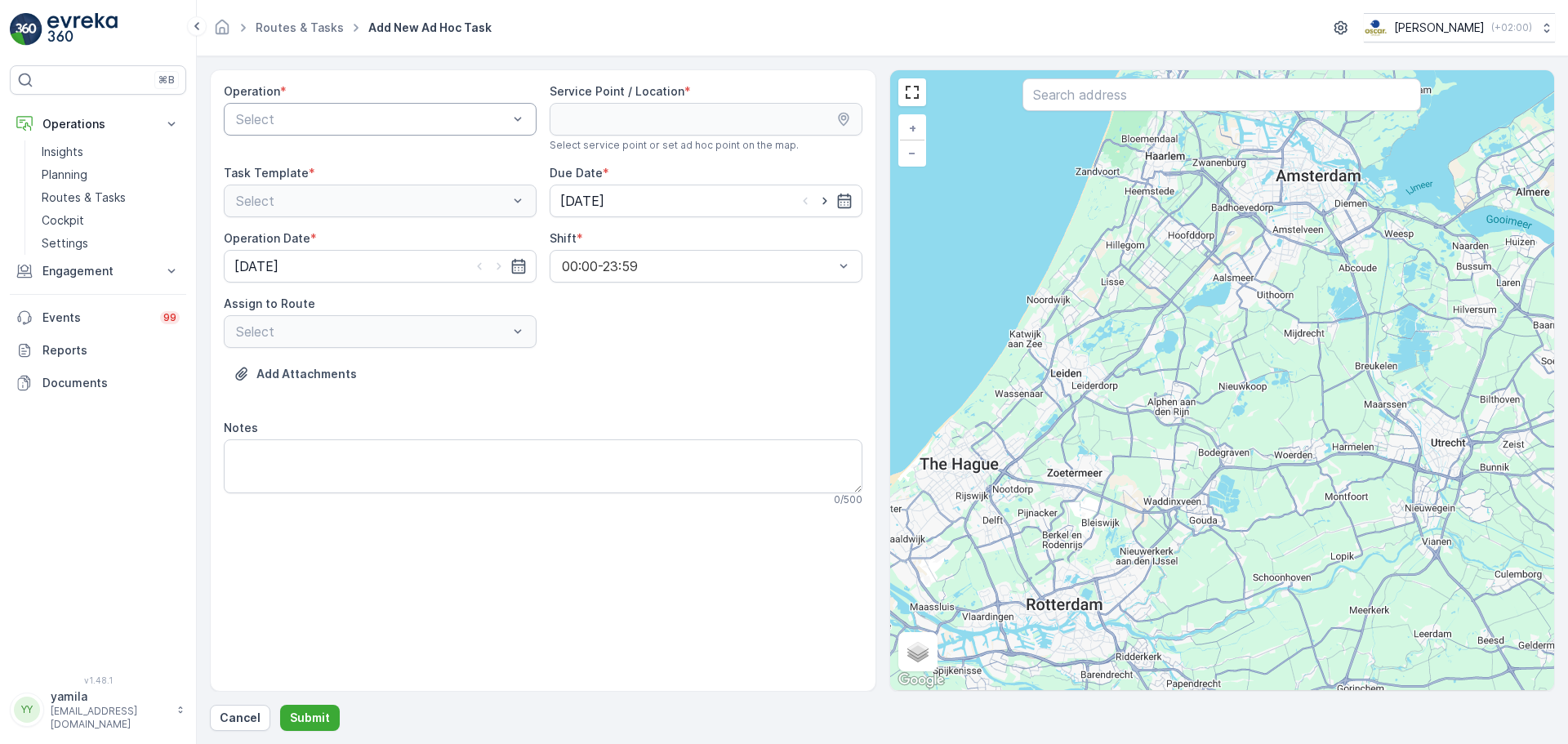
click at [295, 118] on div at bounding box center [372, 119] width 275 height 15
click at [298, 165] on span "Amsterdam Collection" at bounding box center [300, 159] width 134 height 15
click at [1095, 101] on input "text" at bounding box center [1222, 95] width 398 height 33
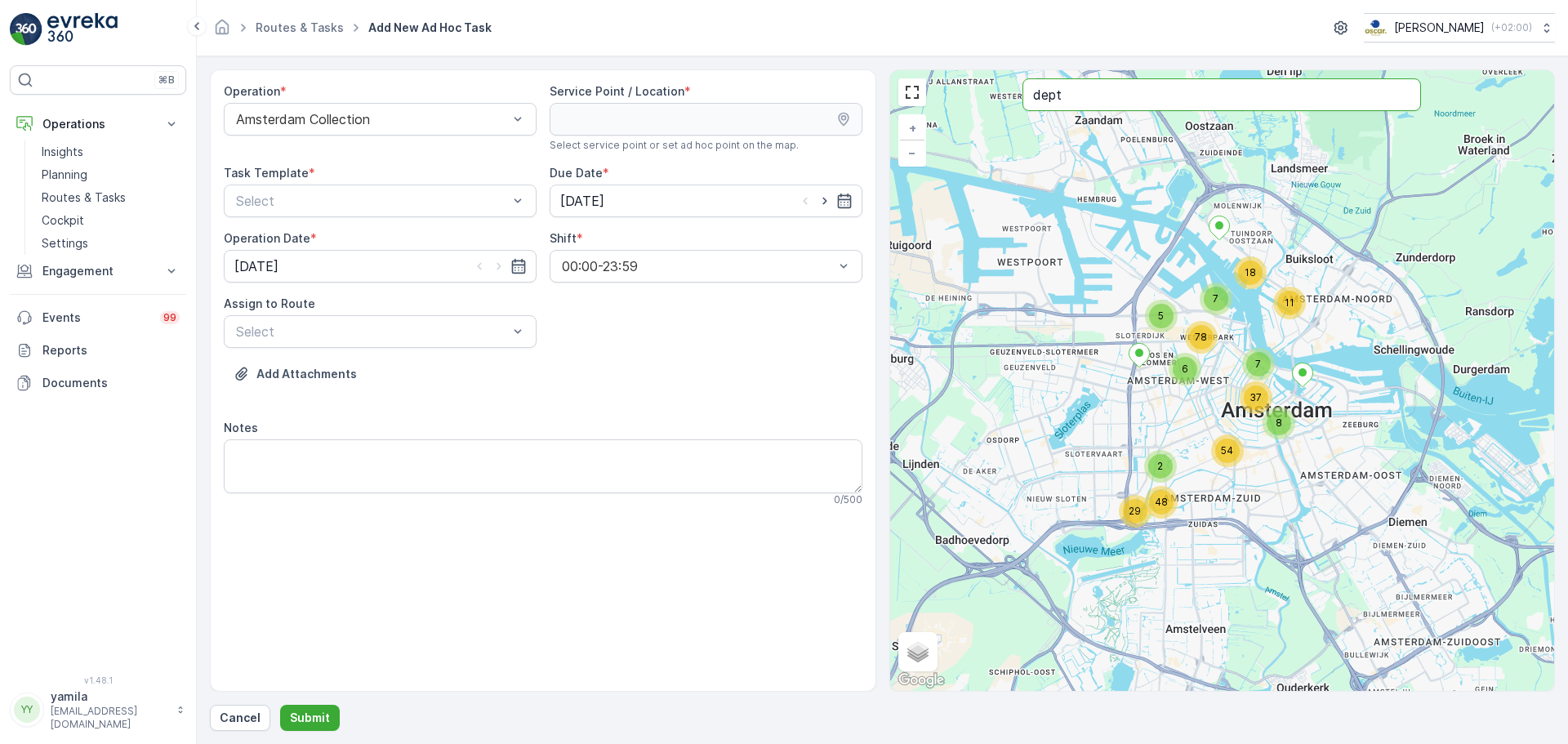
type input "dept"
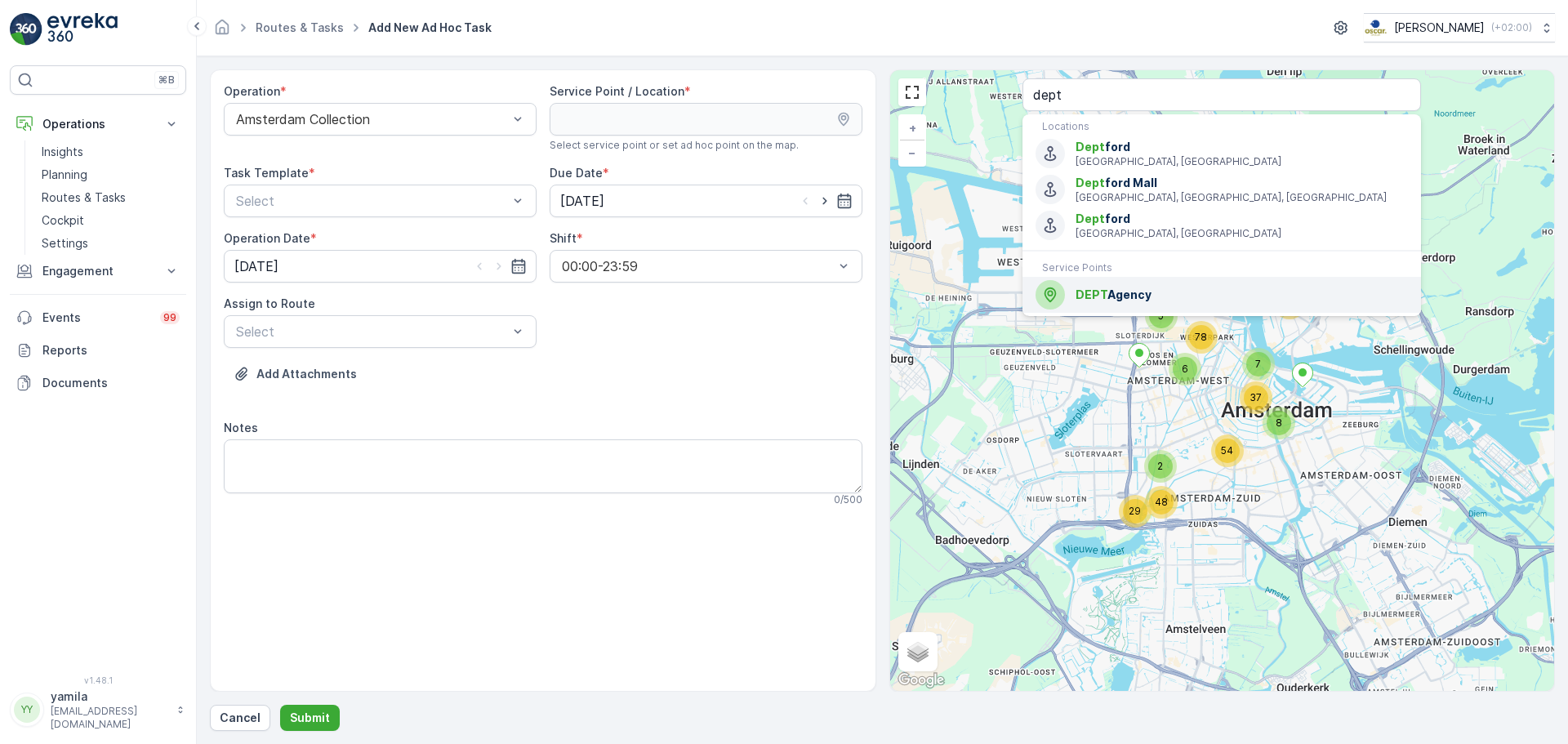
click at [1105, 303] on div "DEPT Agency" at bounding box center [1222, 295] width 373 height 29
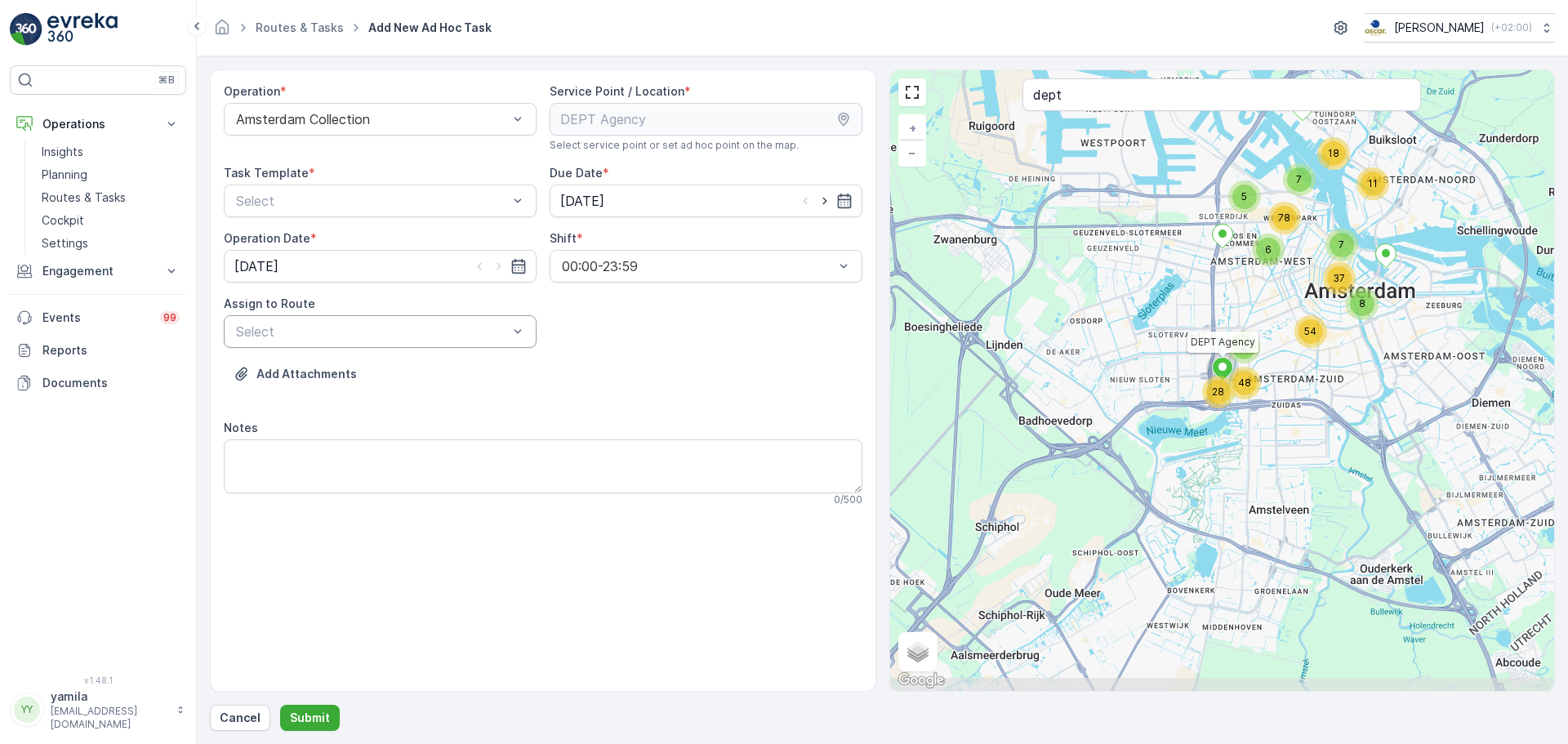
click at [372, 345] on div "Select" at bounding box center [380, 332] width 313 height 33
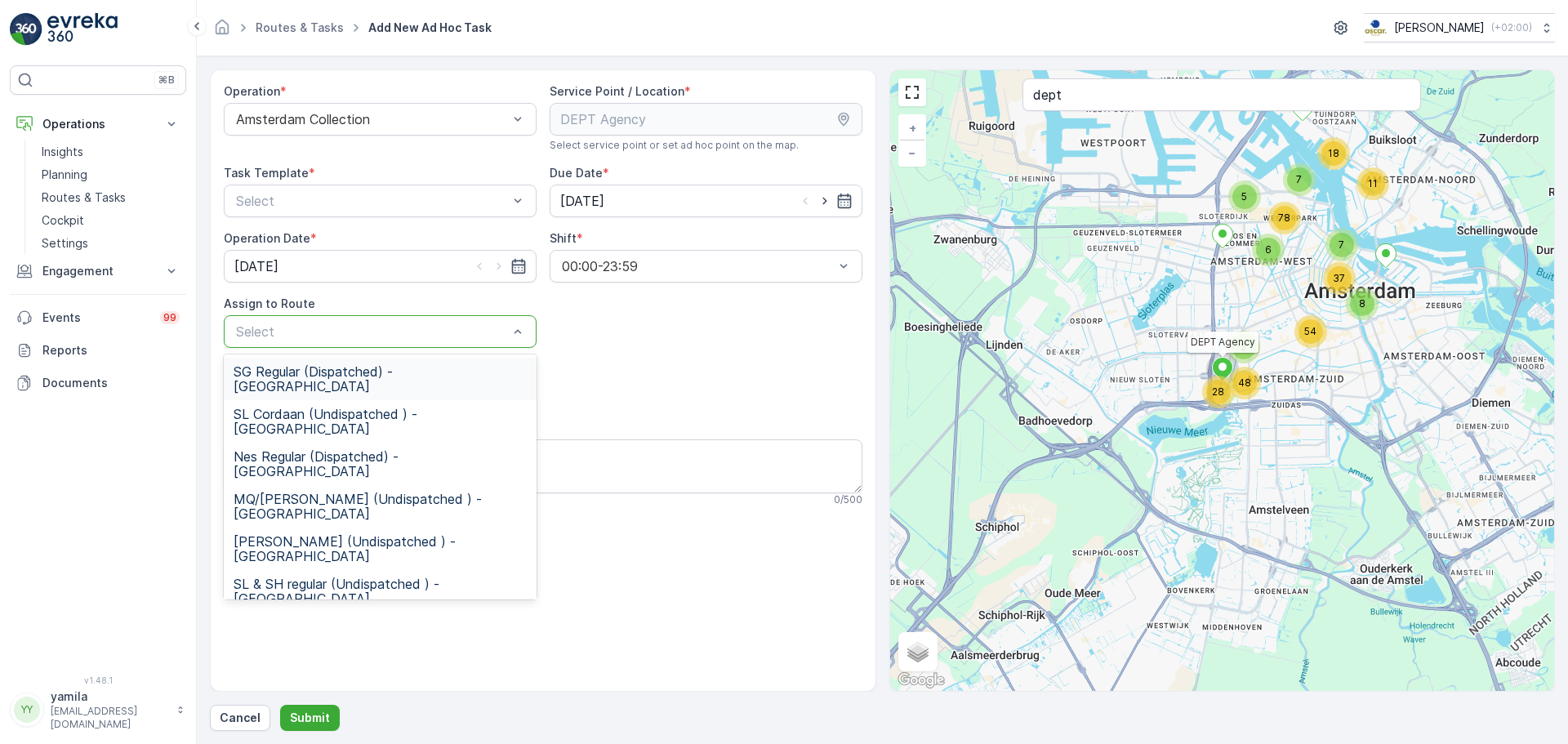
click at [358, 372] on span "SG Regular (Dispatched) - Amsterdam" at bounding box center [380, 379] width 294 height 29
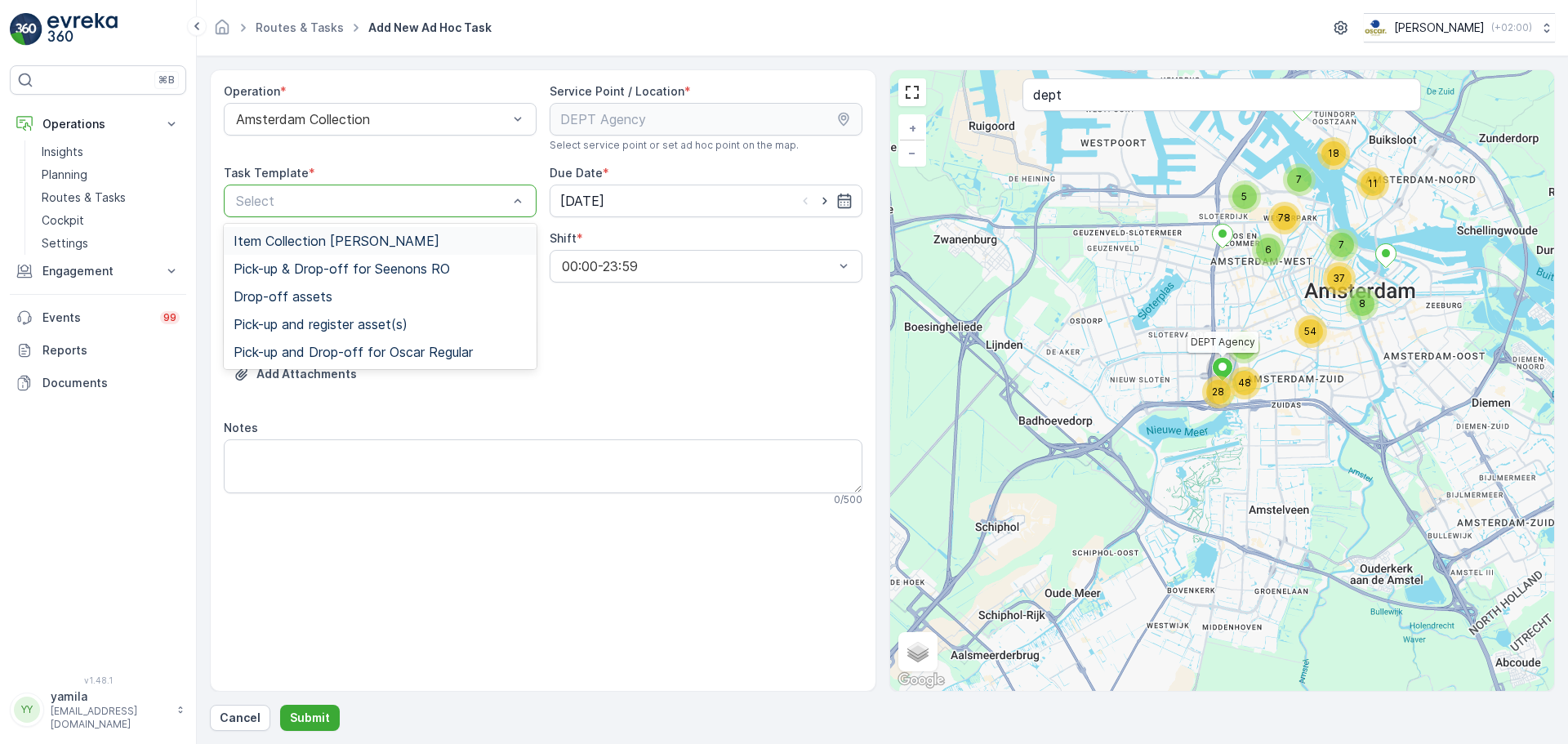
click at [308, 227] on div "Item Collection Oscar Regulier" at bounding box center [380, 241] width 313 height 28
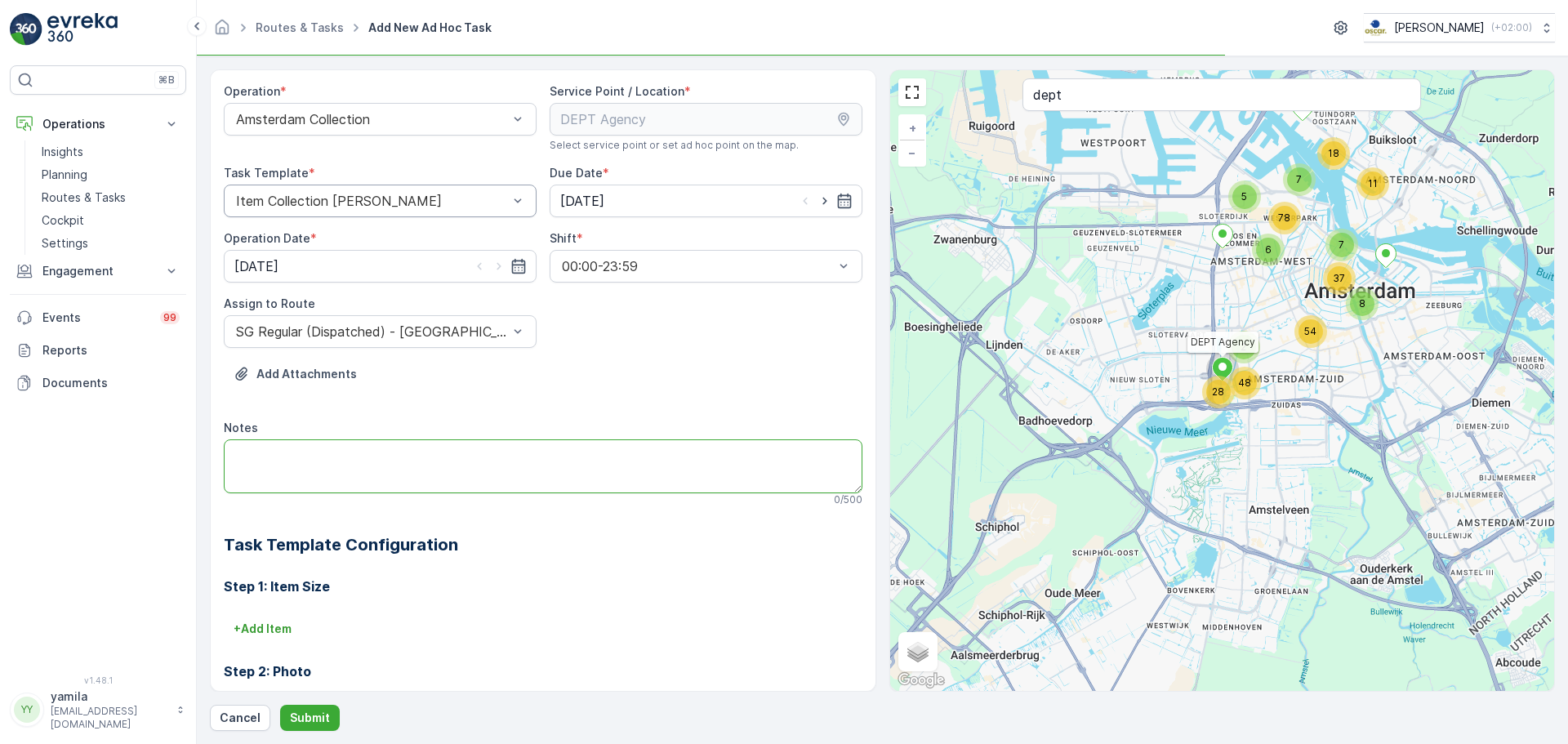
click at [309, 470] on textarea "Notes" at bounding box center [543, 466] width 639 height 54
type textarea "o"
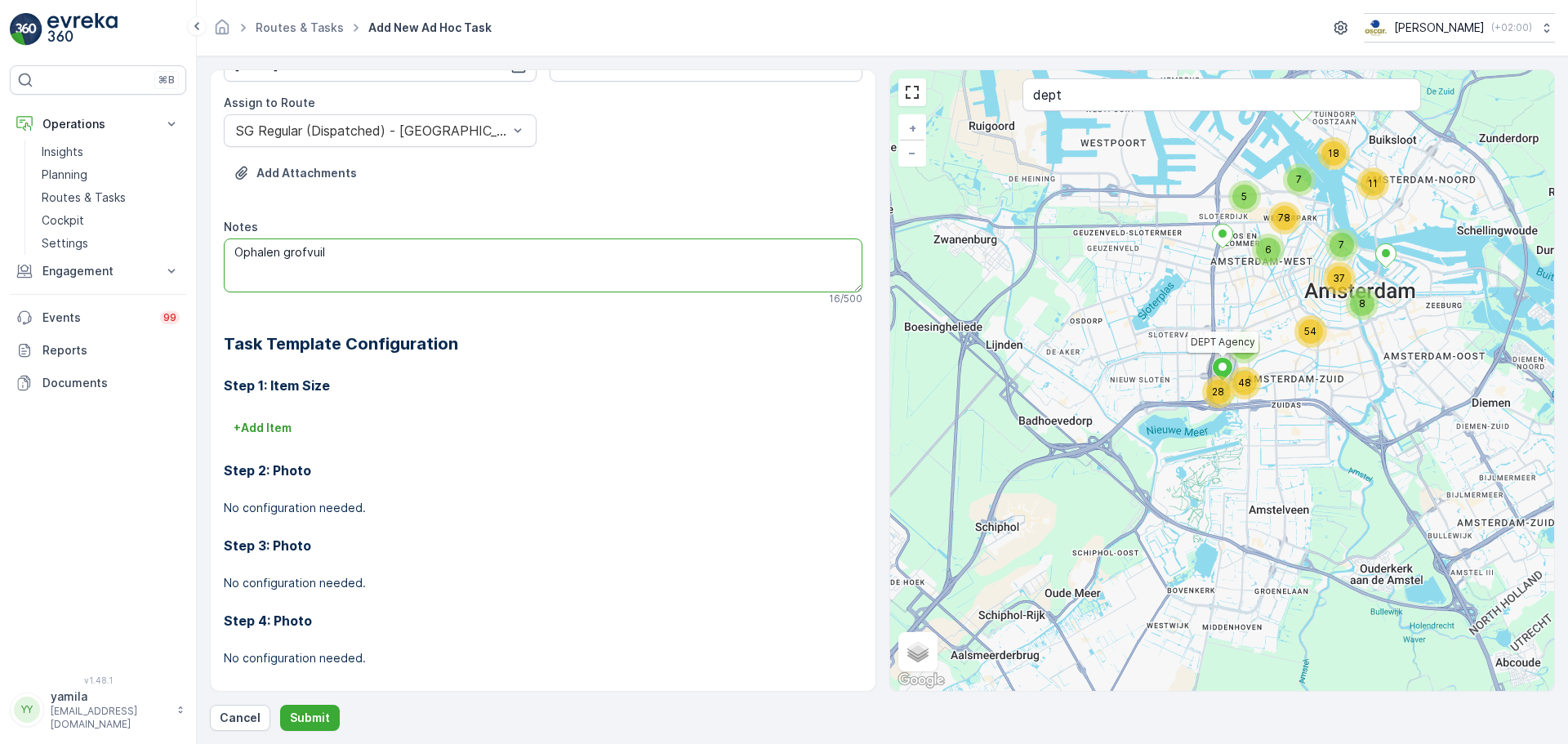
scroll to position [216, 0]
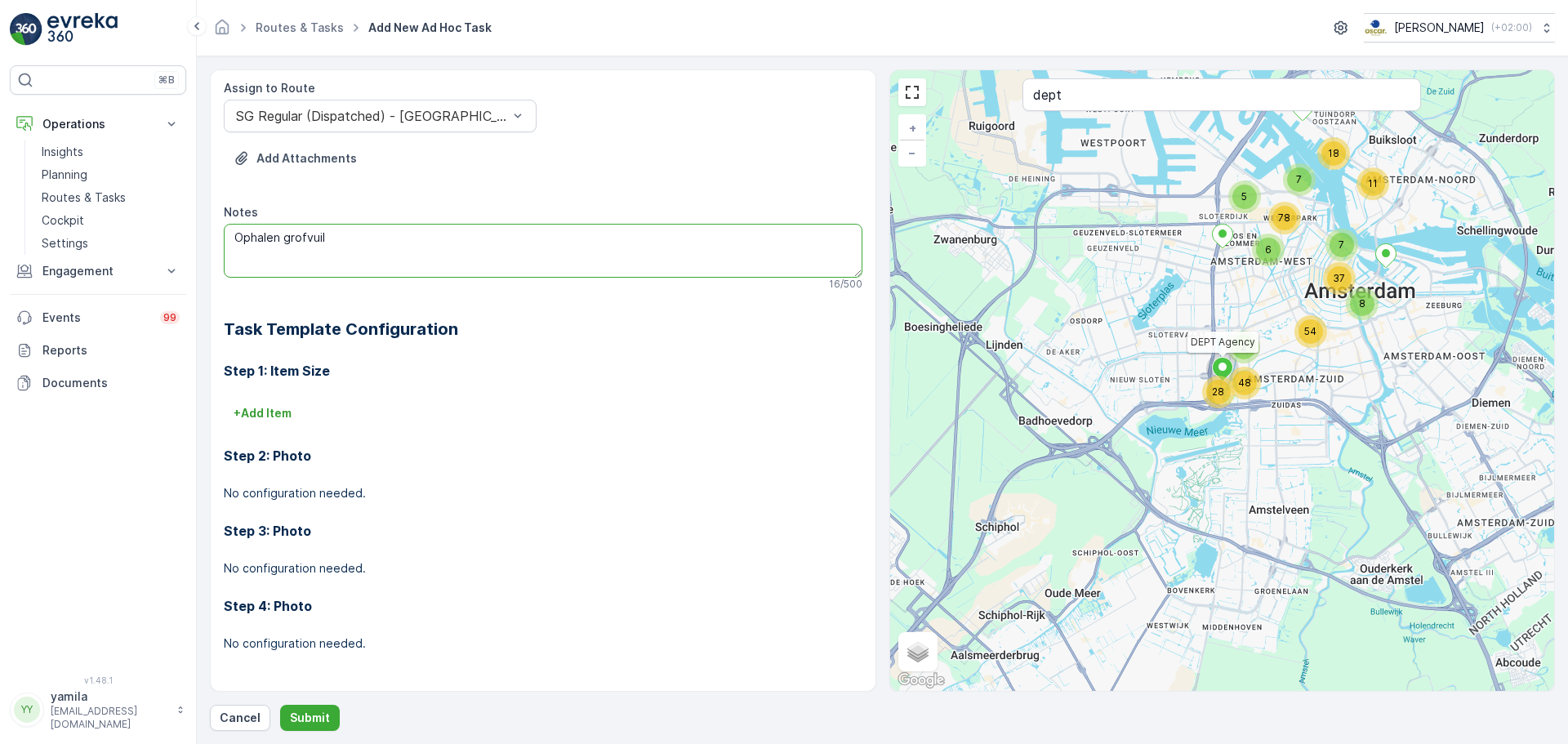
type textarea "Ophalen grofvuil"
click at [275, 428] on div "Step 2: Photo No configuration needed." at bounding box center [543, 464] width 639 height 75
click at [283, 415] on p "+ Add Item" at bounding box center [263, 414] width 58 height 16
click at [317, 439] on div at bounding box center [484, 437] width 500 height 15
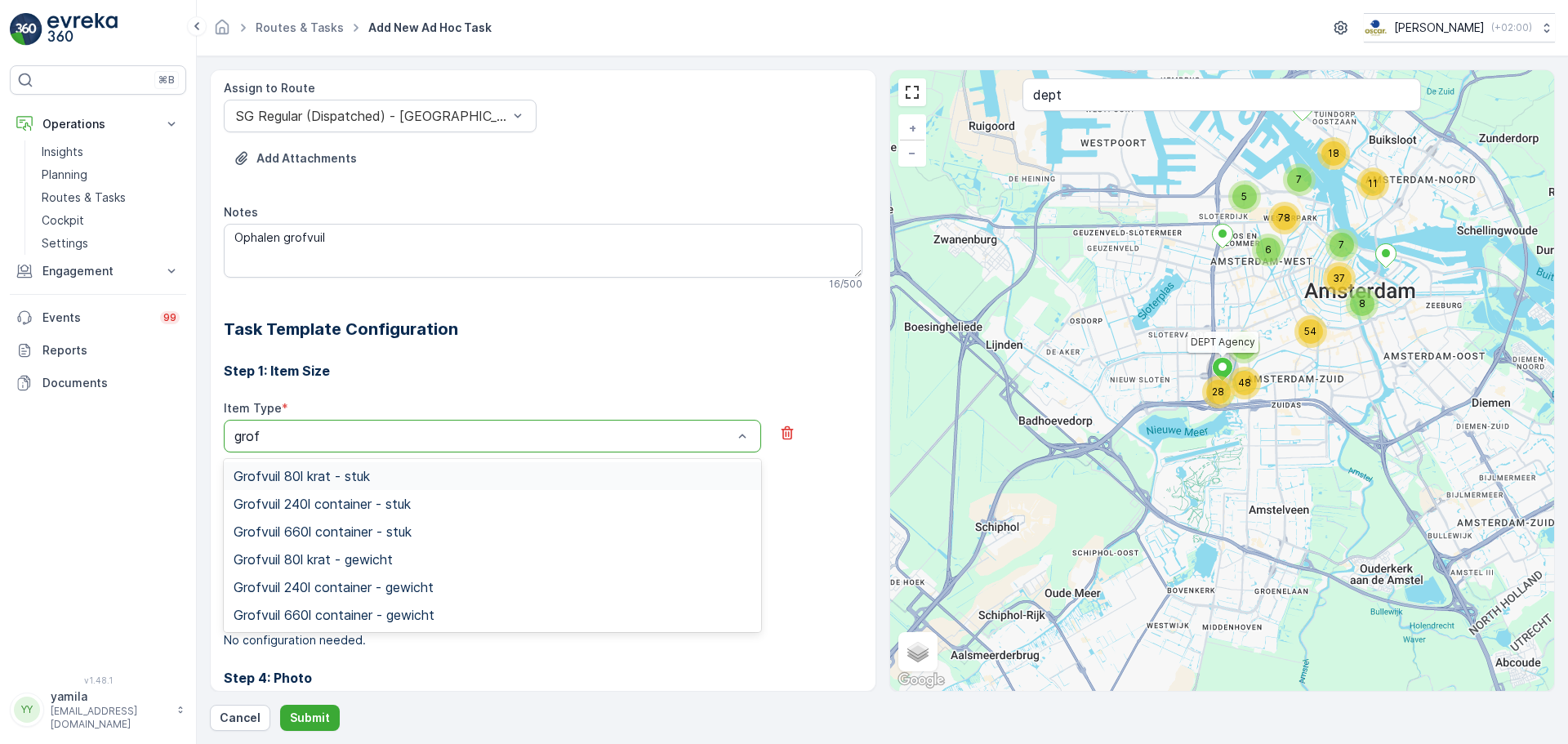
type input "grofv"
click at [316, 484] on span "Grofvuil 80l krat - stuk" at bounding box center [302, 477] width 136 height 15
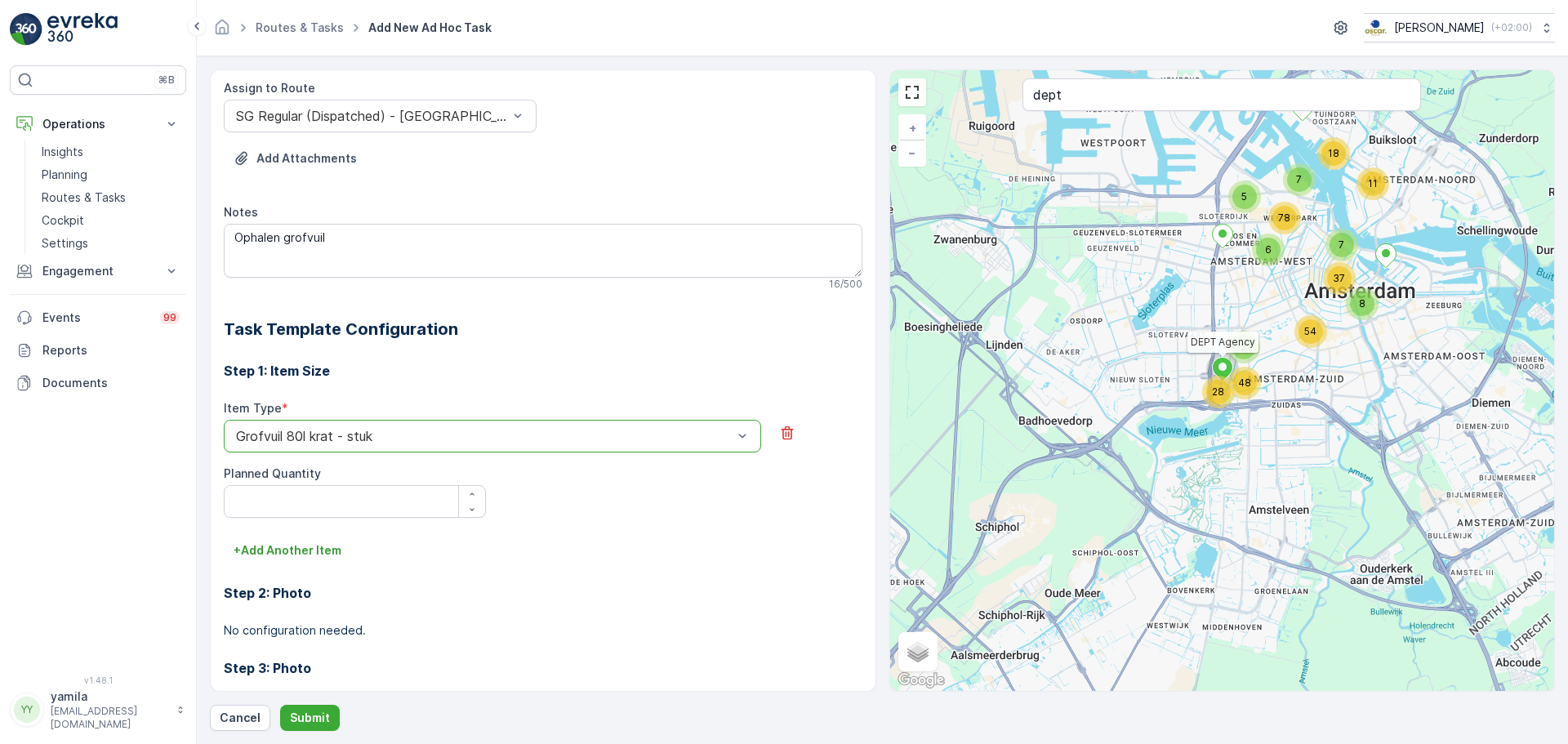
click at [477, 486] on Quantity "Planned Quantity" at bounding box center [355, 502] width 262 height 33
click at [470, 492] on icon "button" at bounding box center [472, 494] width 10 height 10
type Quantity "1"
click at [320, 717] on p "Submit" at bounding box center [310, 719] width 40 height 16
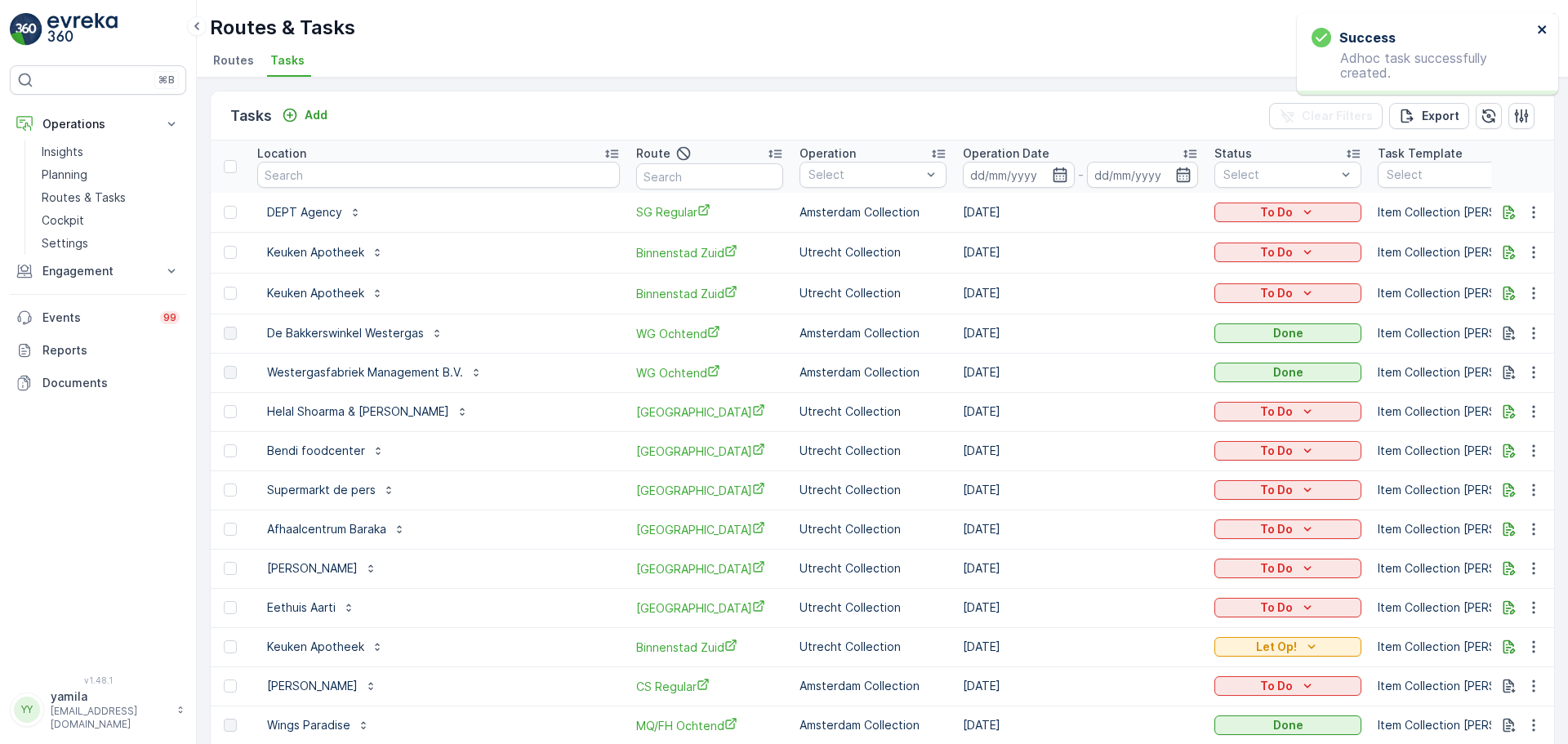
click at [1547, 26] on icon "close" at bounding box center [1543, 29] width 12 height 13
click at [1260, 220] on p "To Do" at bounding box center [1276, 213] width 33 height 16
click at [1129, 231] on span "Let Op!" at bounding box center [1134, 237] width 41 height 16
click at [109, 191] on p "Routes & Tasks" at bounding box center [84, 197] width 85 height 16
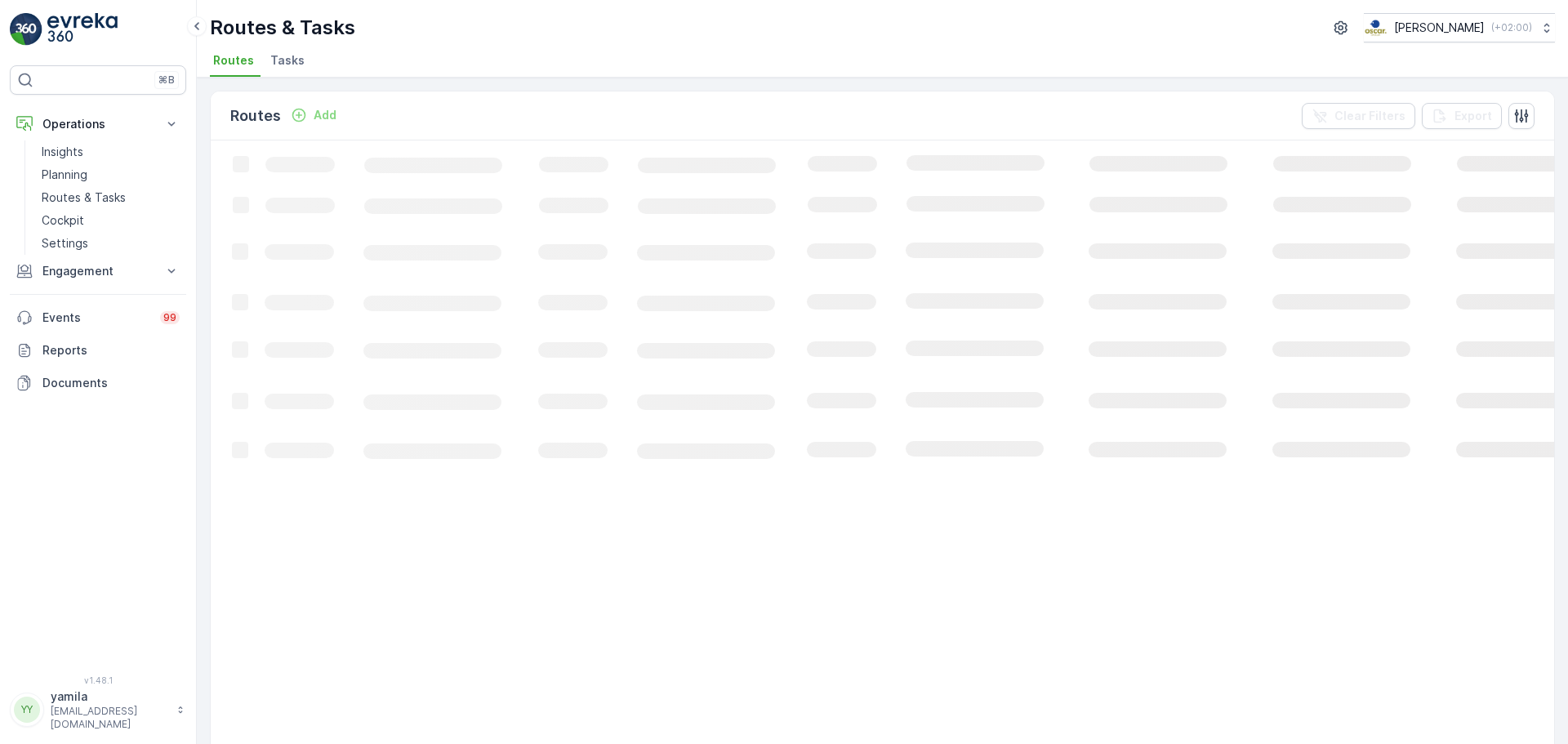
click at [310, 67] on ul "Routes Tasks" at bounding box center [875, 63] width 1332 height 28
click at [304, 65] on li "Tasks" at bounding box center [289, 63] width 45 height 28
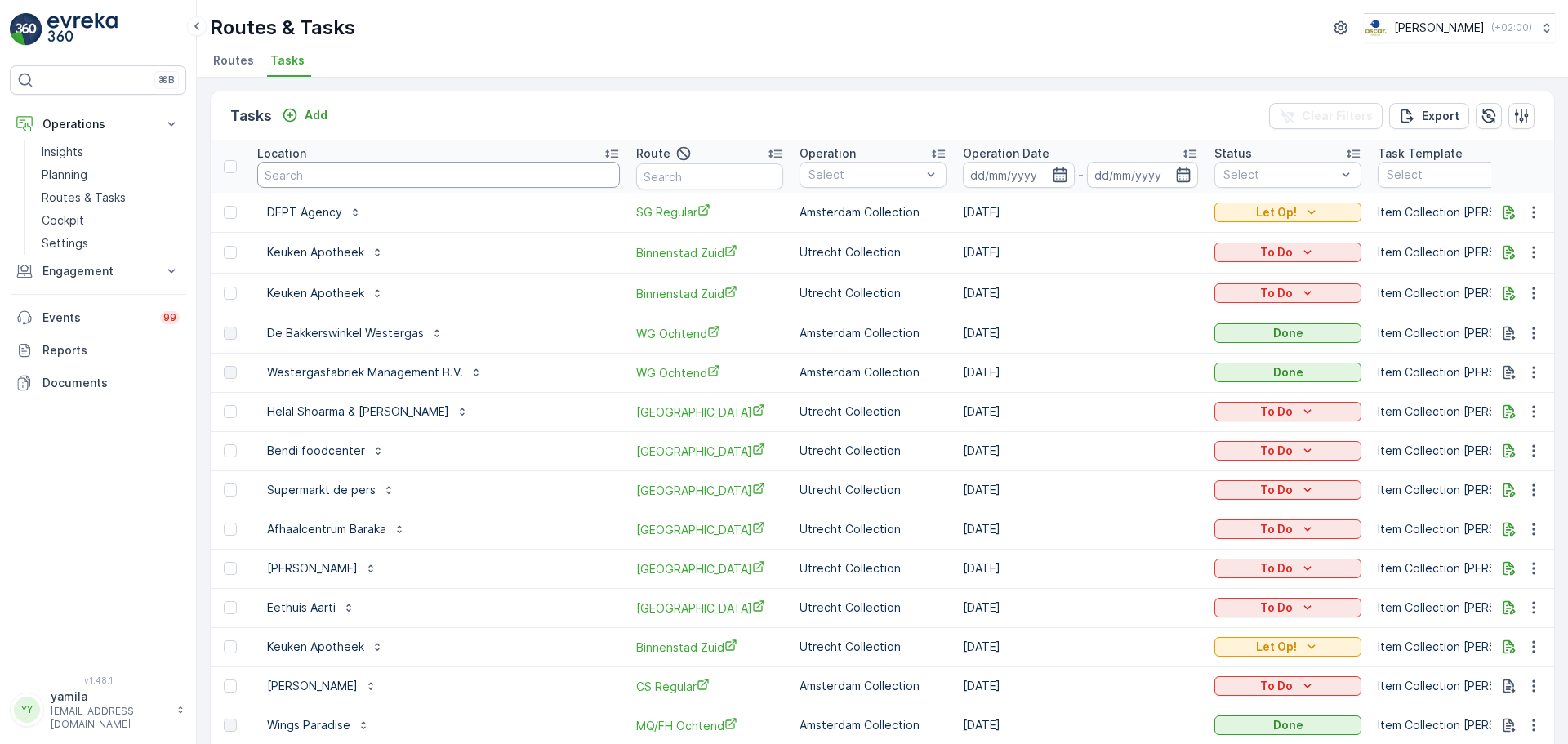
click at [327, 181] on input "text" at bounding box center [438, 175] width 363 height 26
type input "move"
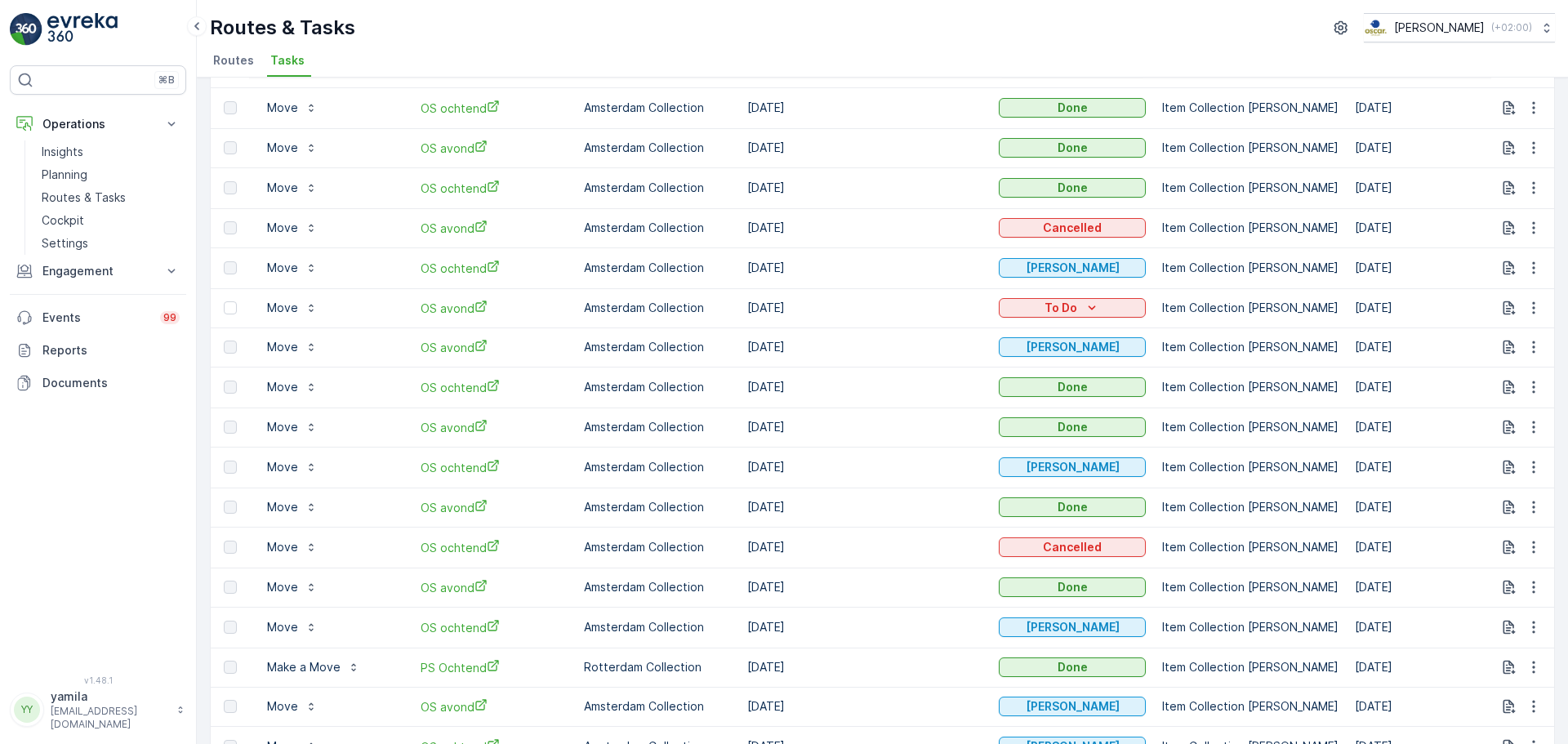
scroll to position [654, 0]
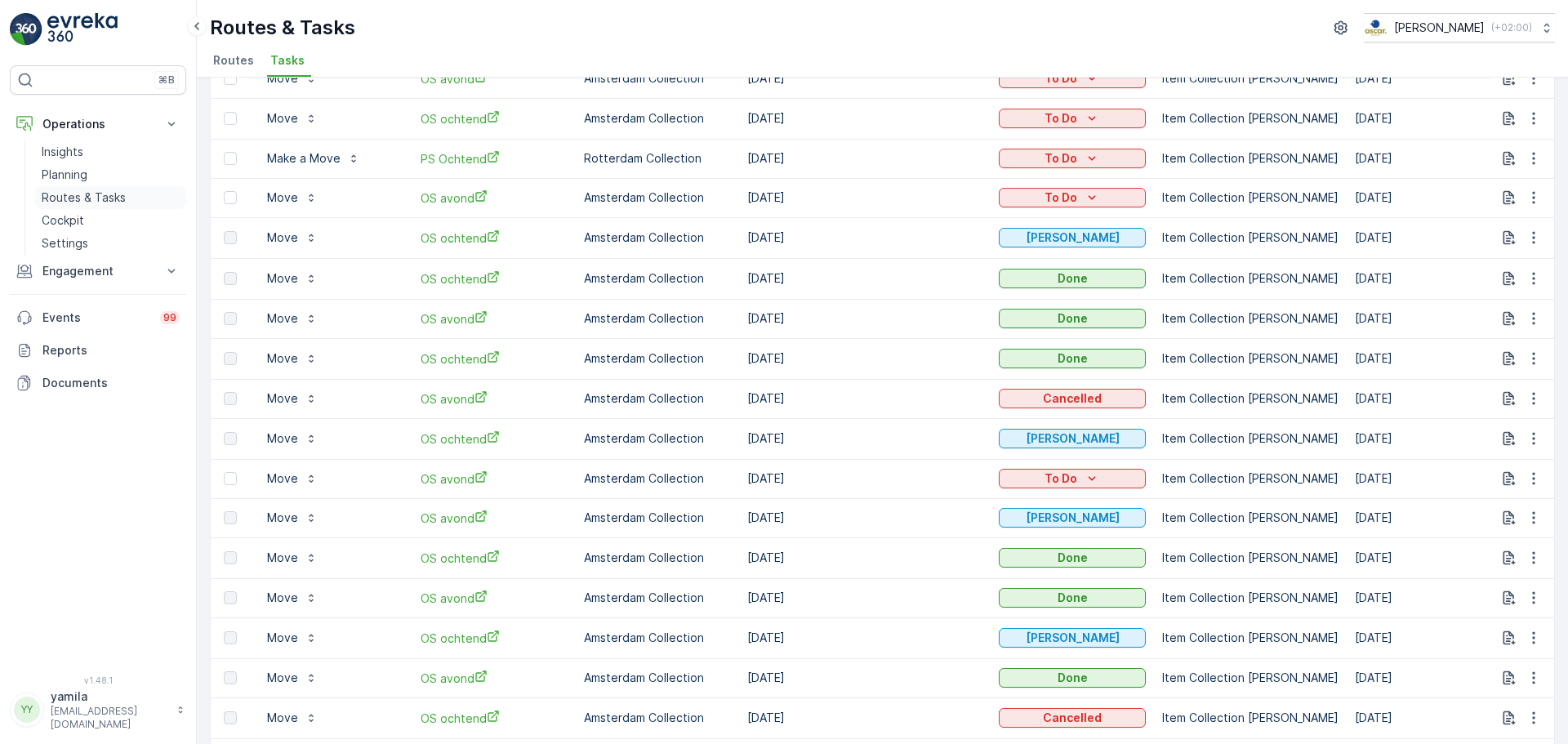
click at [87, 206] on link "Routes & Tasks" at bounding box center [111, 197] width 151 height 23
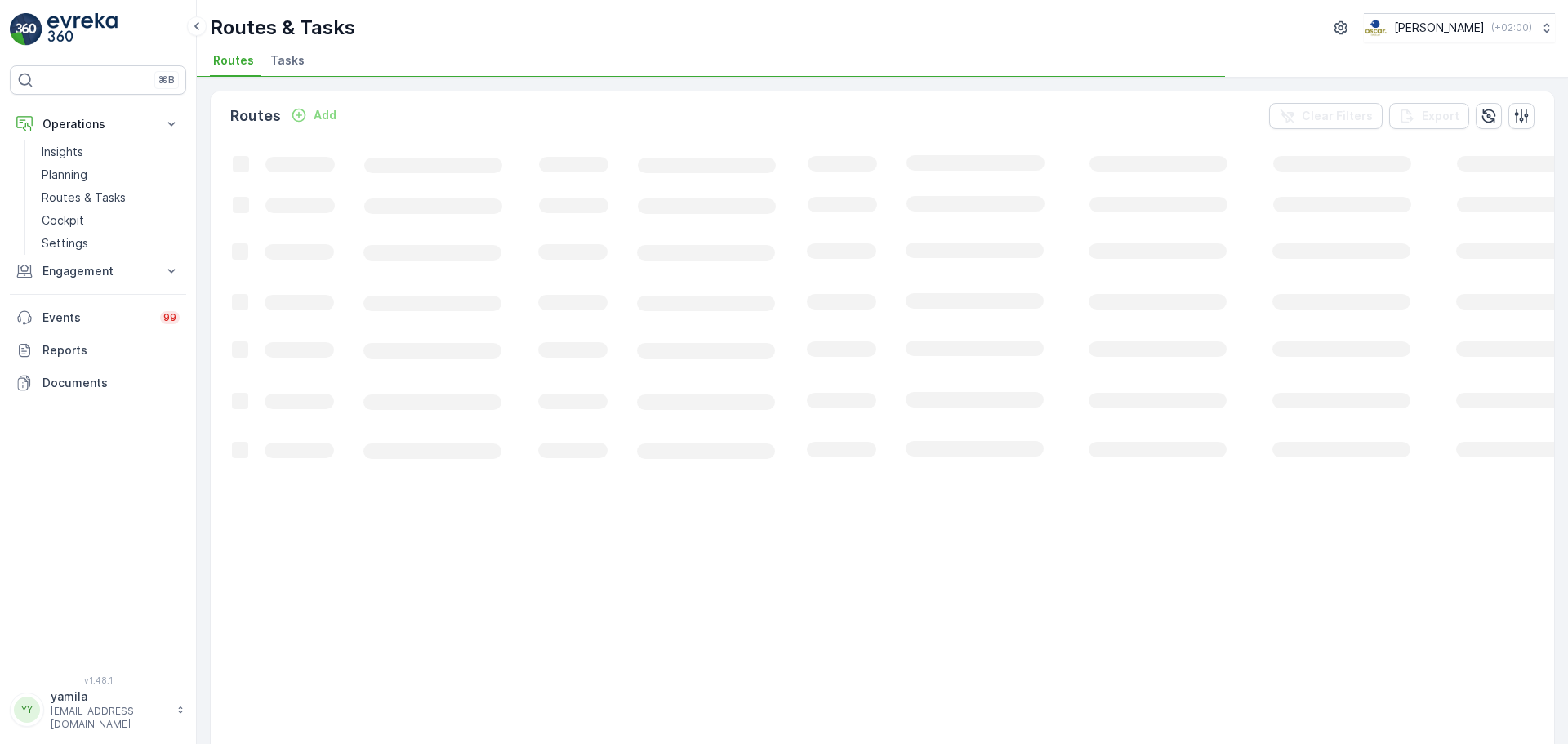
click at [286, 60] on span "Tasks" at bounding box center [287, 60] width 35 height 16
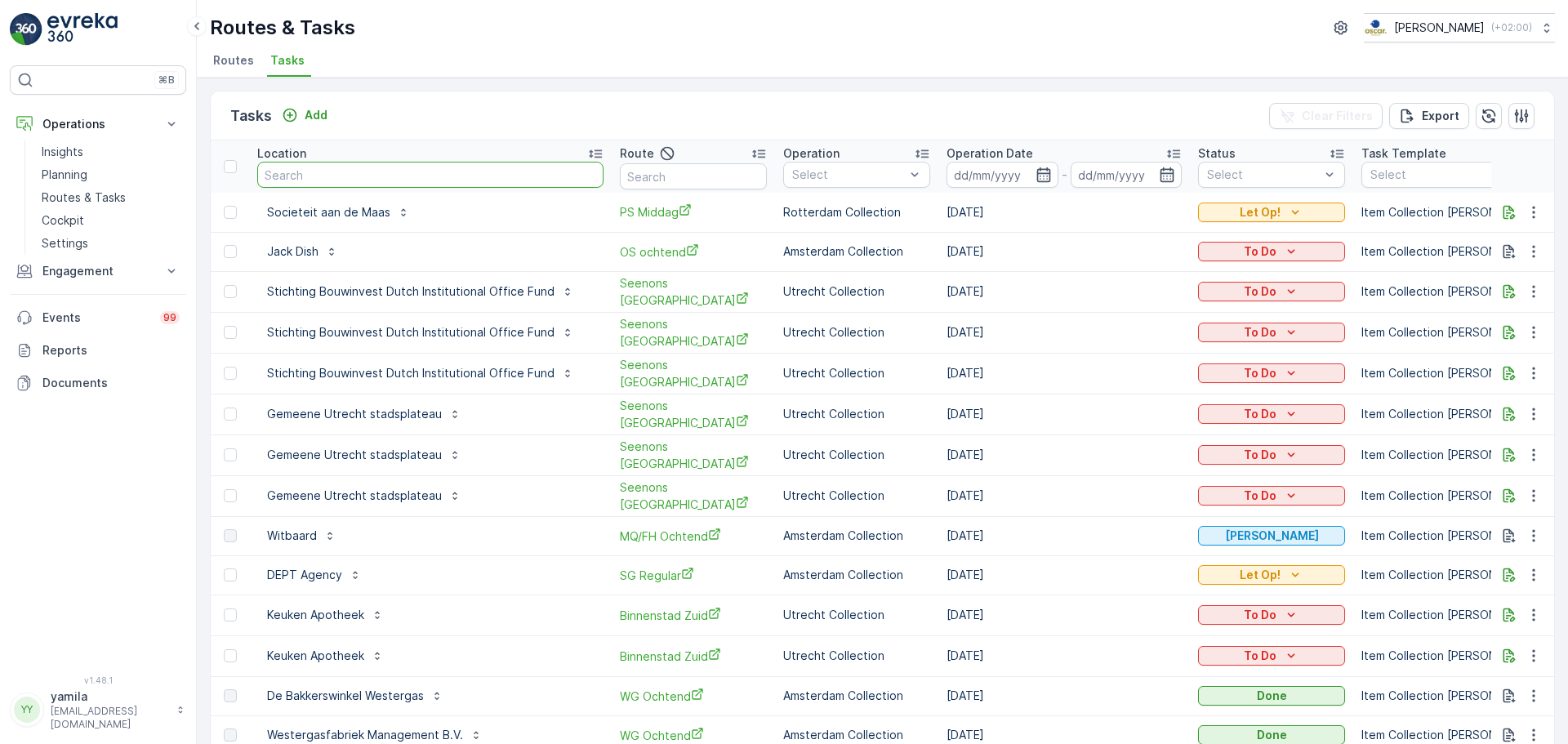
click at [326, 179] on input "text" at bounding box center [430, 175] width 346 height 26
type input "oudezijds"
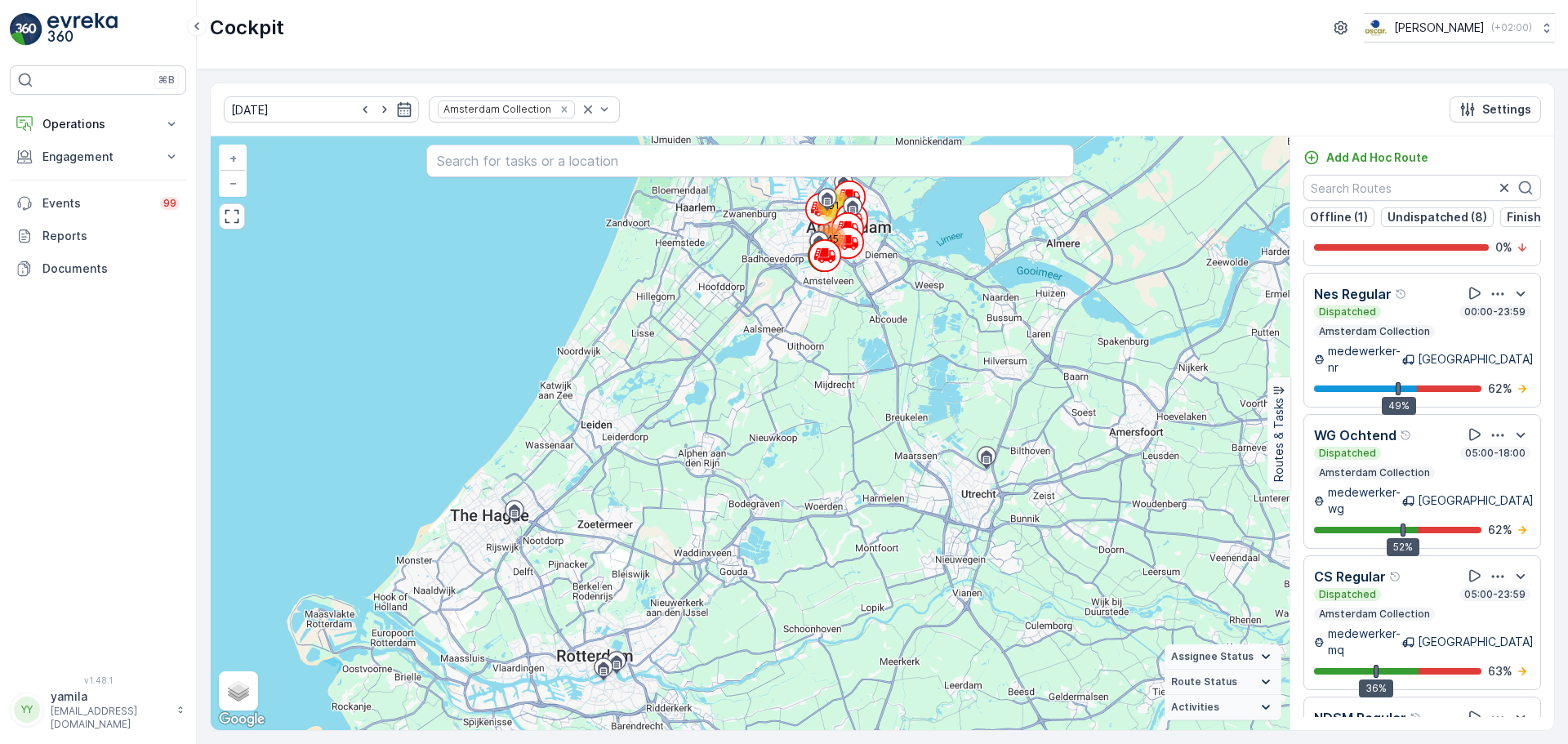
scroll to position [525, 0]
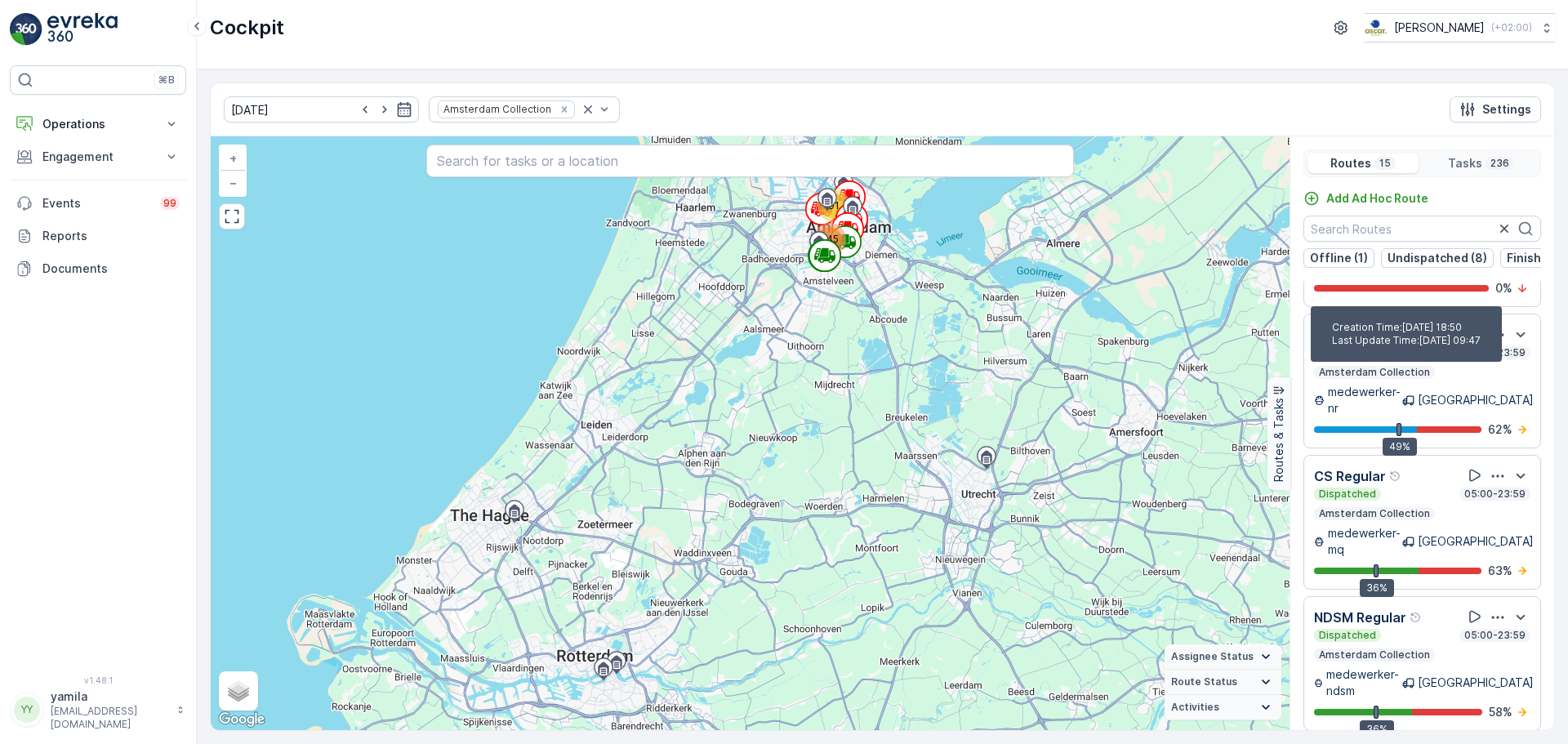
scroll to position [41, 0]
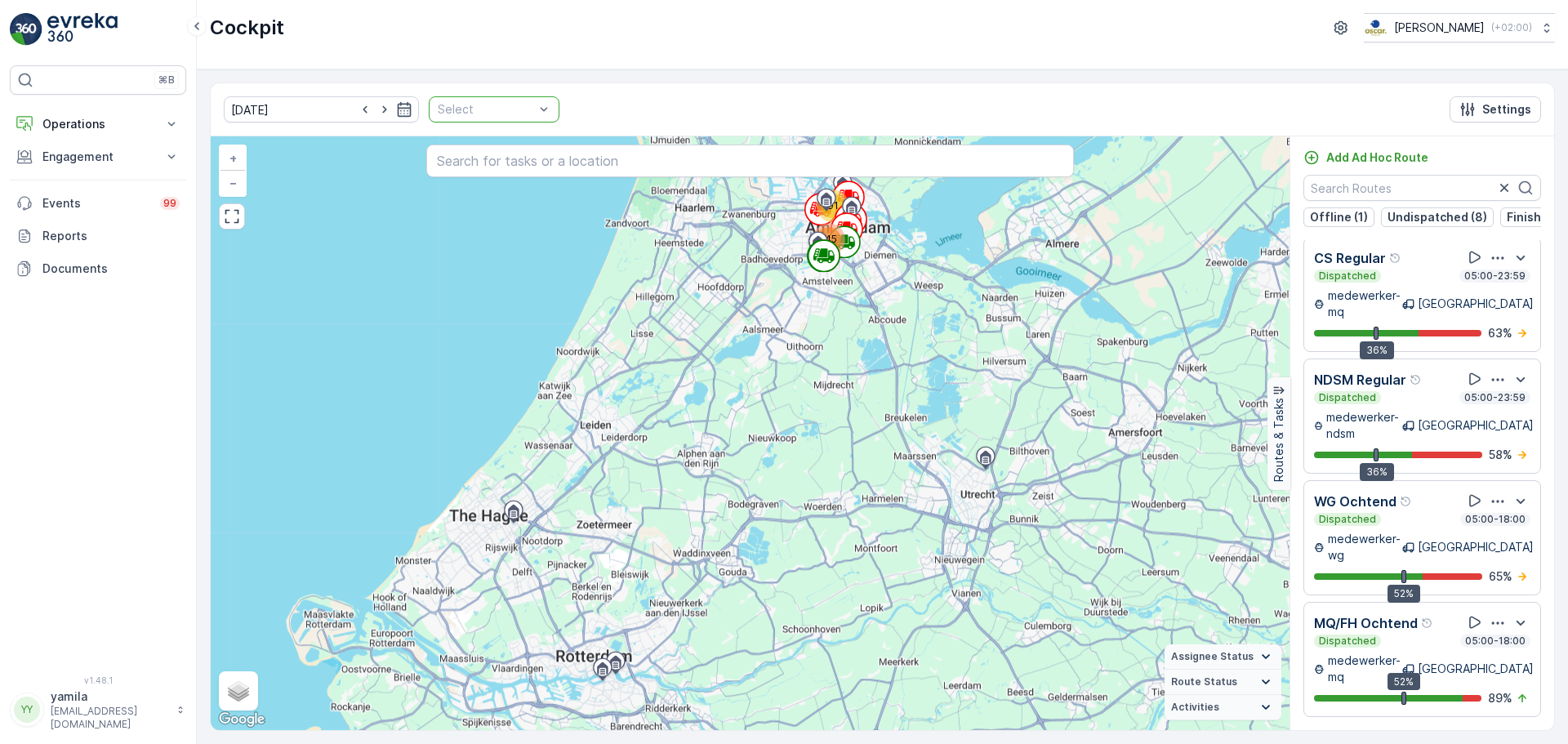
scroll to position [1106, 0]
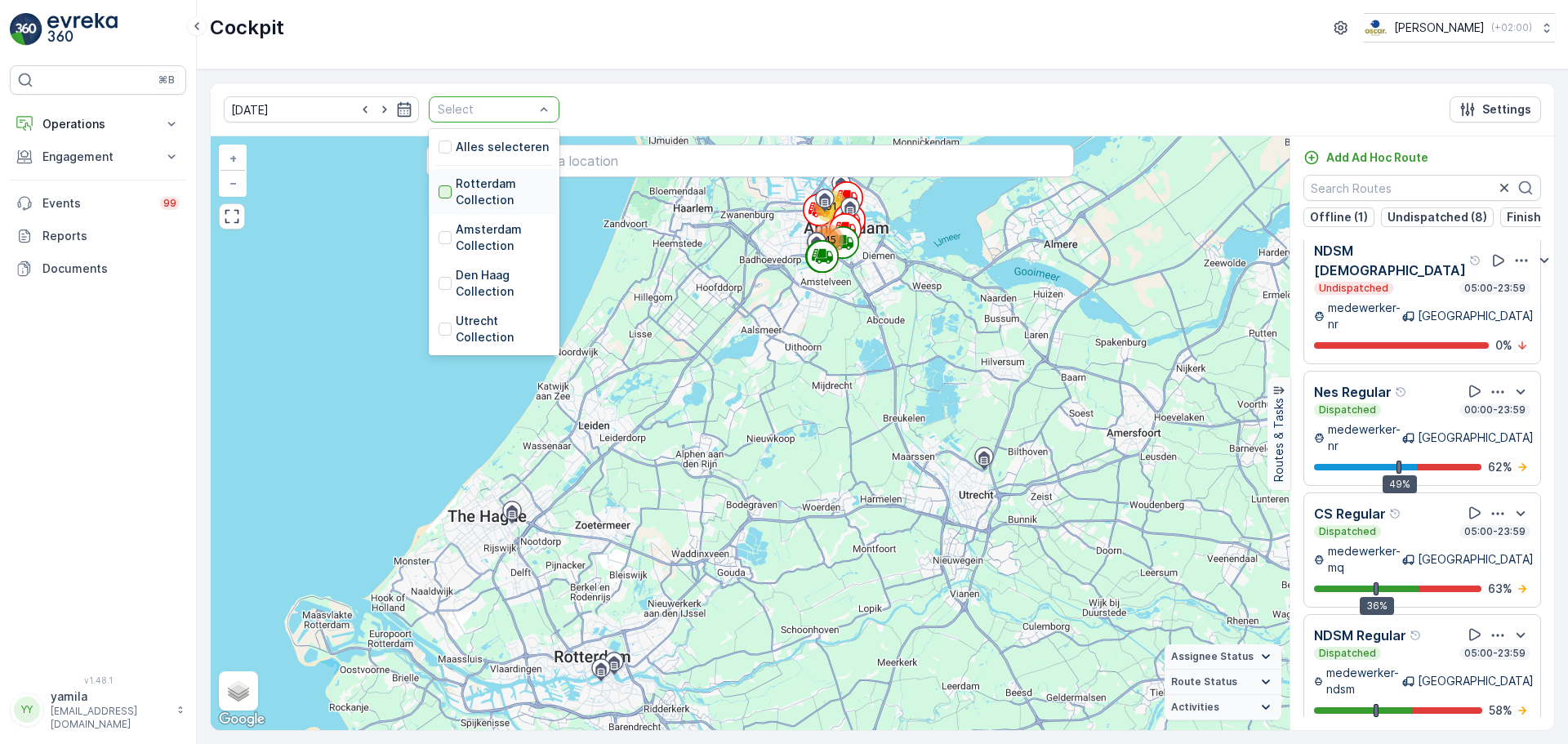
click at [438, 192] on div at bounding box center [444, 192] width 13 height 13
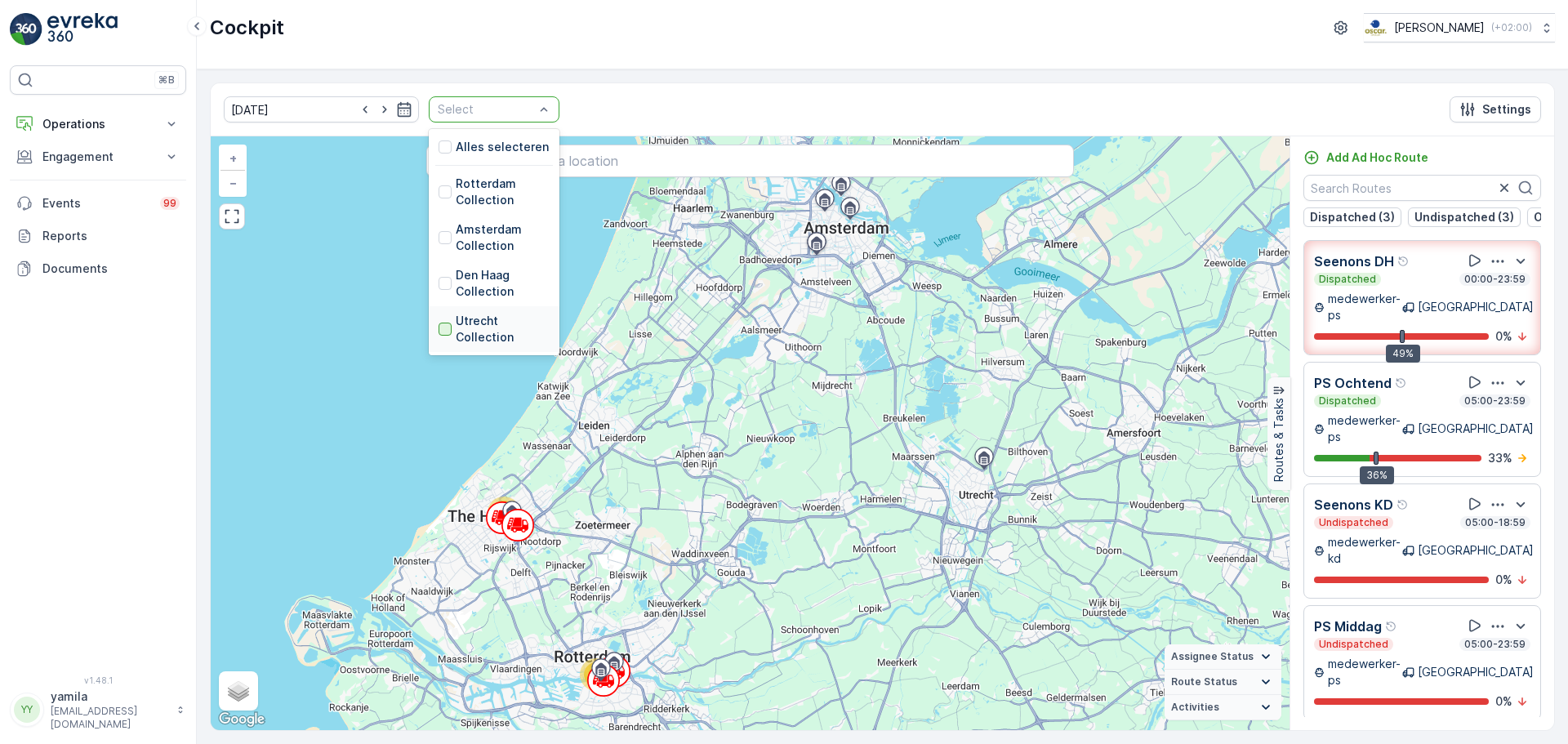
click at [438, 332] on div at bounding box center [444, 329] width 13 height 13
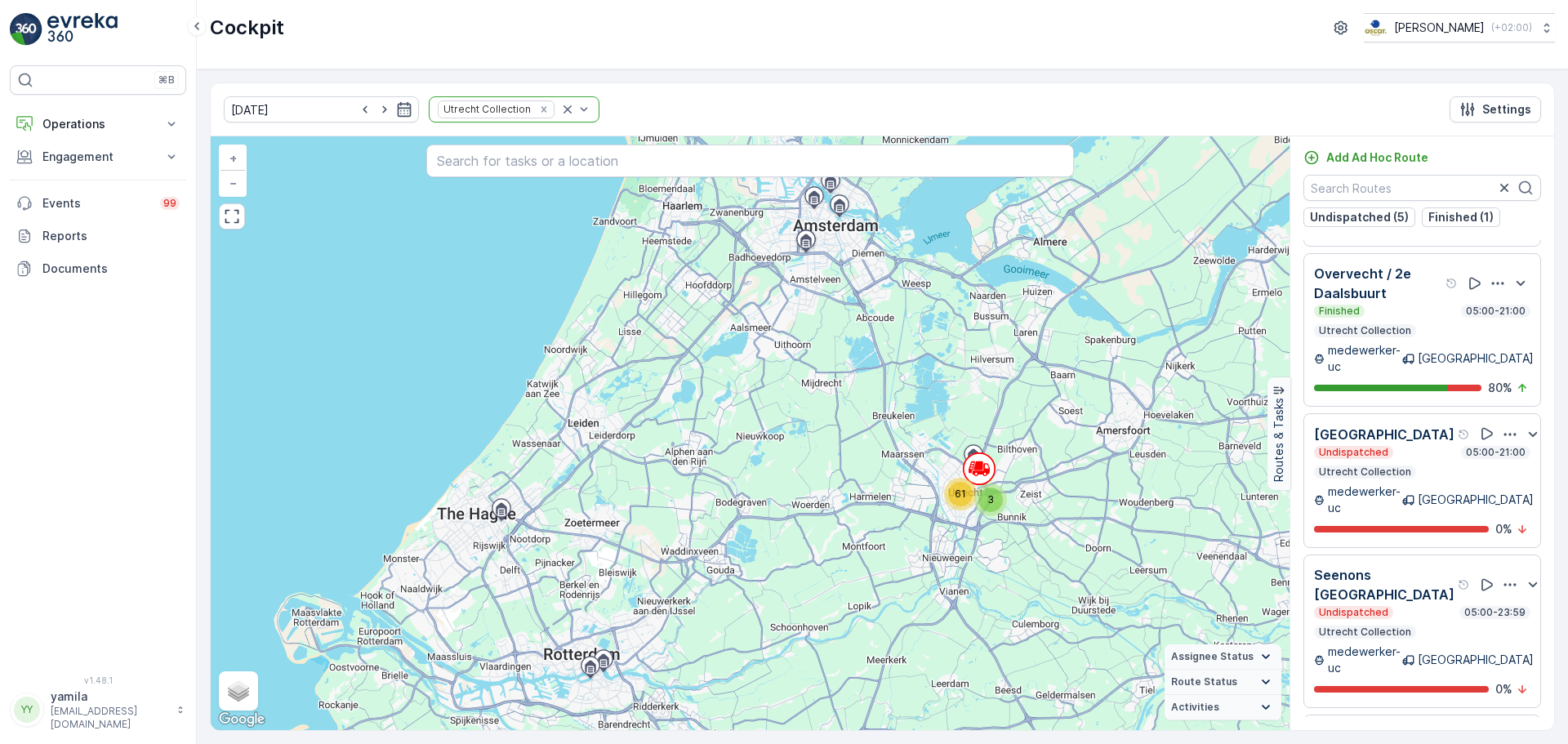
scroll to position [286, 0]
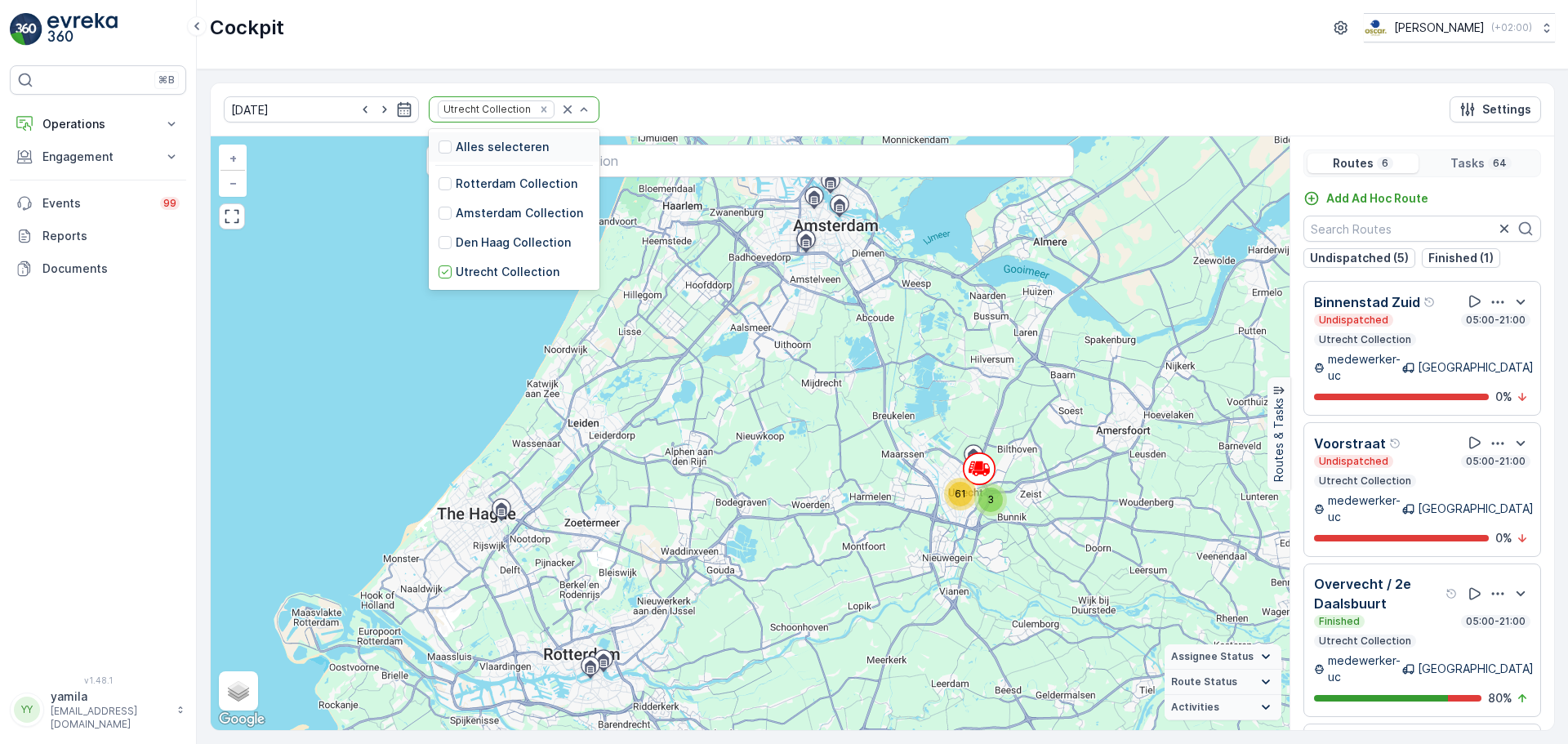
click at [559, 100] on div at bounding box center [575, 109] width 33 height 25
click at [439, 273] on icon at bounding box center [444, 272] width 12 height 12
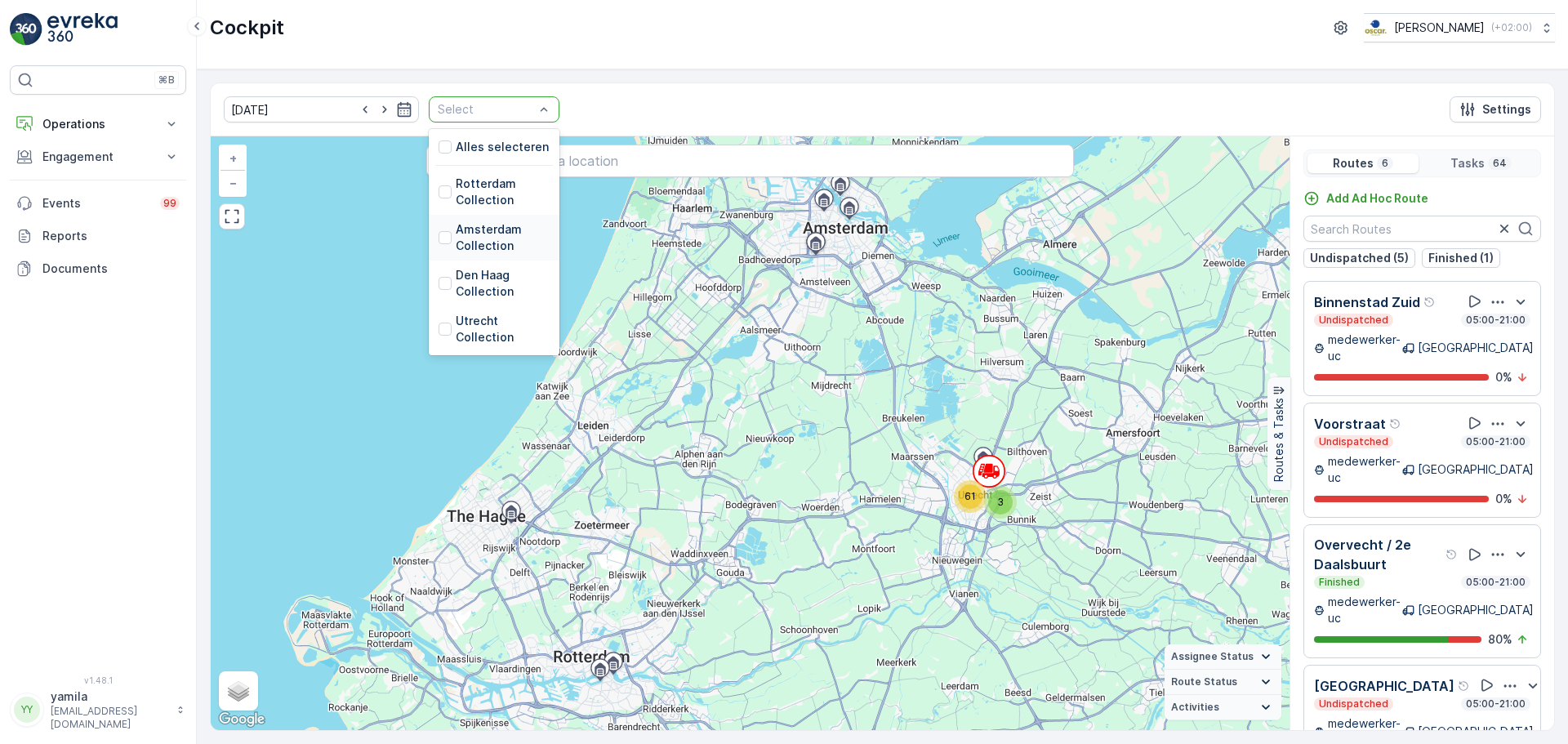
drag, startPoint x: 525, startPoint y: 116, endPoint x: 434, endPoint y: 235, distance: 149.8
click at [438, 235] on div "Amsterdam Collection" at bounding box center [494, 237] width 111 height 33
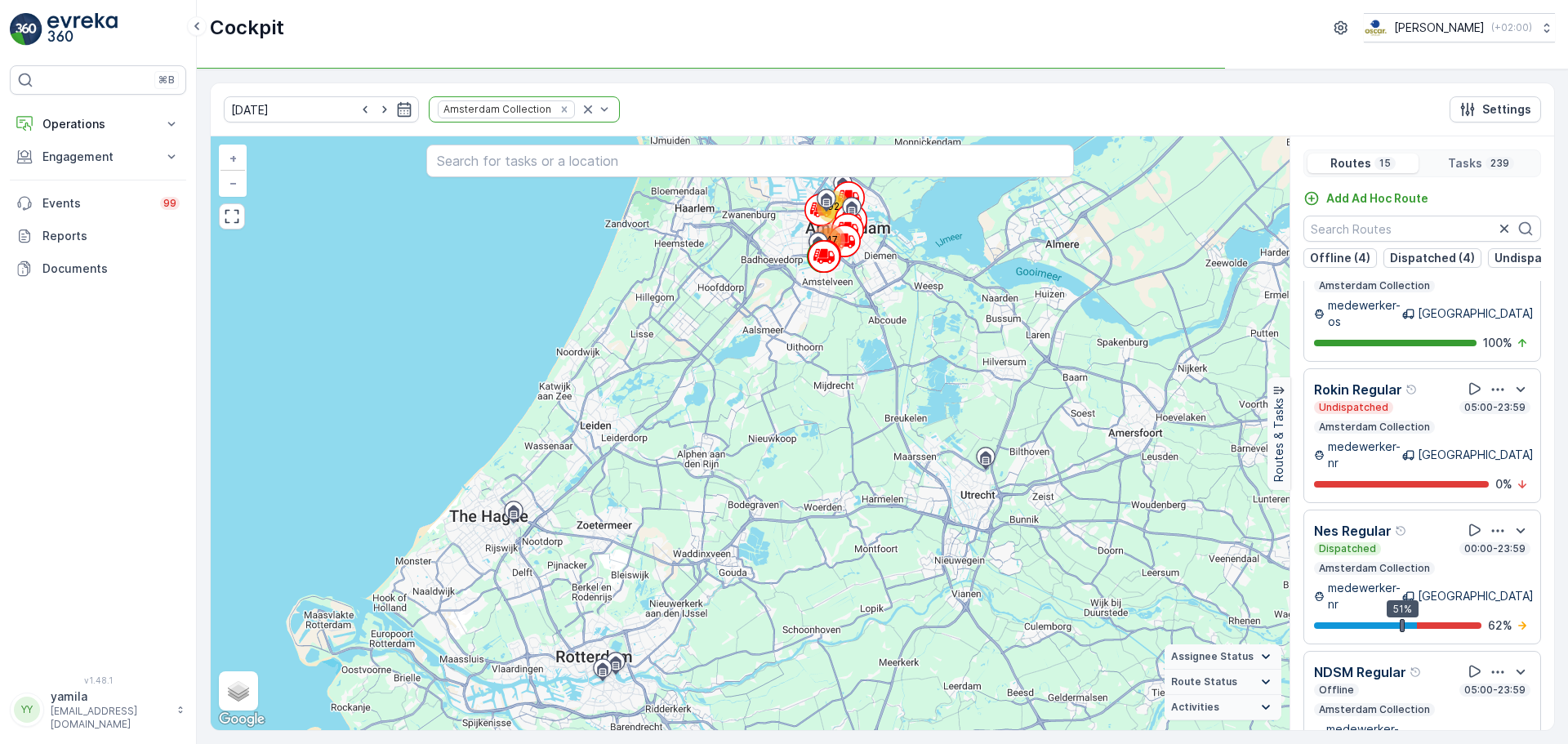
scroll to position [328, 0]
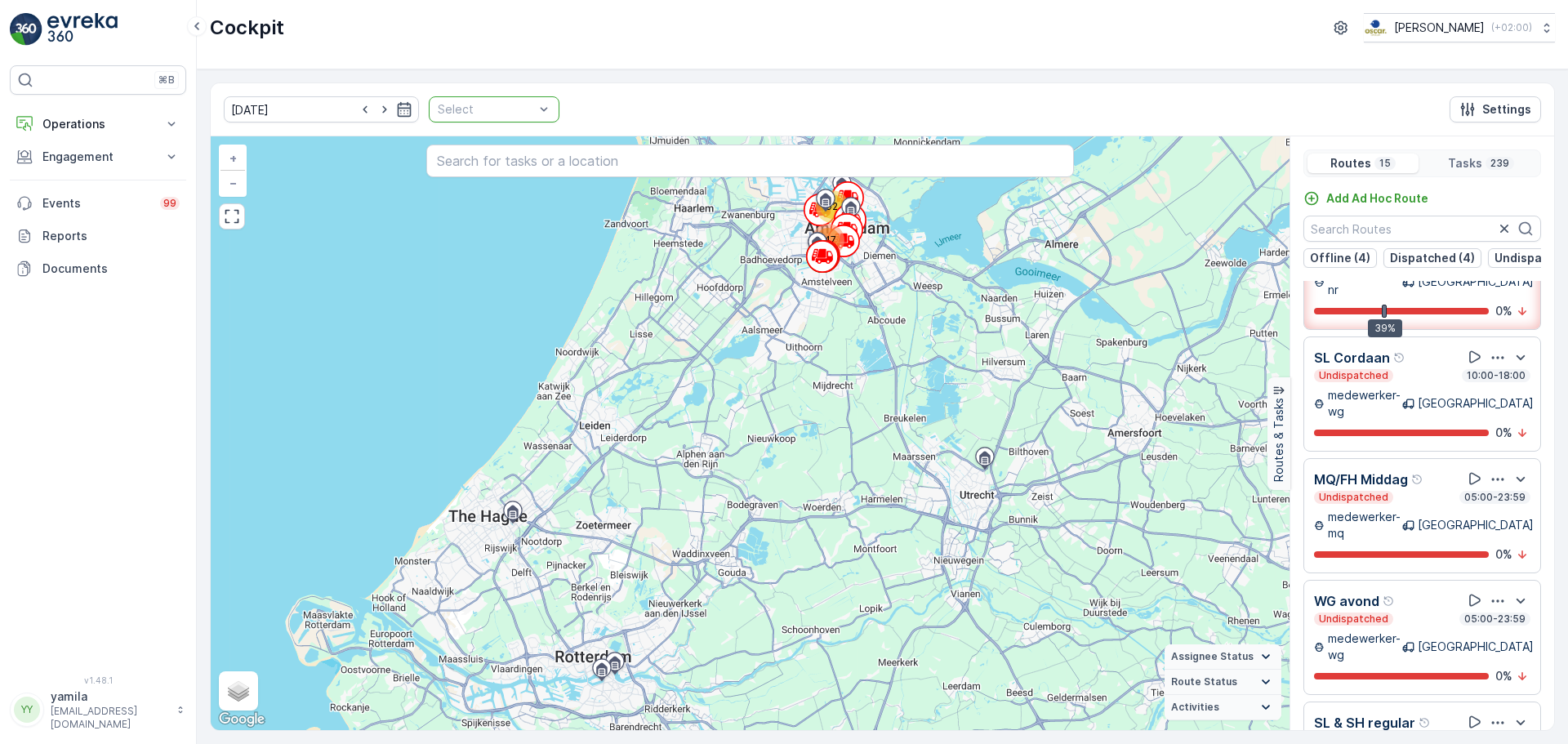
scroll to position [269, 0]
